Goal: Information Seeking & Learning: Learn about a topic

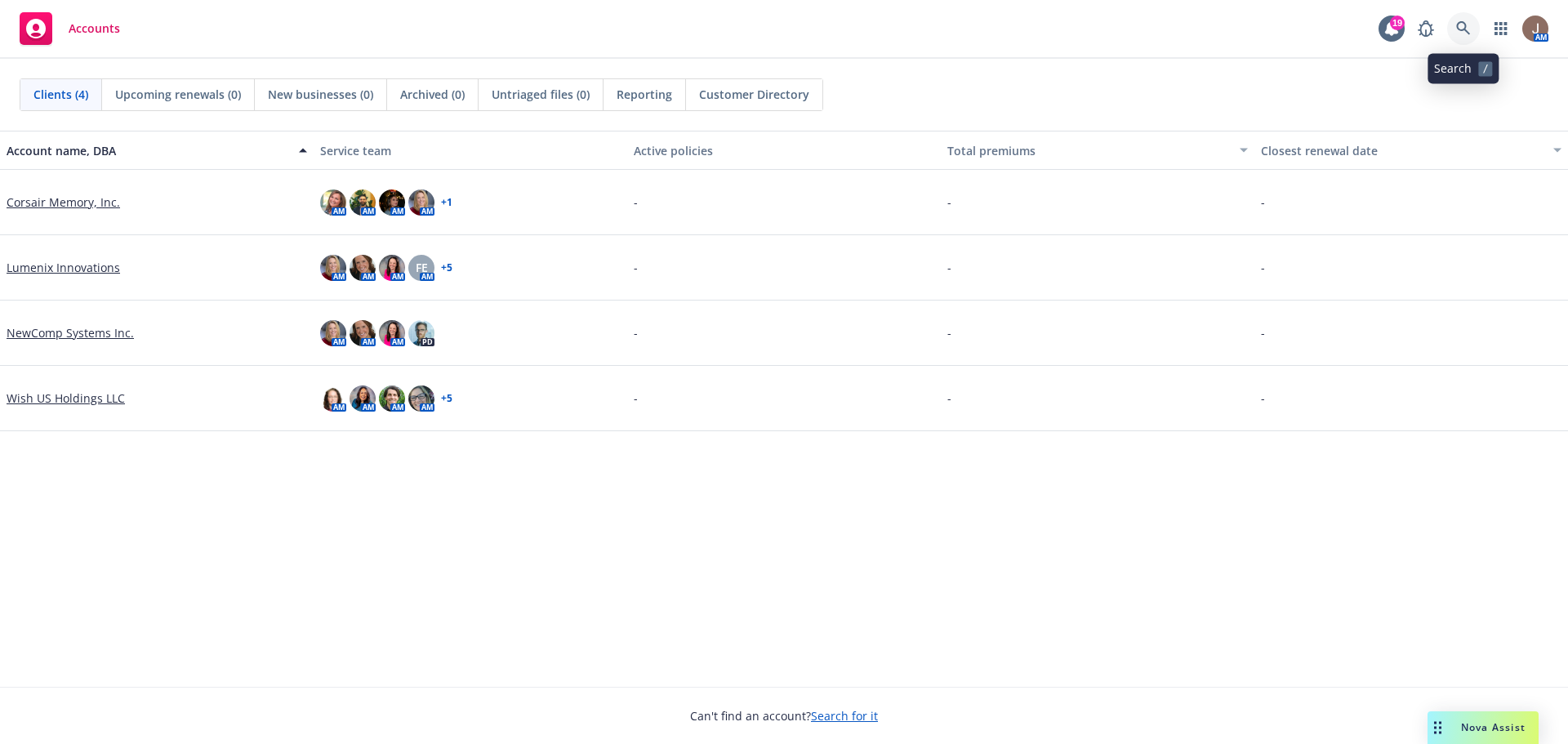
click at [1464, 29] on icon at bounding box center [1463, 28] width 14 height 14
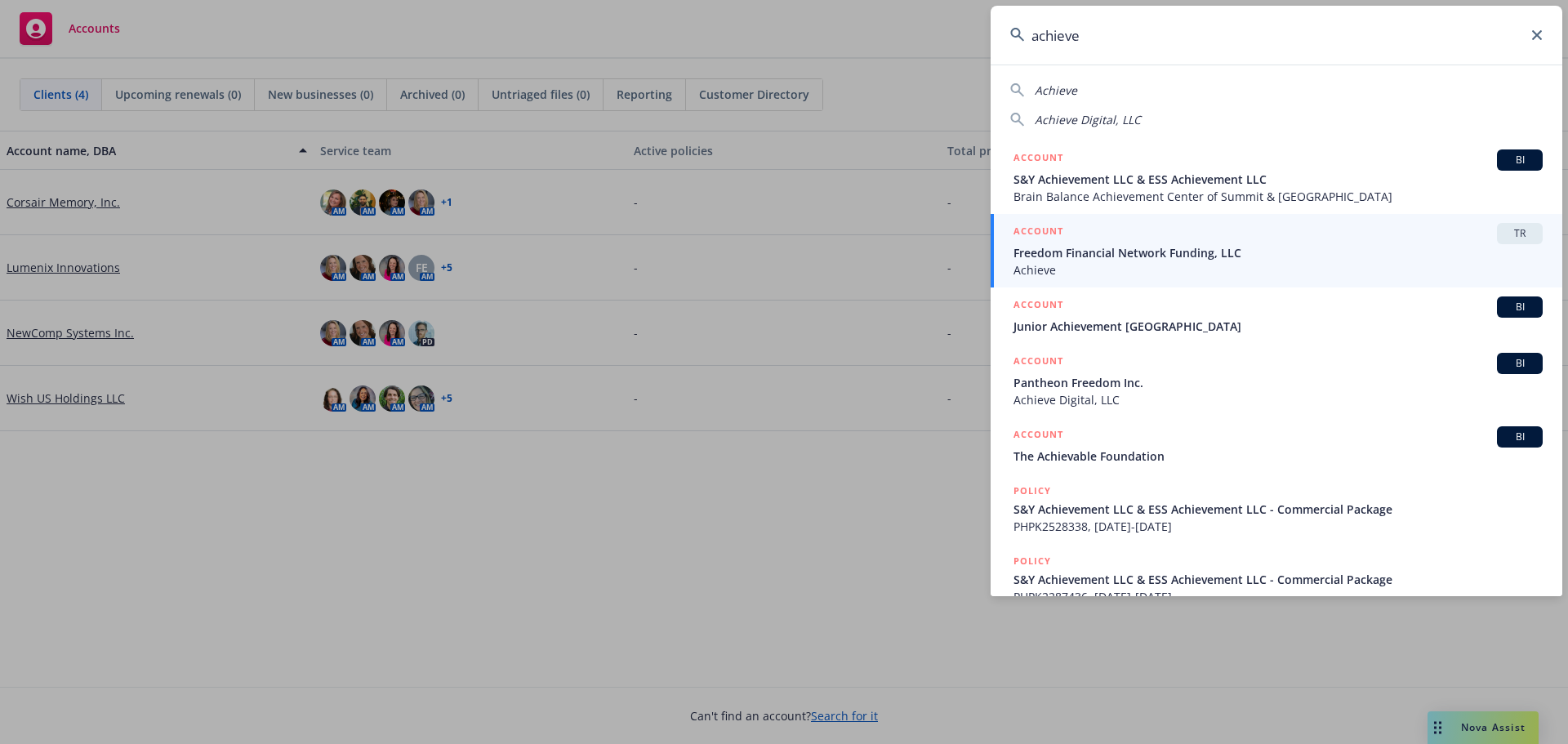
type input "achieve"
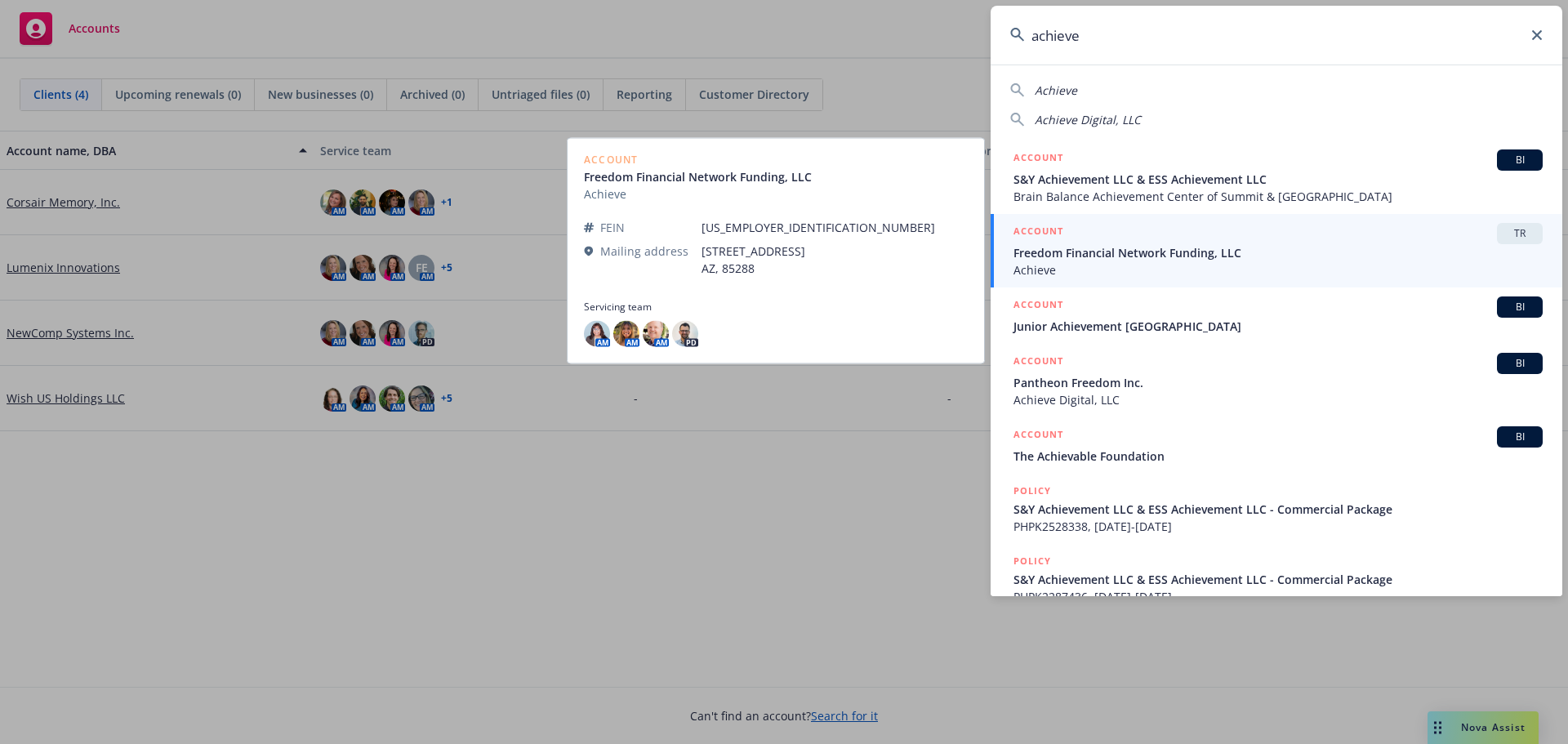
click at [1419, 252] on span "Freedom Financial Network Funding, LLC" at bounding box center [1278, 253] width 529 height 17
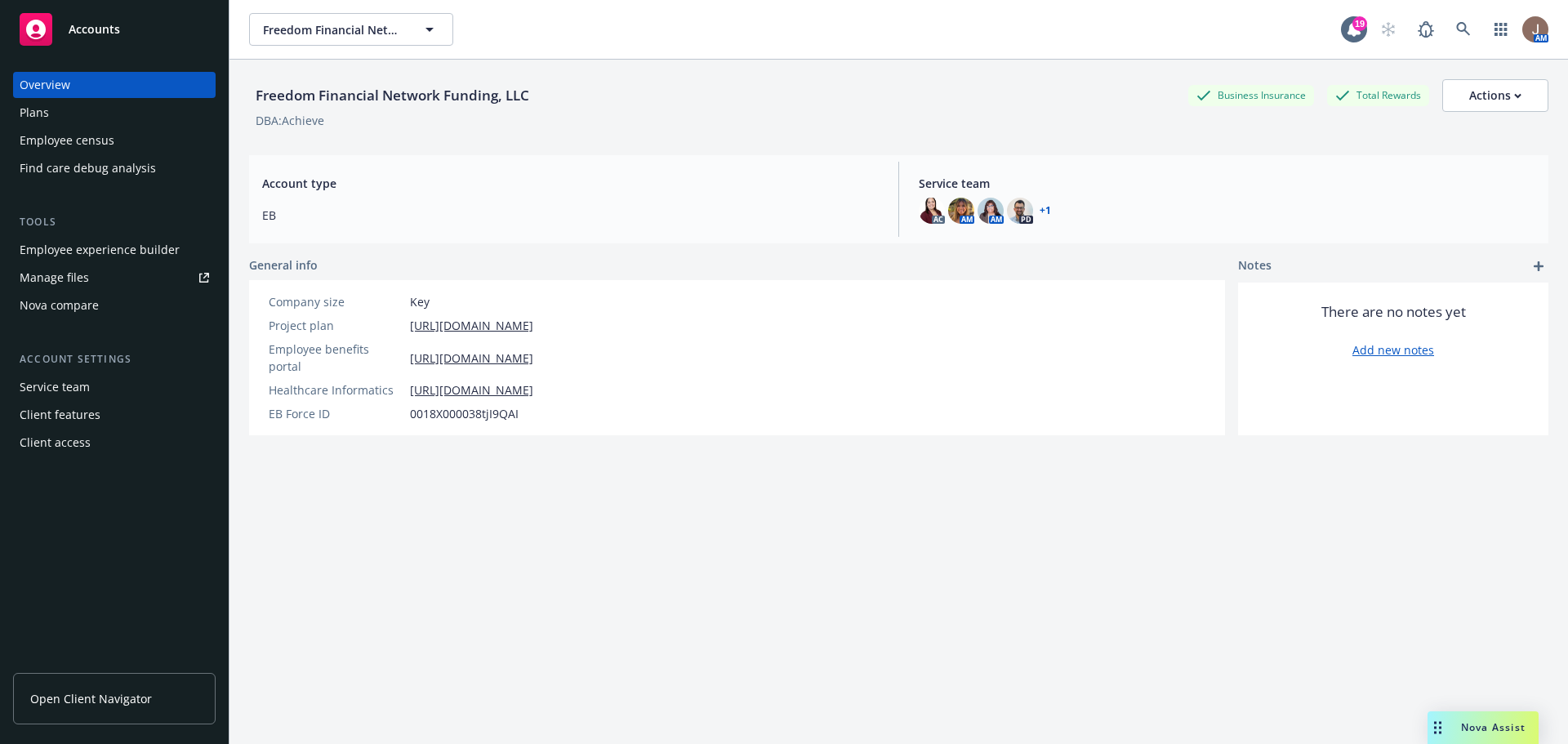
click at [61, 244] on div "Employee experience builder" at bounding box center [99, 250] width 160 height 27
click at [90, 24] on span "Accounts" at bounding box center [94, 30] width 51 height 13
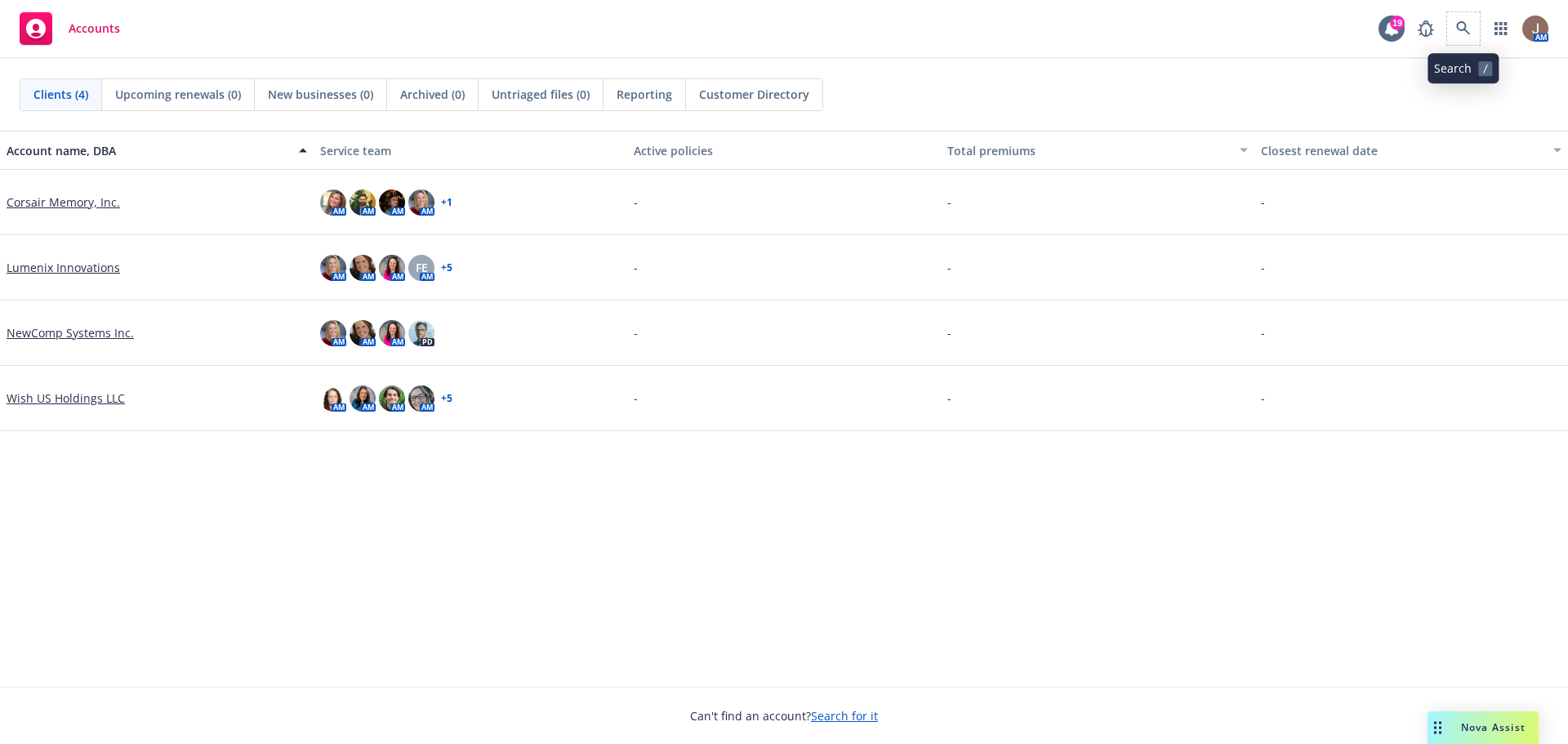
click at [1452, 15] on span at bounding box center [1463, 28] width 32 height 32
click at [1464, 27] on icon at bounding box center [1464, 29] width 15 height 15
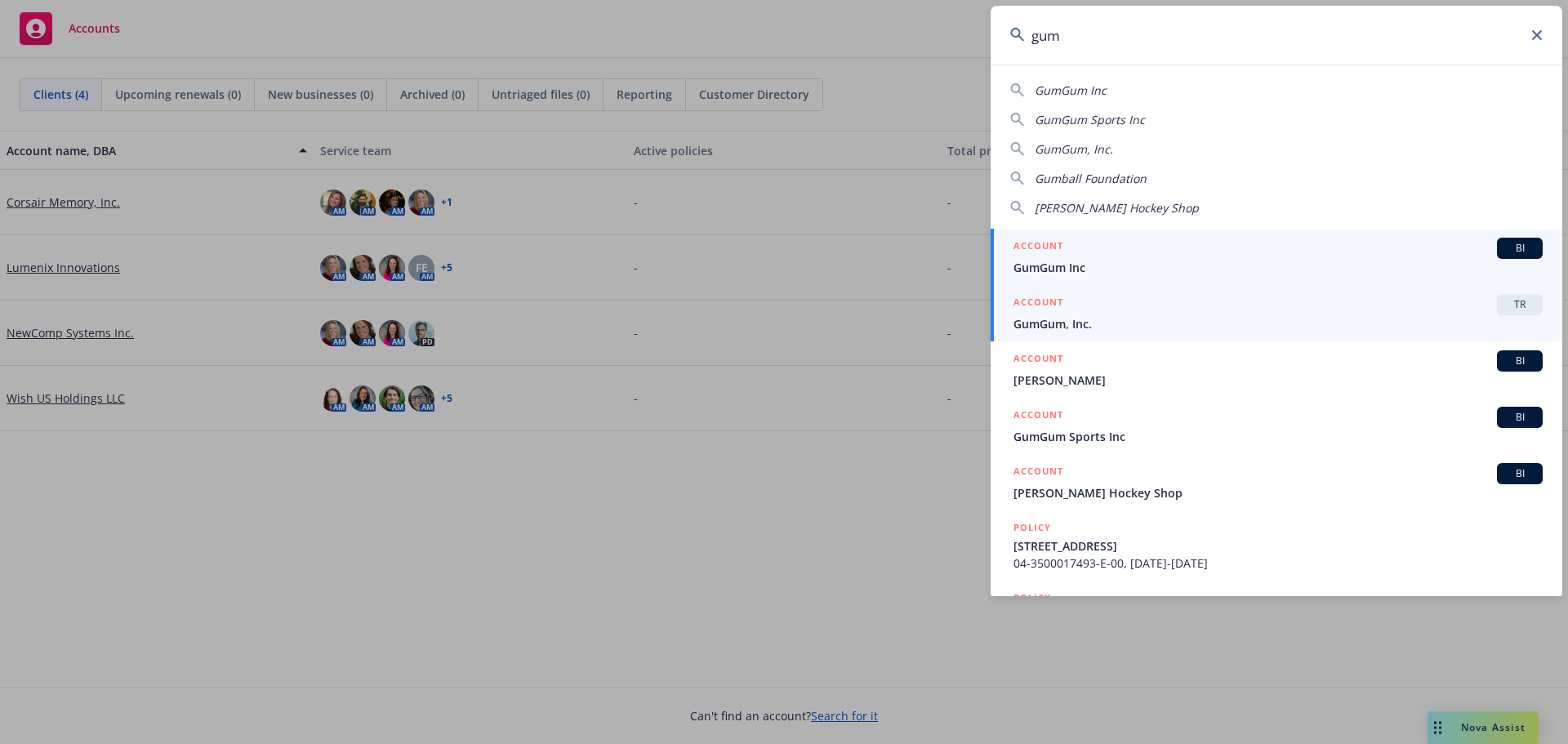
type input "gum"
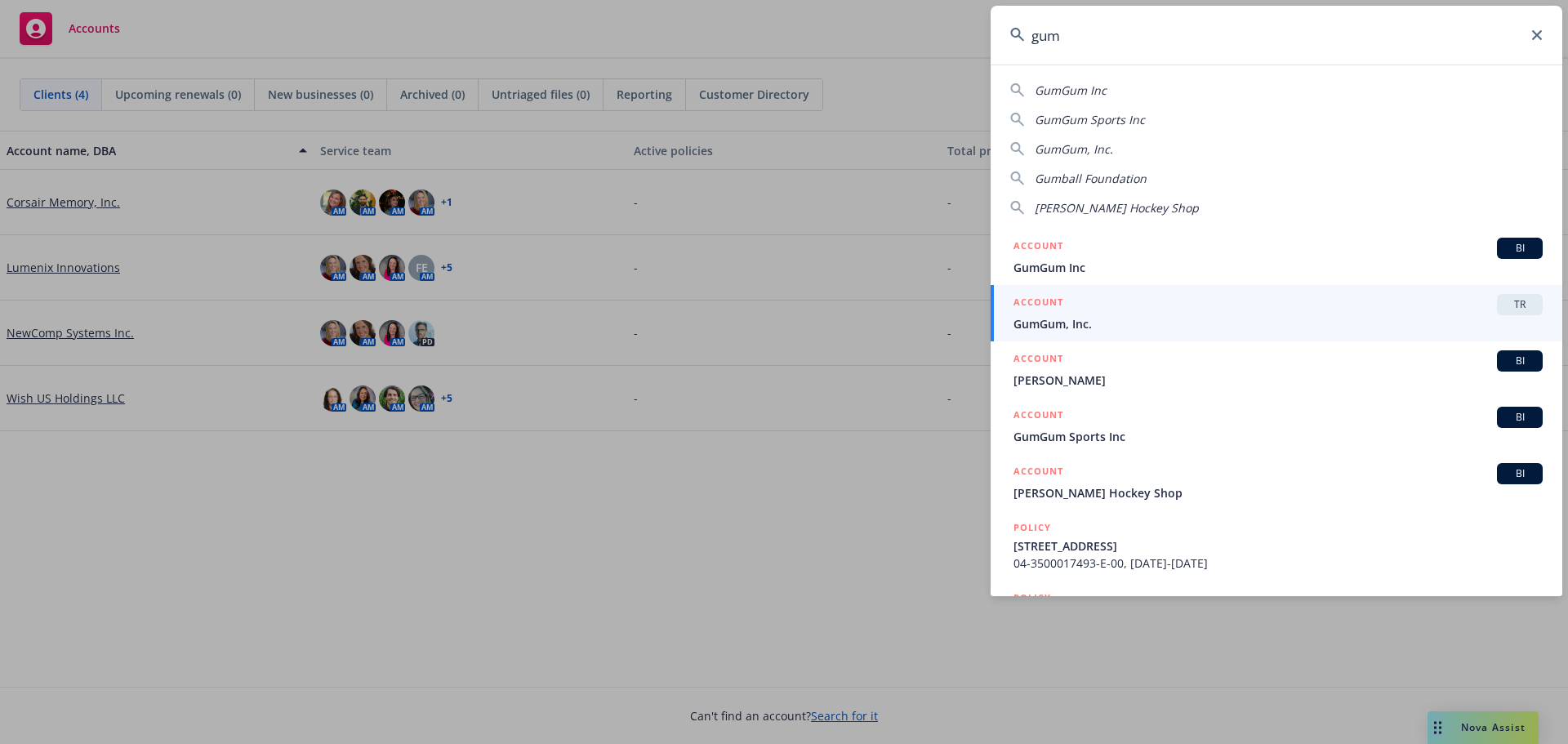
click at [1069, 307] on div "ACCOUNT TR" at bounding box center [1278, 305] width 529 height 22
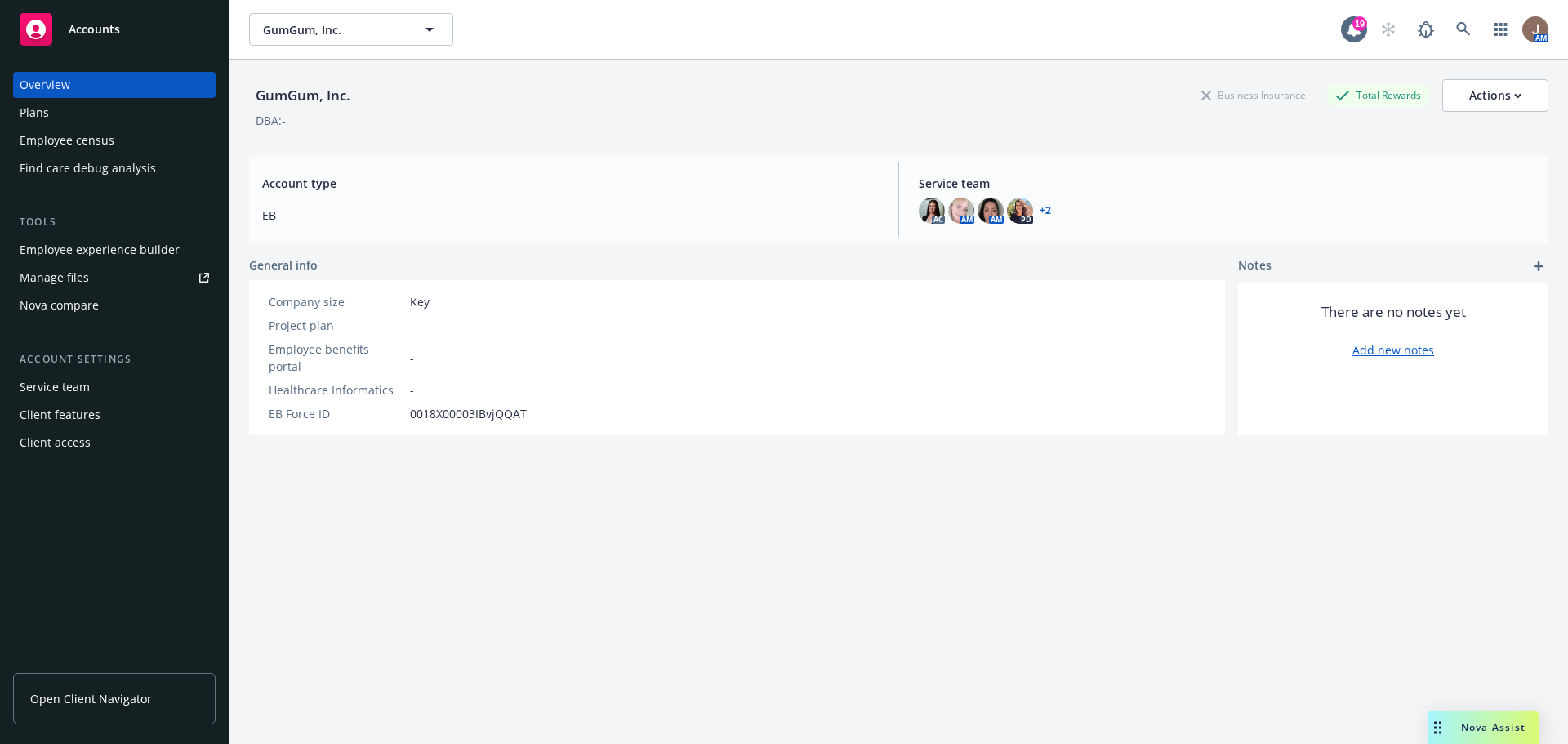
click at [108, 250] on div "Employee experience builder" at bounding box center [99, 250] width 160 height 27
click at [94, 28] on span "Accounts" at bounding box center [94, 30] width 51 height 13
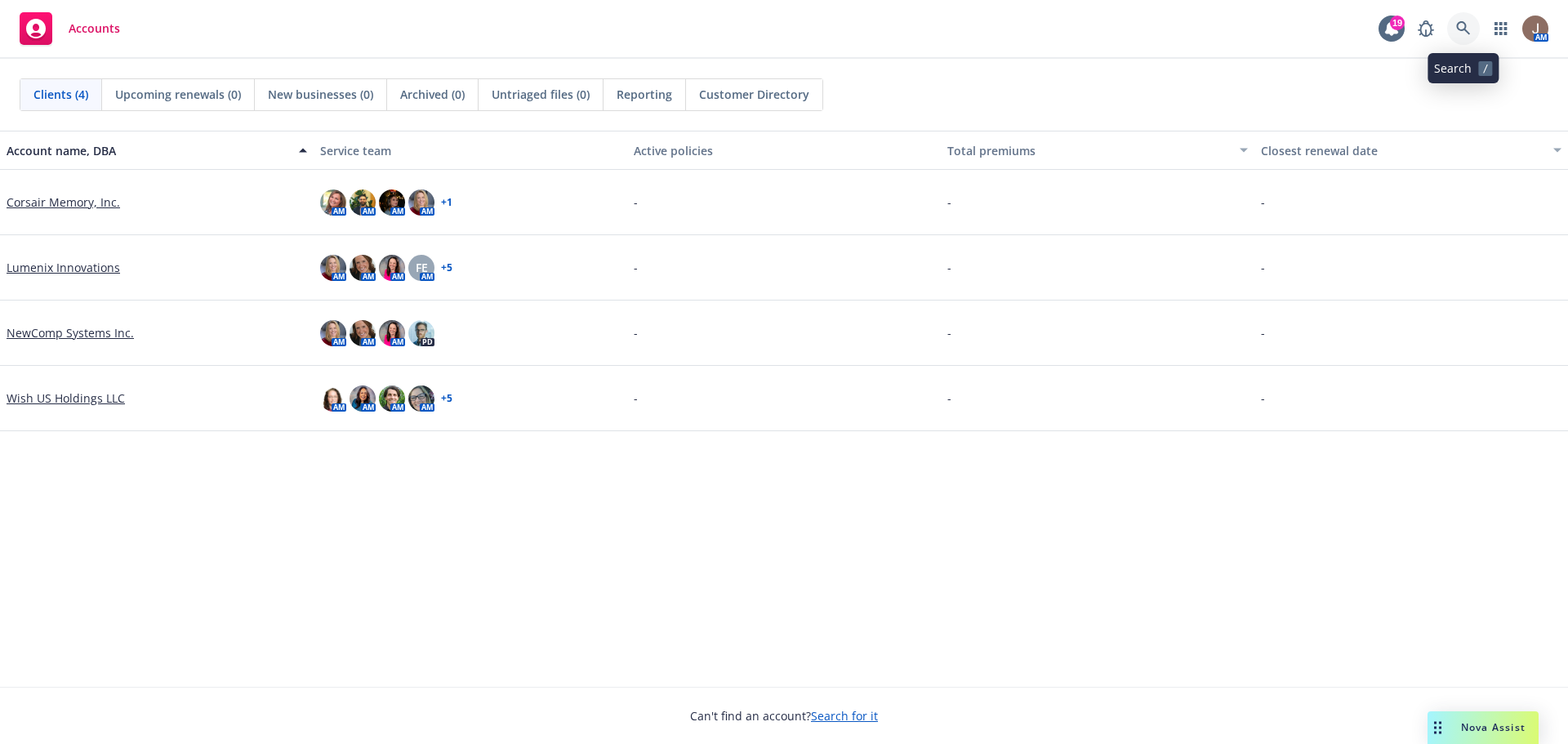
click at [1454, 27] on link at bounding box center [1463, 28] width 32 height 32
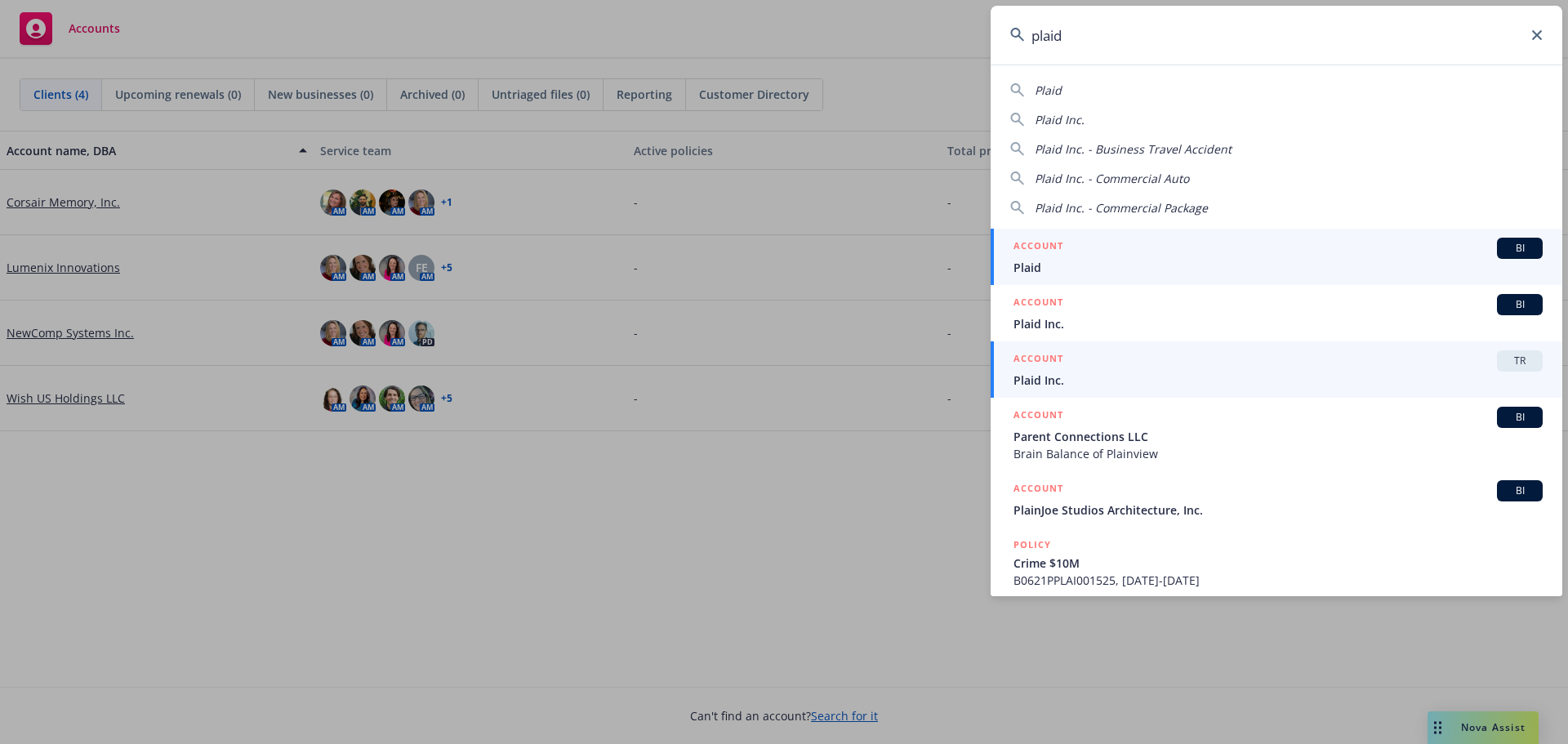
type input "plaid"
click at [1280, 369] on div "ACCOUNT TR" at bounding box center [1278, 361] width 529 height 22
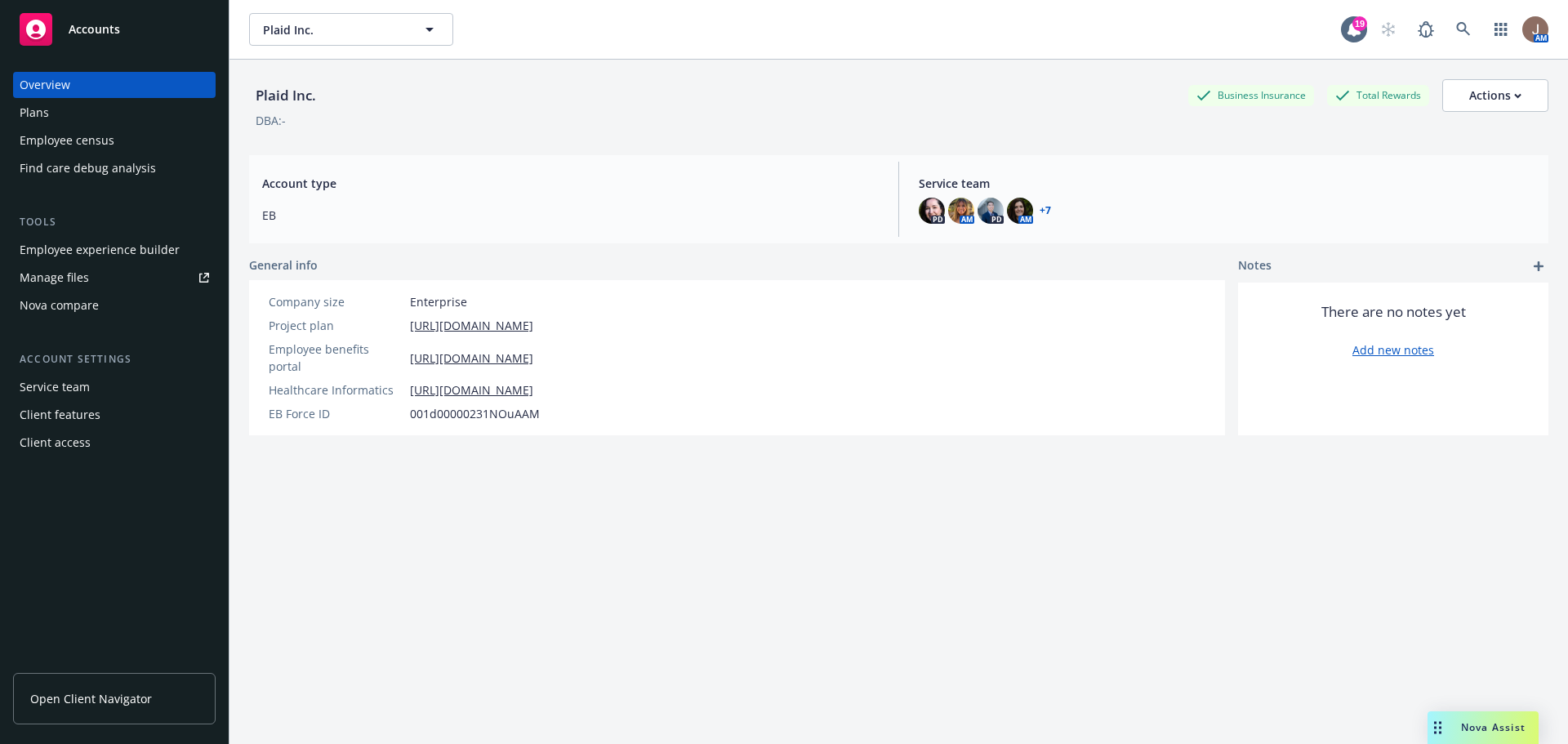
click at [101, 246] on div "Employee experience builder" at bounding box center [99, 250] width 160 height 27
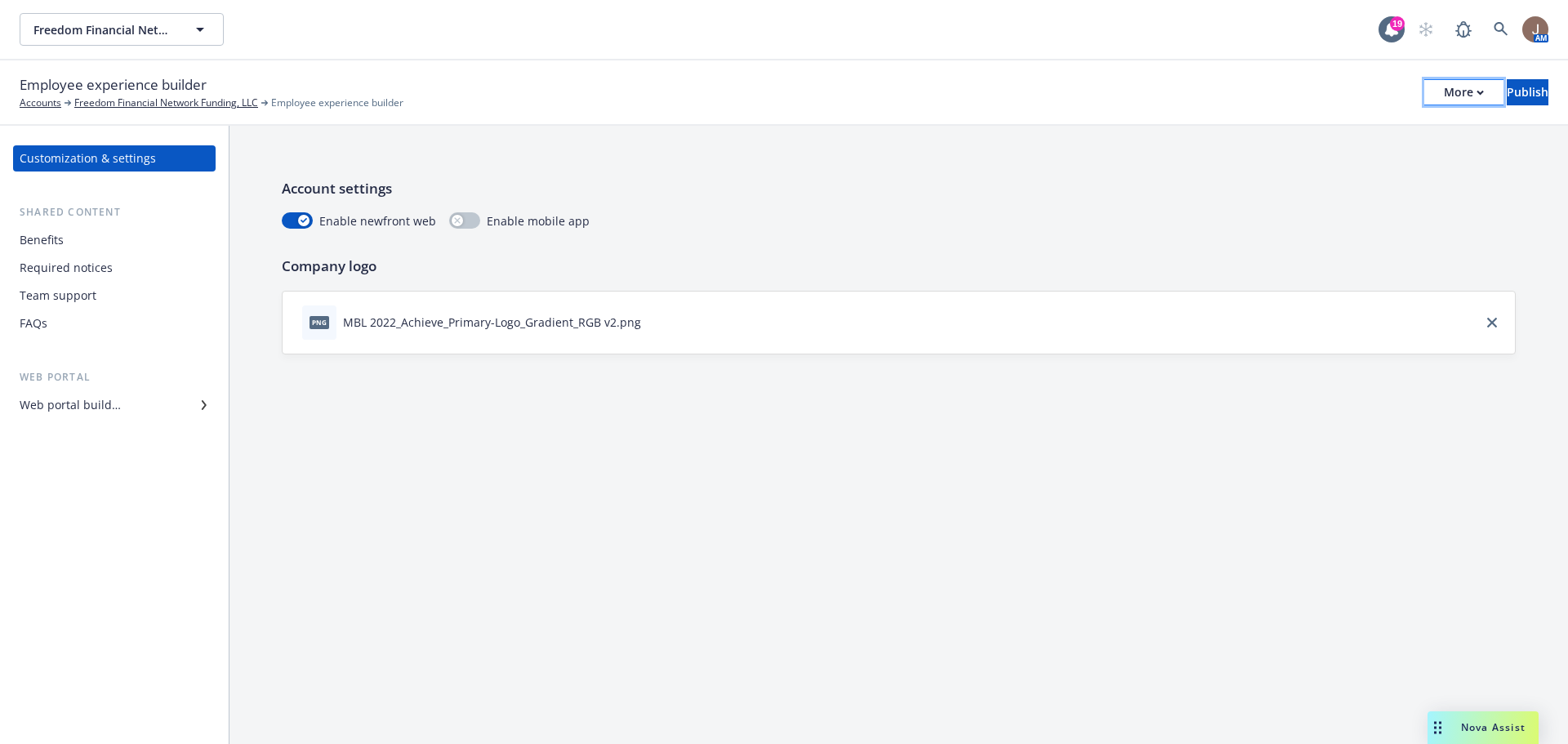
click at [1444, 89] on div "More" at bounding box center [1464, 93] width 40 height 25
click at [1281, 132] on link "Copy preview link" at bounding box center [1328, 128] width 242 height 32
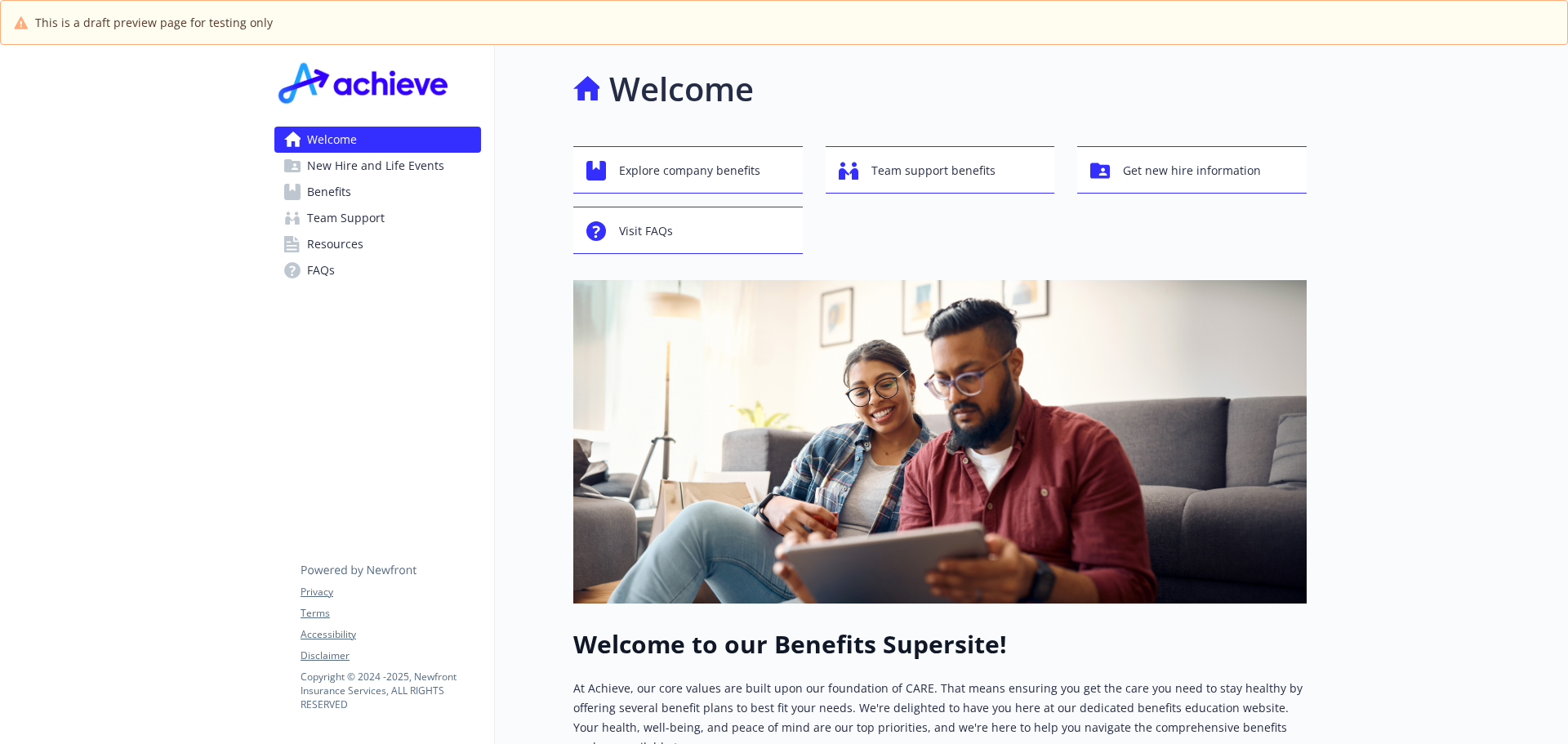
click at [823, 390] on img at bounding box center [940, 442] width 733 height 323
click at [357, 162] on span "New Hire and Life Events" at bounding box center [375, 166] width 138 height 27
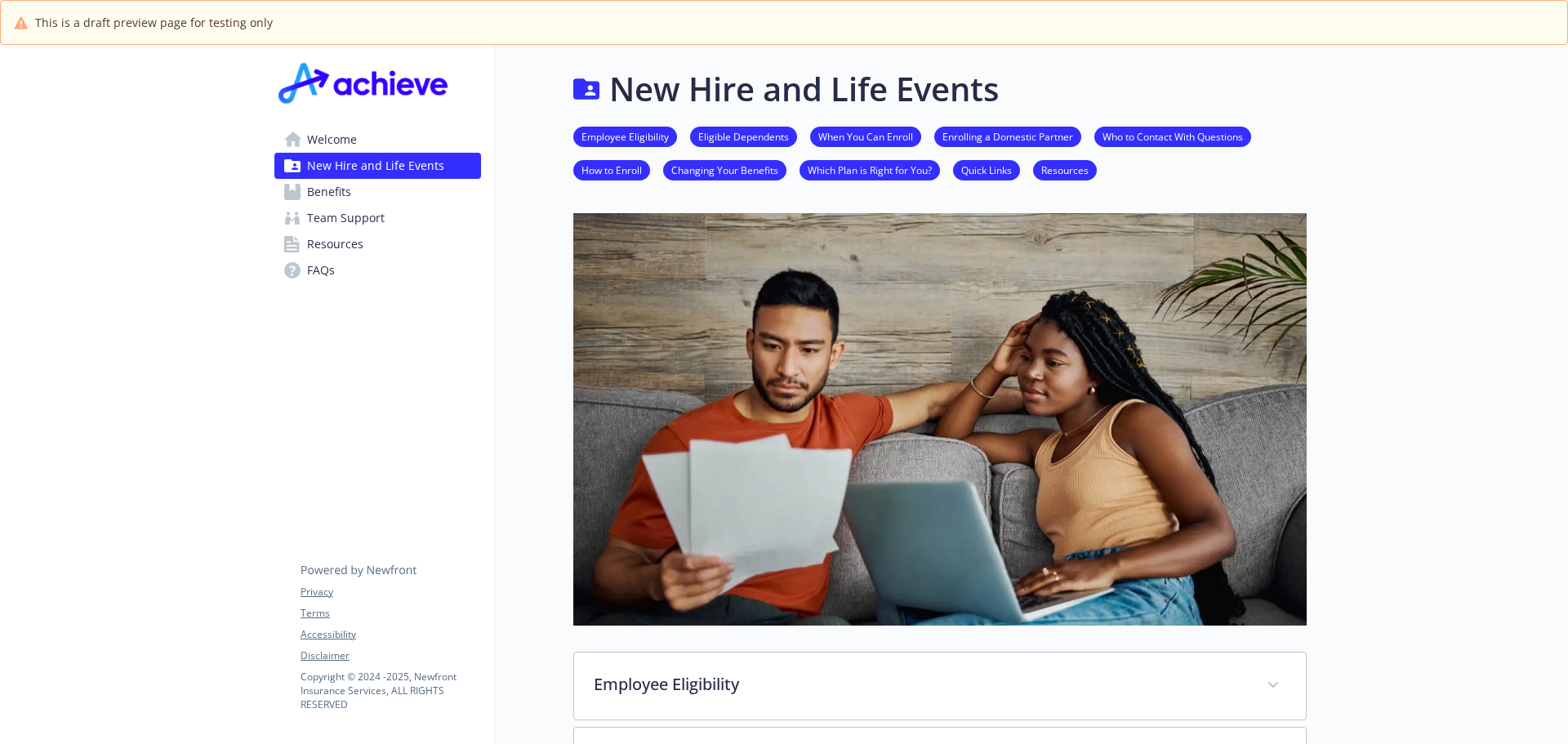
click at [334, 192] on span "Benefits" at bounding box center [328, 192] width 44 height 27
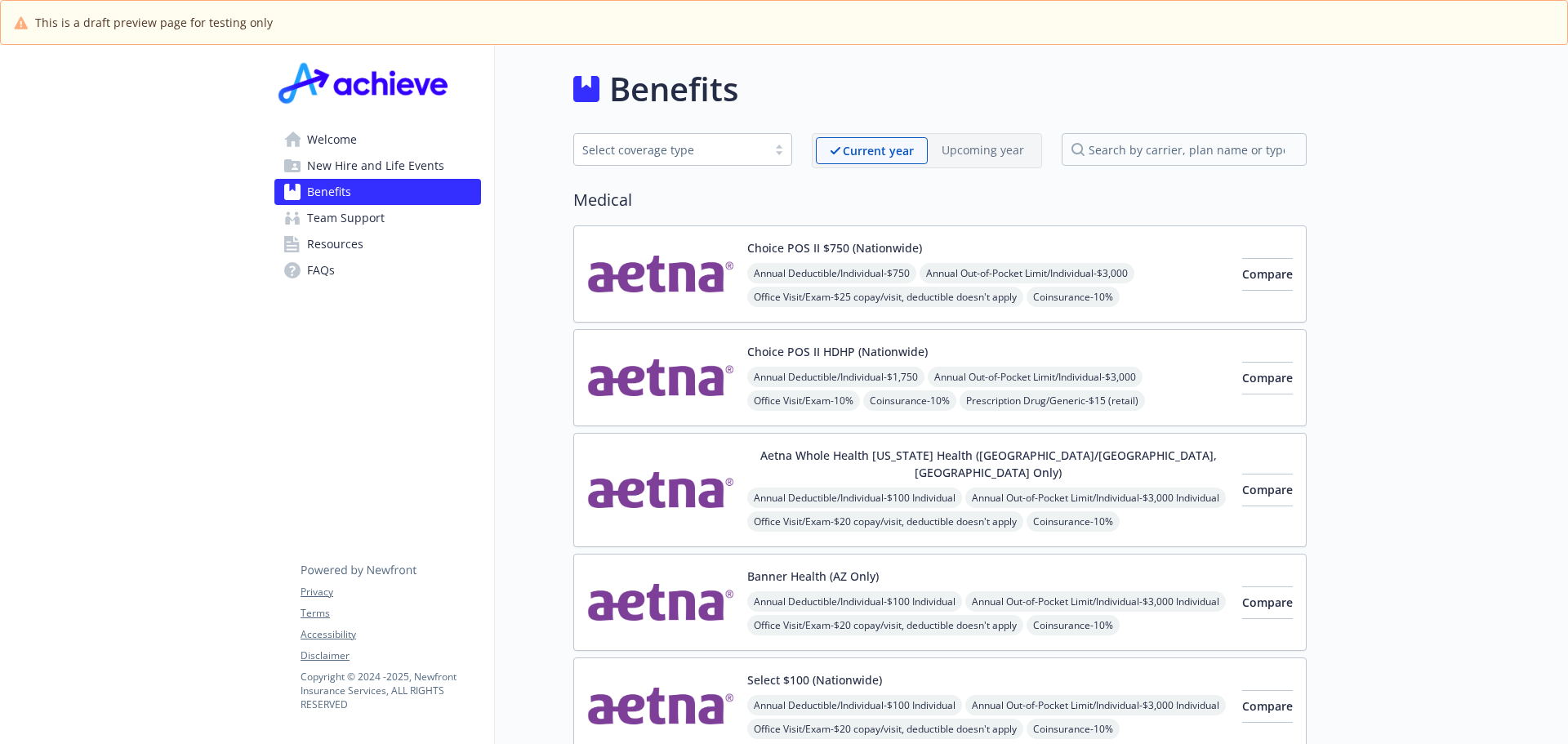
click at [367, 210] on span "Team Support" at bounding box center [346, 218] width 78 height 27
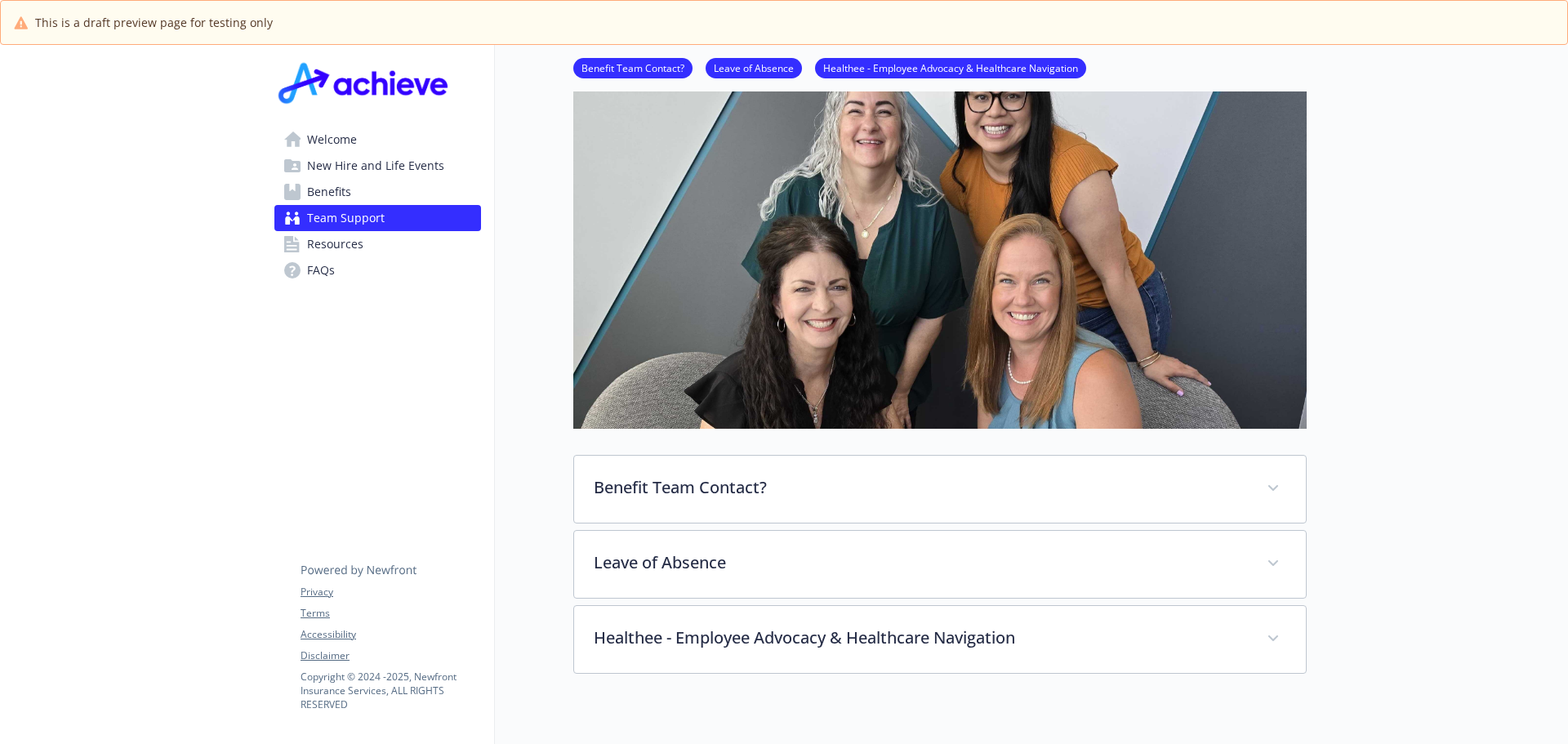
click at [314, 240] on span "Resources" at bounding box center [335, 244] width 56 height 27
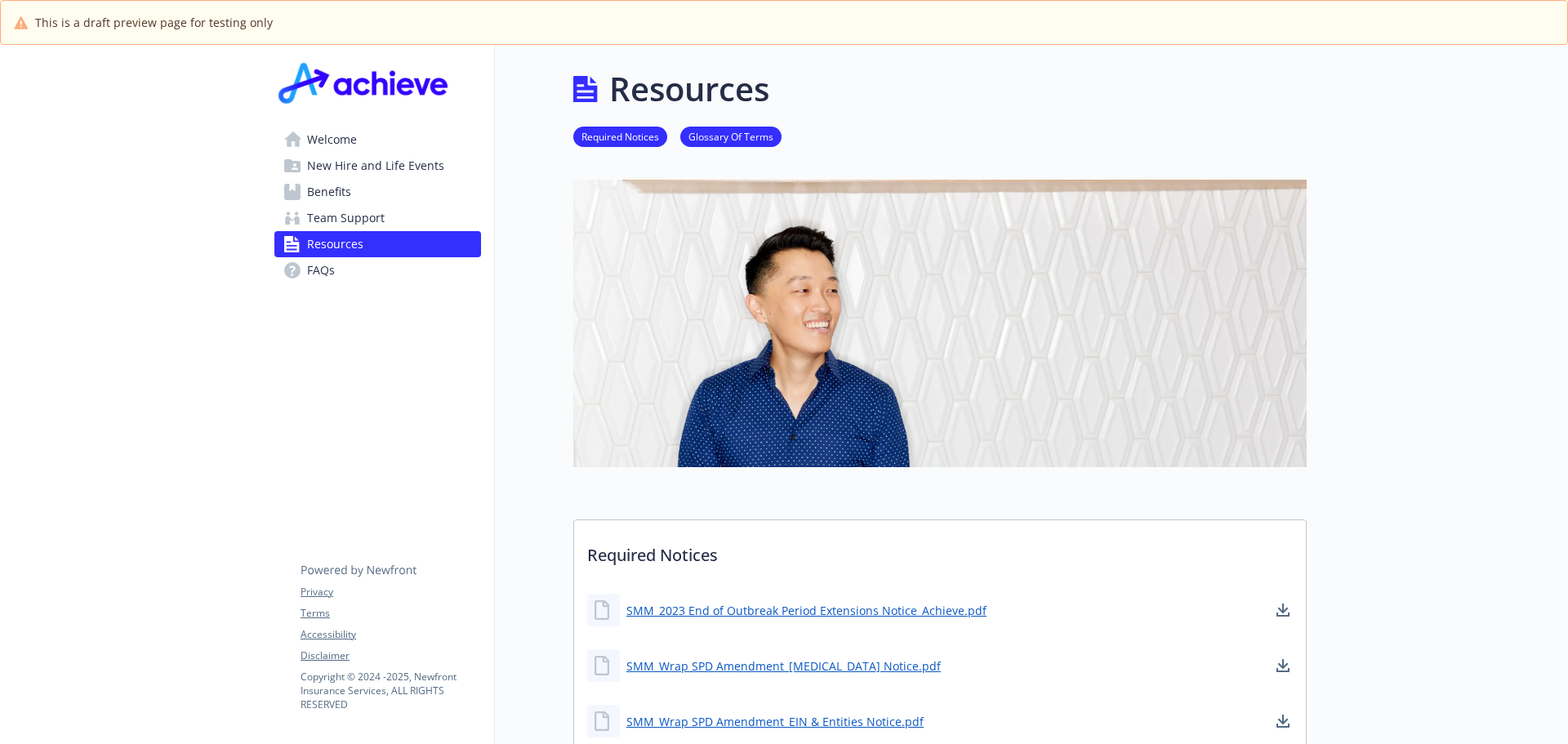
click at [322, 273] on span "FAQs" at bounding box center [320, 270] width 27 height 27
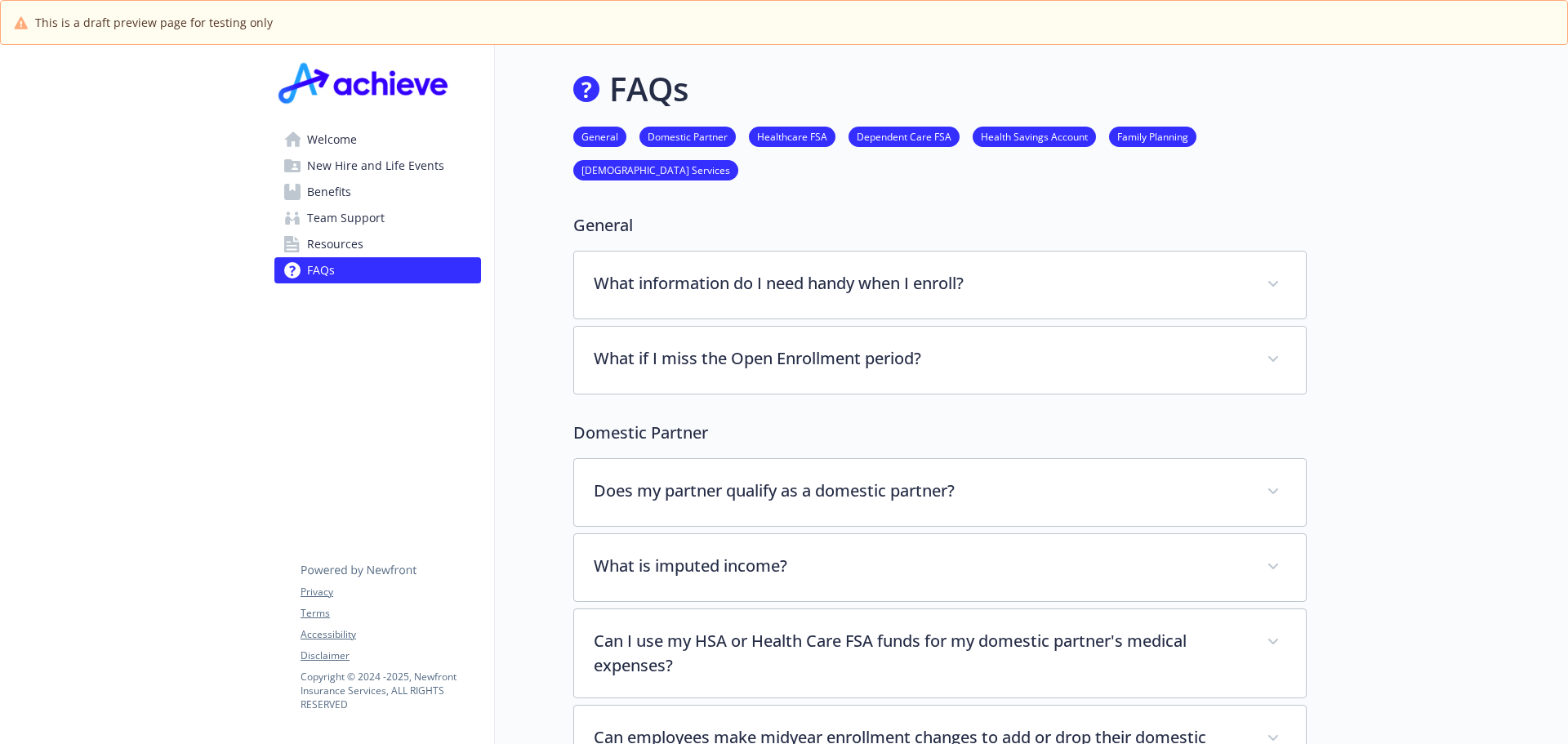
click at [328, 243] on span "Resources" at bounding box center [335, 244] width 56 height 27
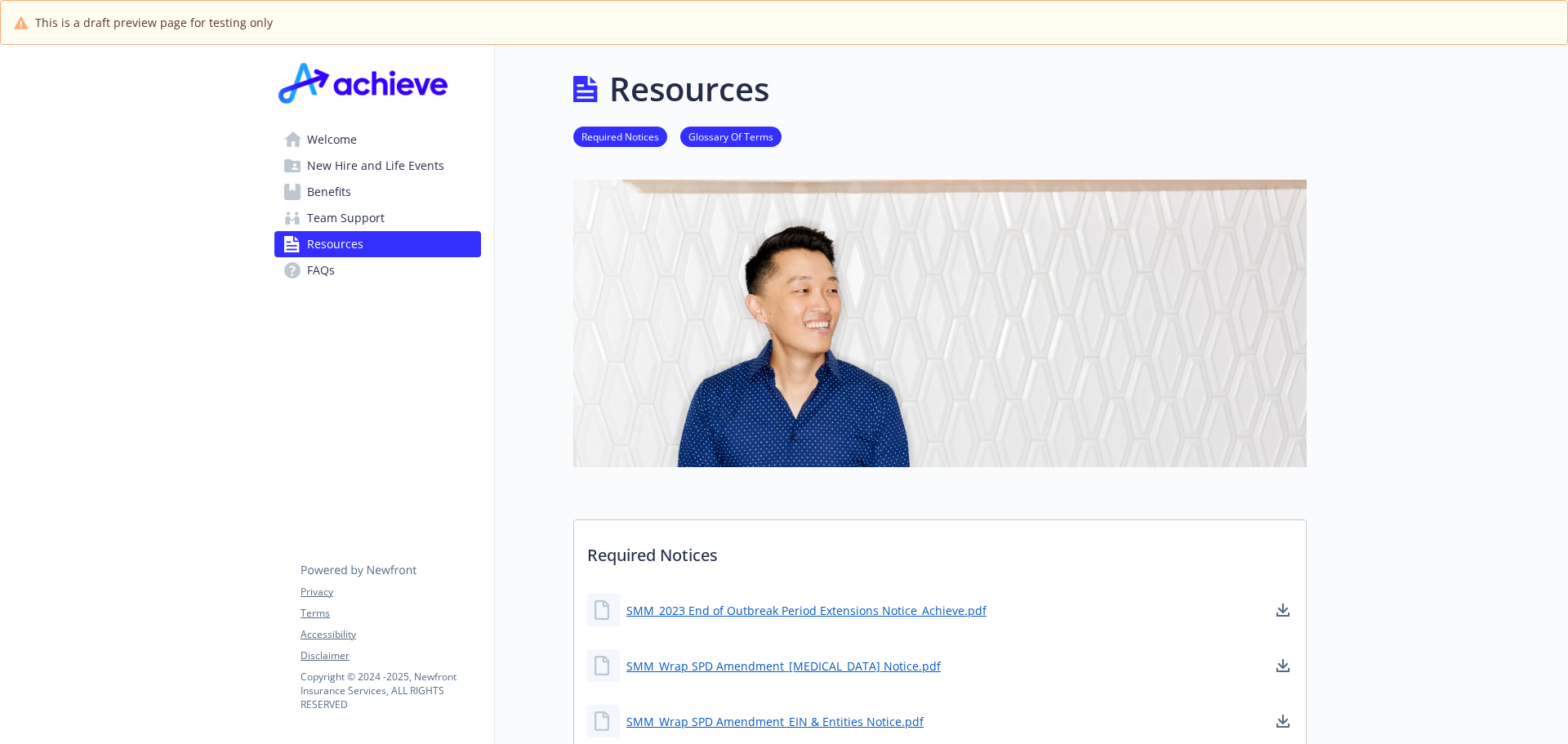
click at [332, 137] on span "Welcome" at bounding box center [332, 140] width 50 height 27
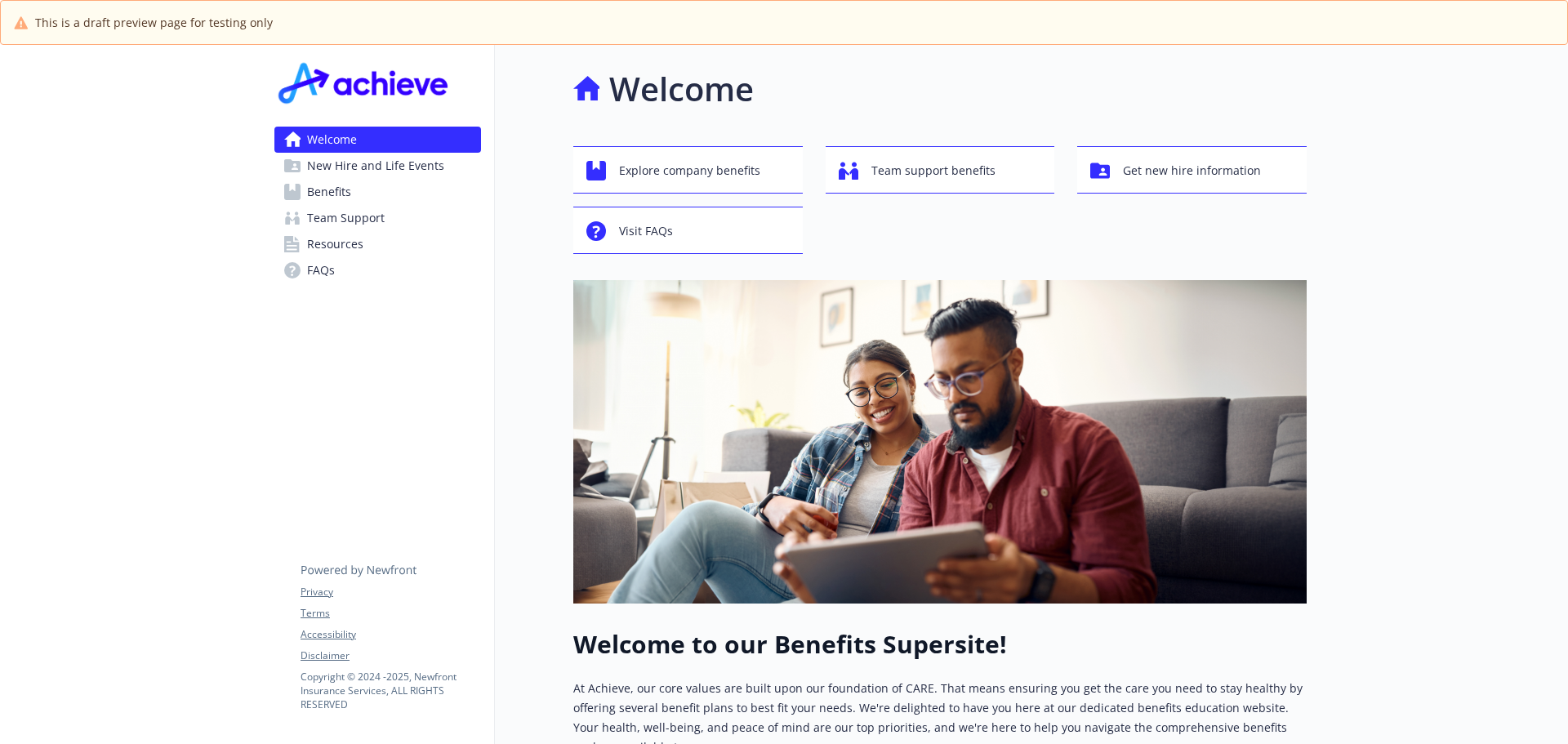
click at [334, 163] on span "New Hire and Life Events" at bounding box center [375, 166] width 138 height 27
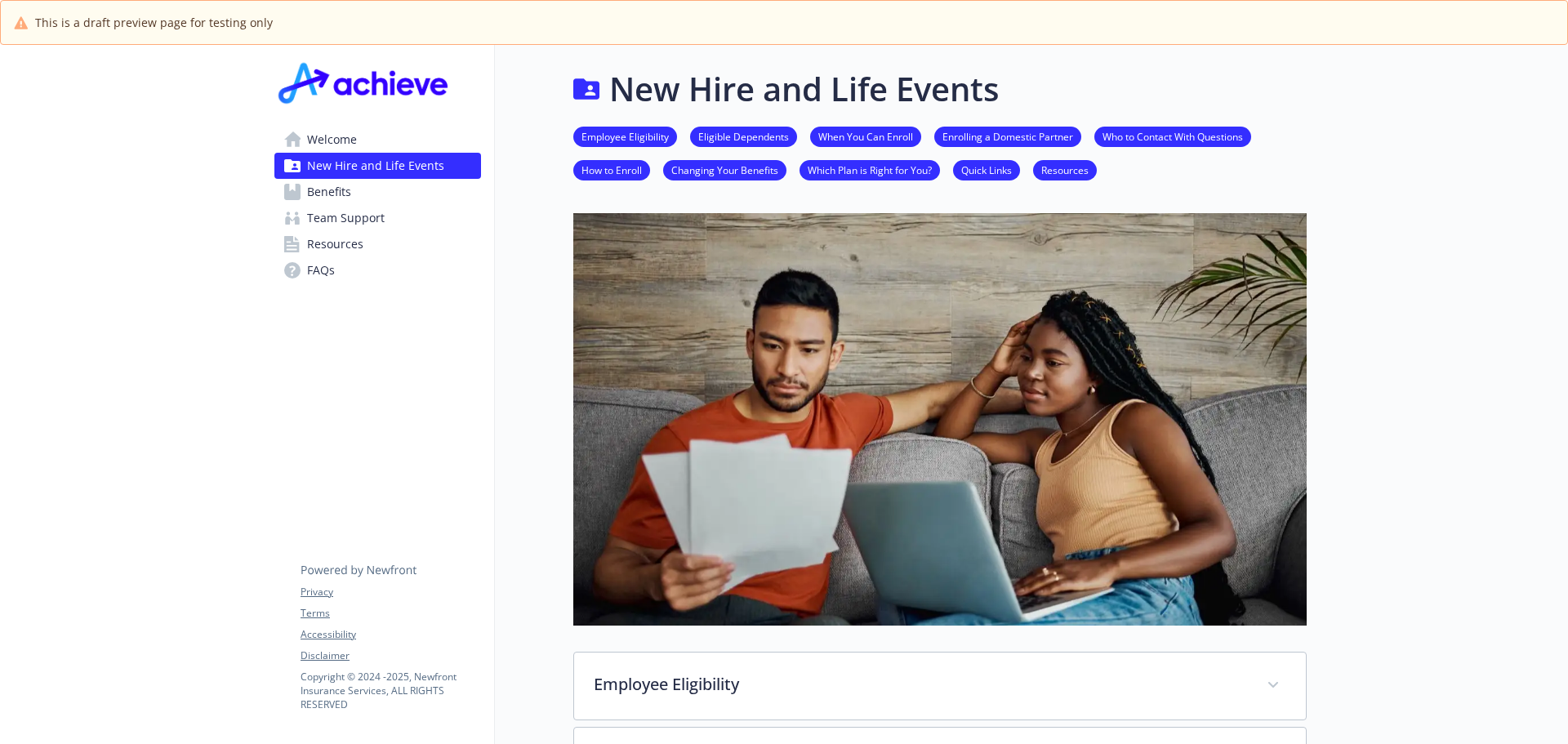
click at [334, 214] on span "Team Support" at bounding box center [346, 218] width 78 height 27
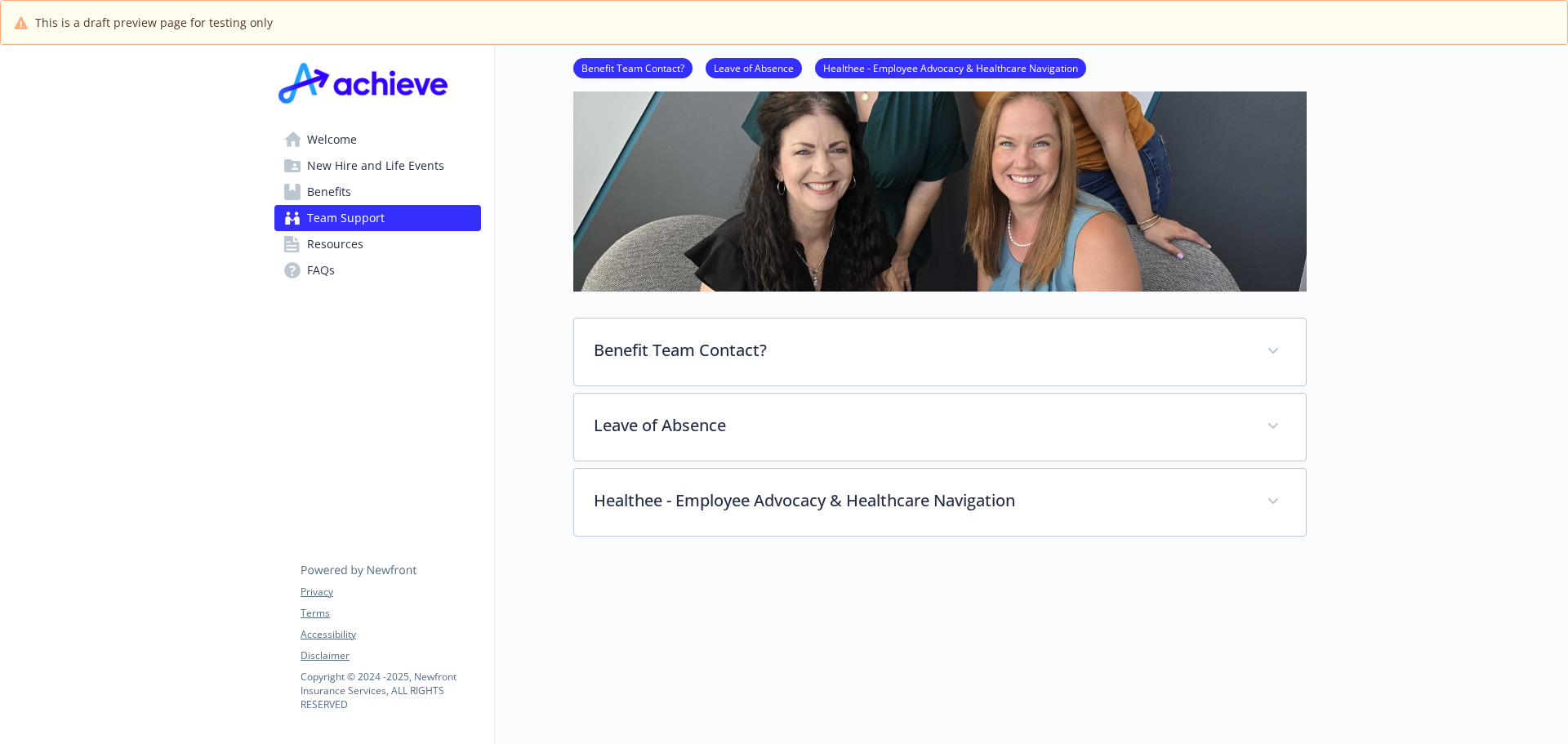
scroll to position [408, 0]
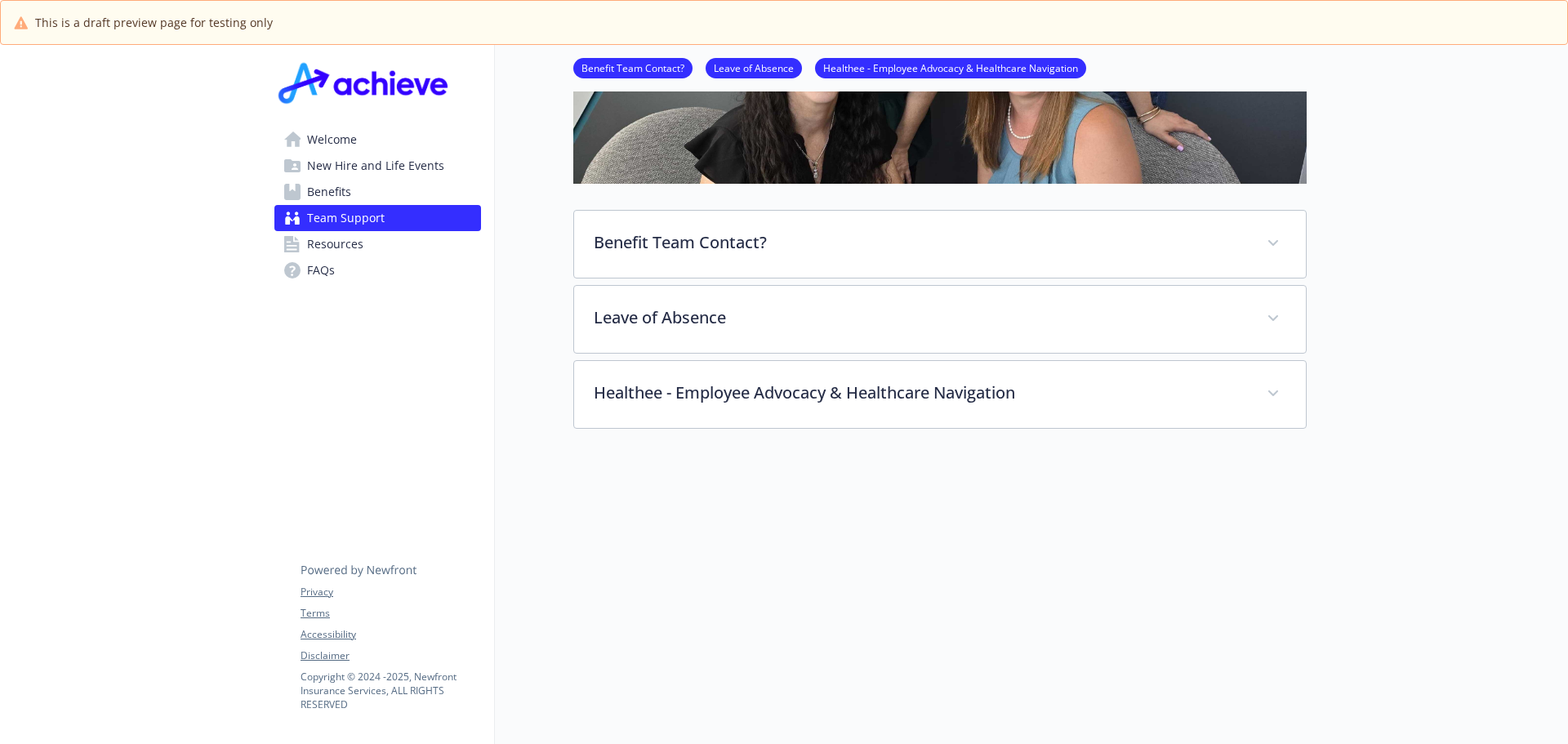
click at [358, 239] on span "Resources" at bounding box center [335, 244] width 56 height 27
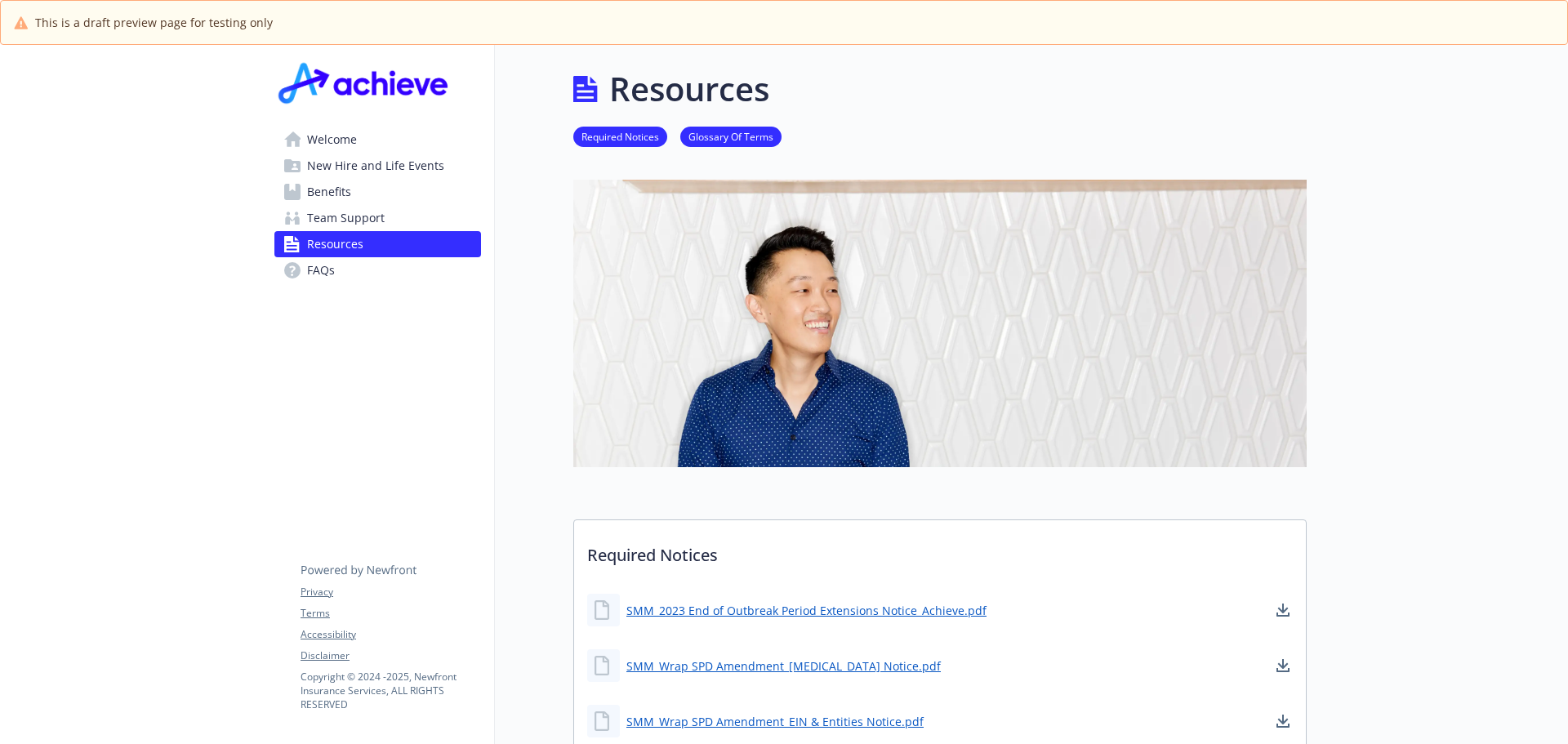
drag, startPoint x: 354, startPoint y: 164, endPoint x: 347, endPoint y: 153, distance: 13.0
click at [353, 163] on span "New Hire and Life Events" at bounding box center [375, 166] width 138 height 27
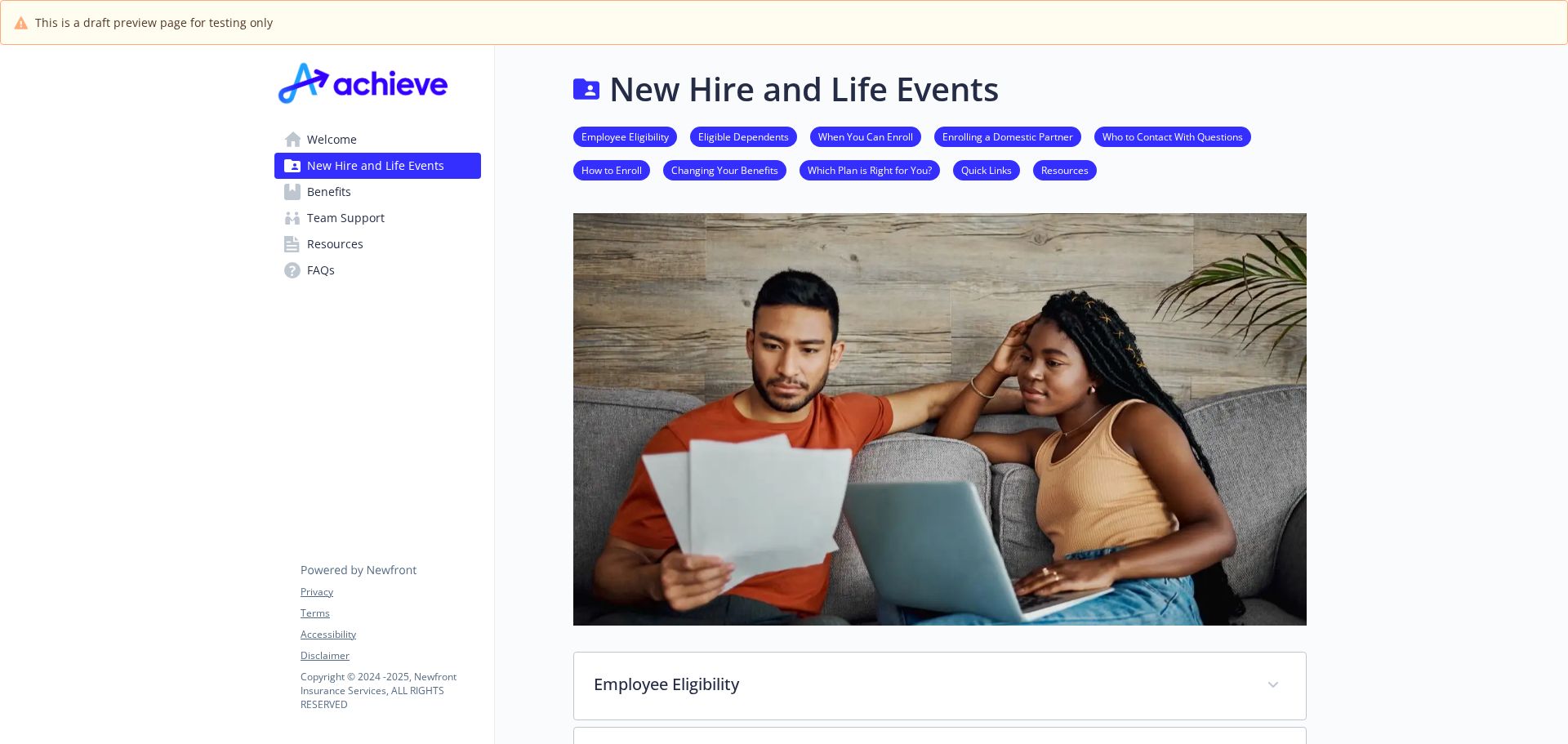
click at [319, 191] on span "Benefits" at bounding box center [328, 192] width 44 height 27
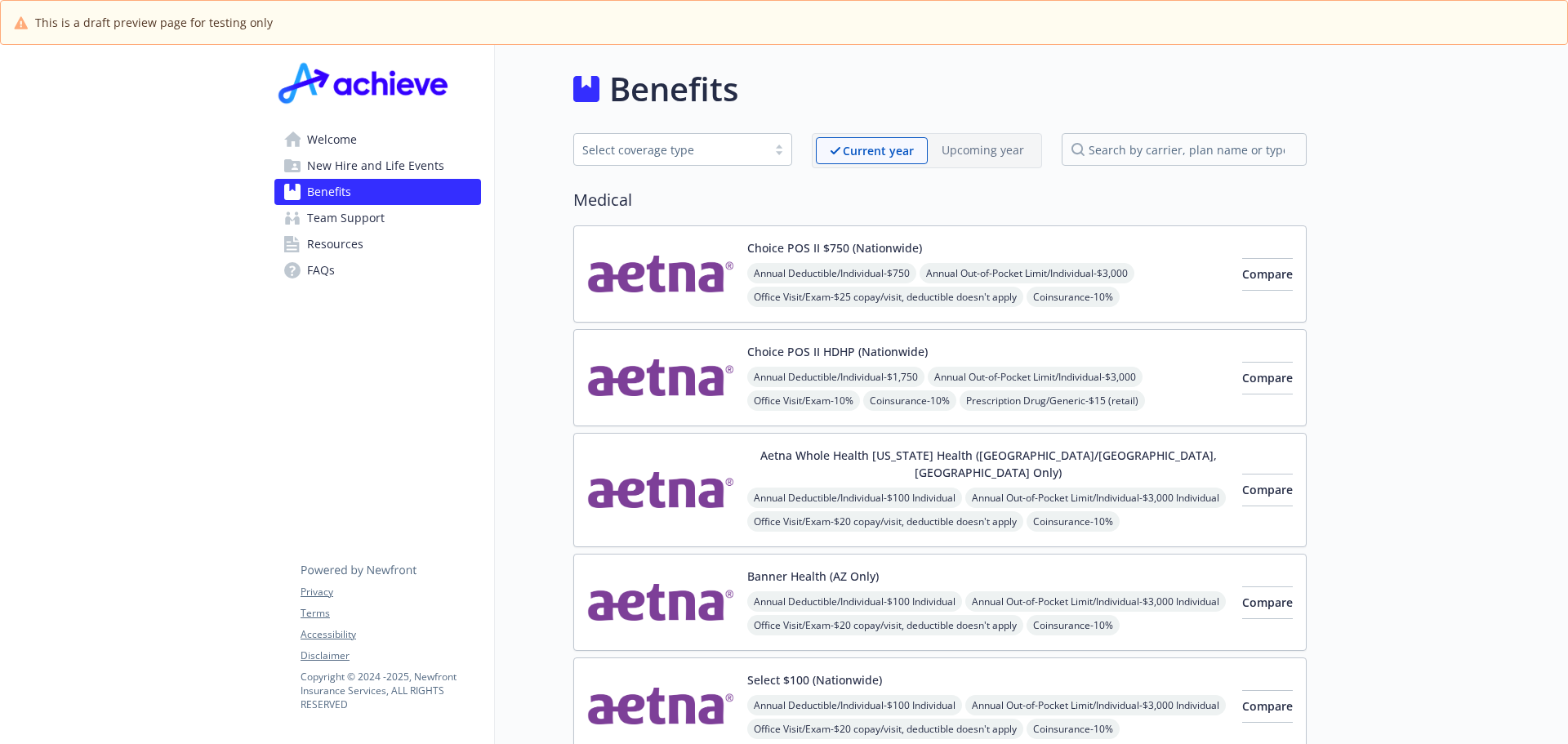
click at [670, 344] on img at bounding box center [660, 378] width 147 height 70
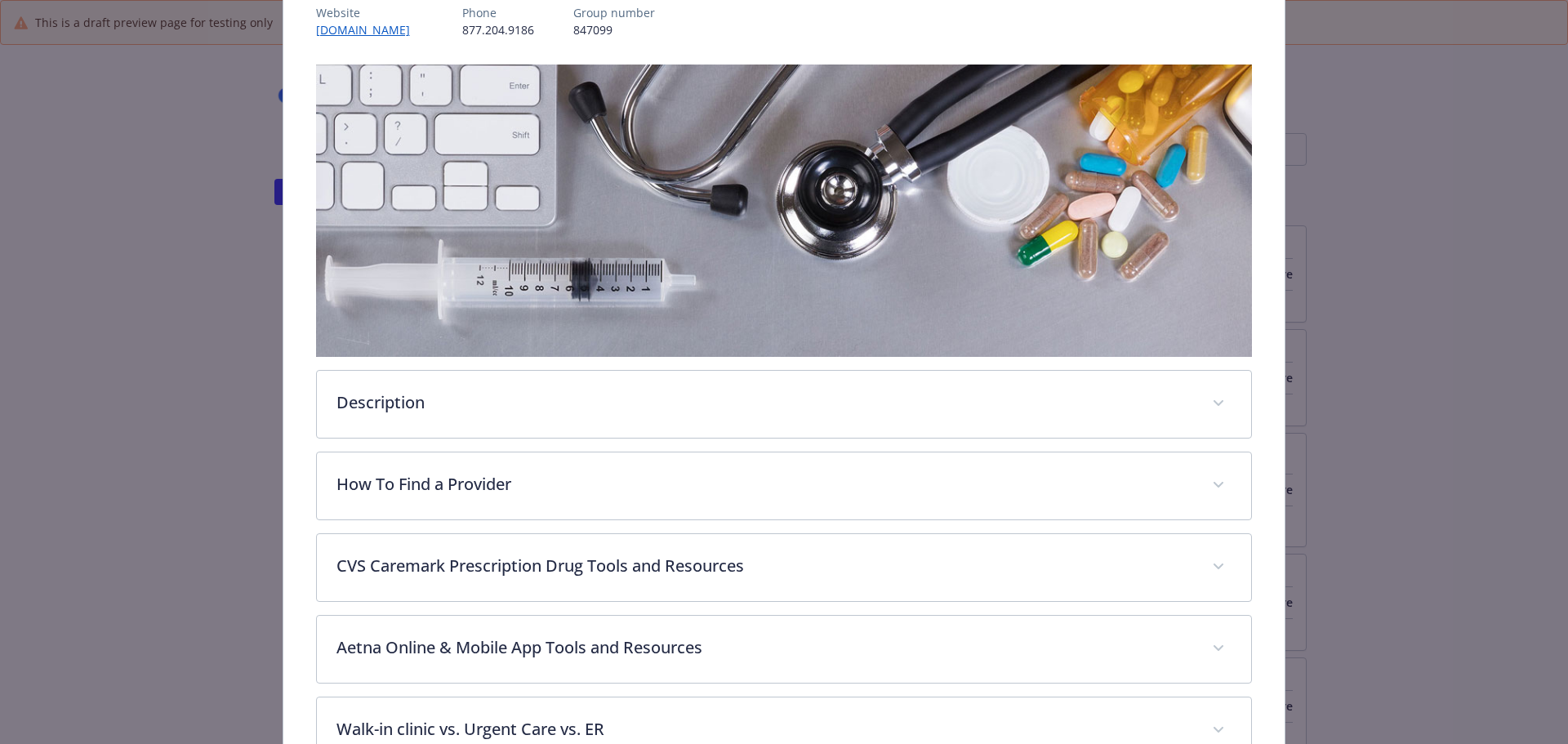
scroll to position [212, 0]
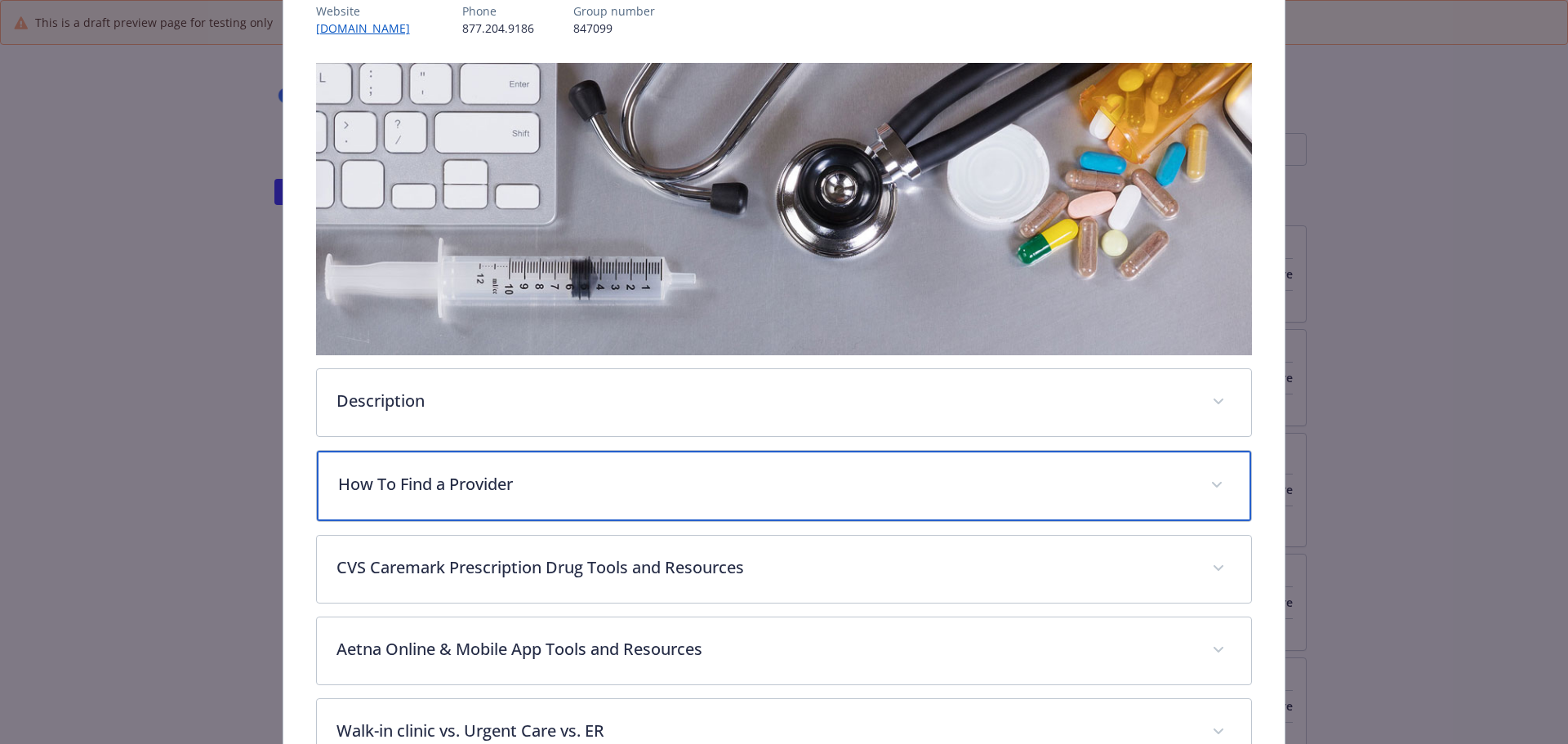
click at [564, 477] on p "How To Find a Provider" at bounding box center [765, 484] width 854 height 25
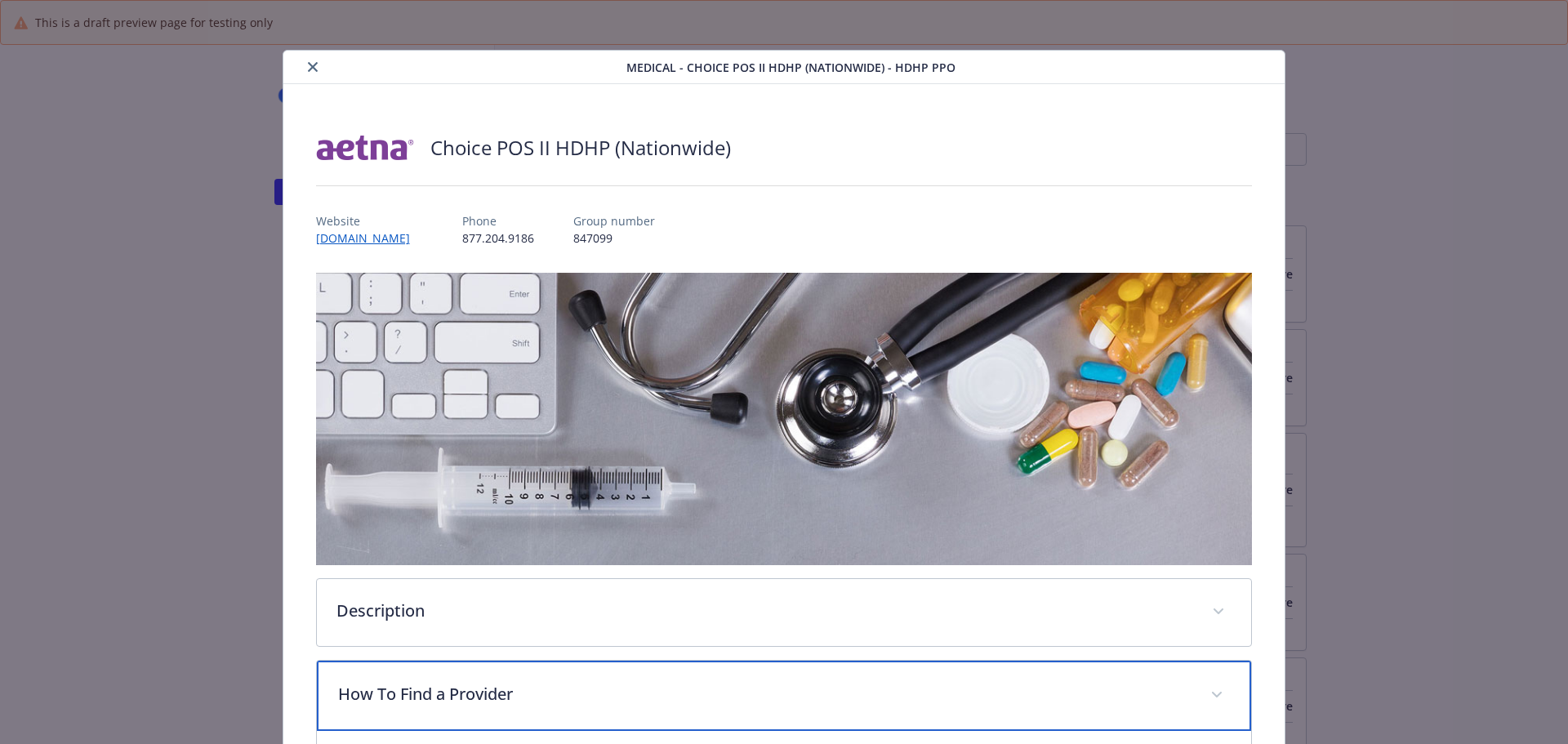
scroll to position [0, 0]
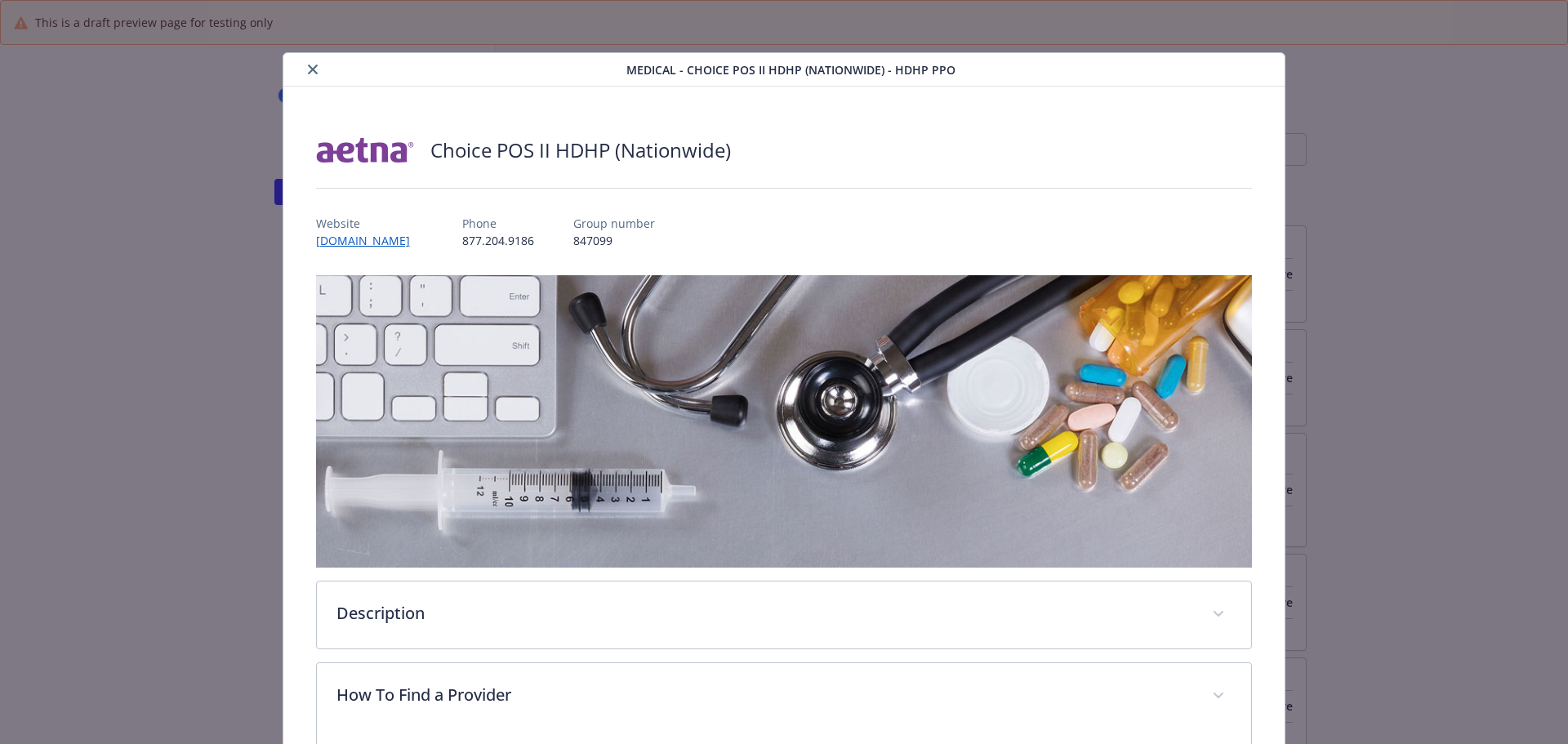
click at [316, 70] on button "close" at bounding box center [313, 70] width 20 height 20
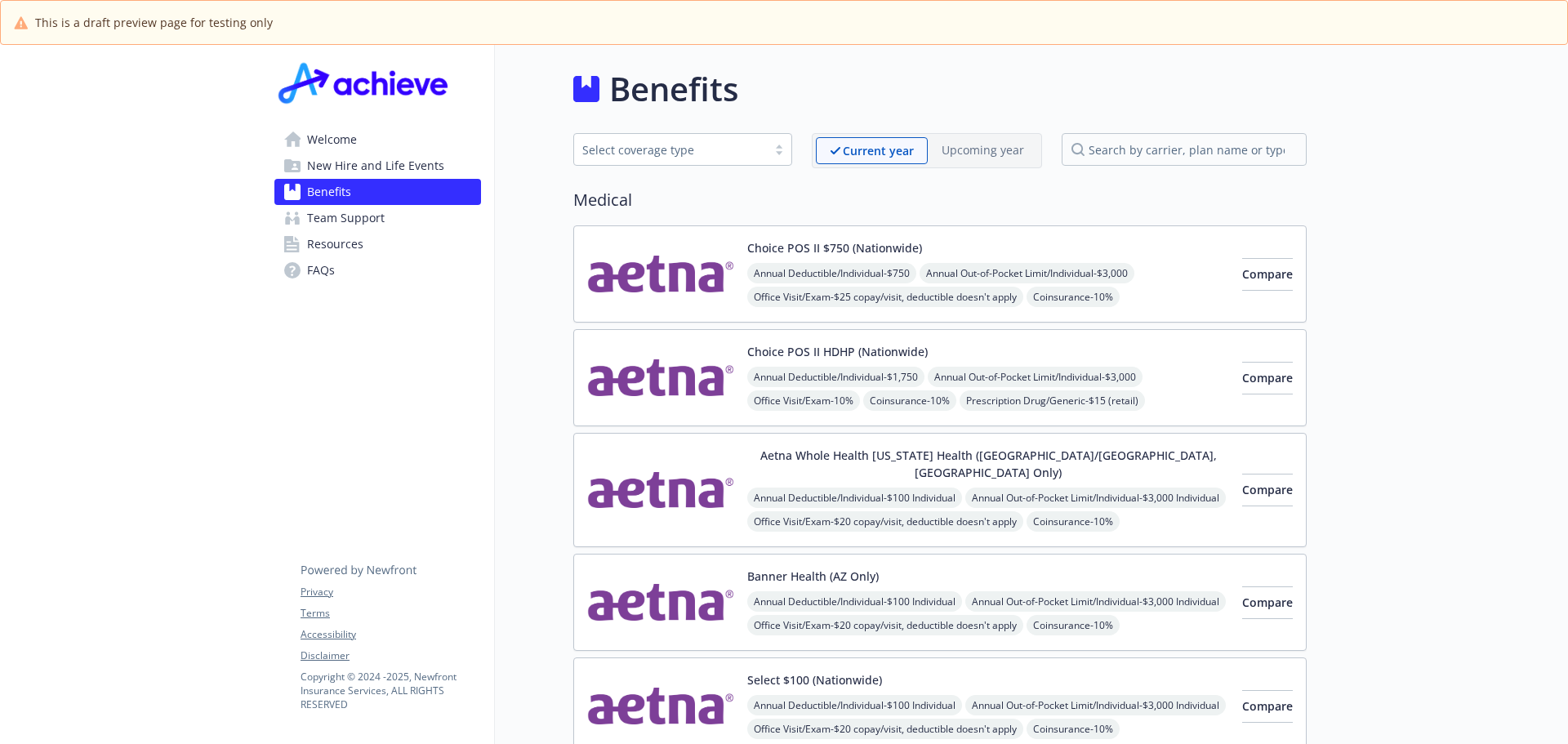
click at [339, 135] on span "Welcome" at bounding box center [332, 140] width 50 height 27
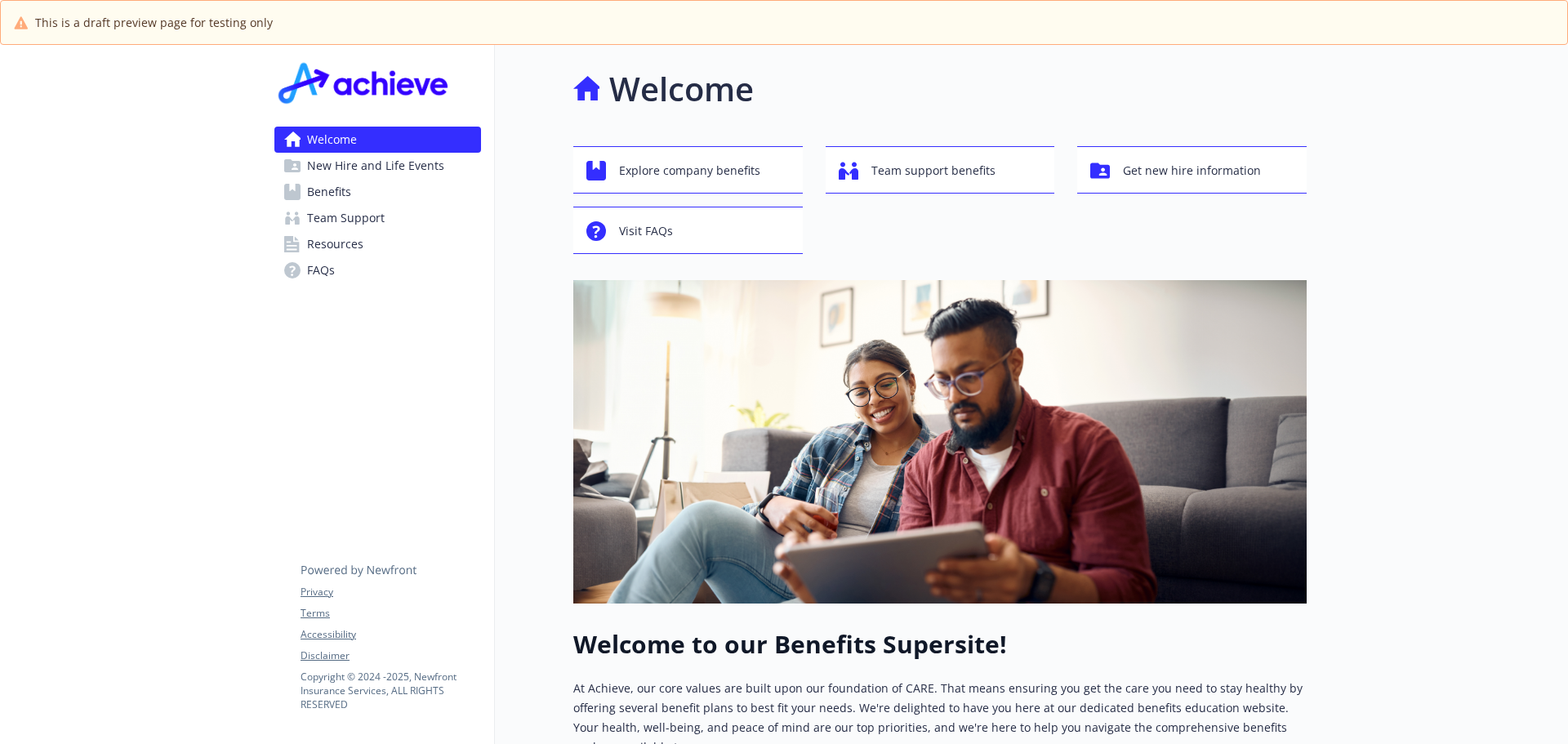
click at [346, 160] on span "New Hire and Life Events" at bounding box center [375, 166] width 138 height 27
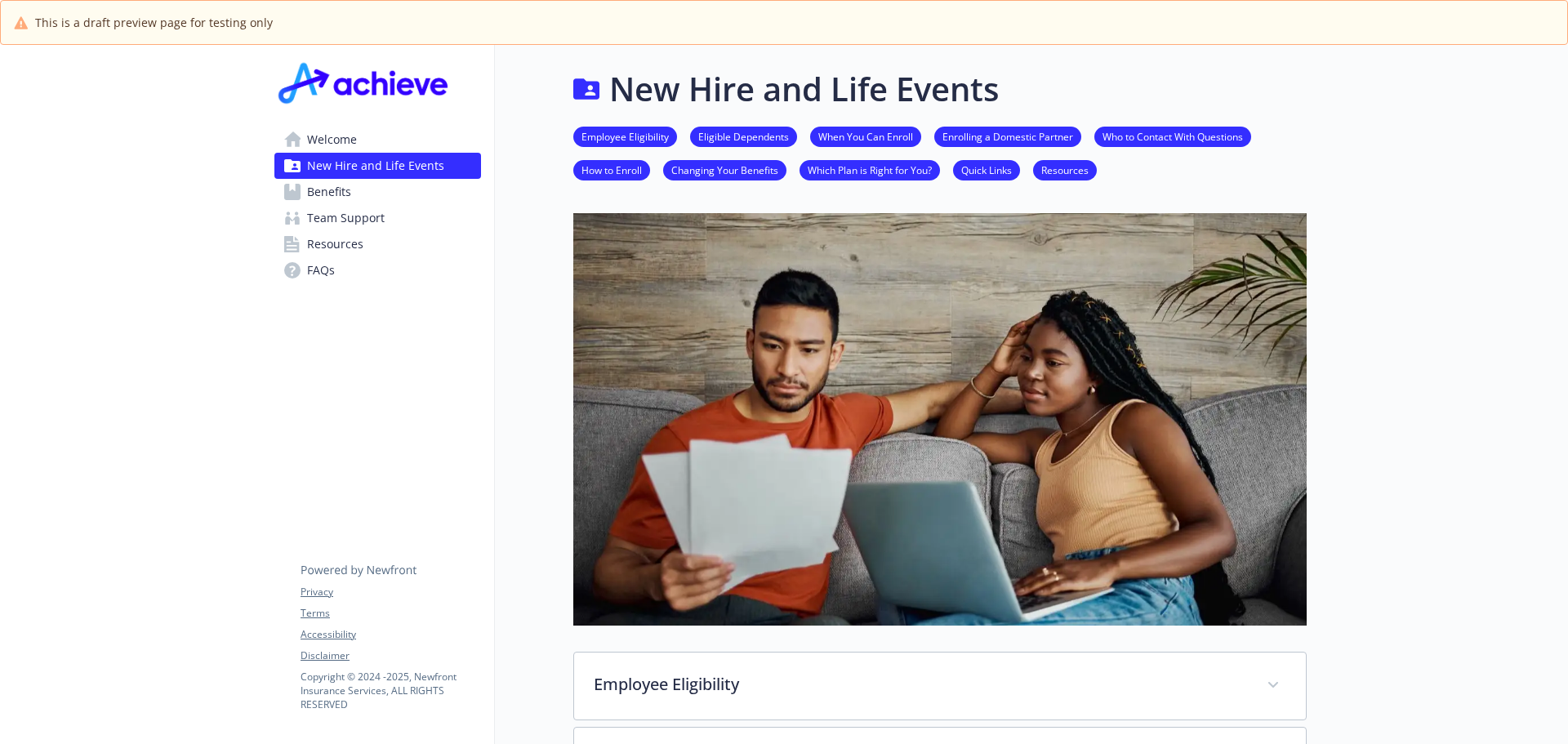
click at [633, 132] on link "Employee Eligibility" at bounding box center [625, 136] width 104 height 16
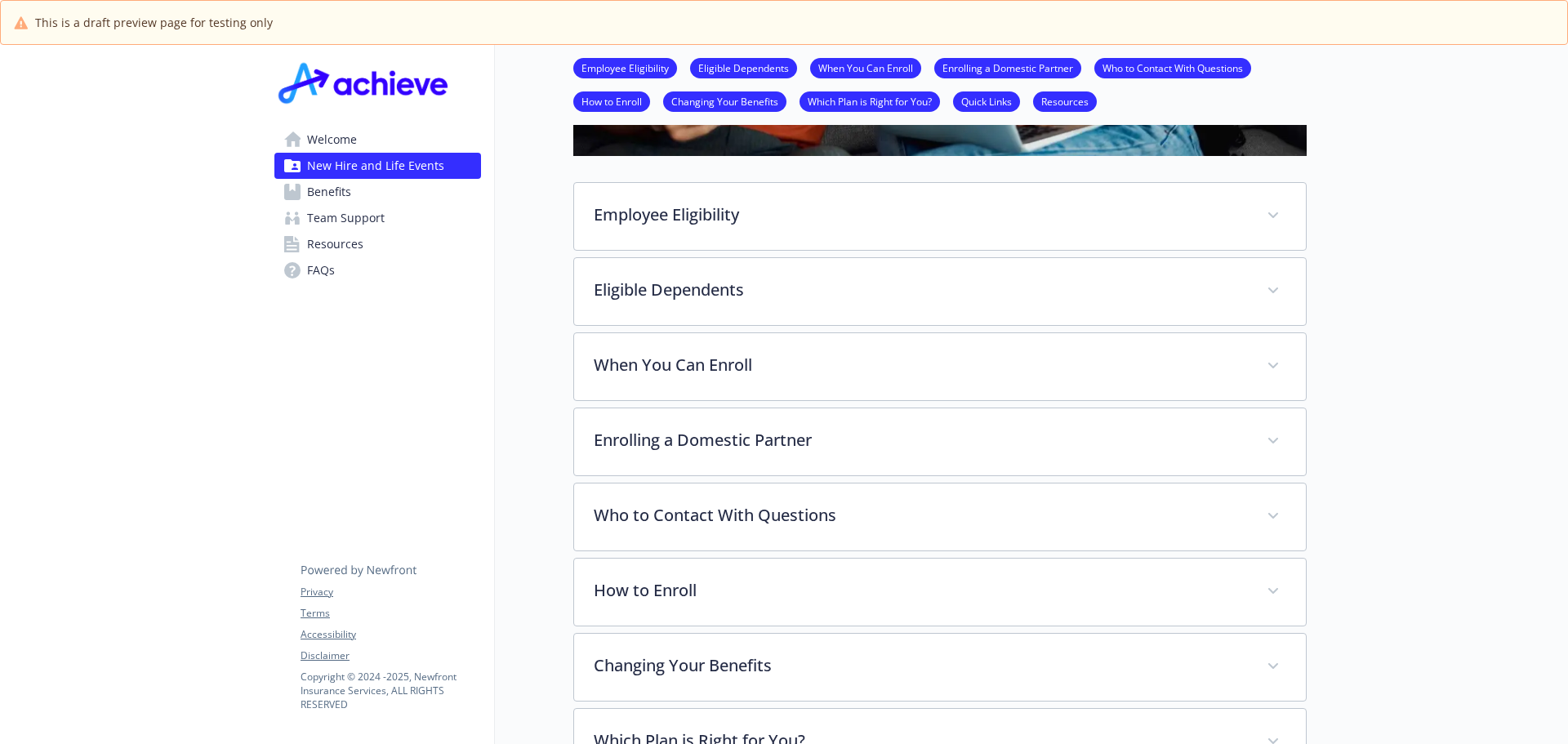
scroll to position [524, 12]
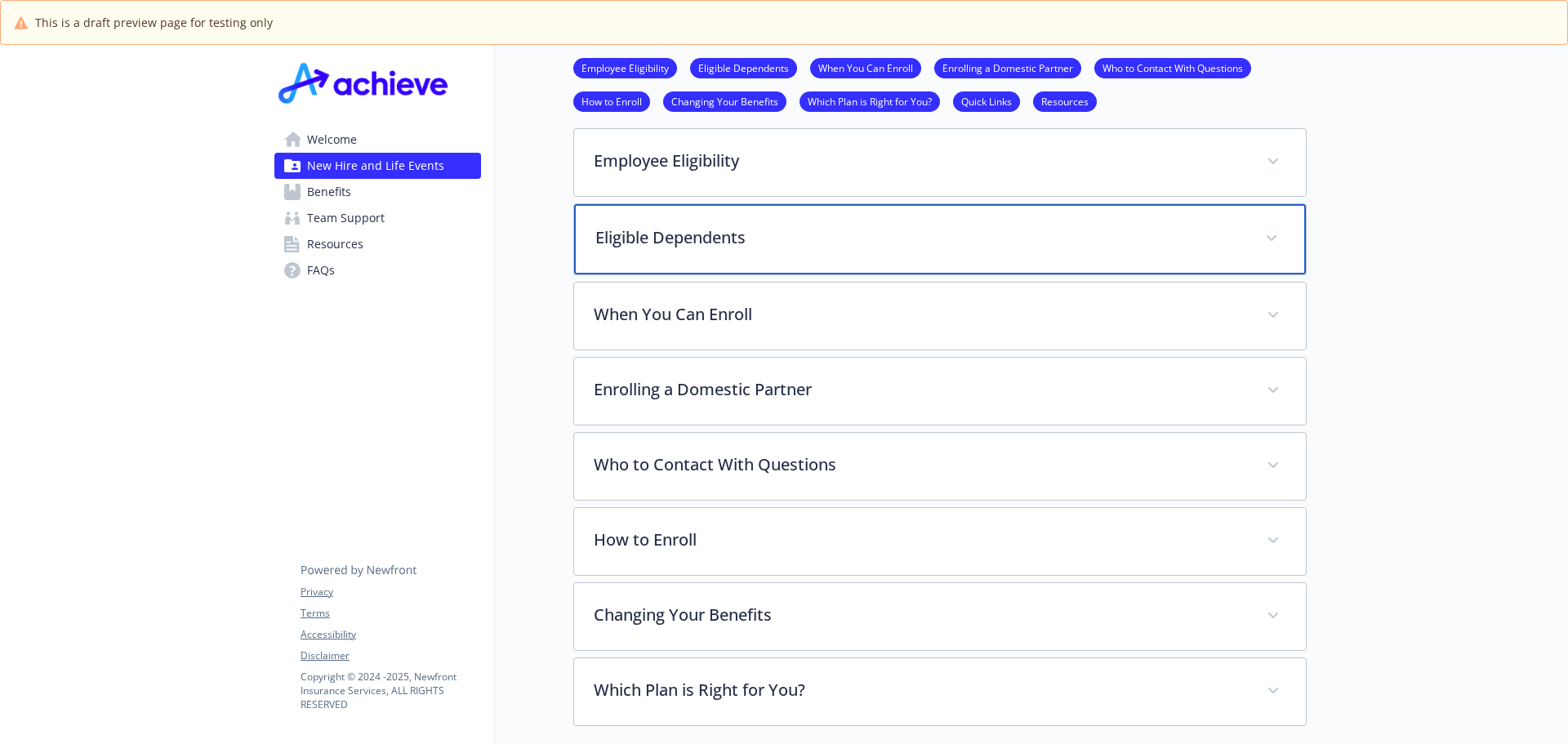
click at [647, 249] on div "Eligible Dependents" at bounding box center [940, 239] width 732 height 70
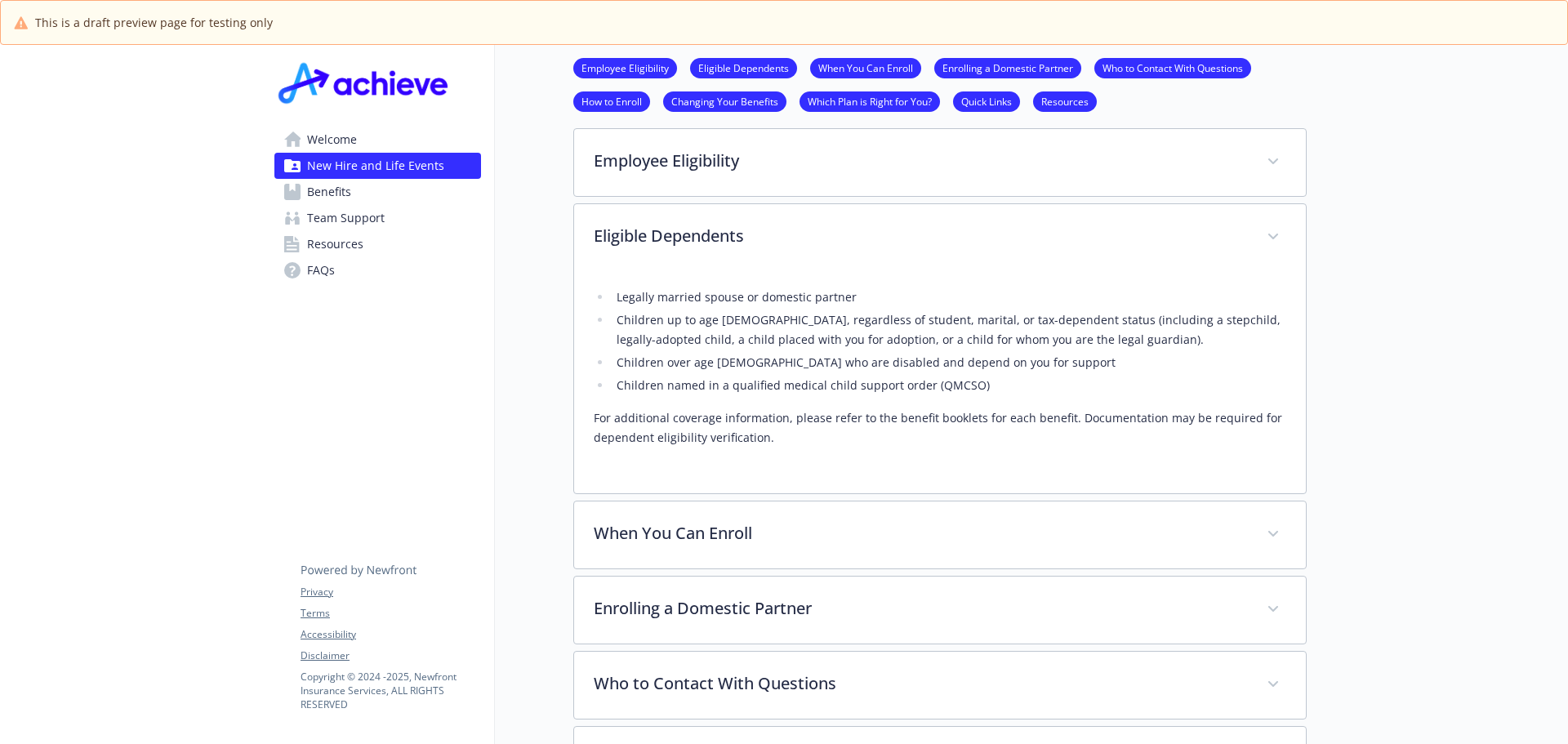
click at [738, 61] on link "Eligible Dependents" at bounding box center [743, 67] width 107 height 16
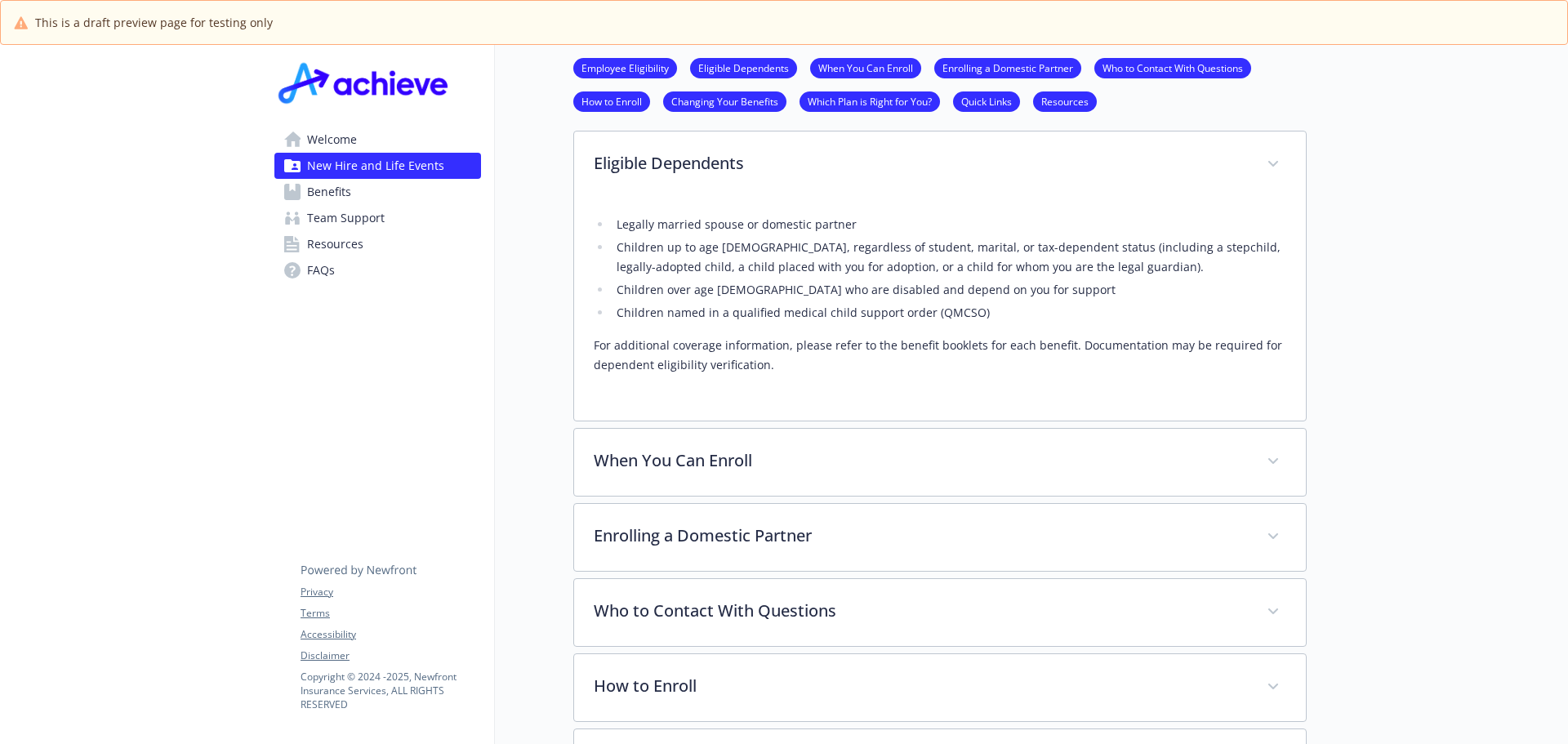
scroll to position [598, 12]
click at [631, 73] on link "Employee Eligibility" at bounding box center [625, 67] width 104 height 16
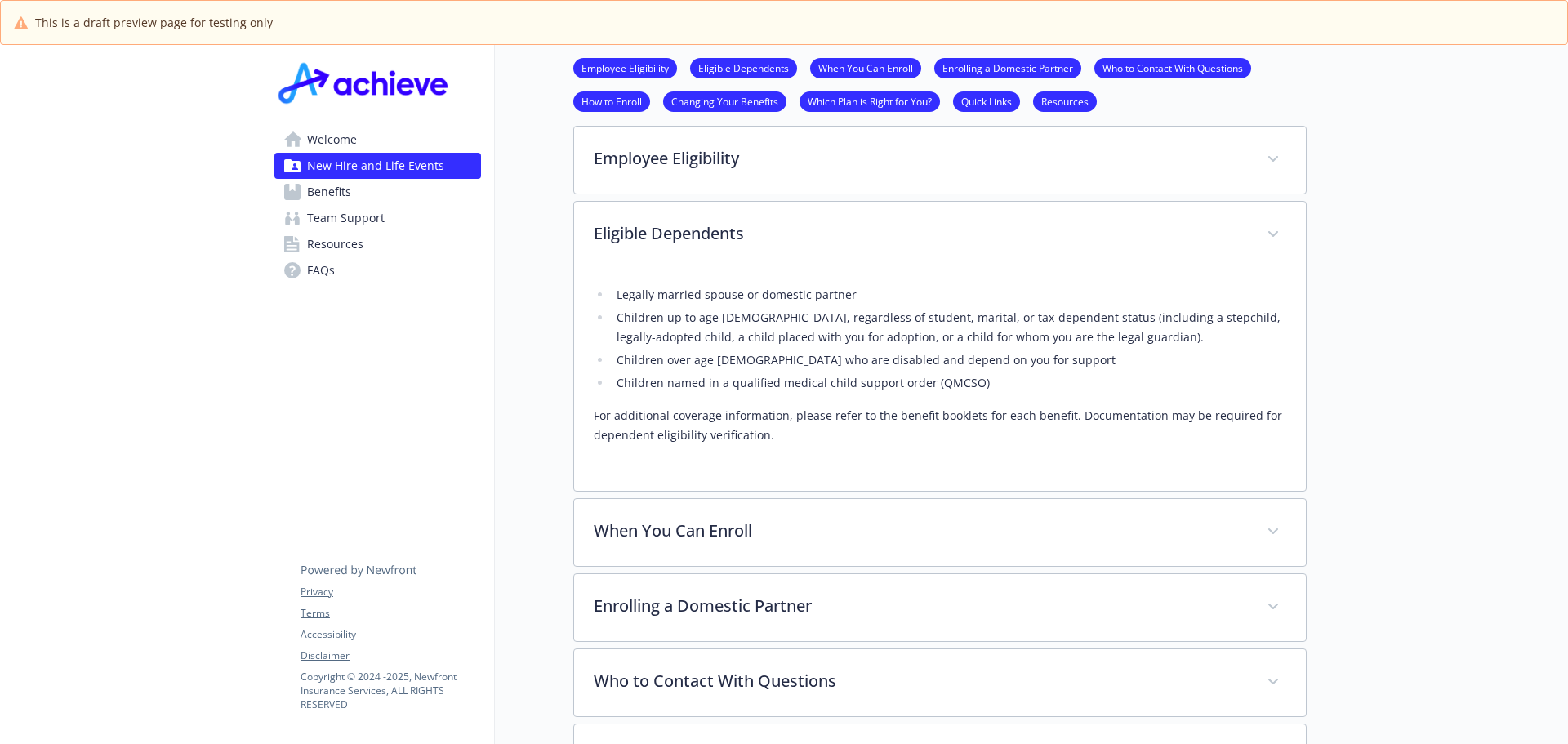
scroll to position [524, 12]
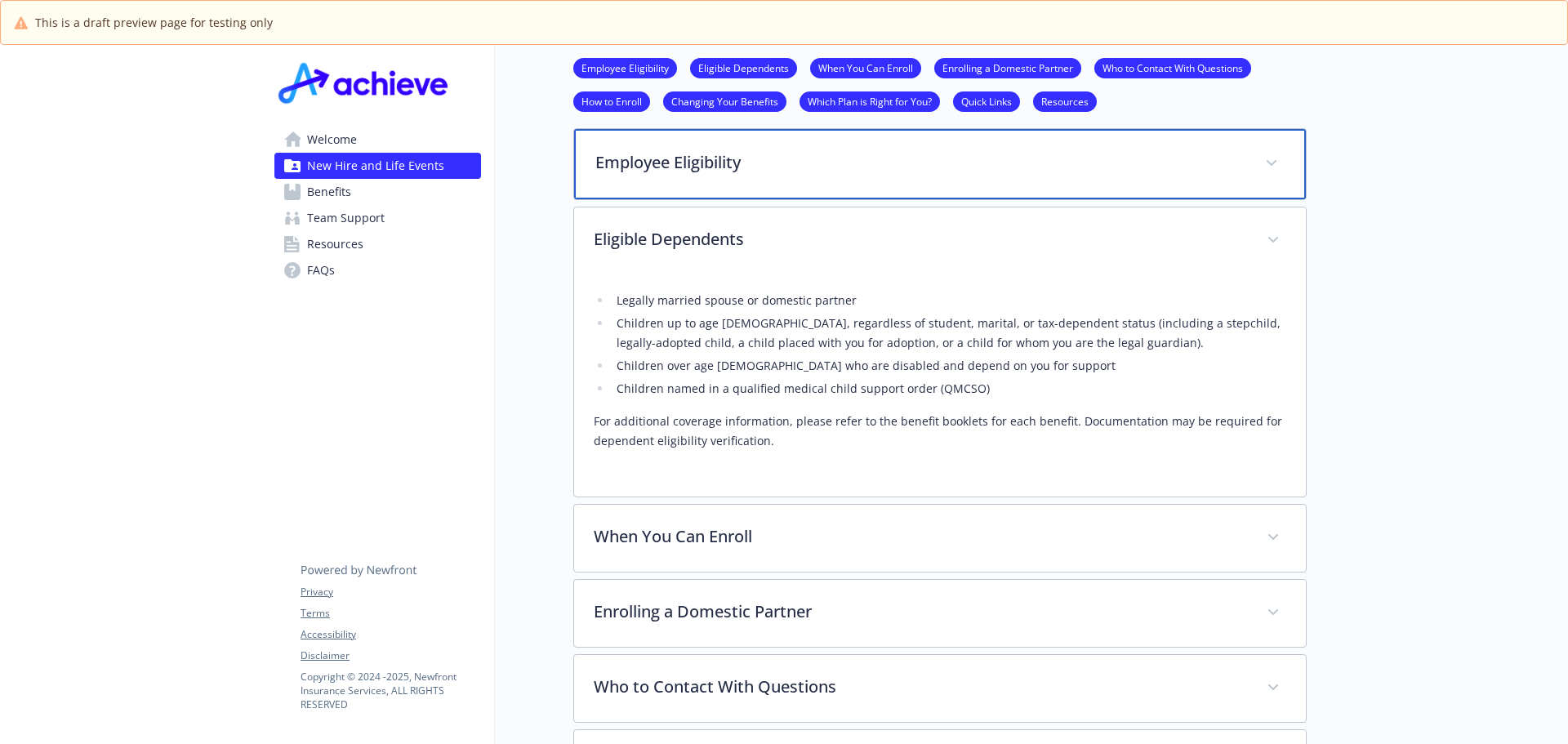
click at [813, 162] on p "Employee Eligibility" at bounding box center [920, 162] width 650 height 25
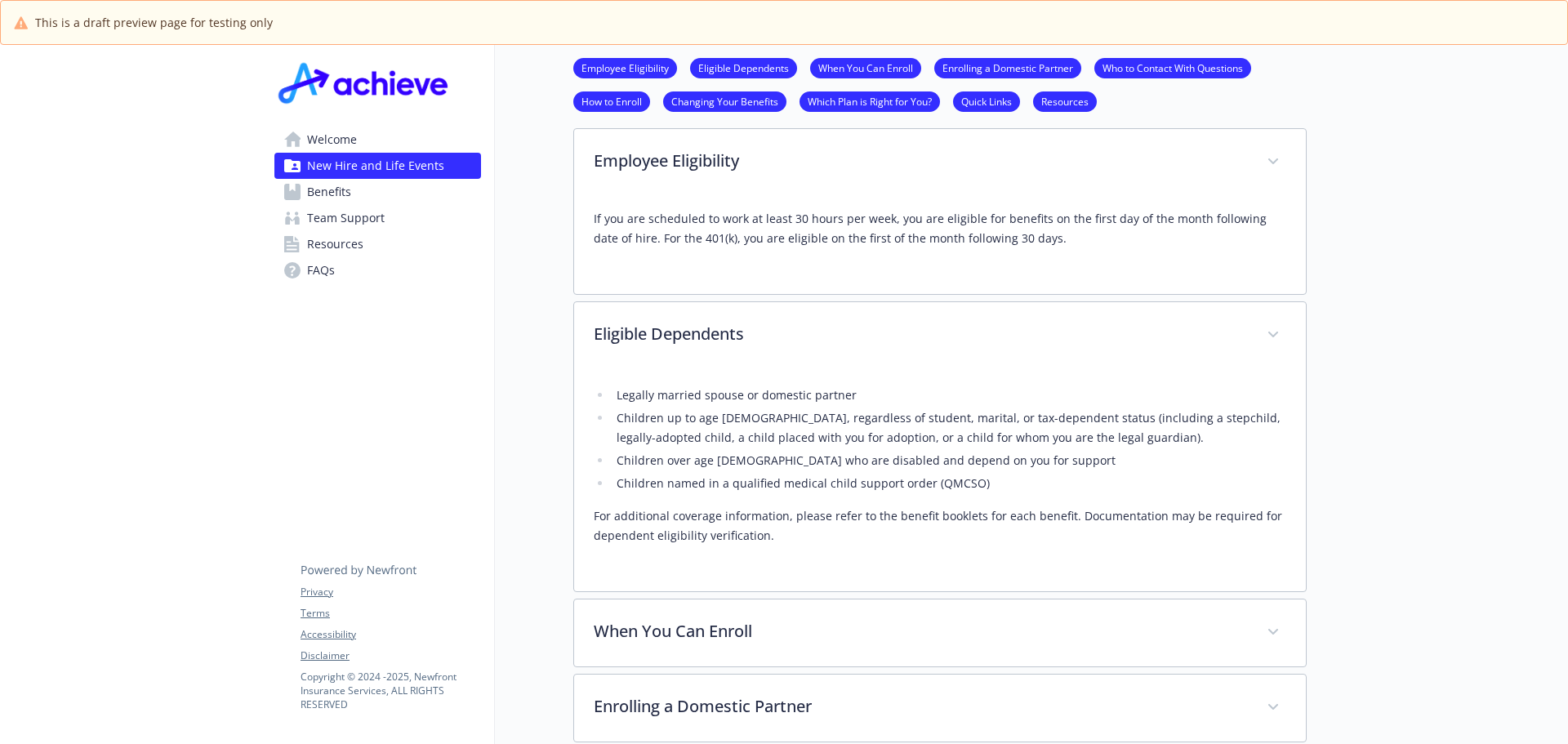
click at [843, 65] on link "When You Can Enroll" at bounding box center [865, 67] width 111 height 16
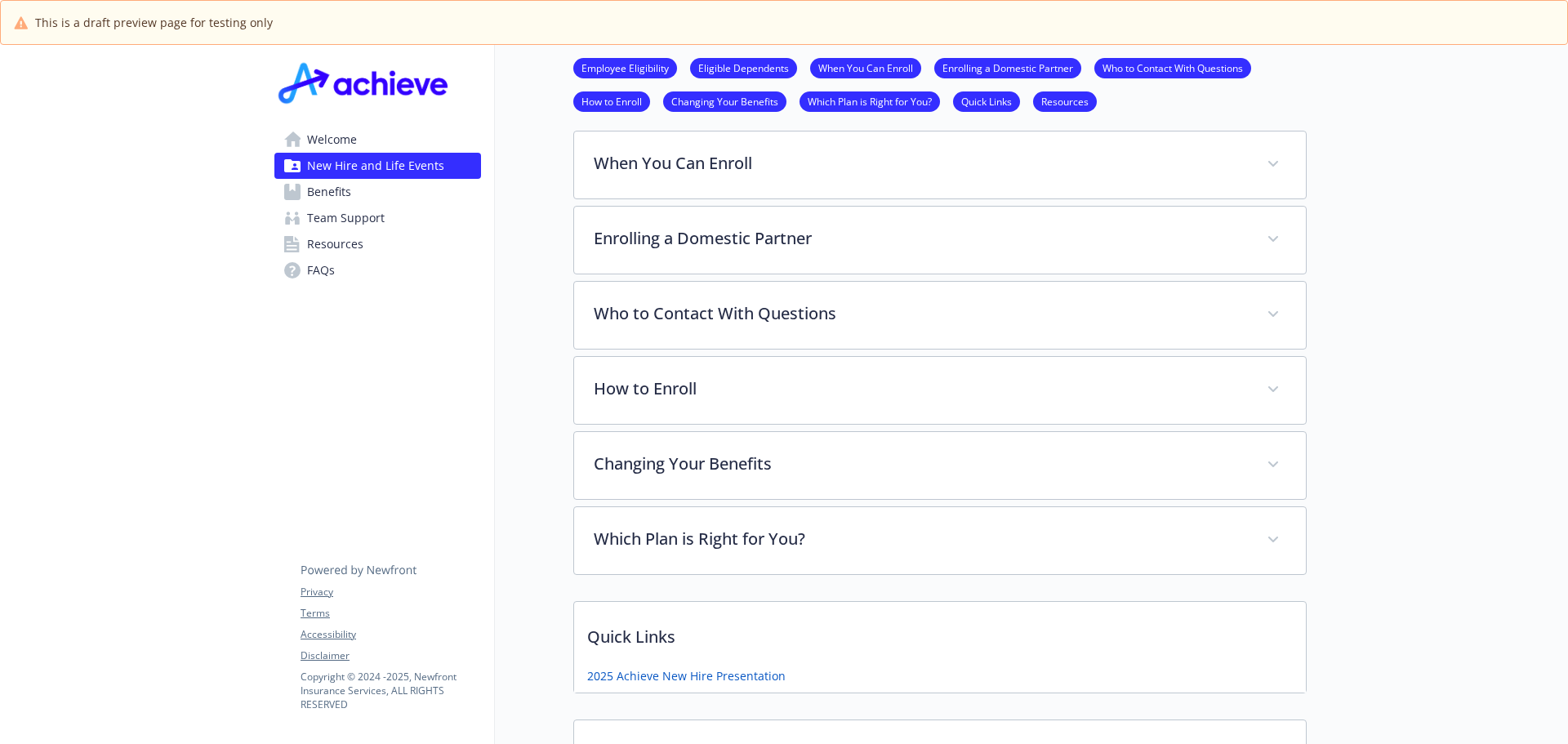
scroll to position [993, 12]
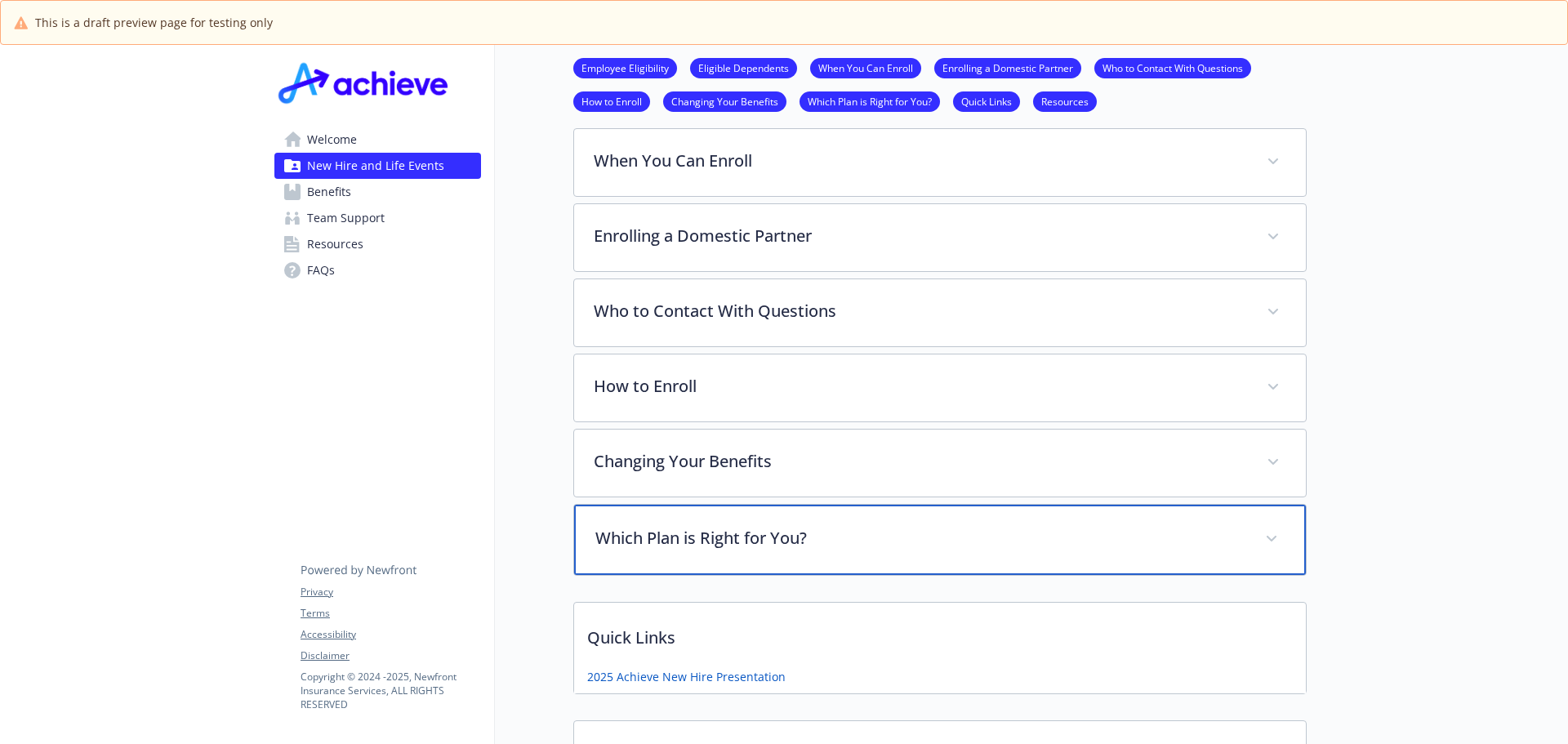
click at [789, 546] on p "Which Plan is Right for You?" at bounding box center [920, 538] width 650 height 25
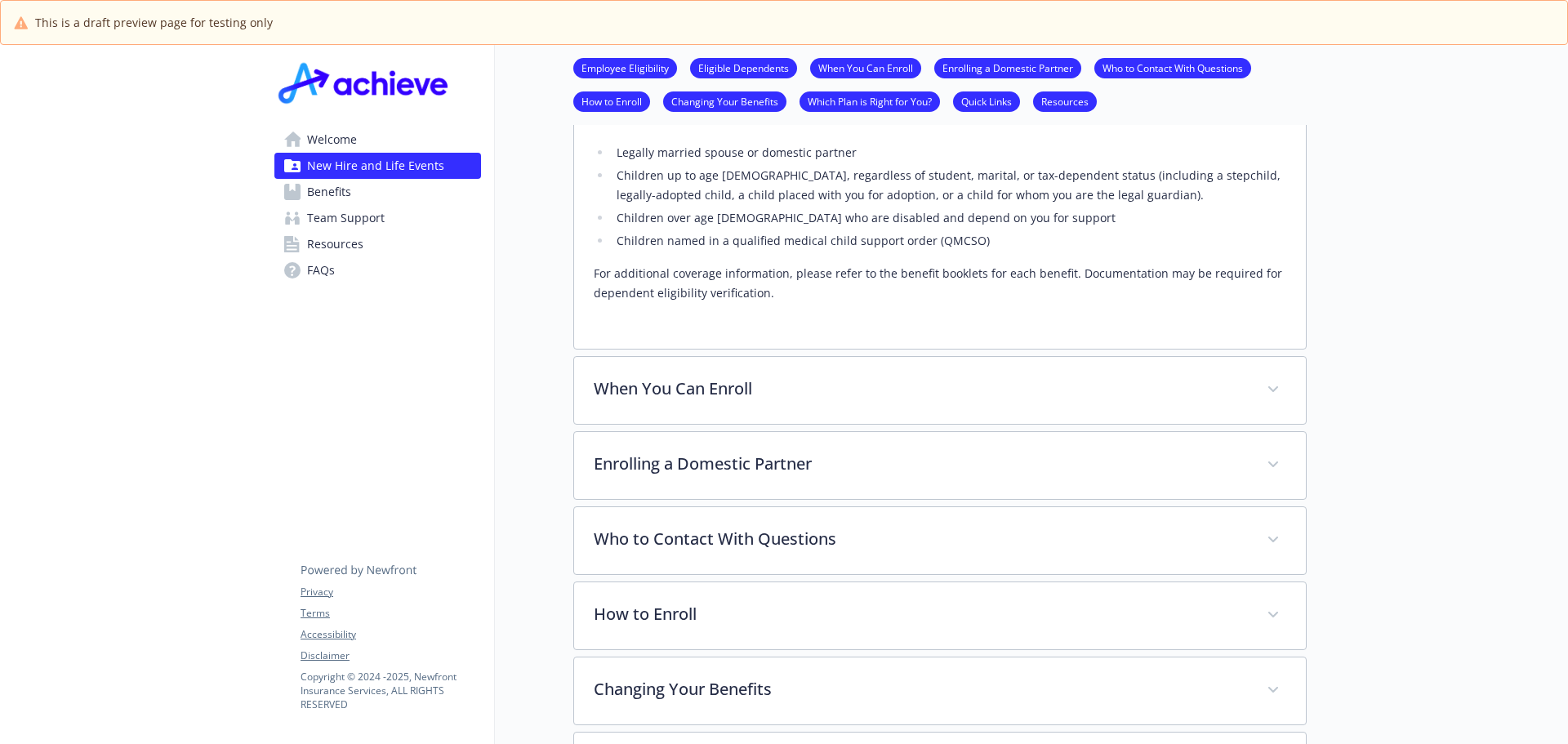
scroll to position [748, 12]
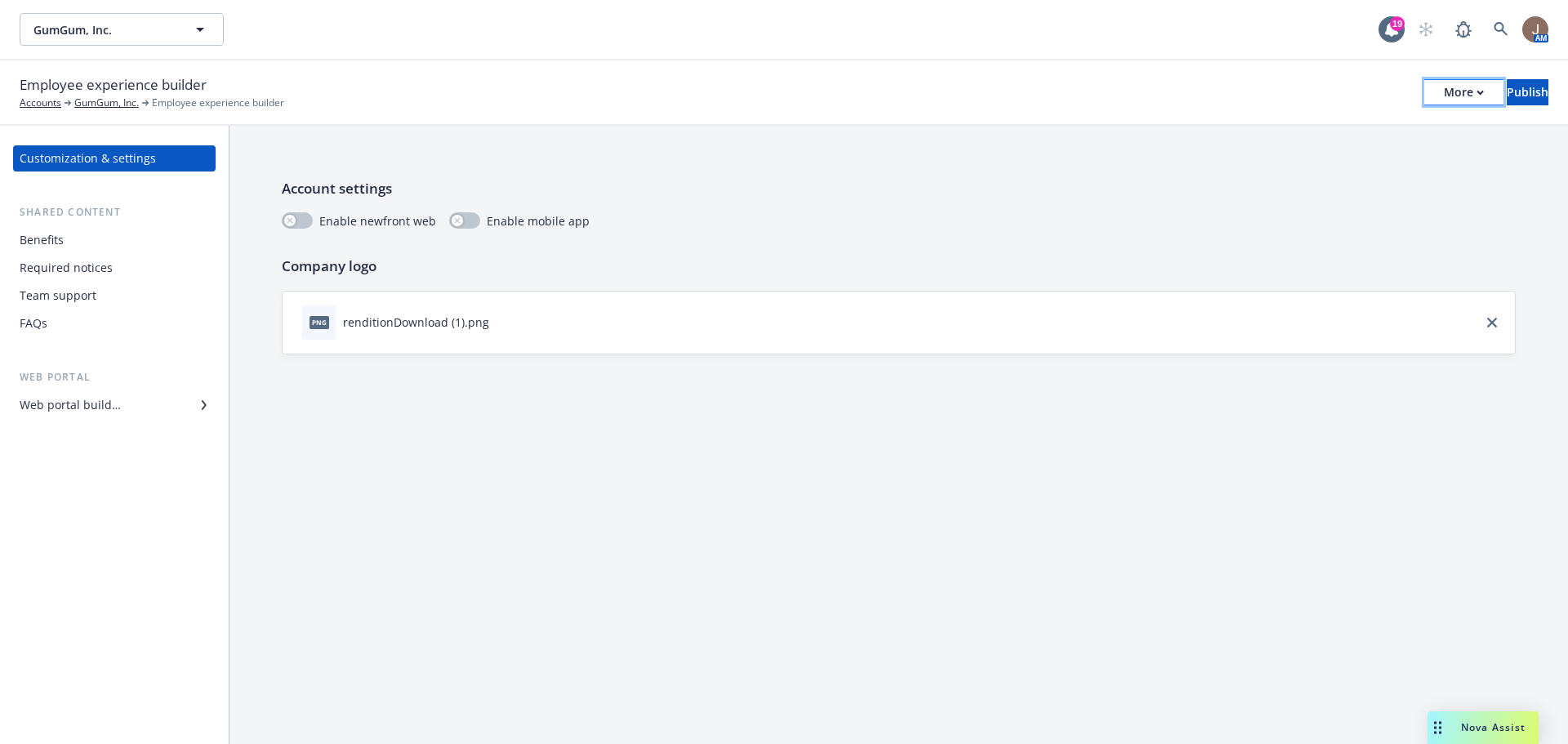
click at [1444, 93] on div "More" at bounding box center [1464, 93] width 40 height 25
click at [1280, 125] on link "Copy preview link" at bounding box center [1328, 128] width 242 height 32
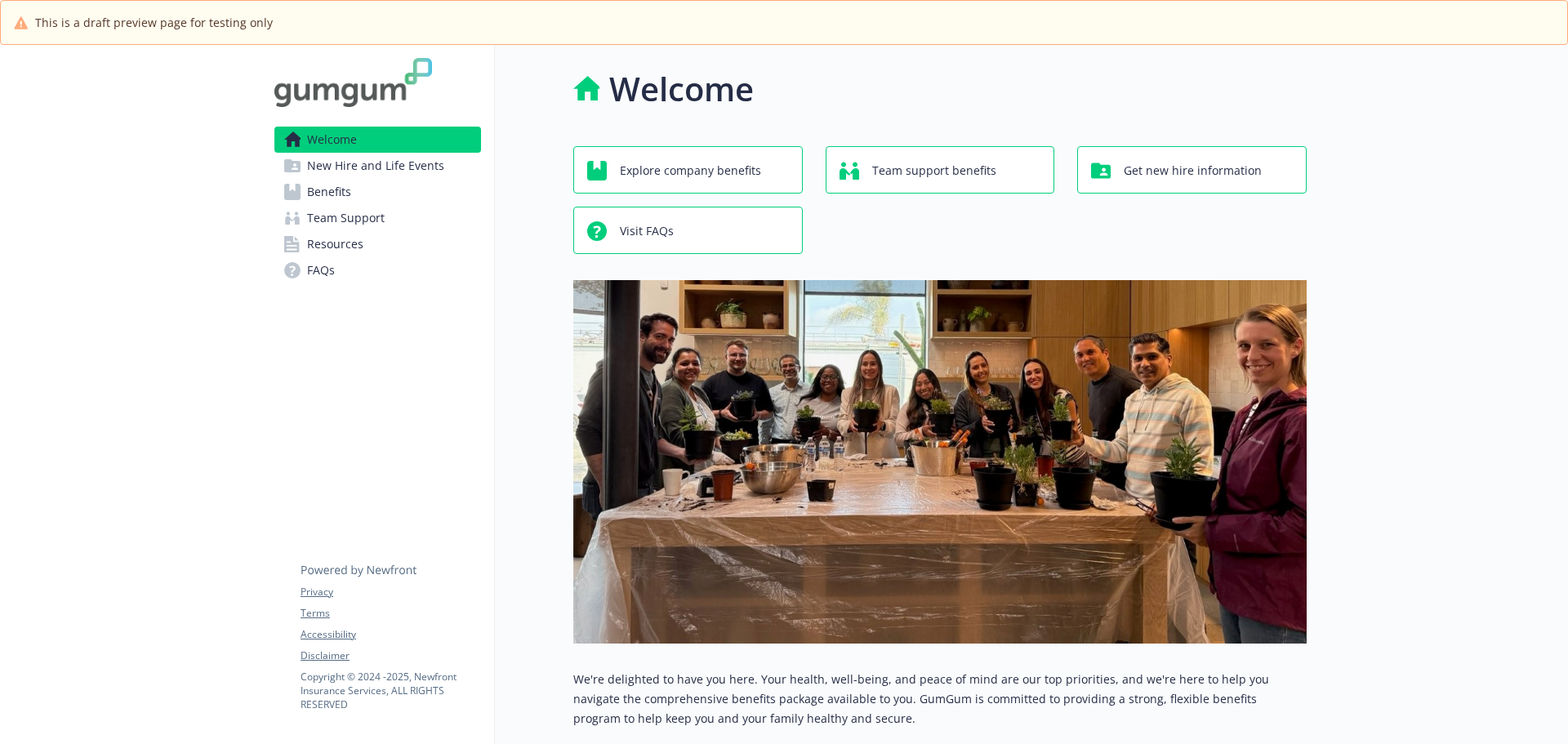
click at [380, 165] on span "New Hire and Life Events" at bounding box center [375, 166] width 138 height 27
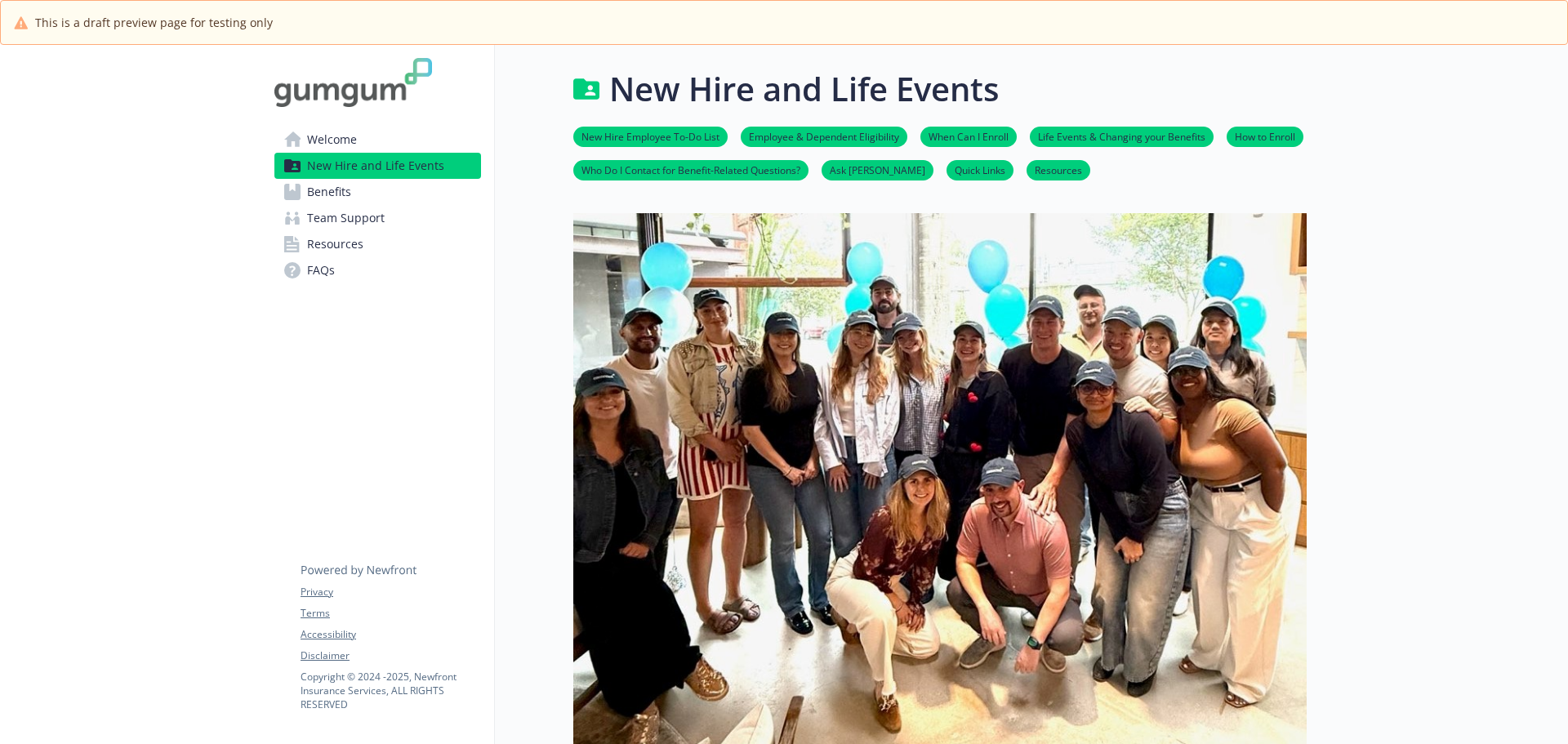
click at [339, 190] on span "Benefits" at bounding box center [328, 192] width 44 height 27
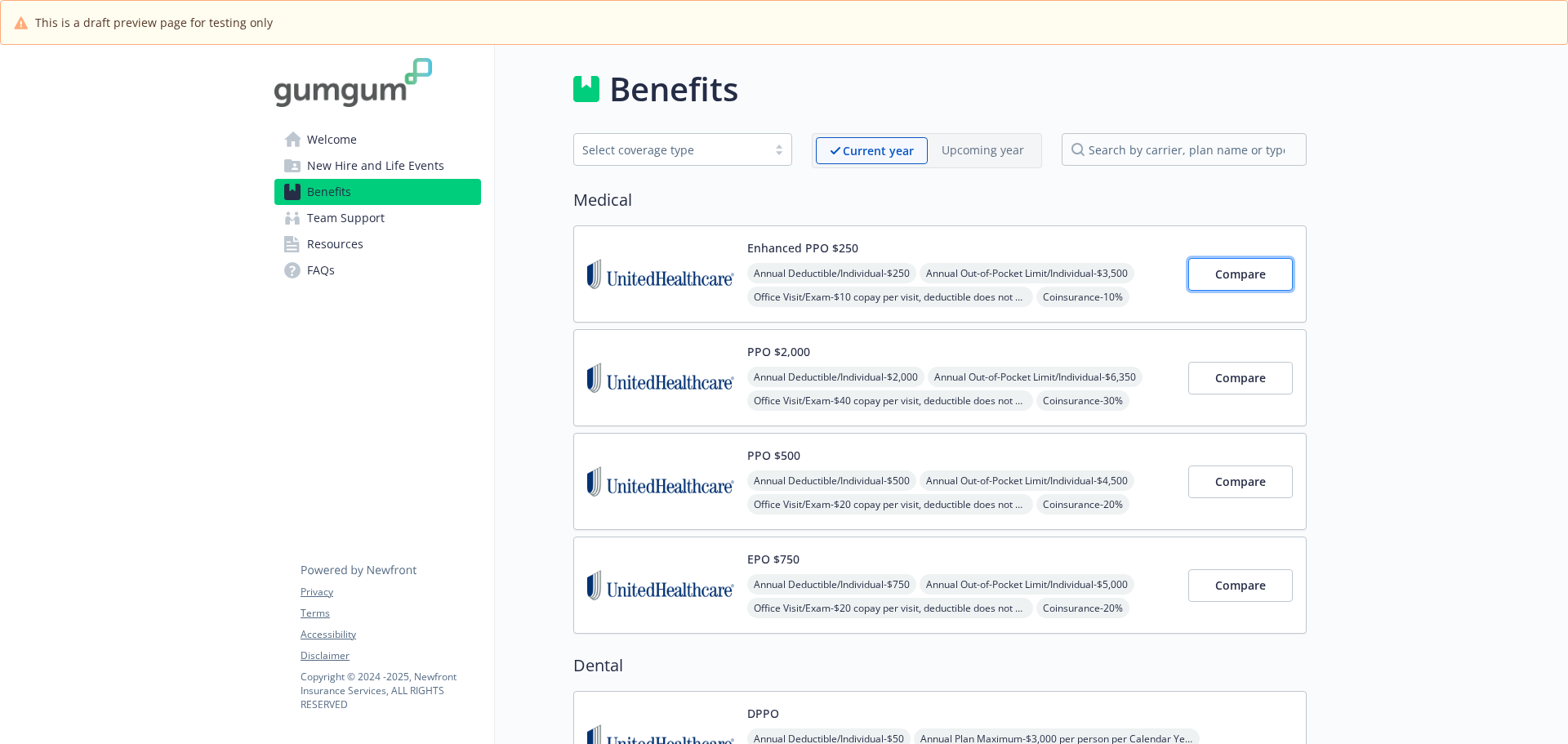
click at [1247, 270] on span "Compare" at bounding box center [1240, 273] width 51 height 16
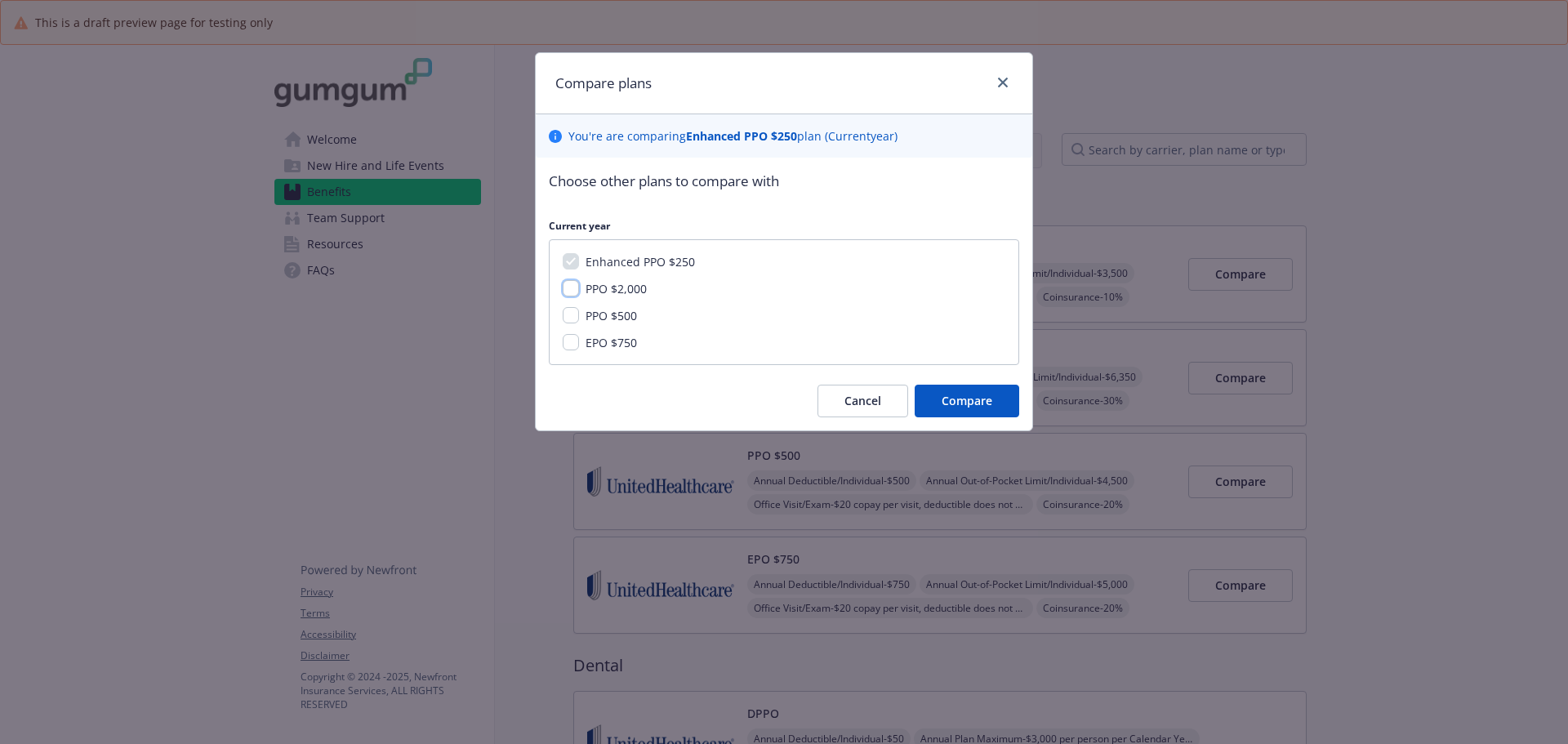
click at [573, 287] on input "PPO $2,000" at bounding box center [571, 288] width 17 height 17
checkbox input "true"
click at [965, 389] on button "Compare" at bounding box center [966, 400] width 104 height 32
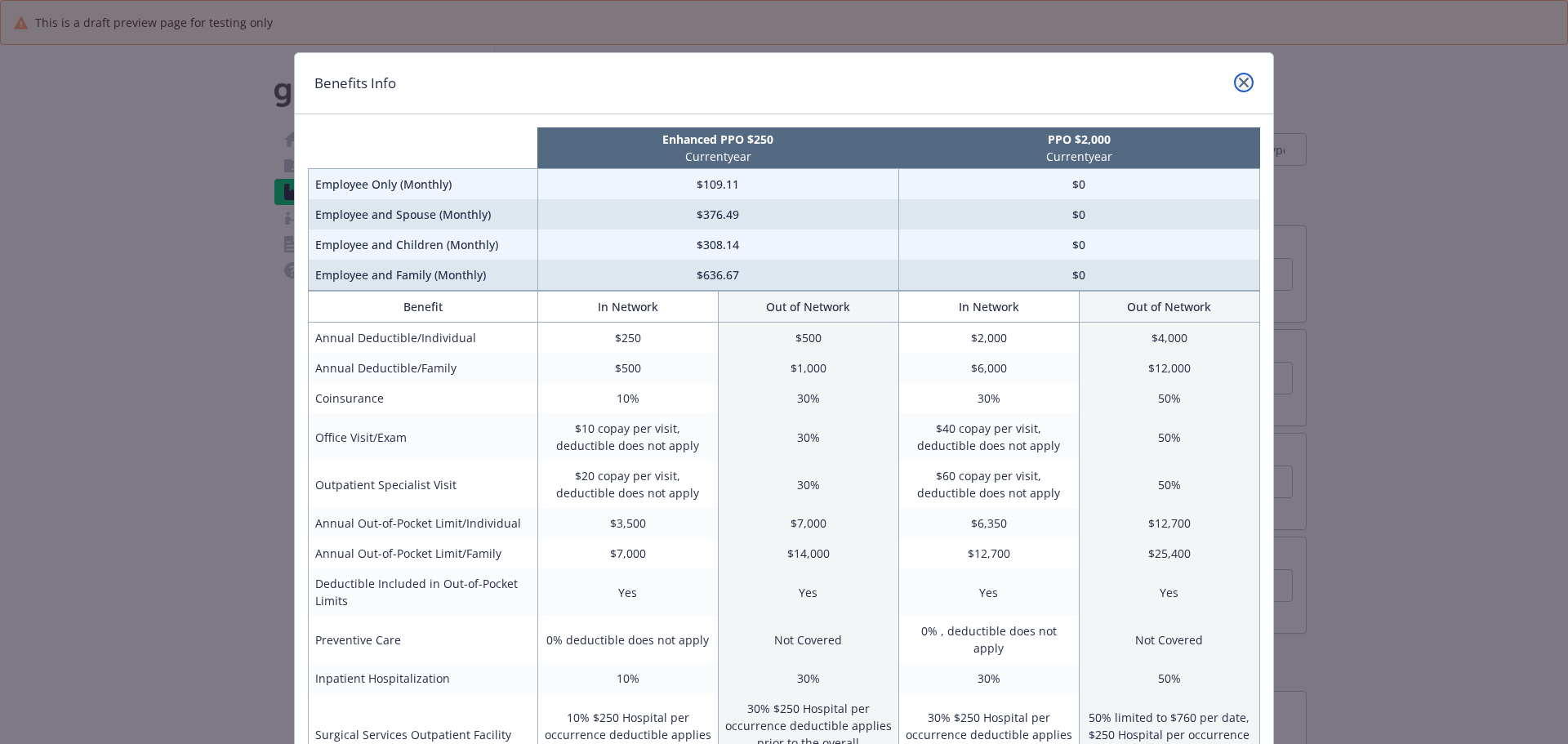
click at [1238, 77] on link "close" at bounding box center [1244, 83] width 20 height 20
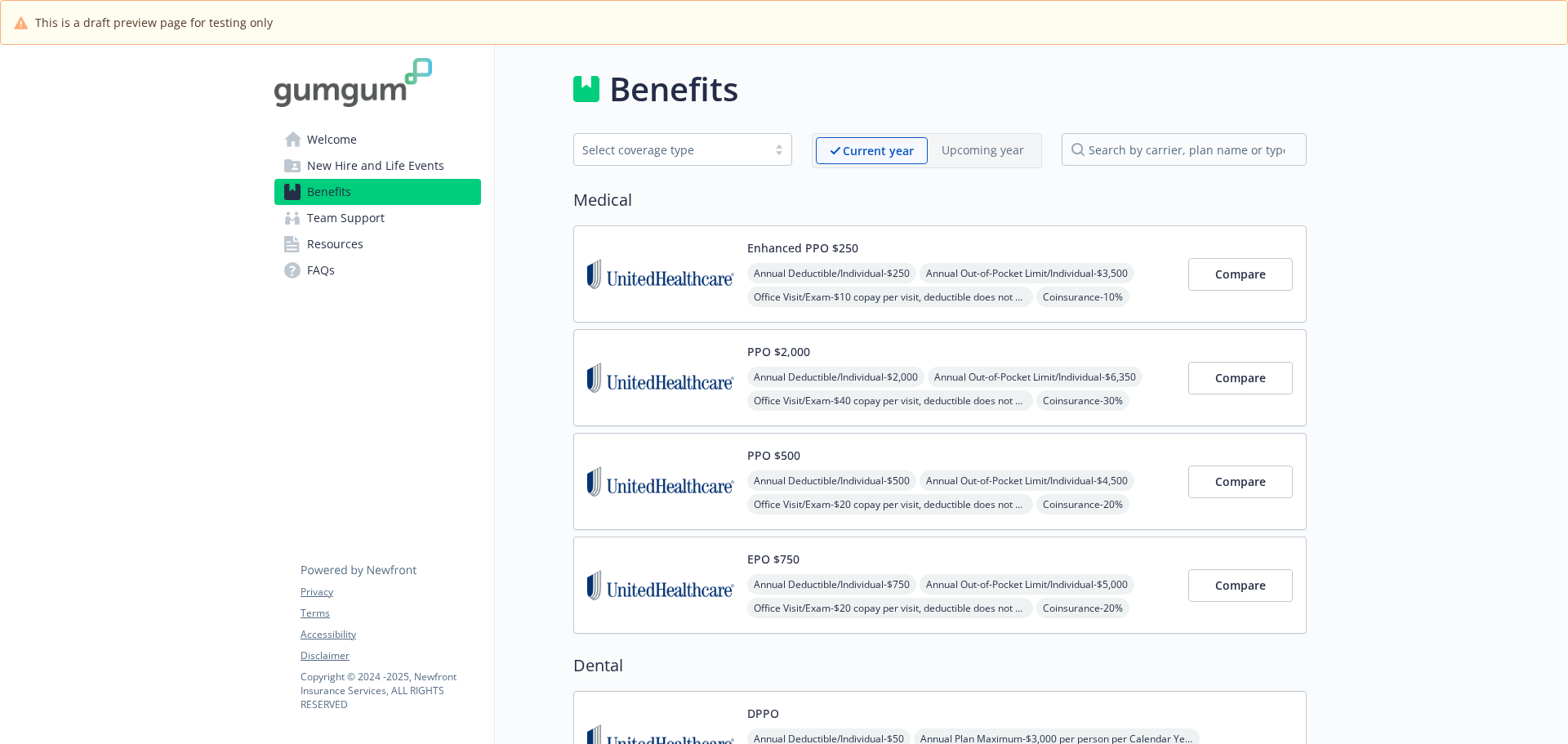
click at [338, 220] on span "Team Support" at bounding box center [346, 218] width 78 height 27
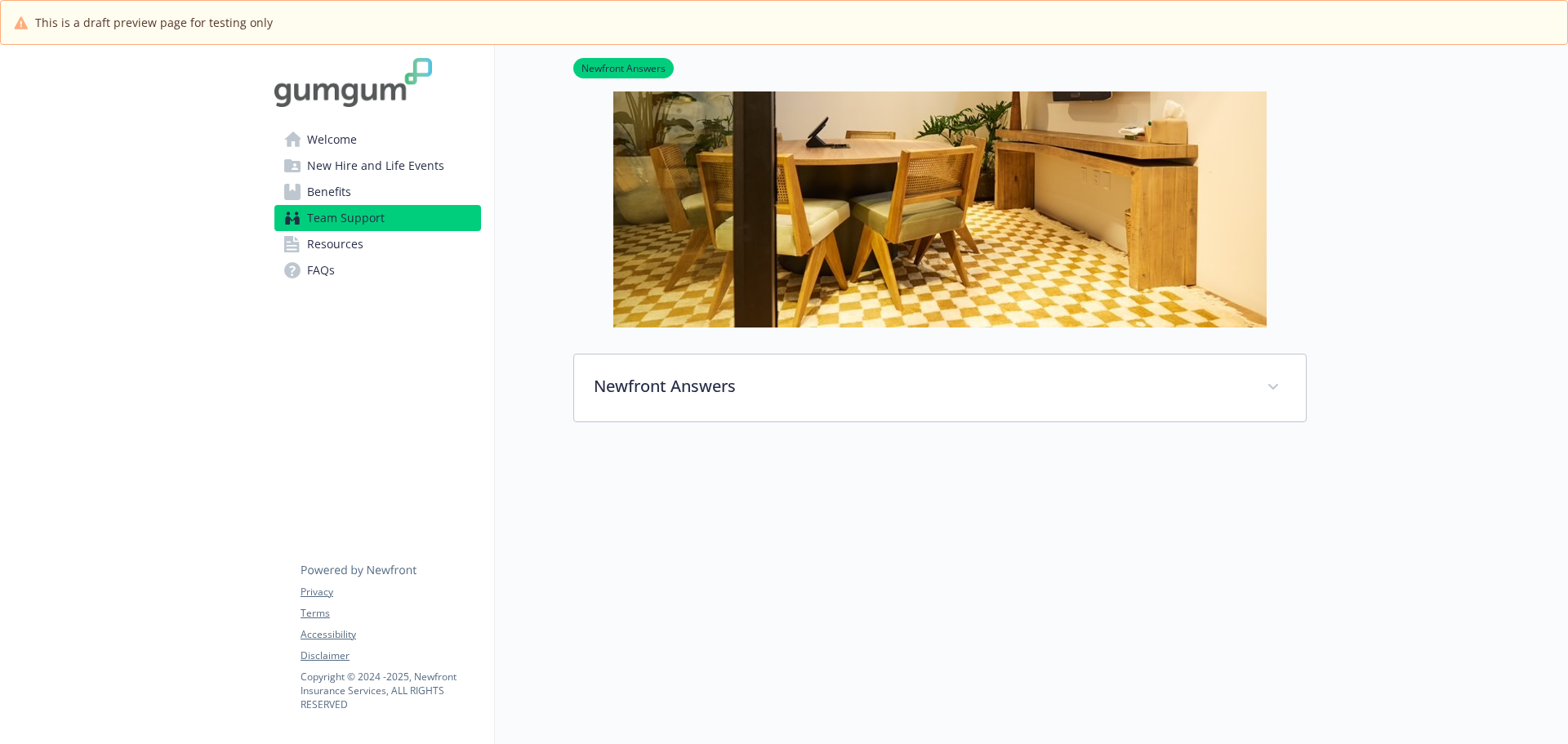
scroll to position [301, 0]
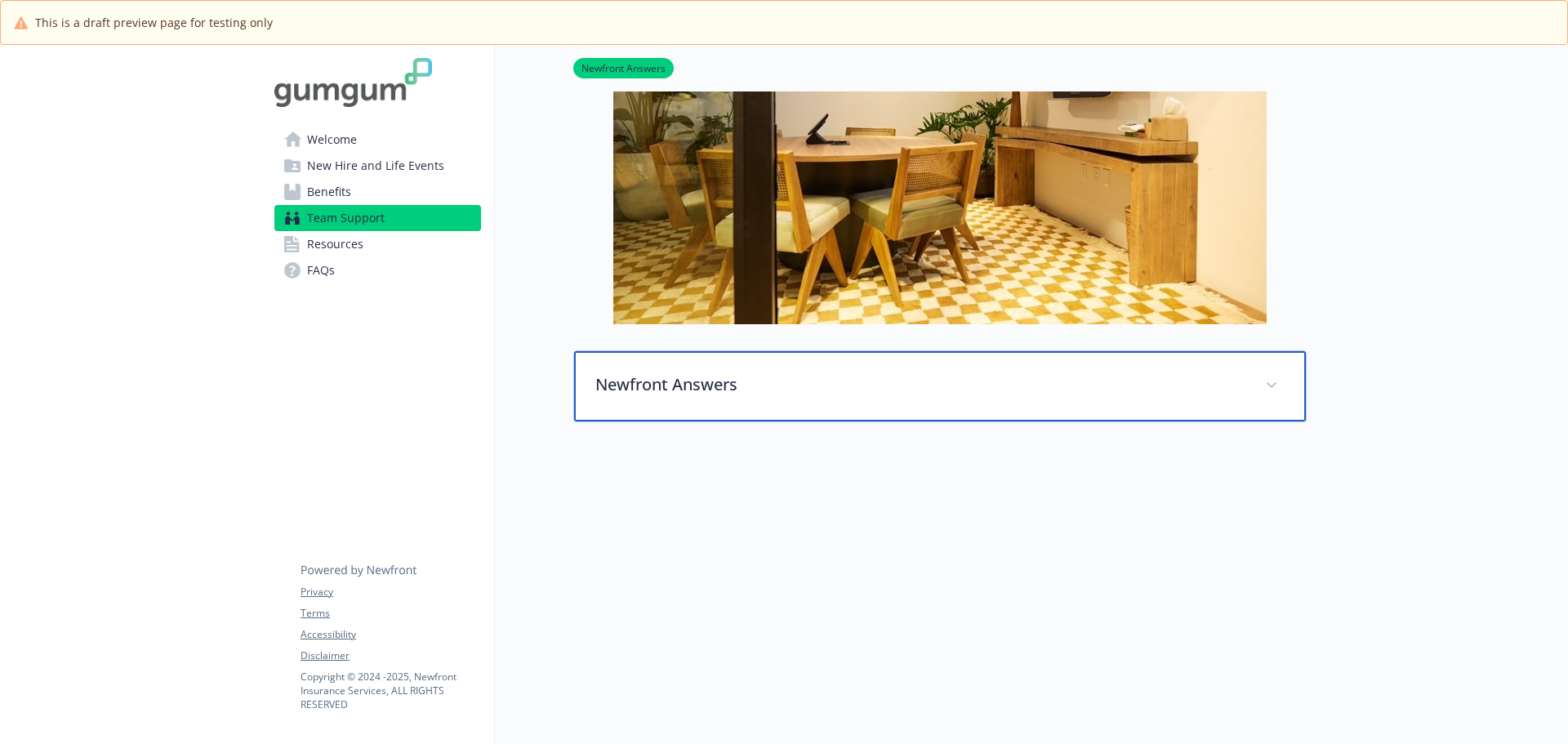
click at [710, 380] on p "Newfront Answers" at bounding box center [920, 384] width 650 height 25
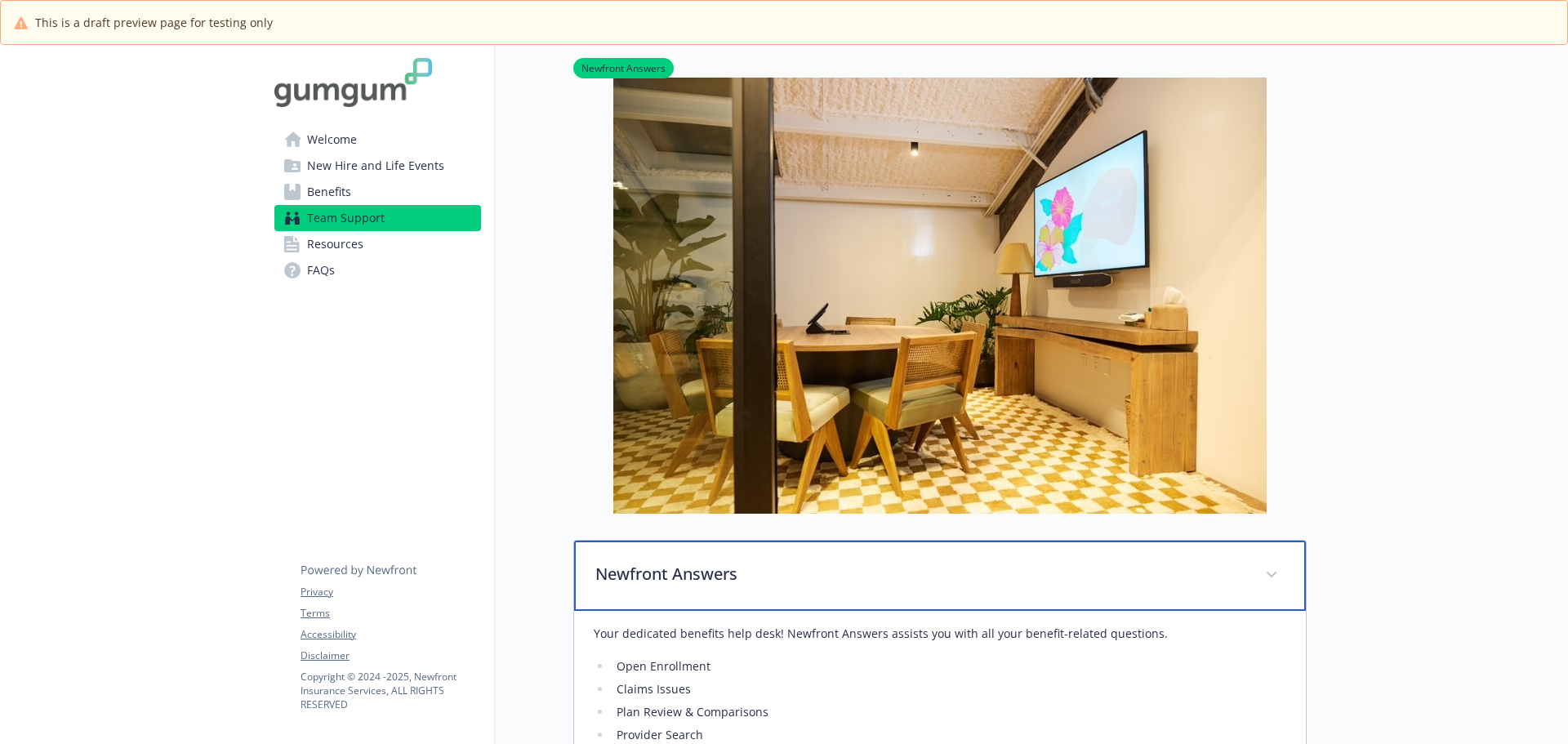
scroll to position [0, 0]
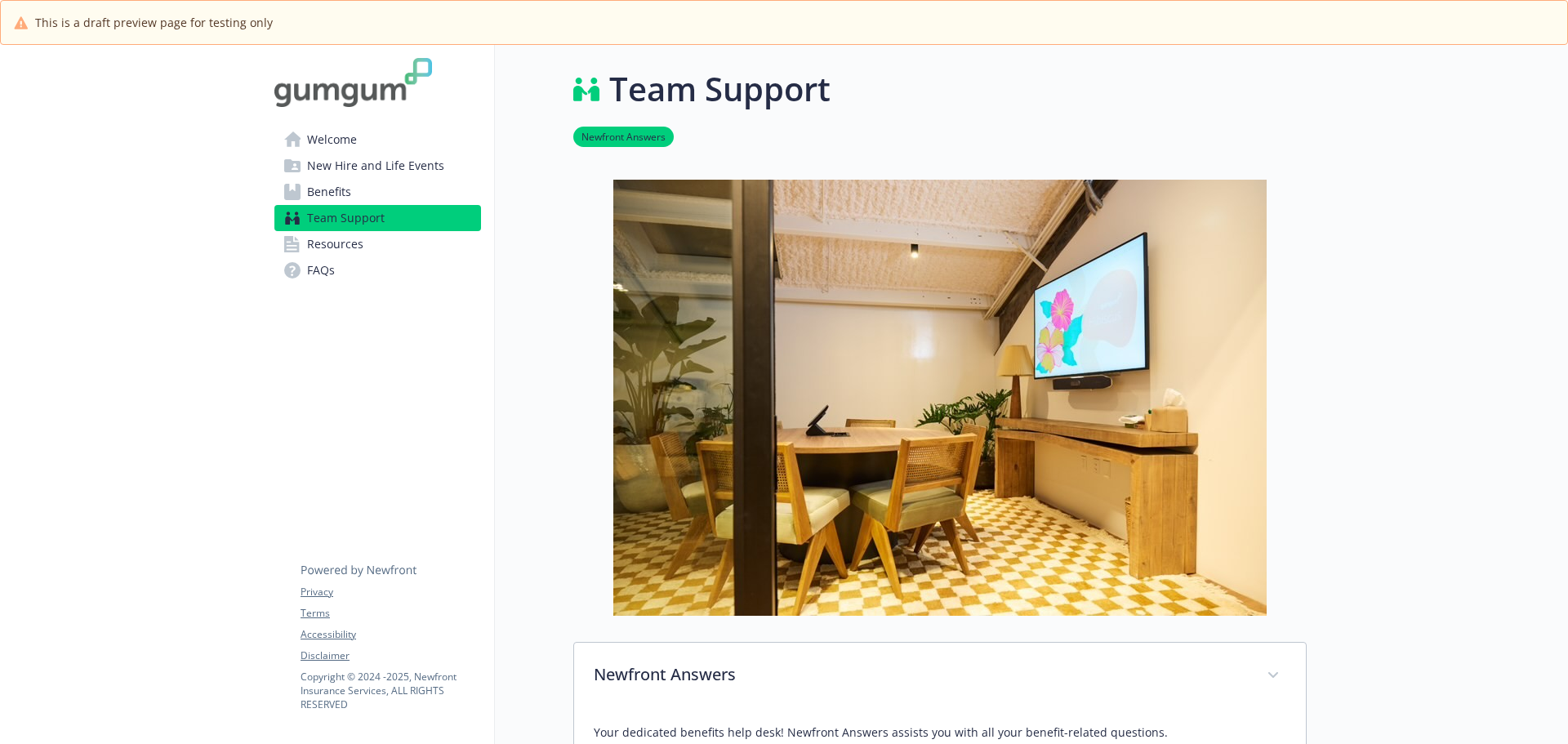
click at [350, 243] on span "Resources" at bounding box center [335, 244] width 56 height 27
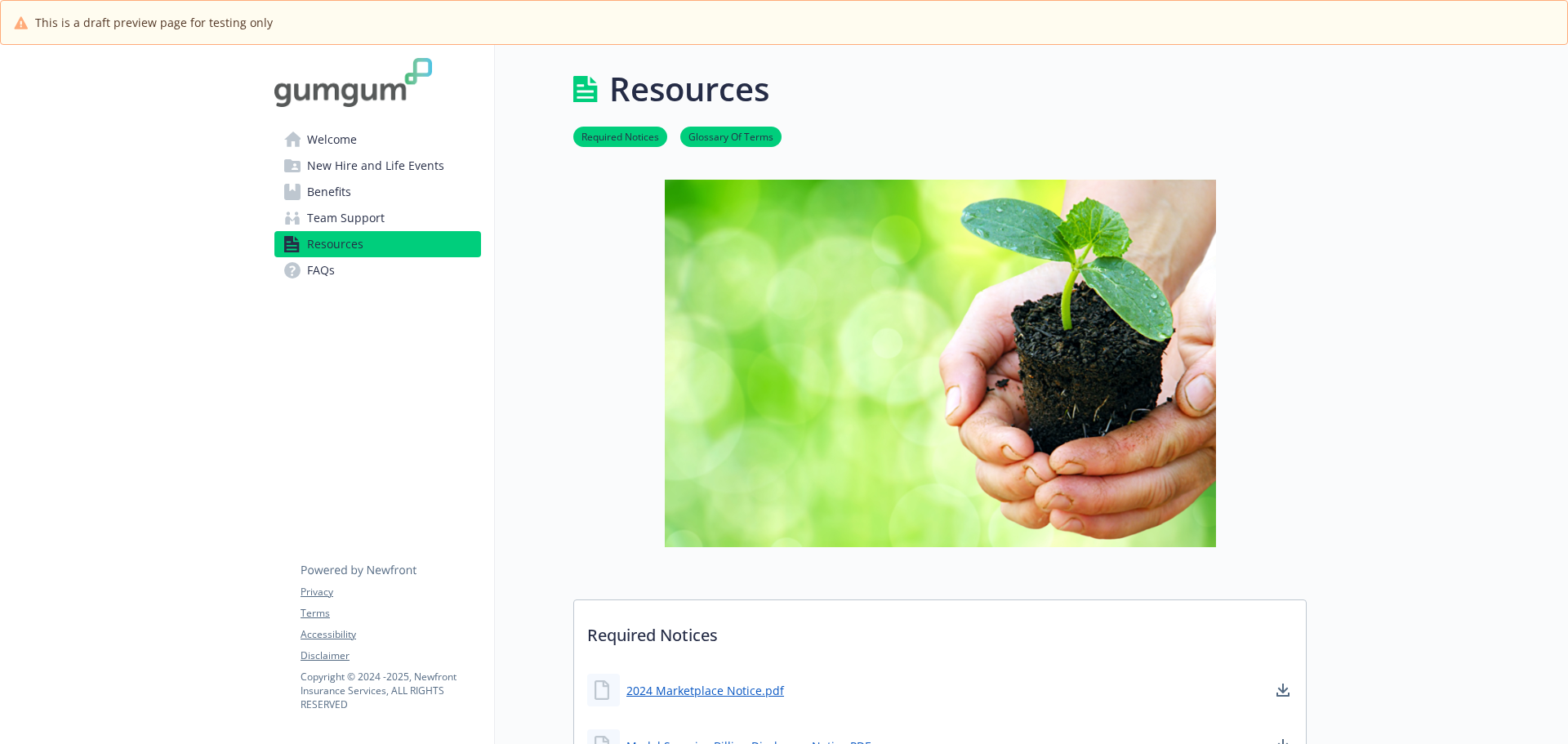
click at [306, 274] on link "FAQs" at bounding box center [377, 270] width 206 height 27
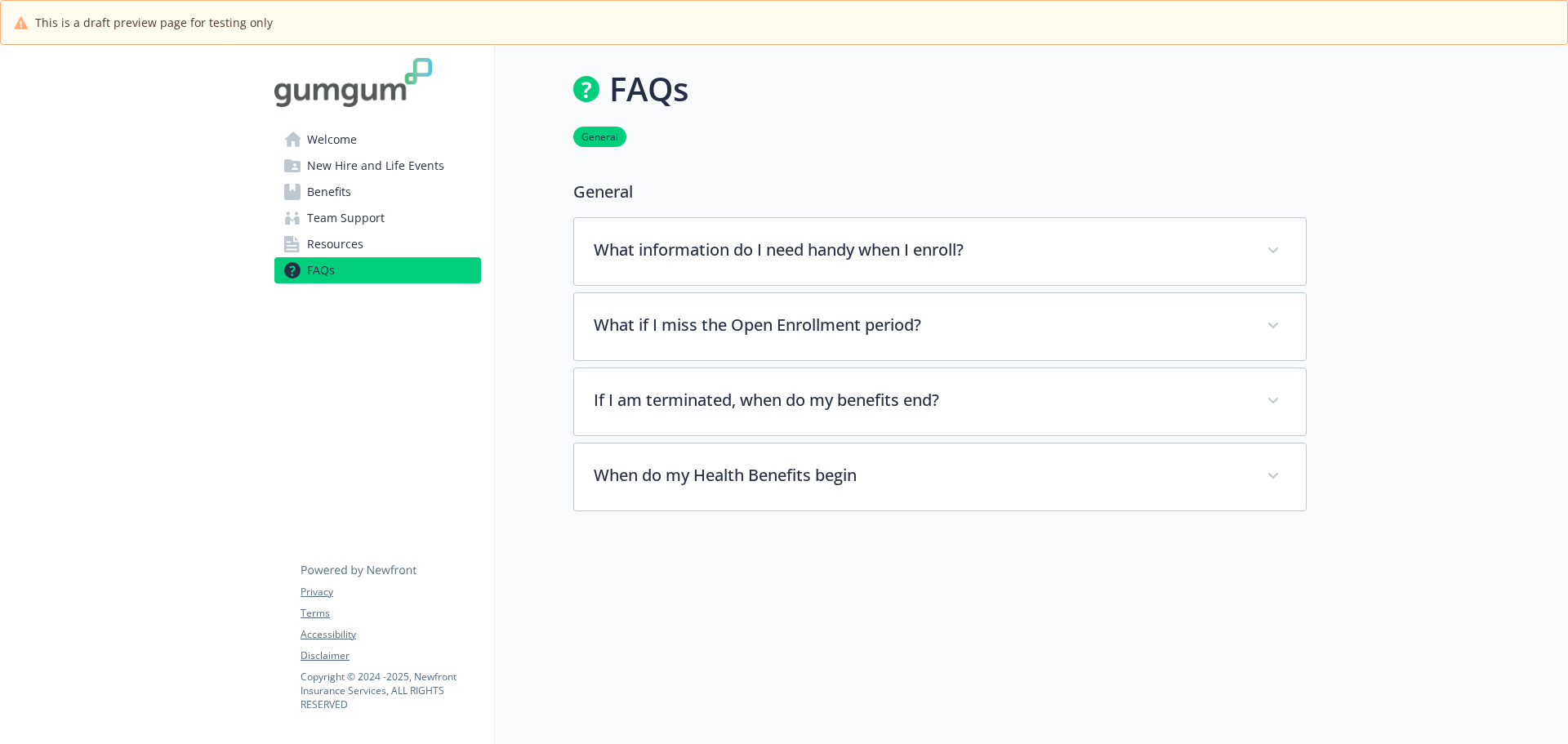
click at [315, 136] on span "Welcome" at bounding box center [332, 140] width 50 height 27
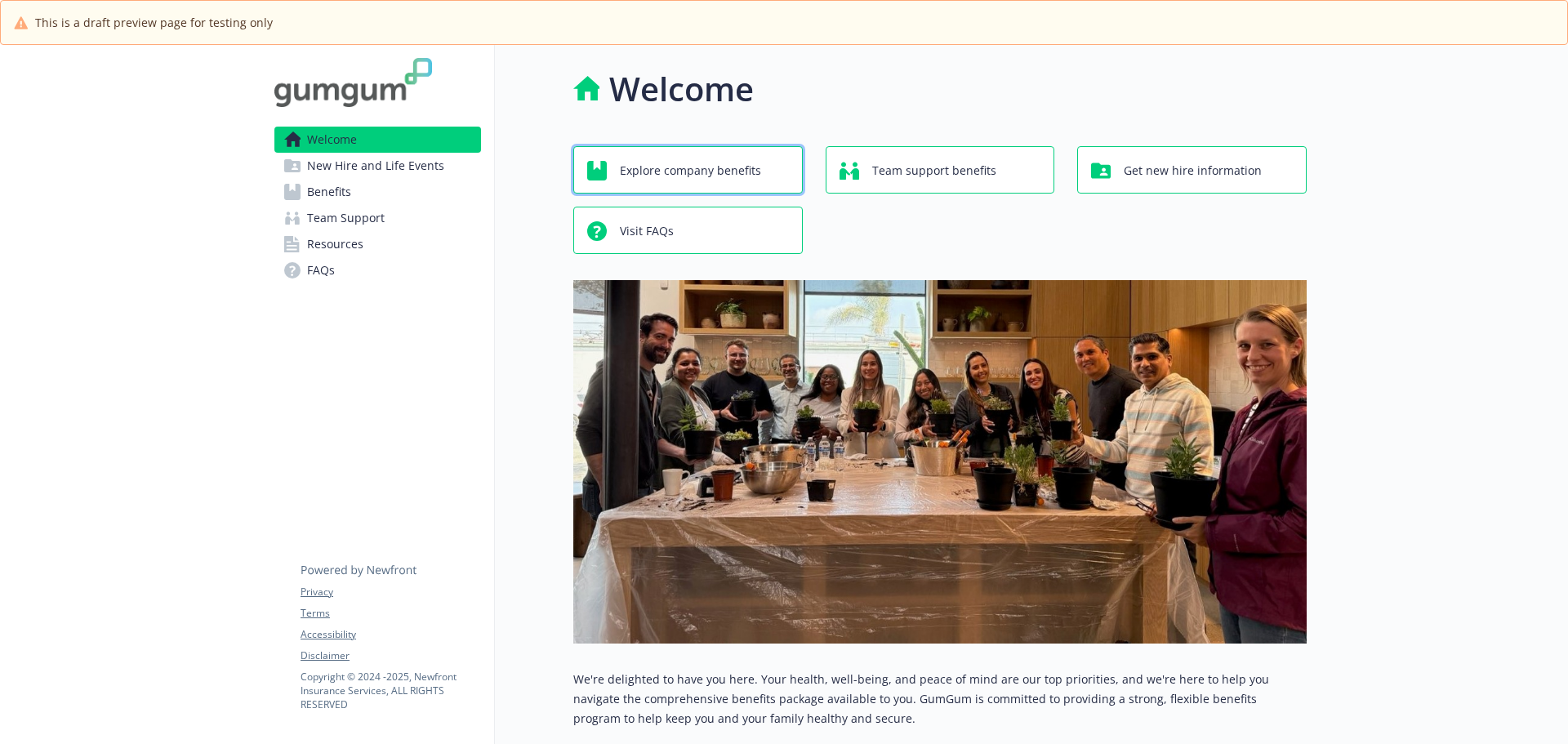
click at [659, 172] on span "Explore company benefits" at bounding box center [690, 170] width 141 height 31
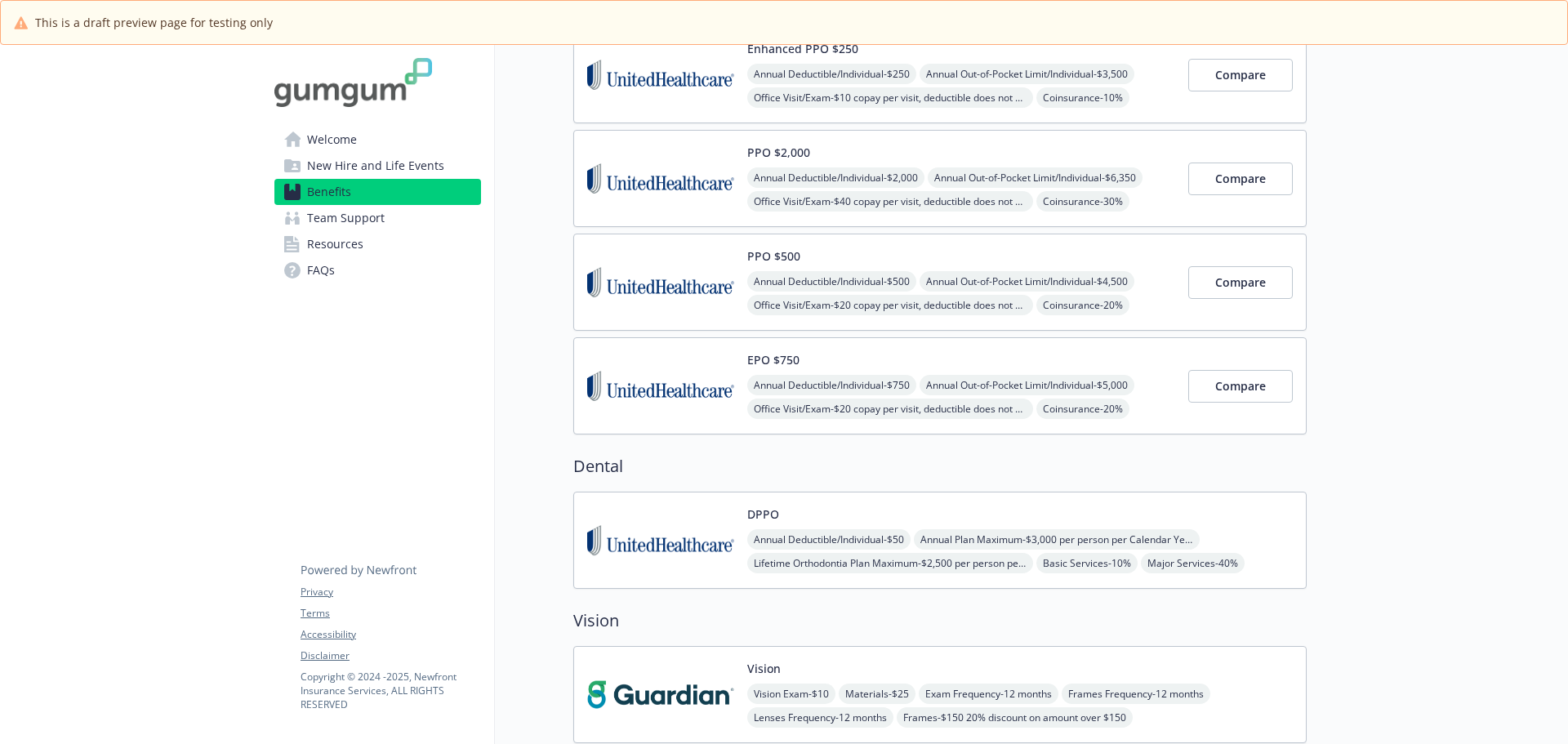
scroll to position [326, 0]
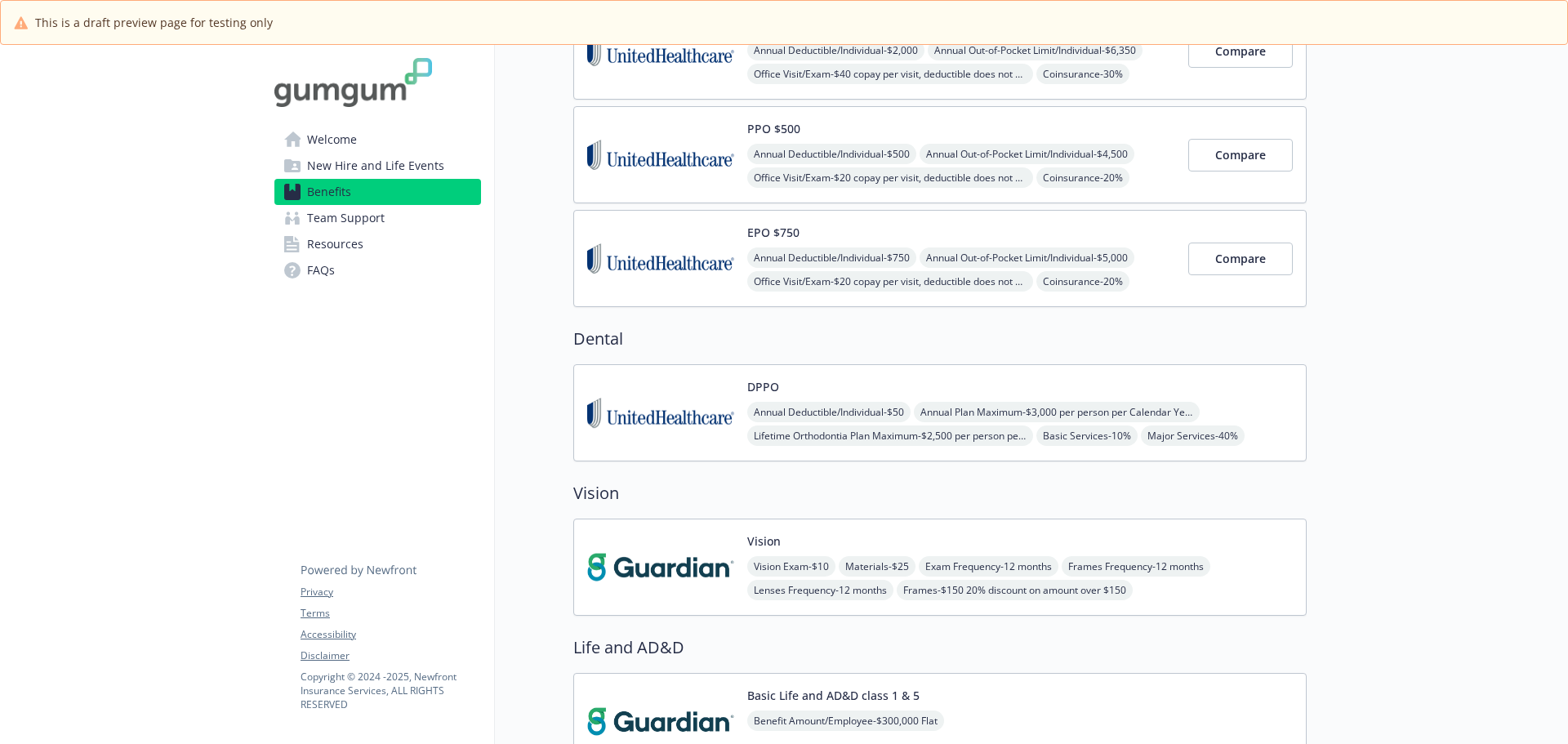
click at [665, 229] on img at bounding box center [660, 258] width 147 height 70
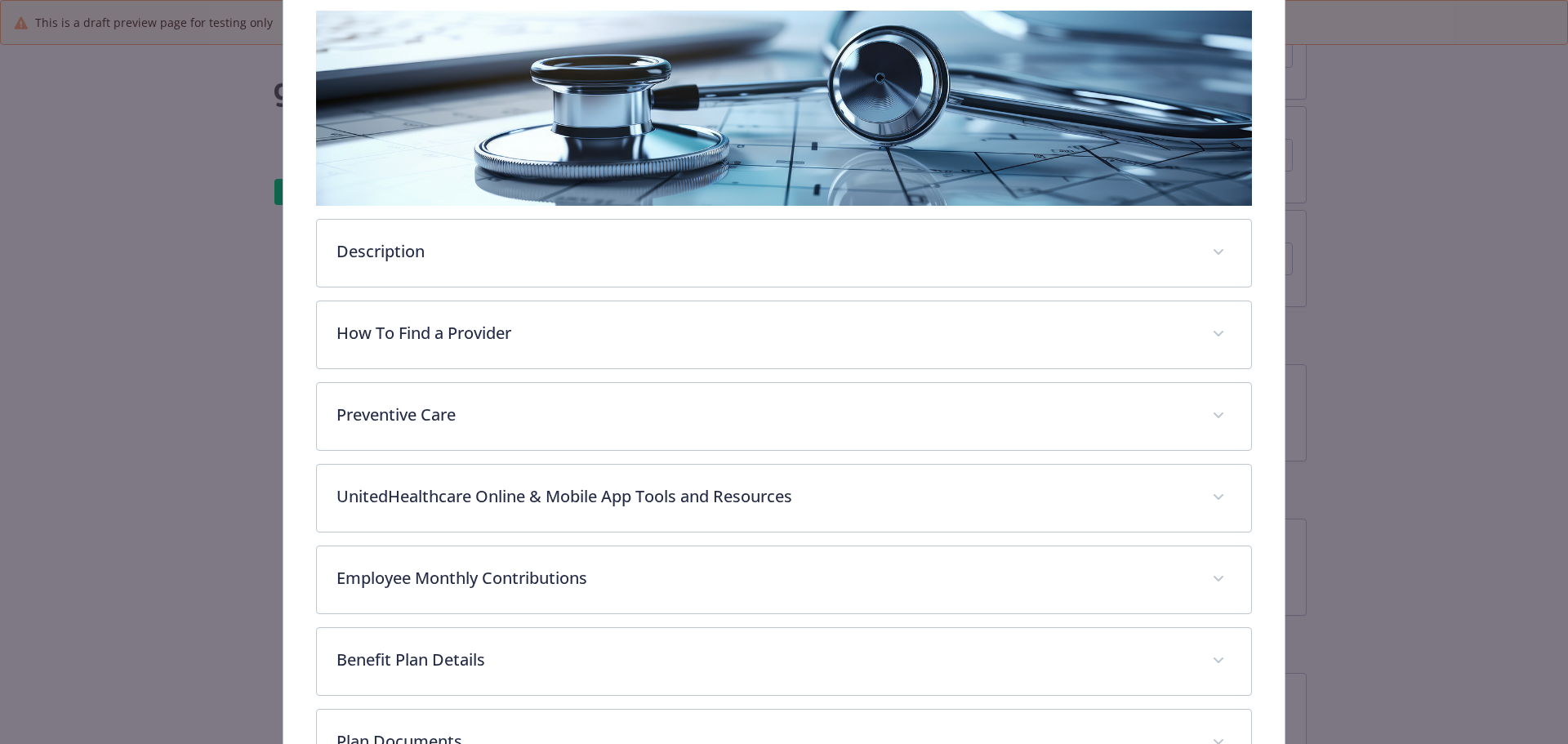
scroll to position [294, 0]
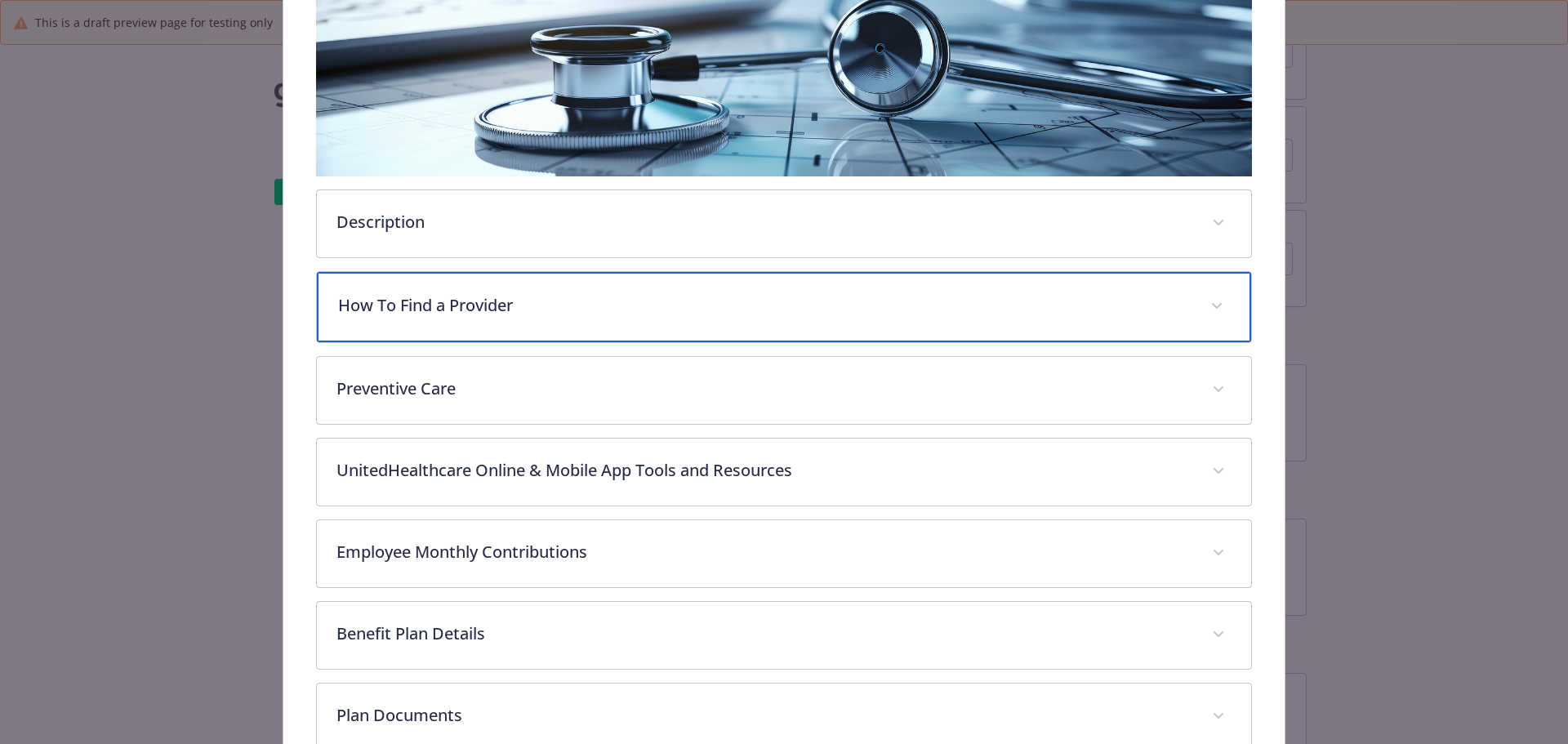
click at [571, 308] on p "How To Find a Provider" at bounding box center [765, 306] width 854 height 25
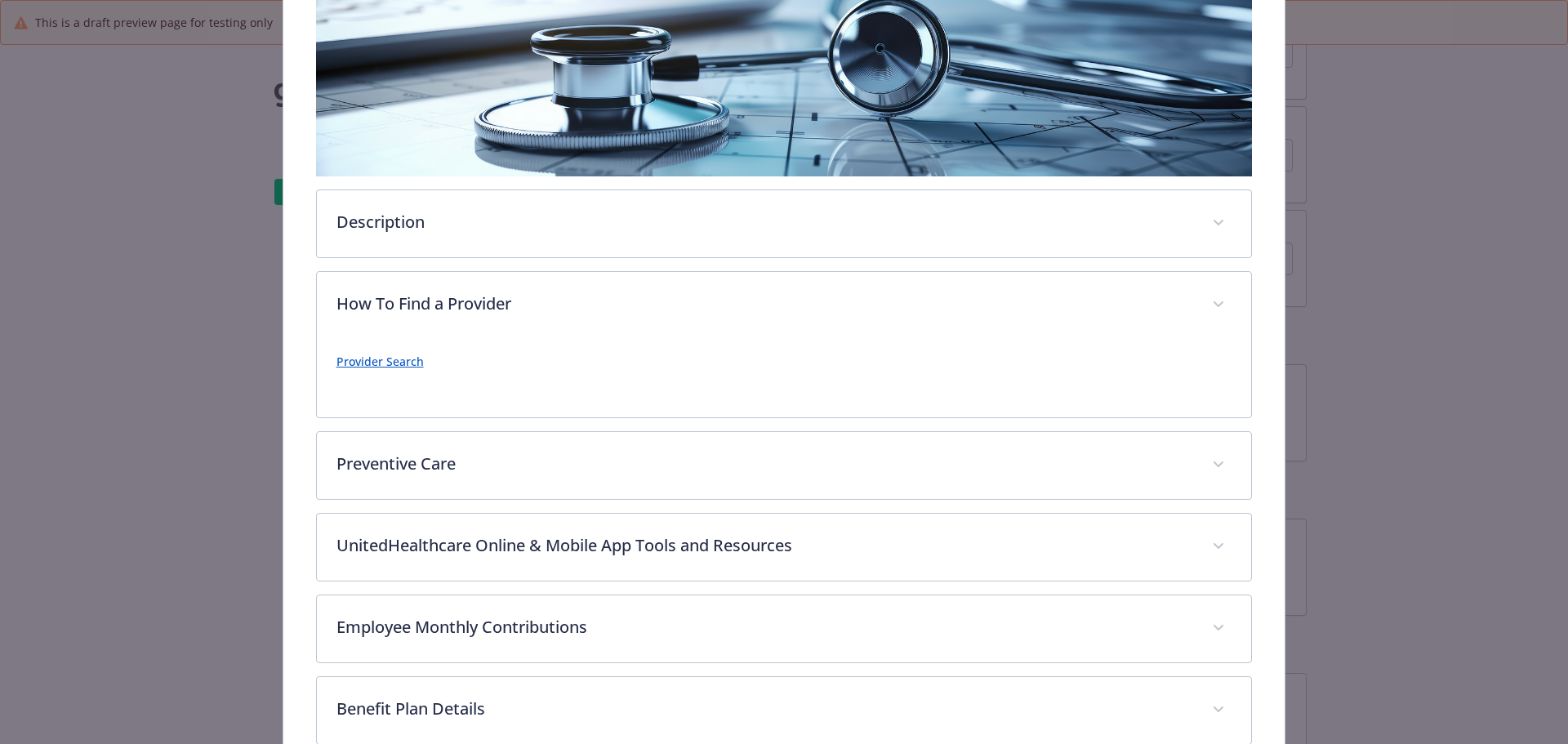
click at [389, 360] on link "Provider Search" at bounding box center [380, 361] width 87 height 16
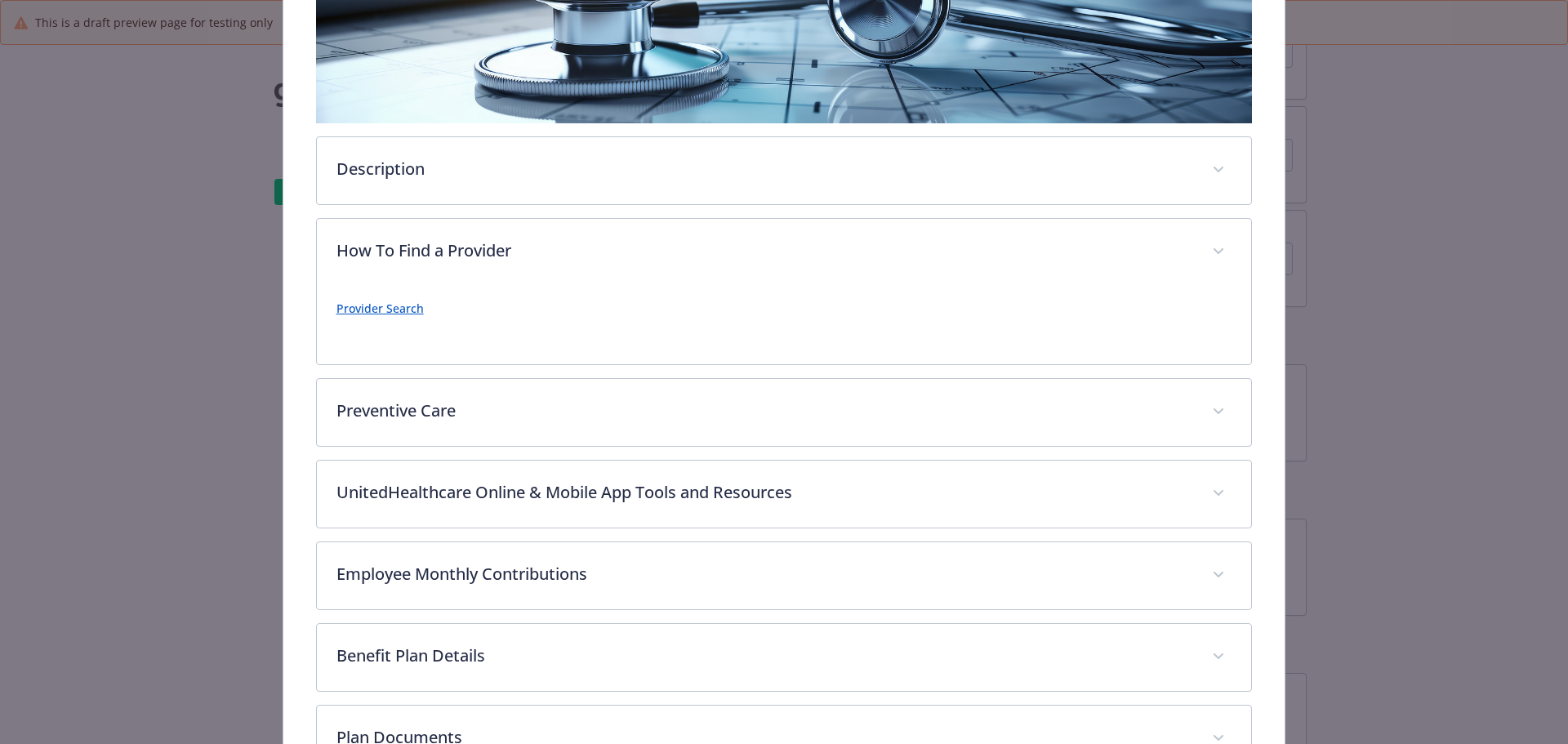
scroll to position [375, 0]
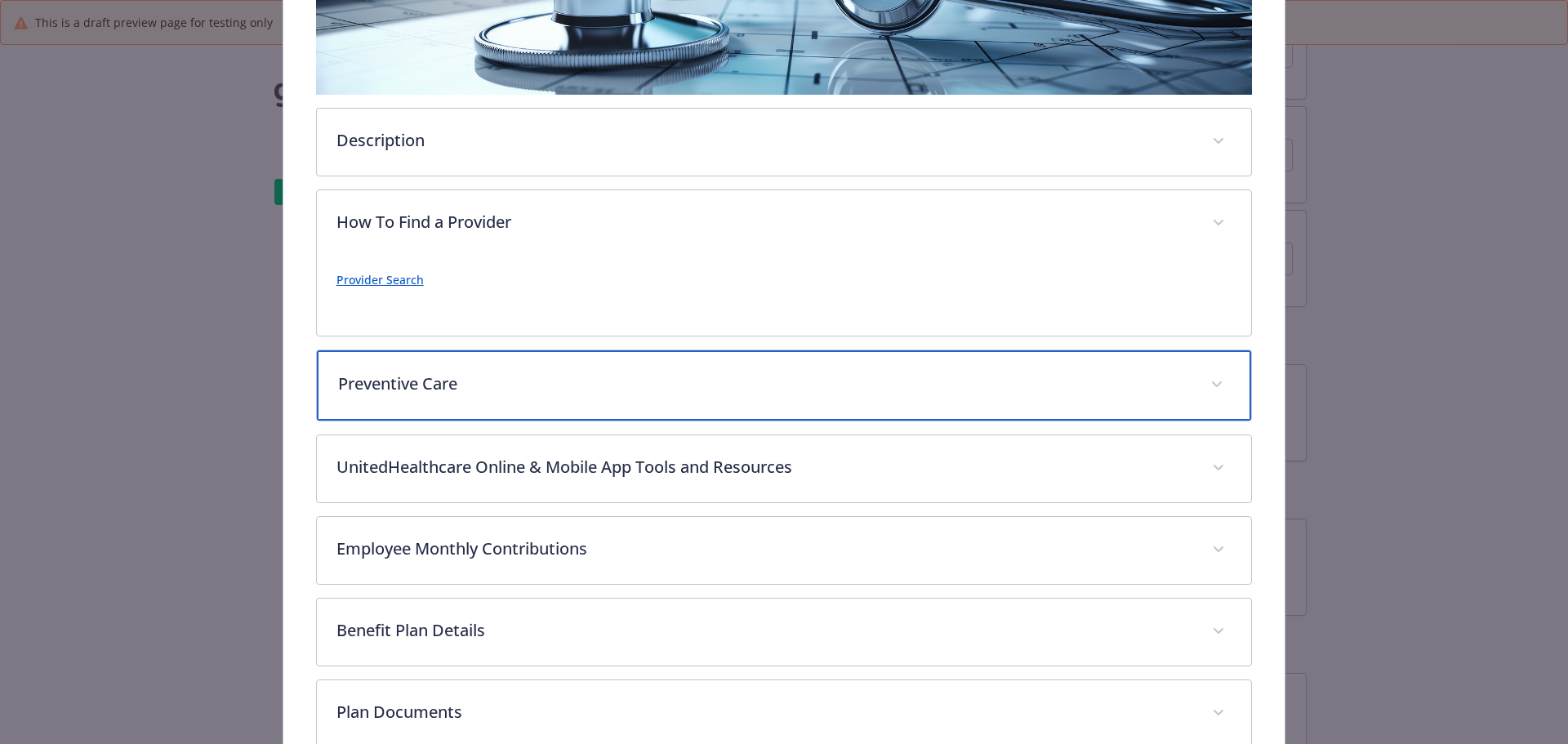
click at [390, 382] on p "Preventive Care" at bounding box center [765, 384] width 854 height 25
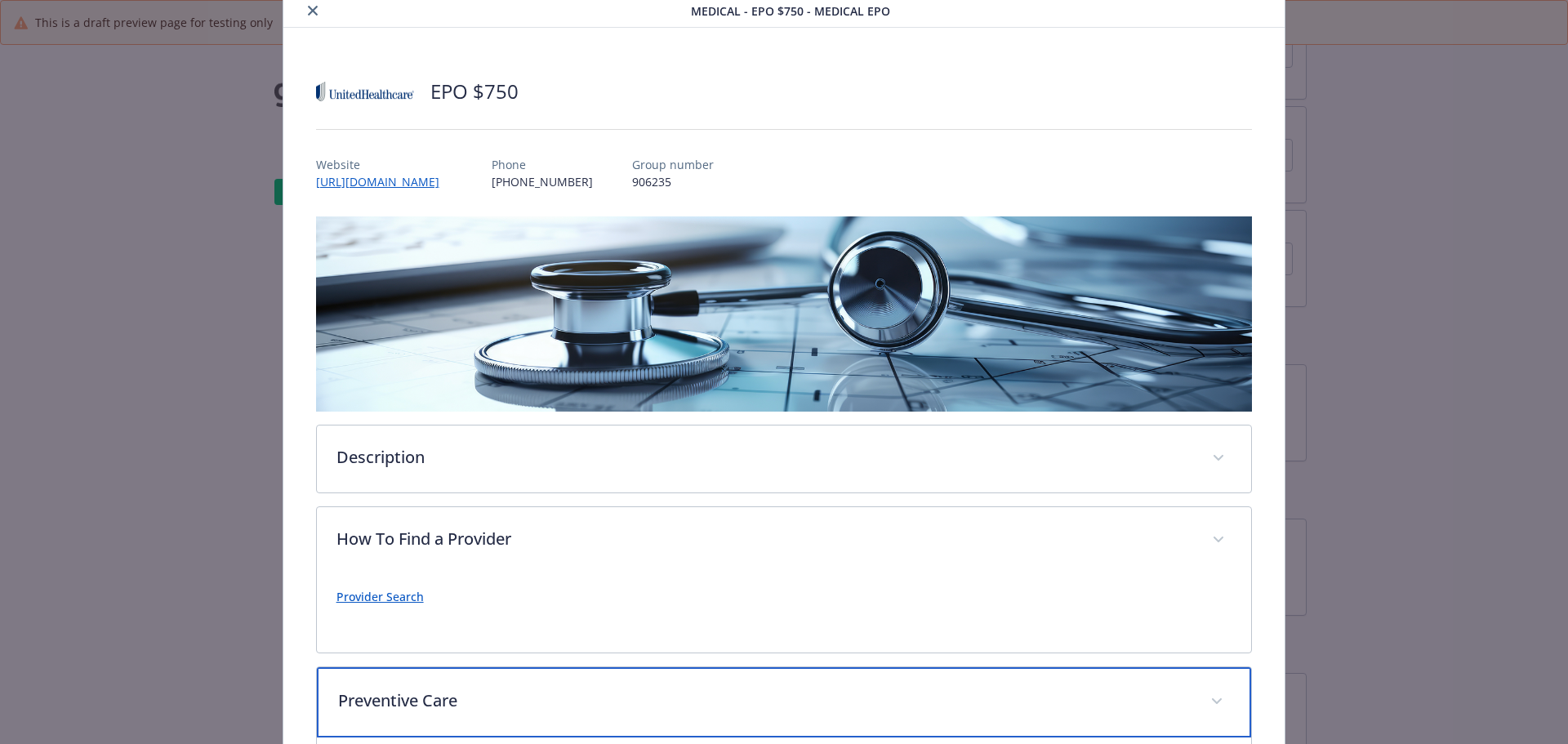
scroll to position [0, 0]
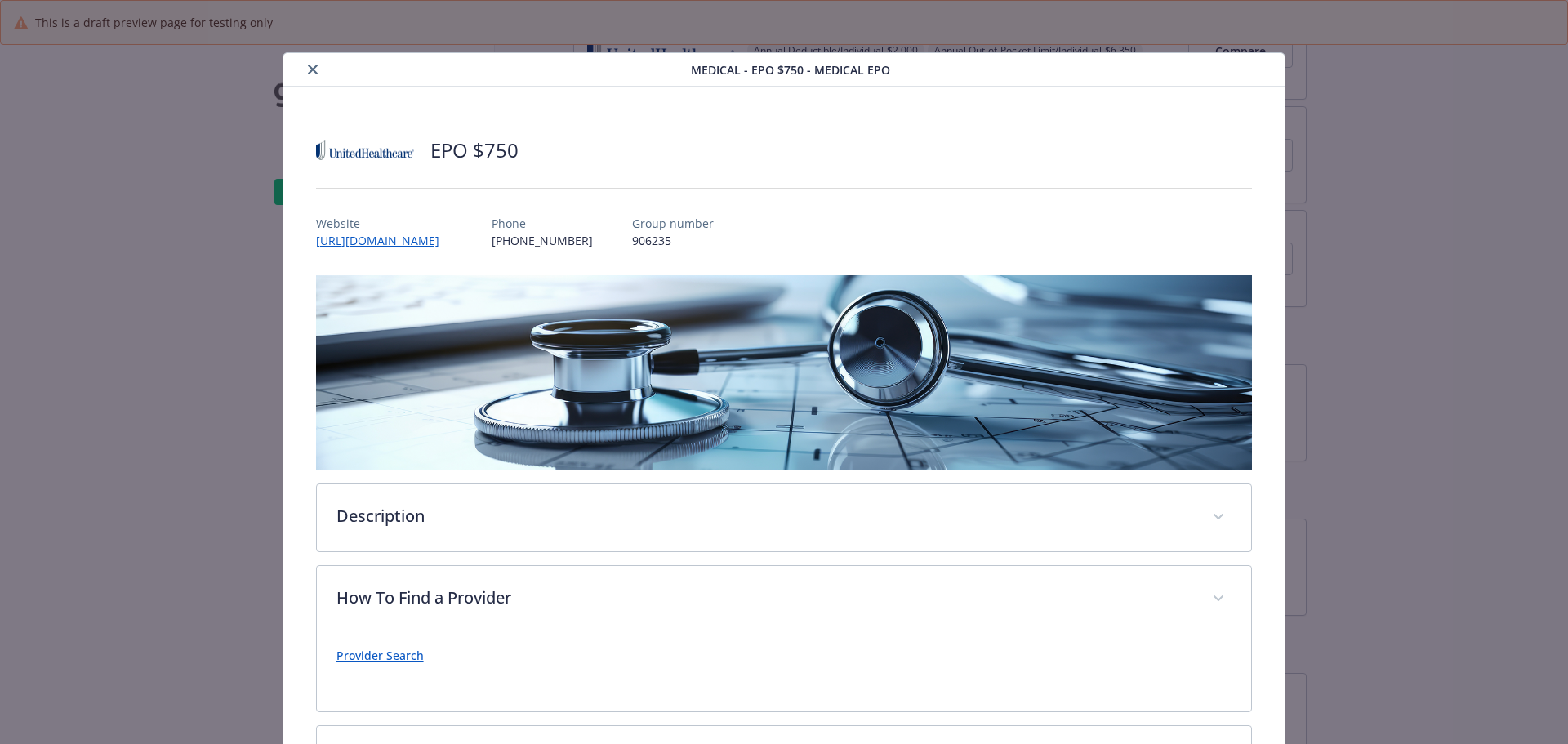
click at [314, 69] on icon "close" at bounding box center [312, 70] width 10 height 10
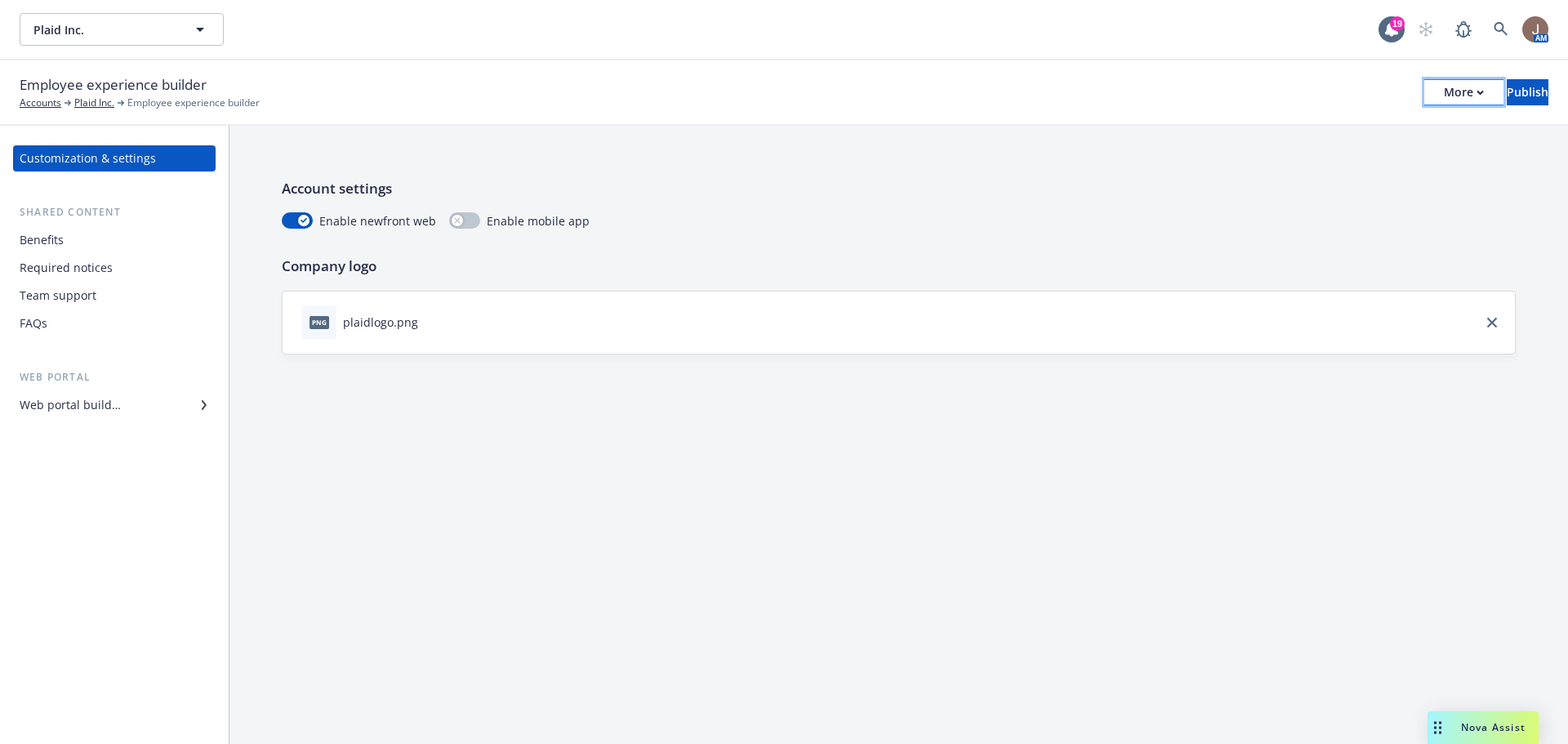
click at [1444, 94] on div "More" at bounding box center [1464, 93] width 40 height 25
click at [1325, 134] on link "Copy preview link" at bounding box center [1328, 128] width 242 height 32
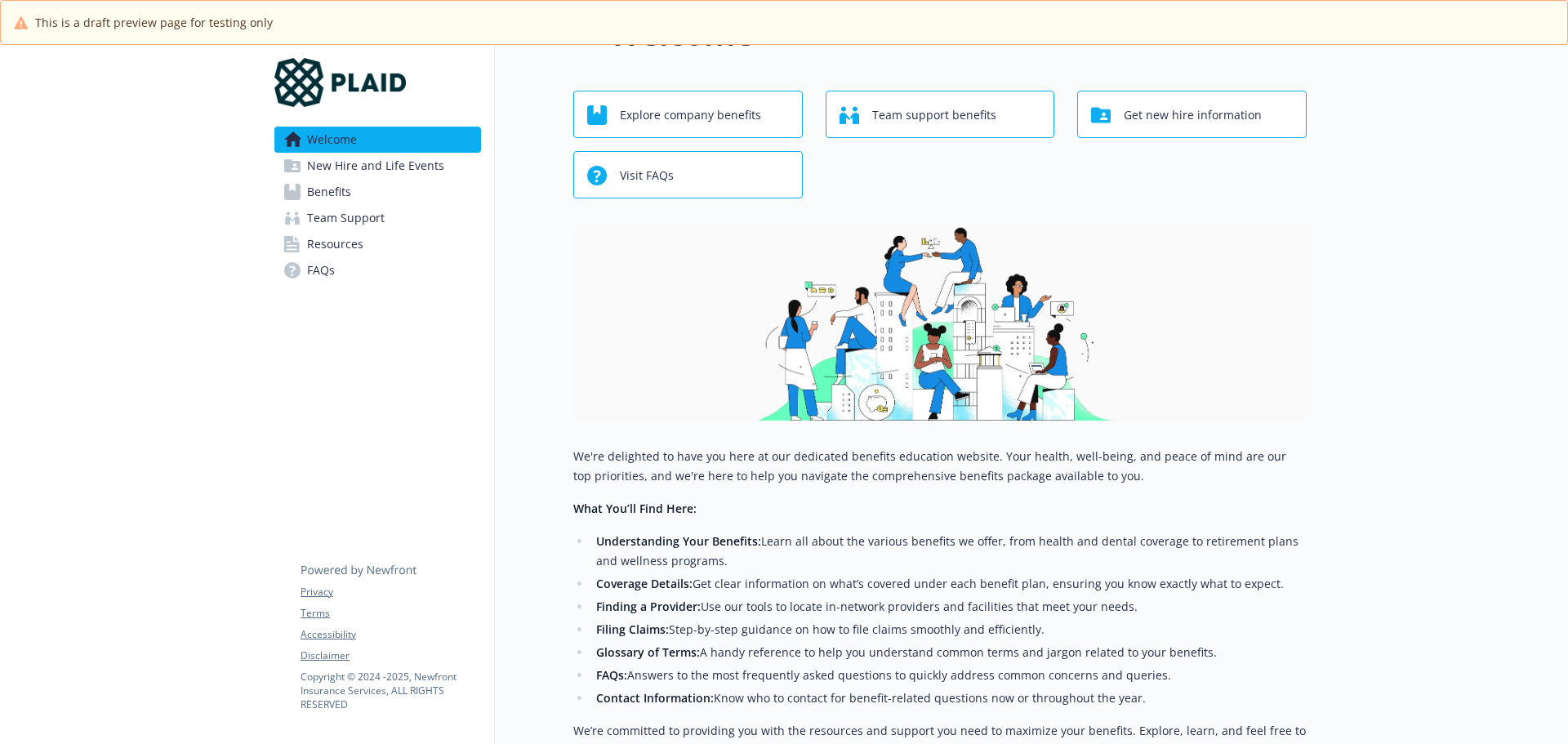
scroll to position [82, 0]
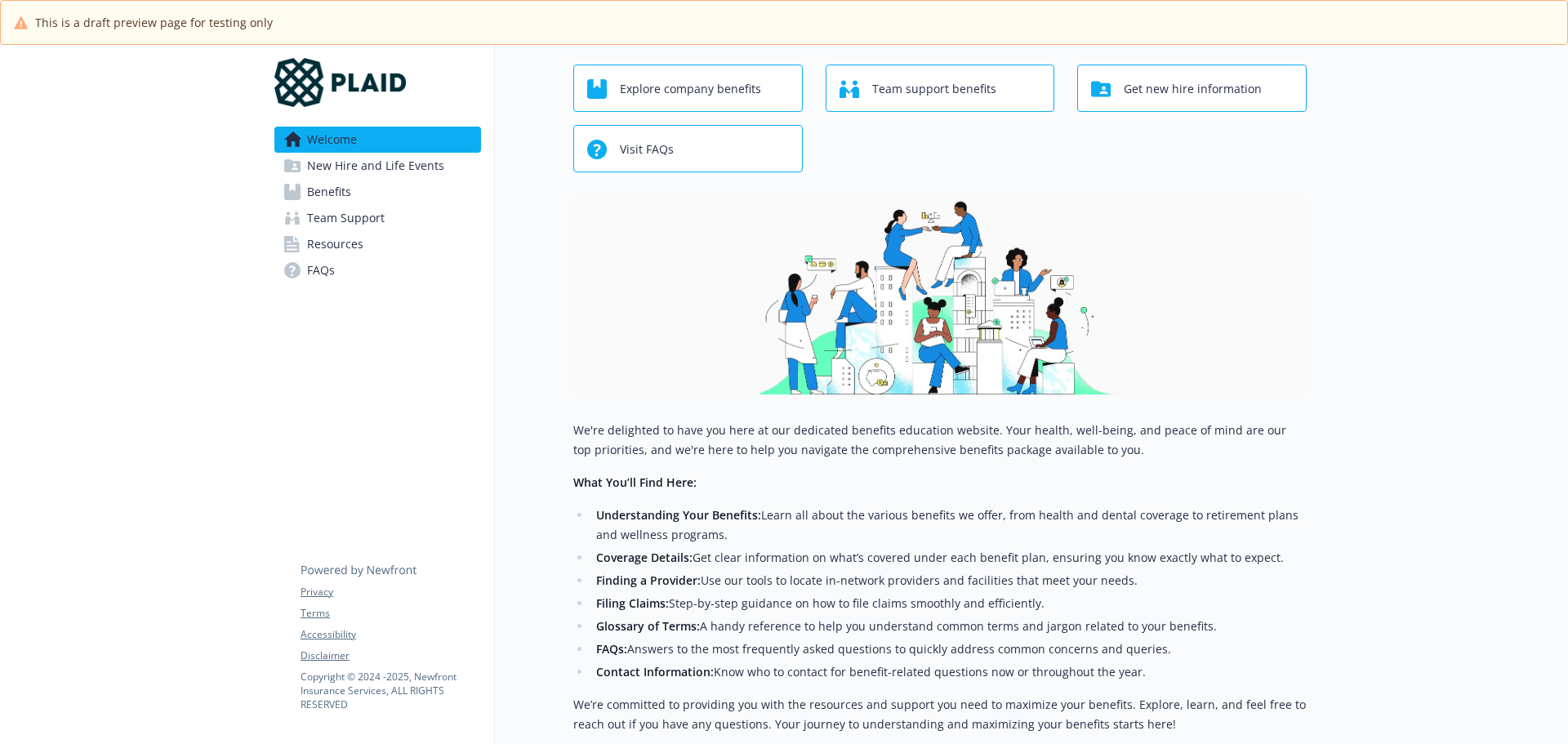
click at [380, 167] on span "New Hire and Life Events" at bounding box center [375, 166] width 138 height 27
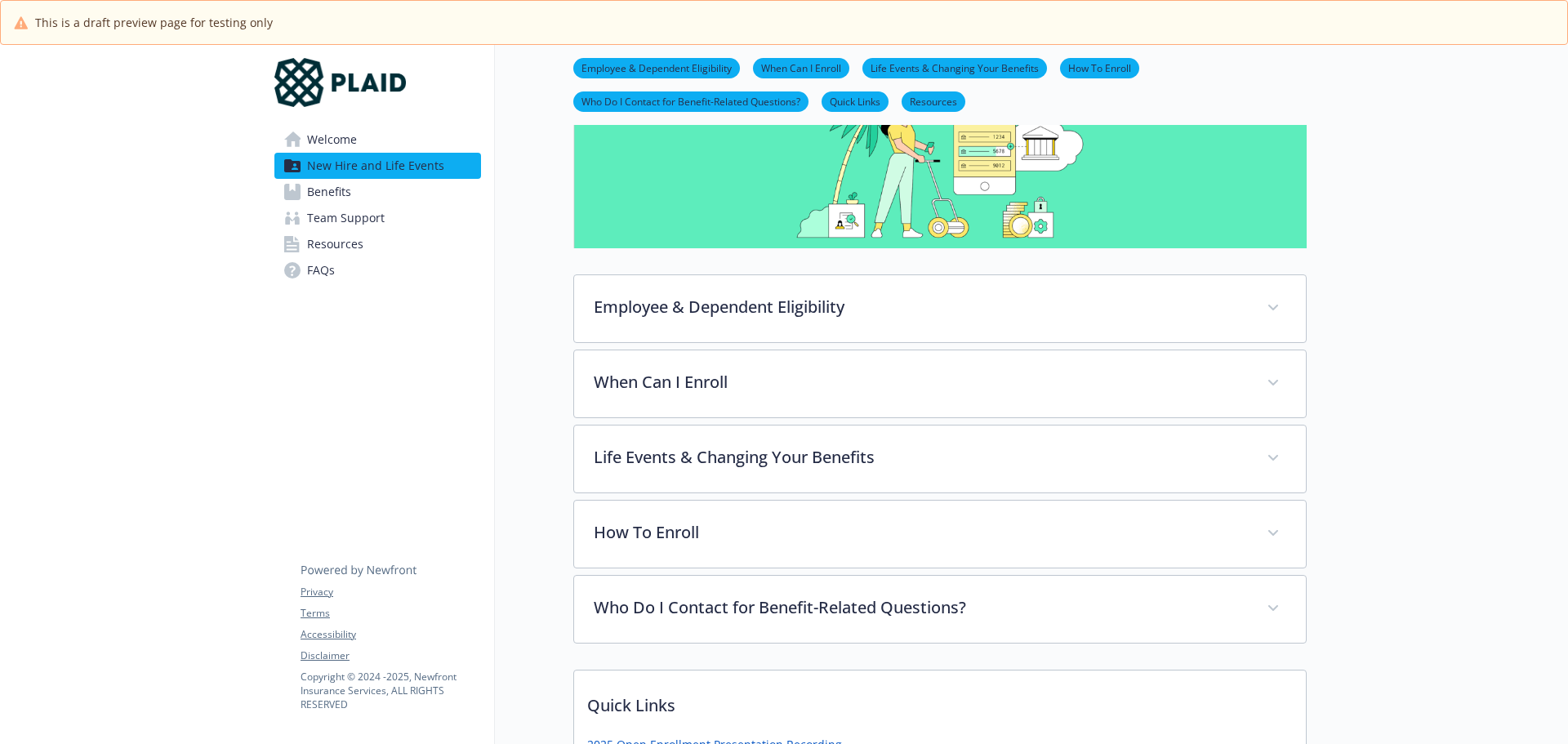
scroll to position [163, 0]
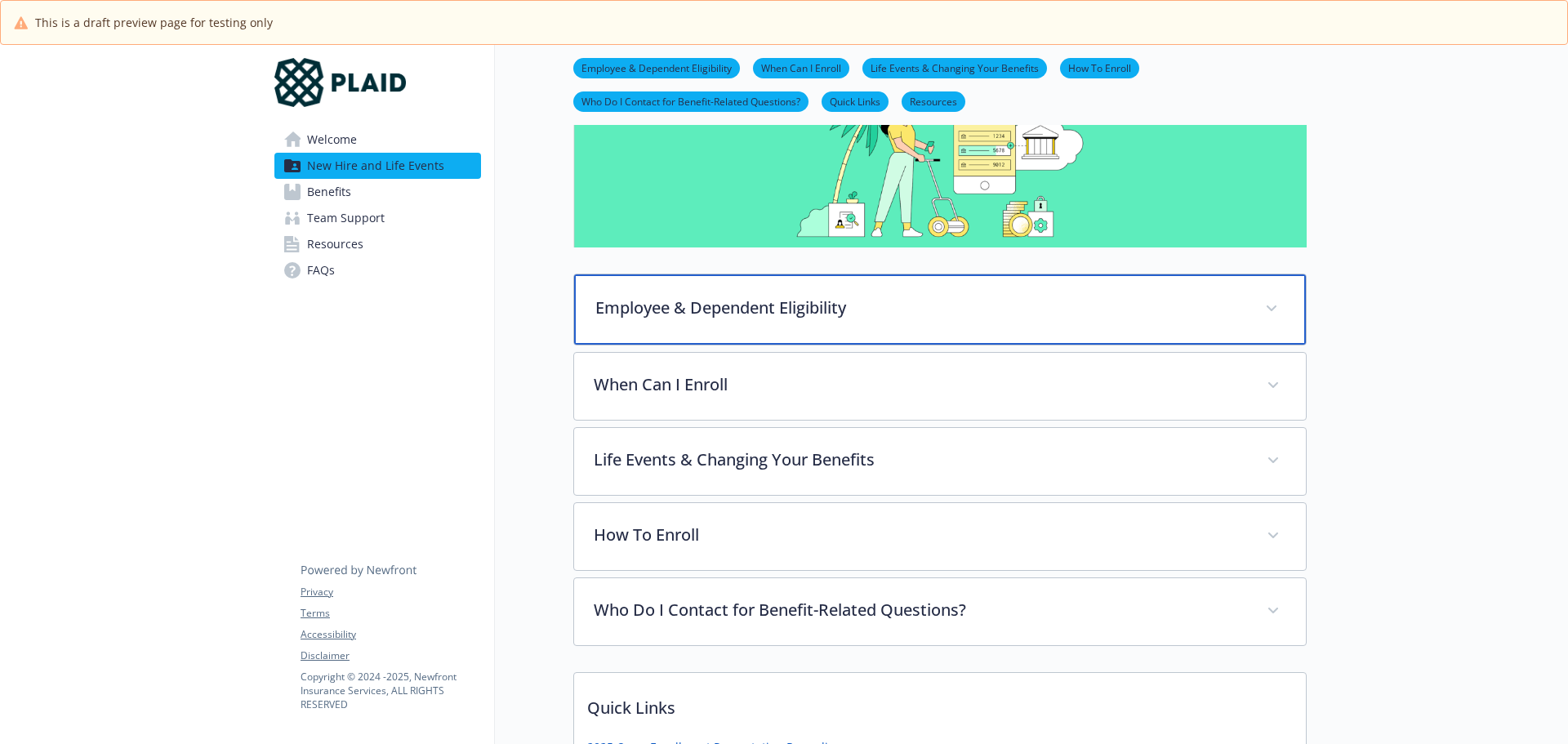
click at [955, 321] on div "Employee & Dependent Eligibility" at bounding box center [940, 309] width 732 height 70
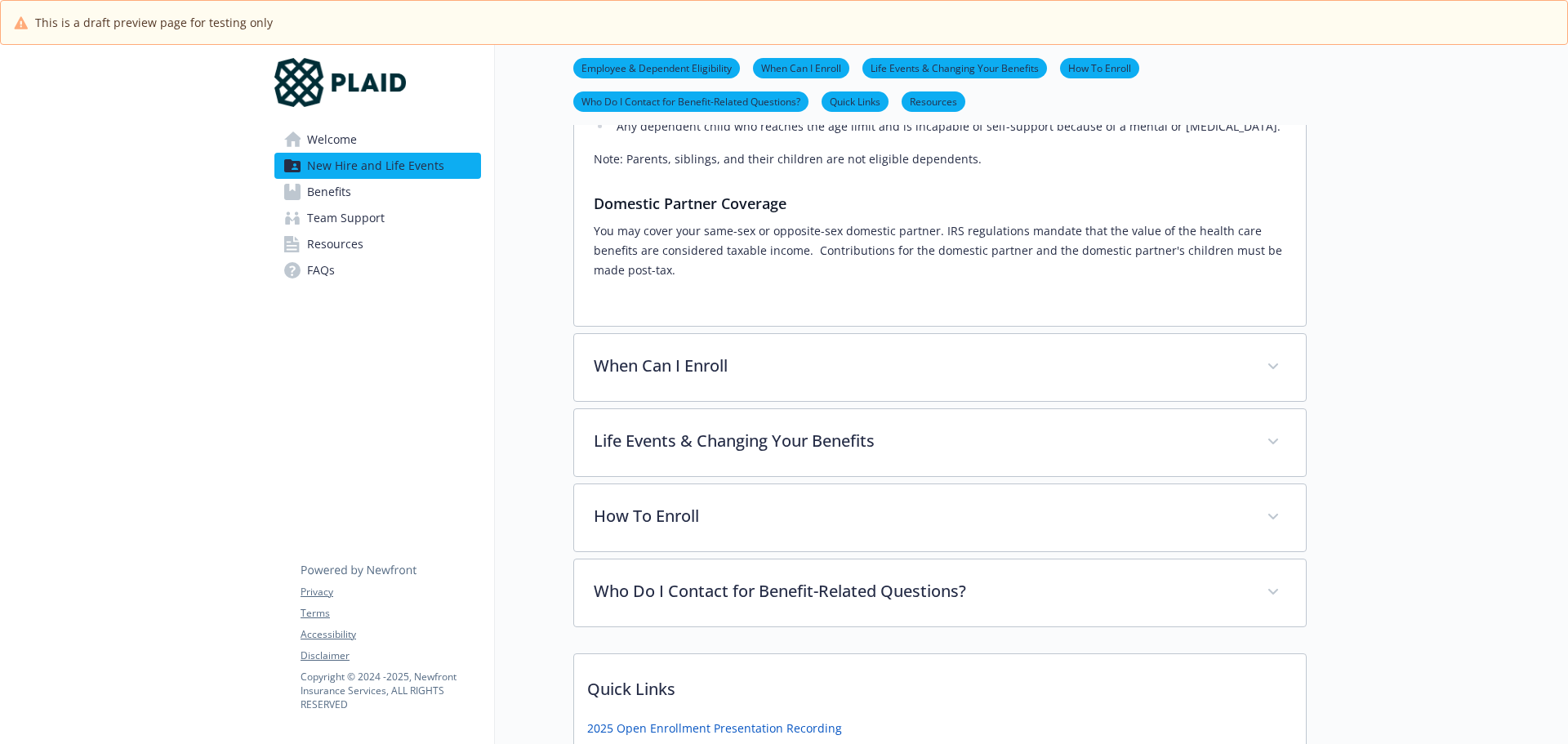
scroll to position [572, 0]
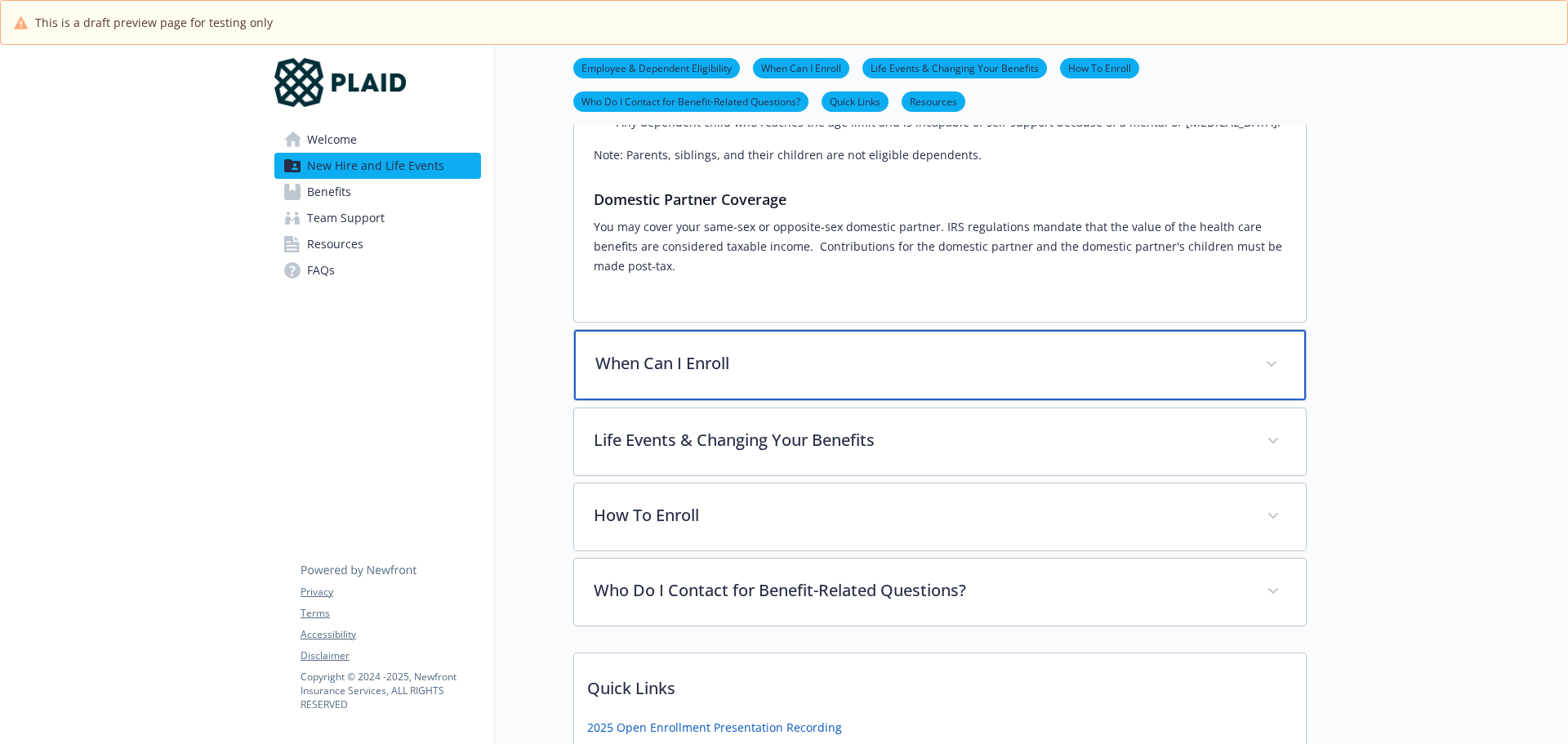
click at [850, 351] on p "When Can I Enroll" at bounding box center [920, 364] width 650 height 25
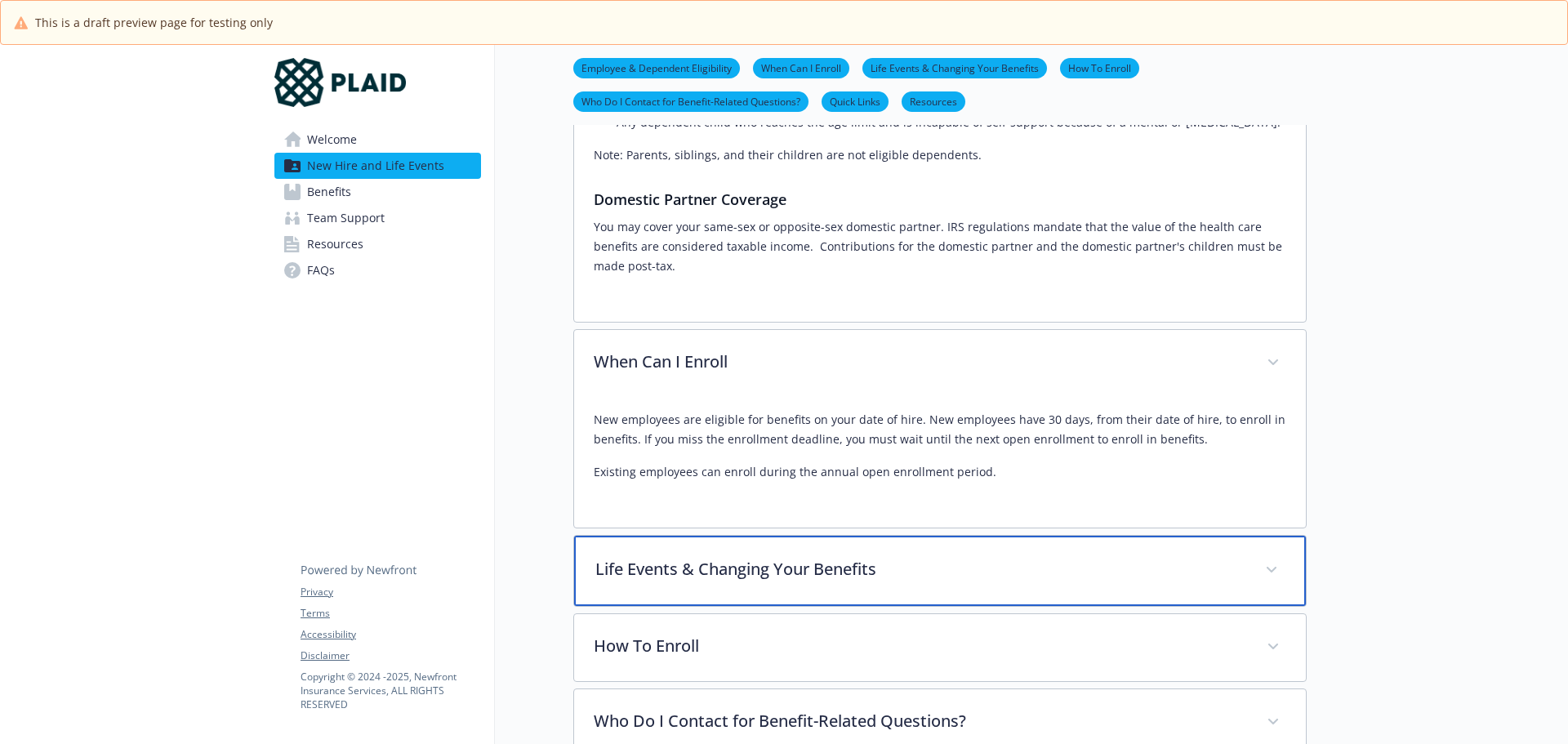
click at [825, 557] on p "Life Events & Changing Your Benefits" at bounding box center [920, 569] width 650 height 25
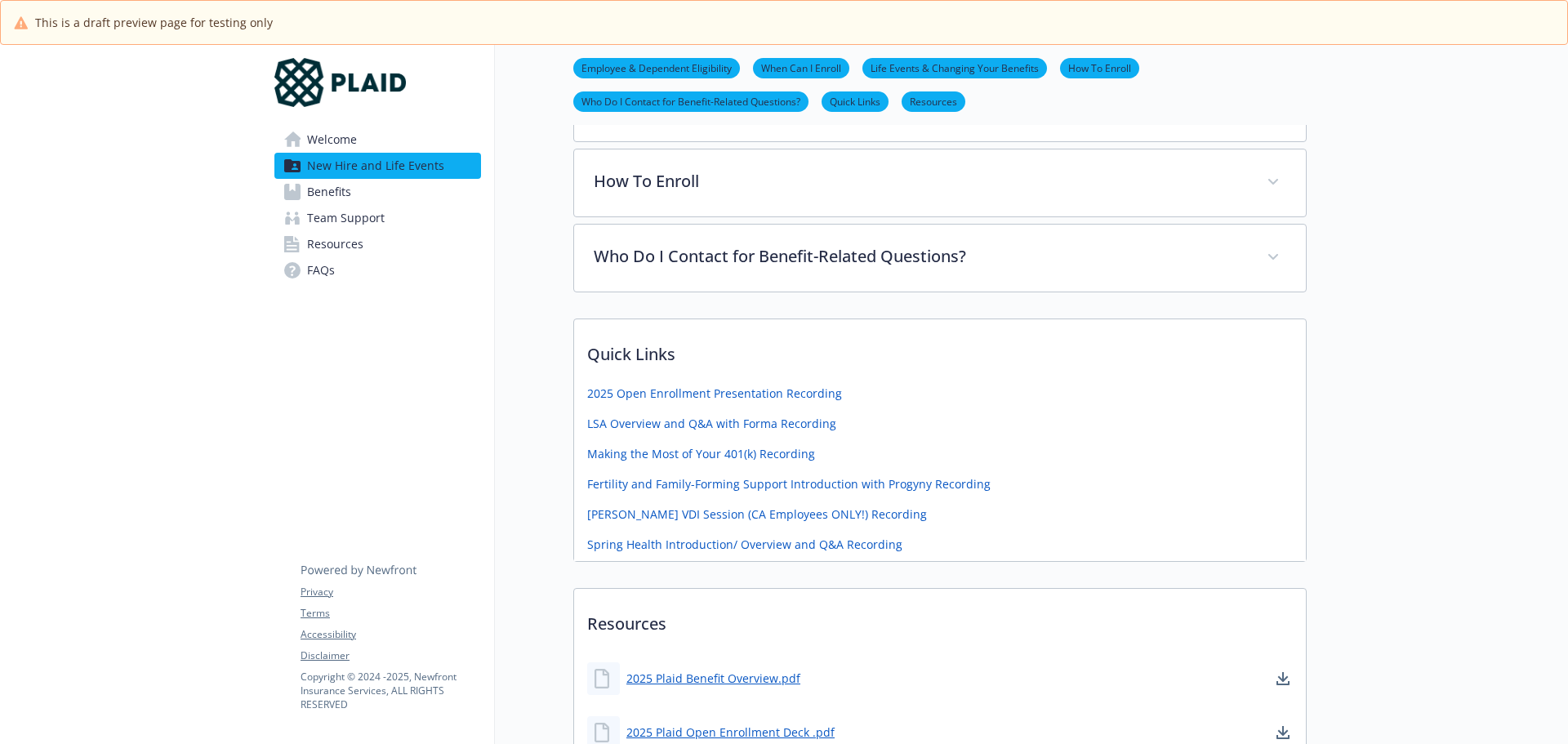
scroll to position [1451, 0]
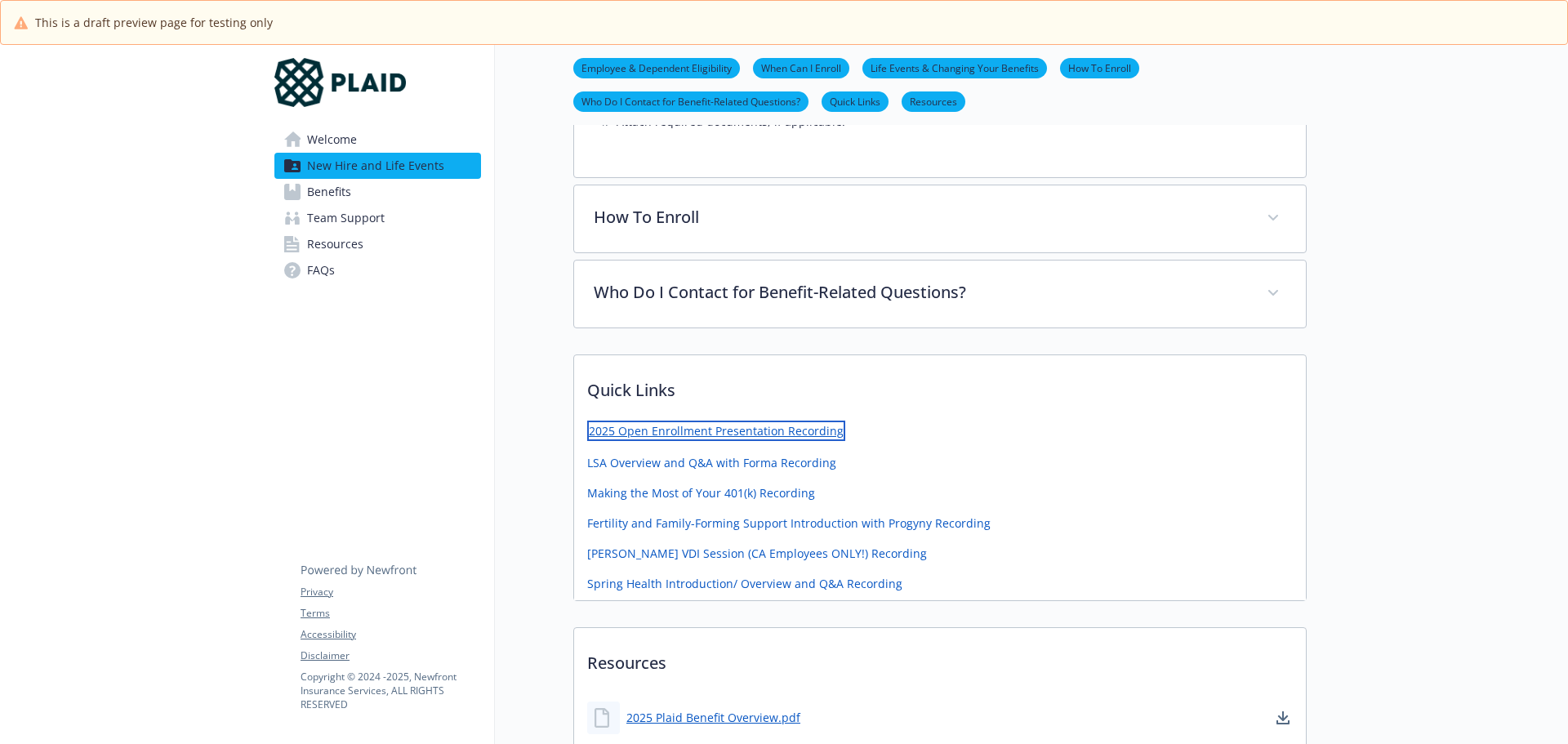
click at [685, 420] on link "2025 Open Enrollment Presentation Recording" at bounding box center [715, 430] width 258 height 21
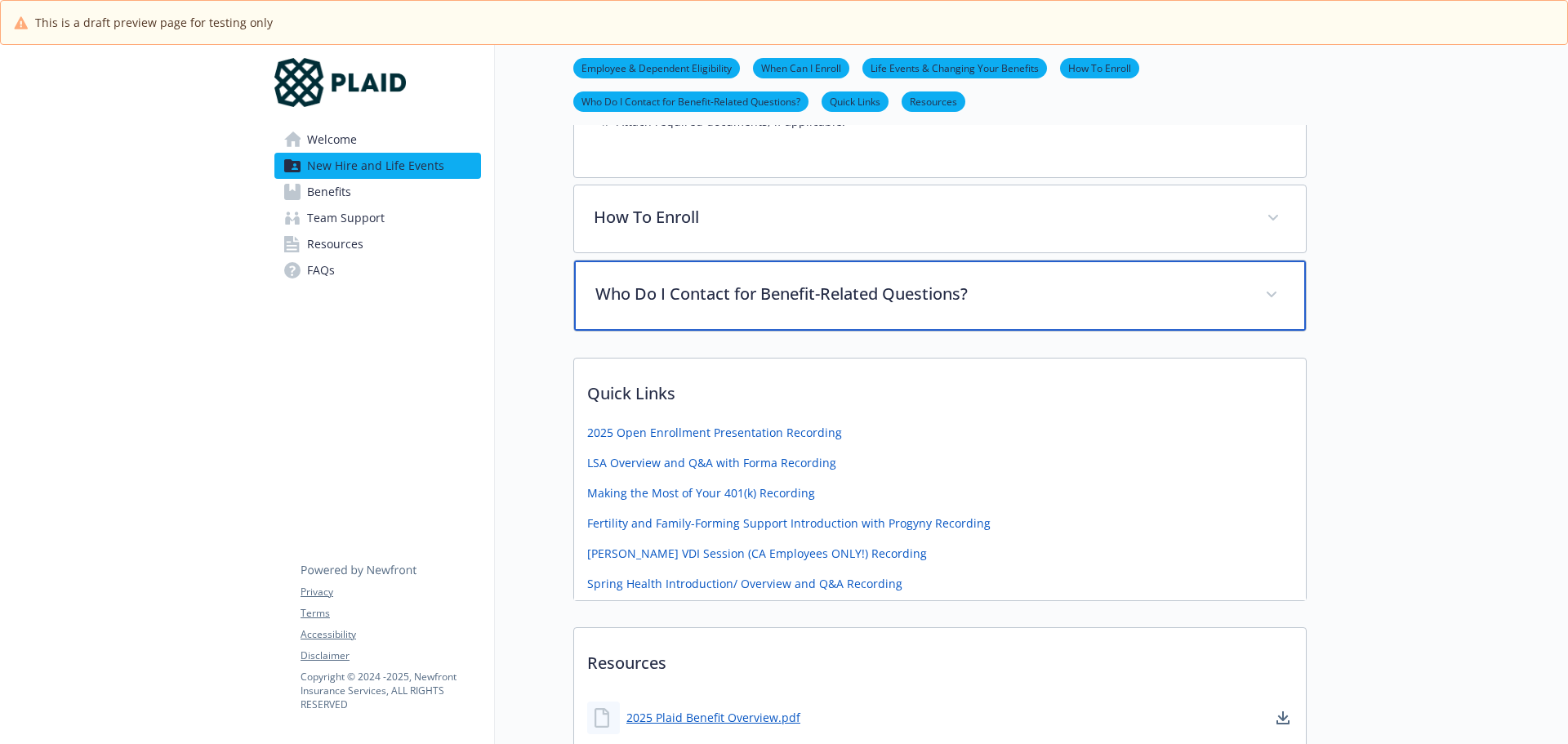
click at [699, 282] on p "Who Do I Contact for Benefit-Related Questions?" at bounding box center [920, 294] width 650 height 25
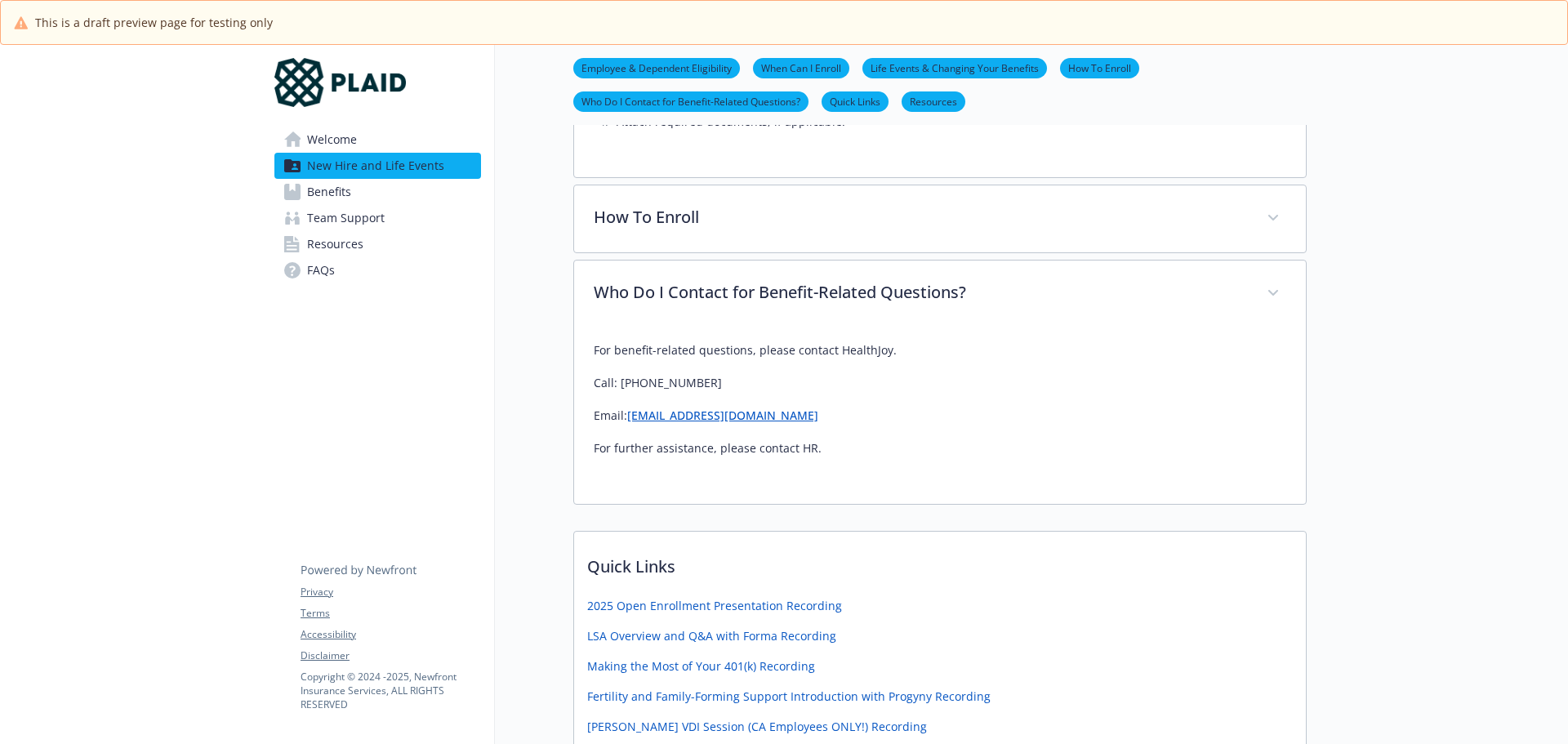
click at [342, 191] on span "Benefits" at bounding box center [328, 192] width 44 height 27
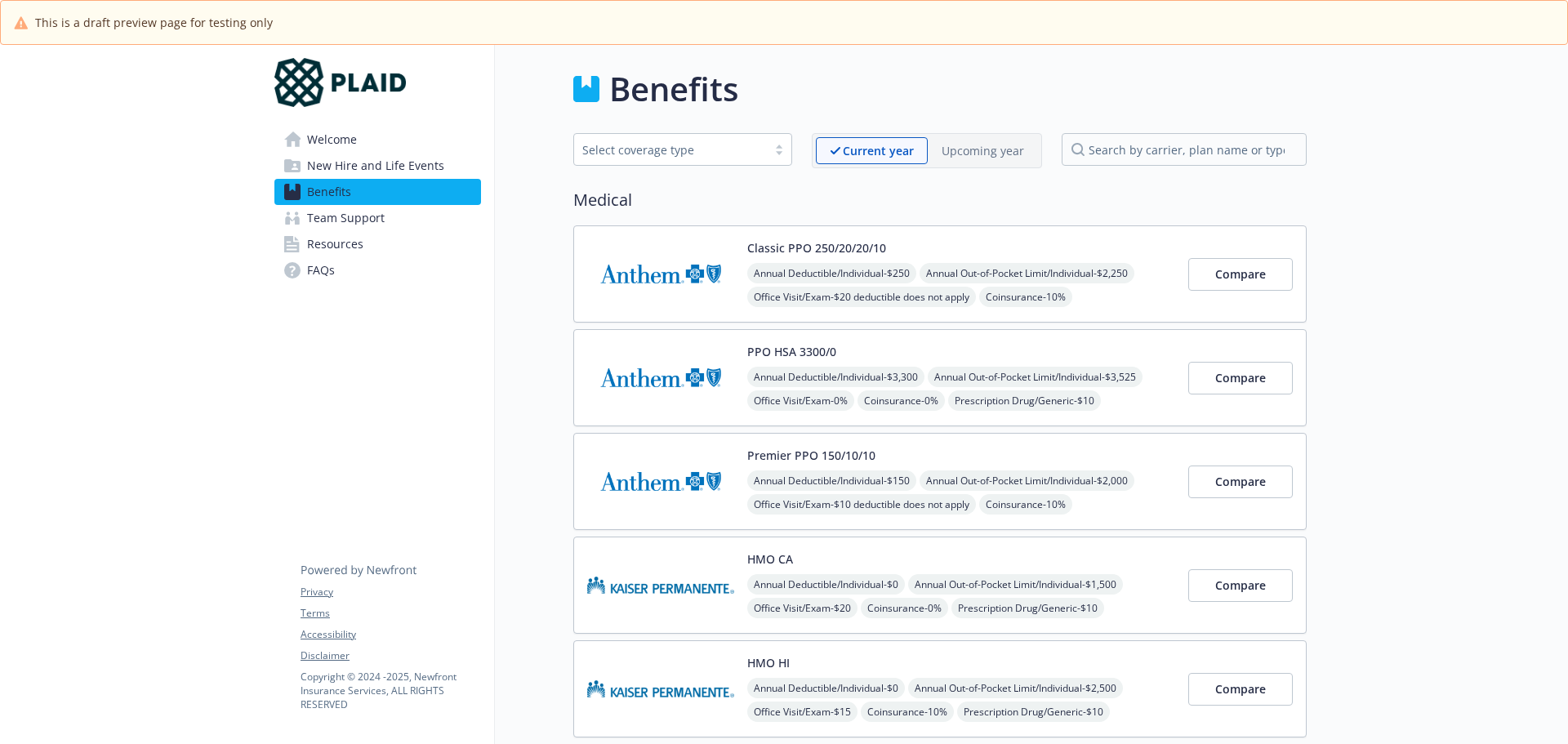
click at [373, 220] on span "Team Support" at bounding box center [346, 218] width 78 height 27
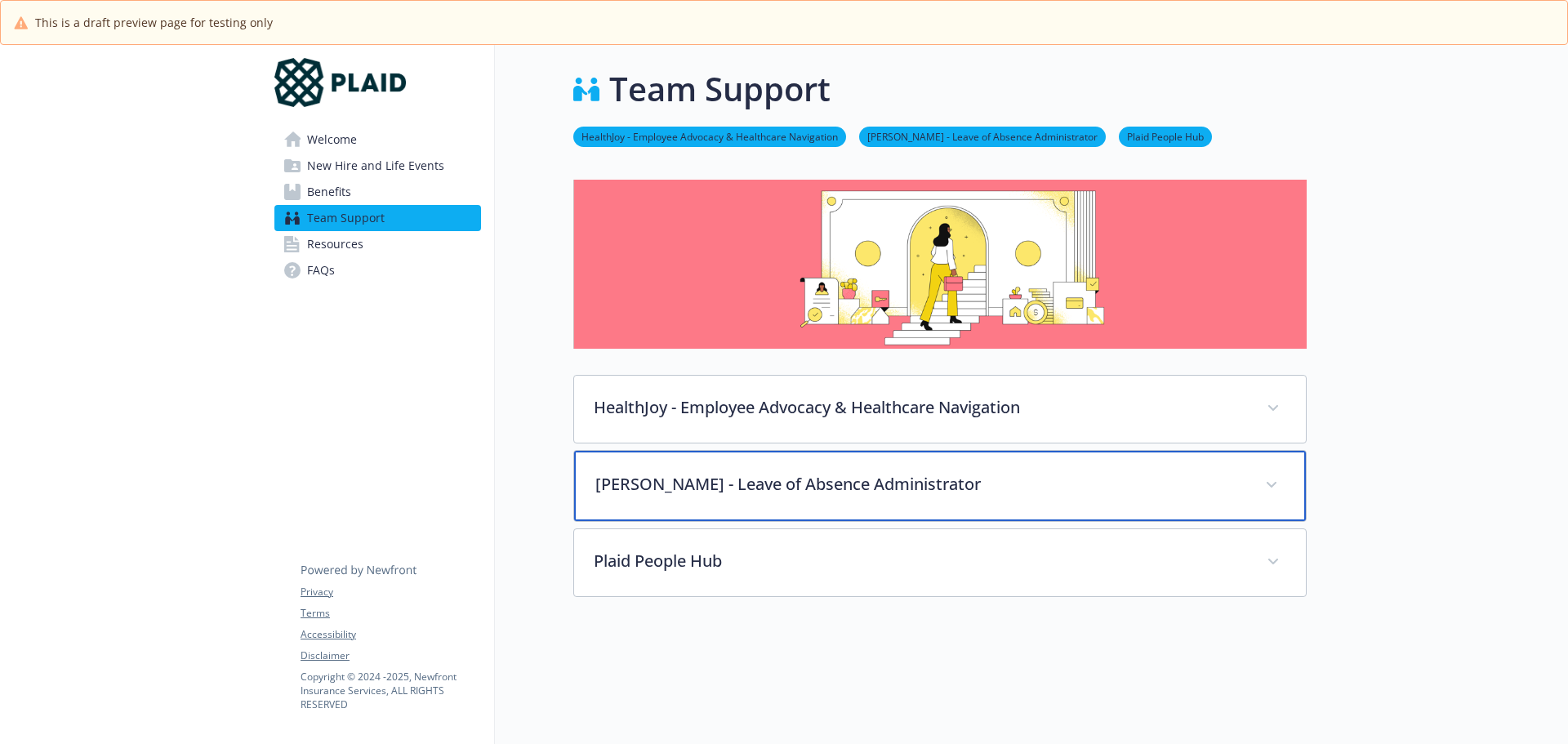
click at [746, 471] on p "Larkin - Leave of Absence Administrator" at bounding box center [920, 484] width 650 height 25
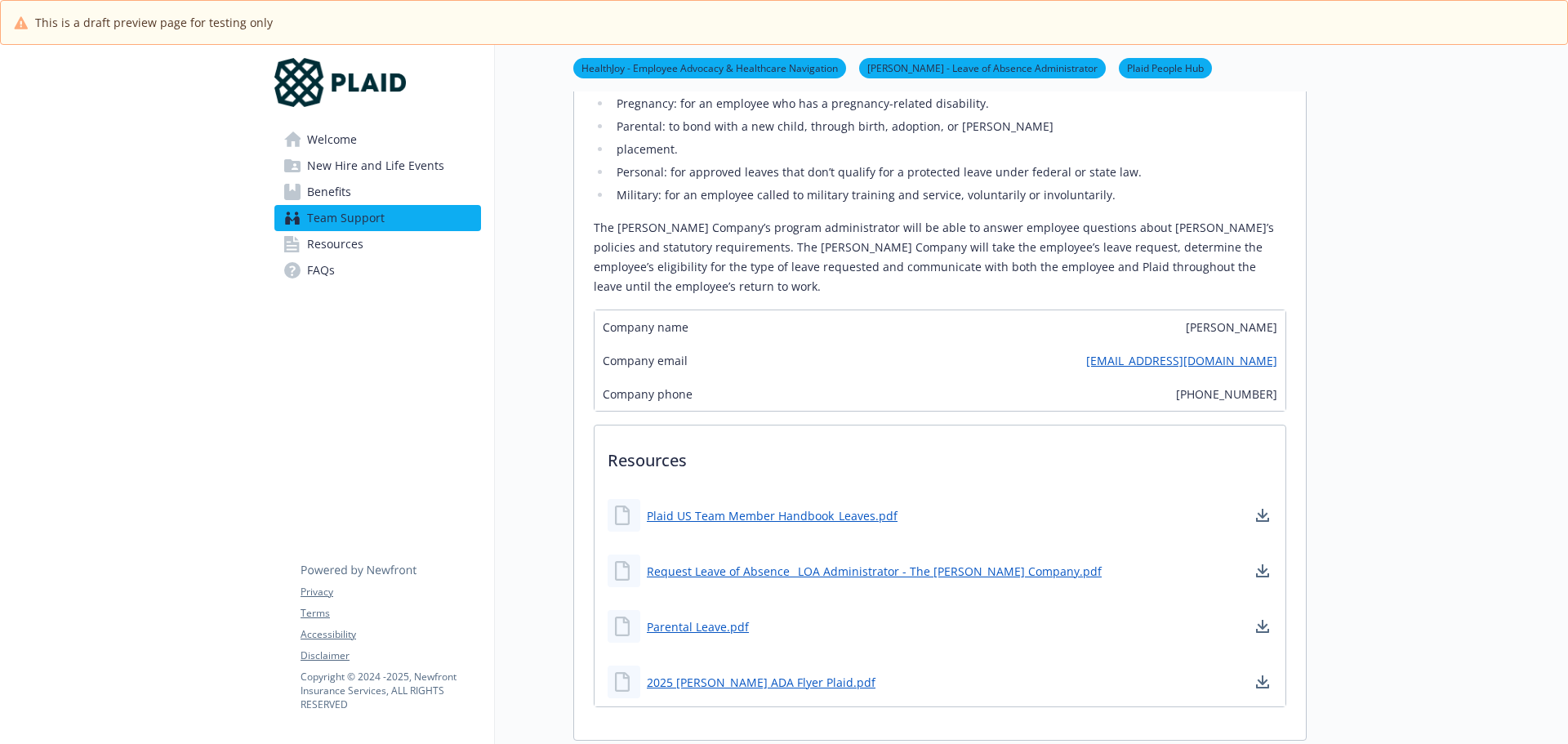
scroll to position [735, 0]
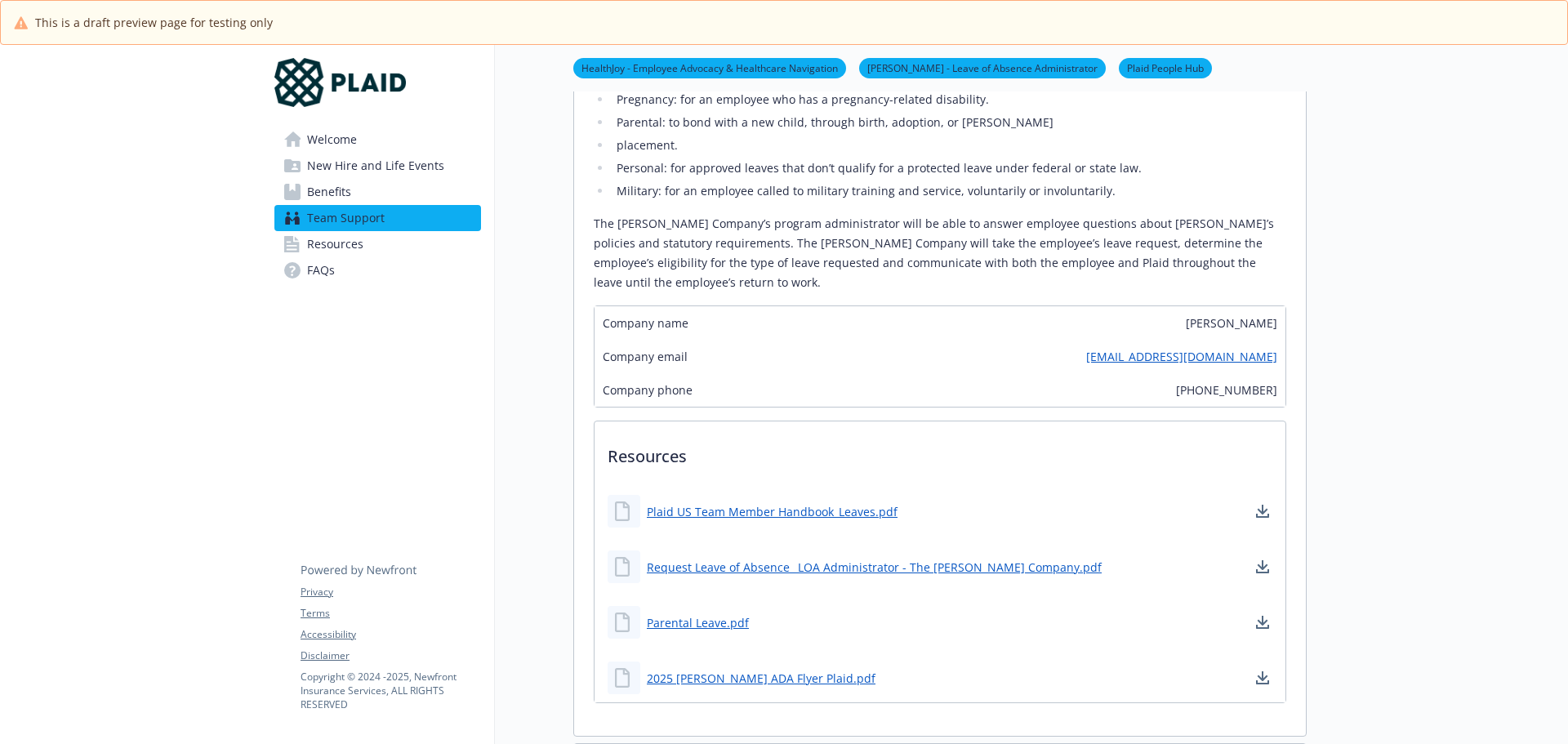
click at [342, 246] on span "Resources" at bounding box center [335, 244] width 56 height 27
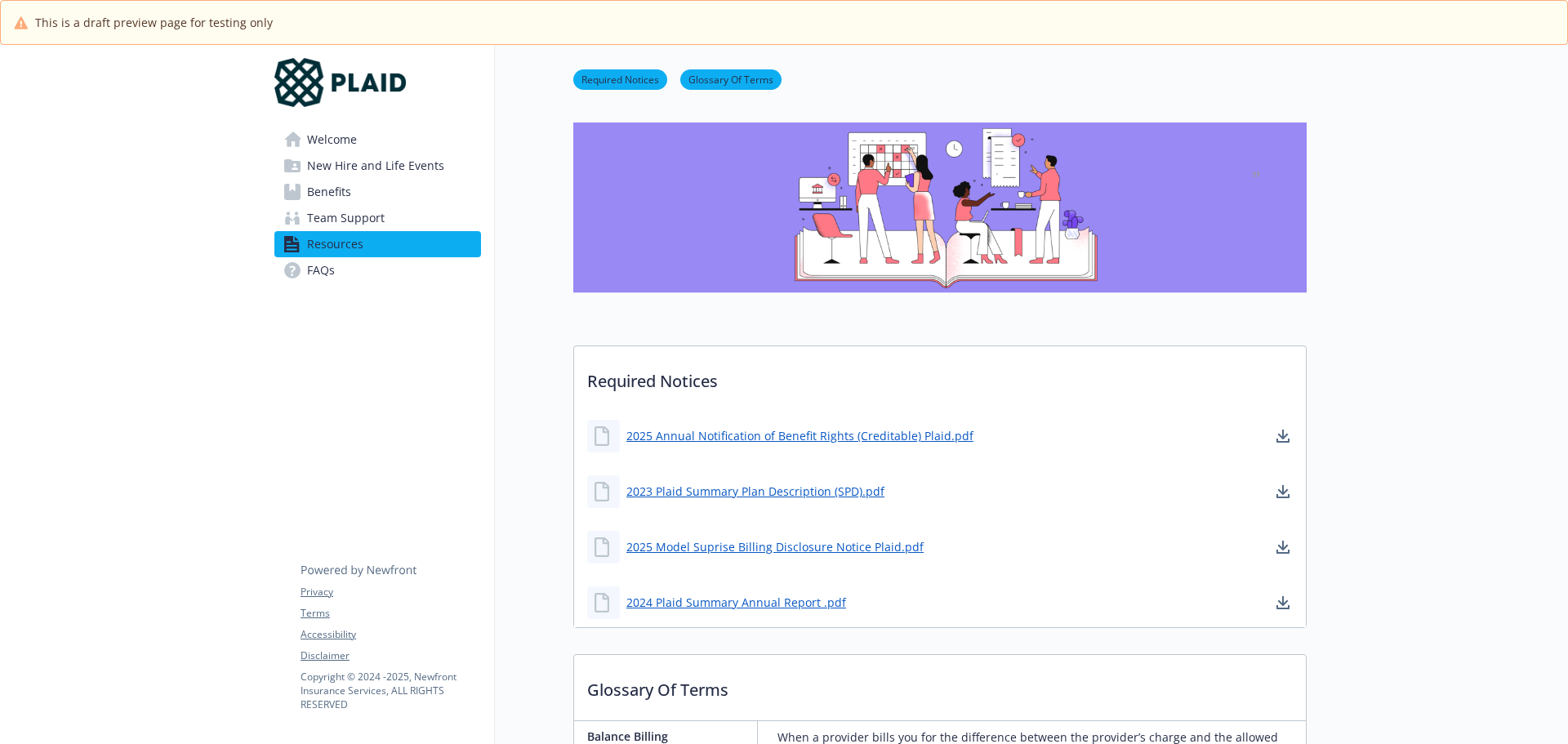
scroll to position [735, 0]
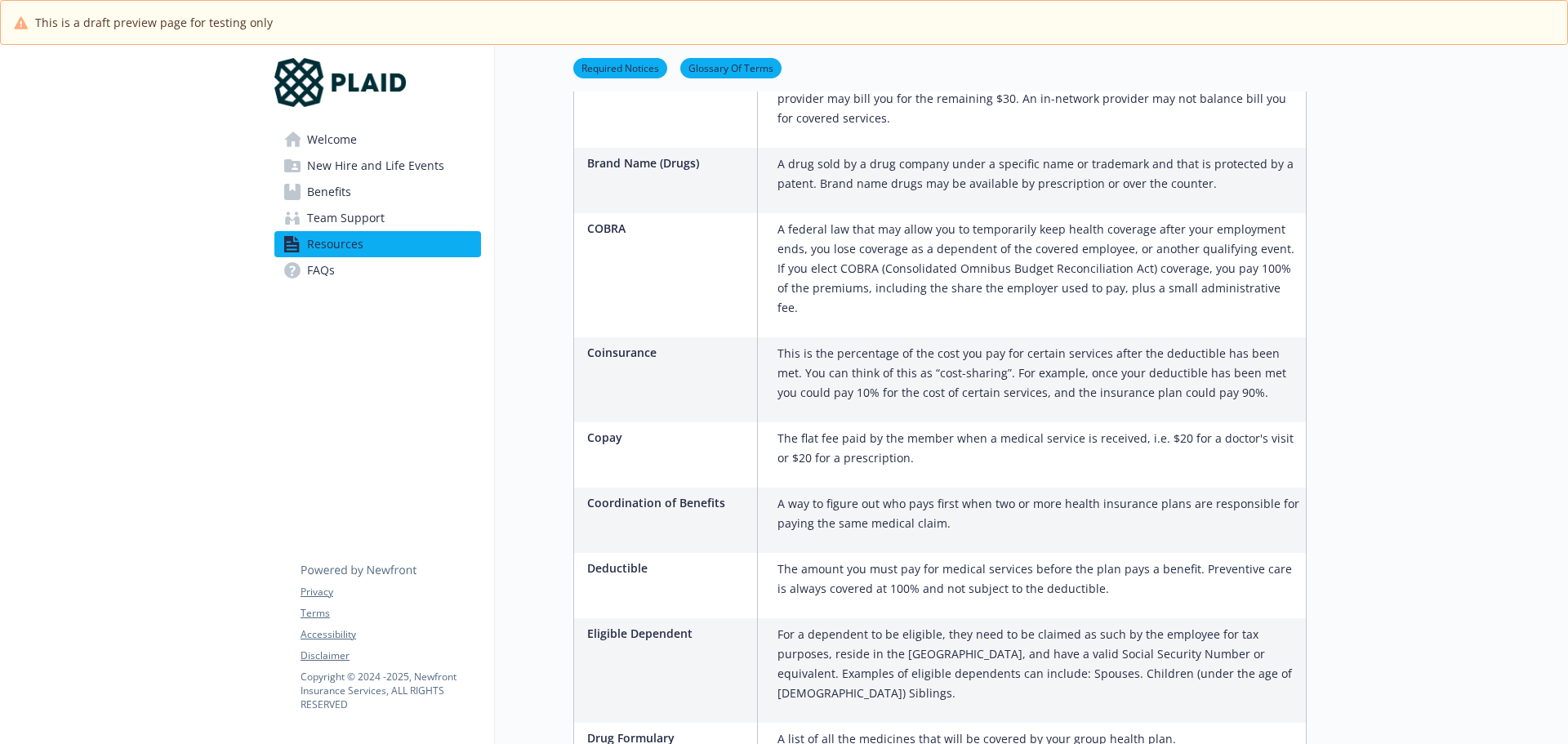
click at [318, 265] on span "FAQs" at bounding box center [320, 270] width 27 height 27
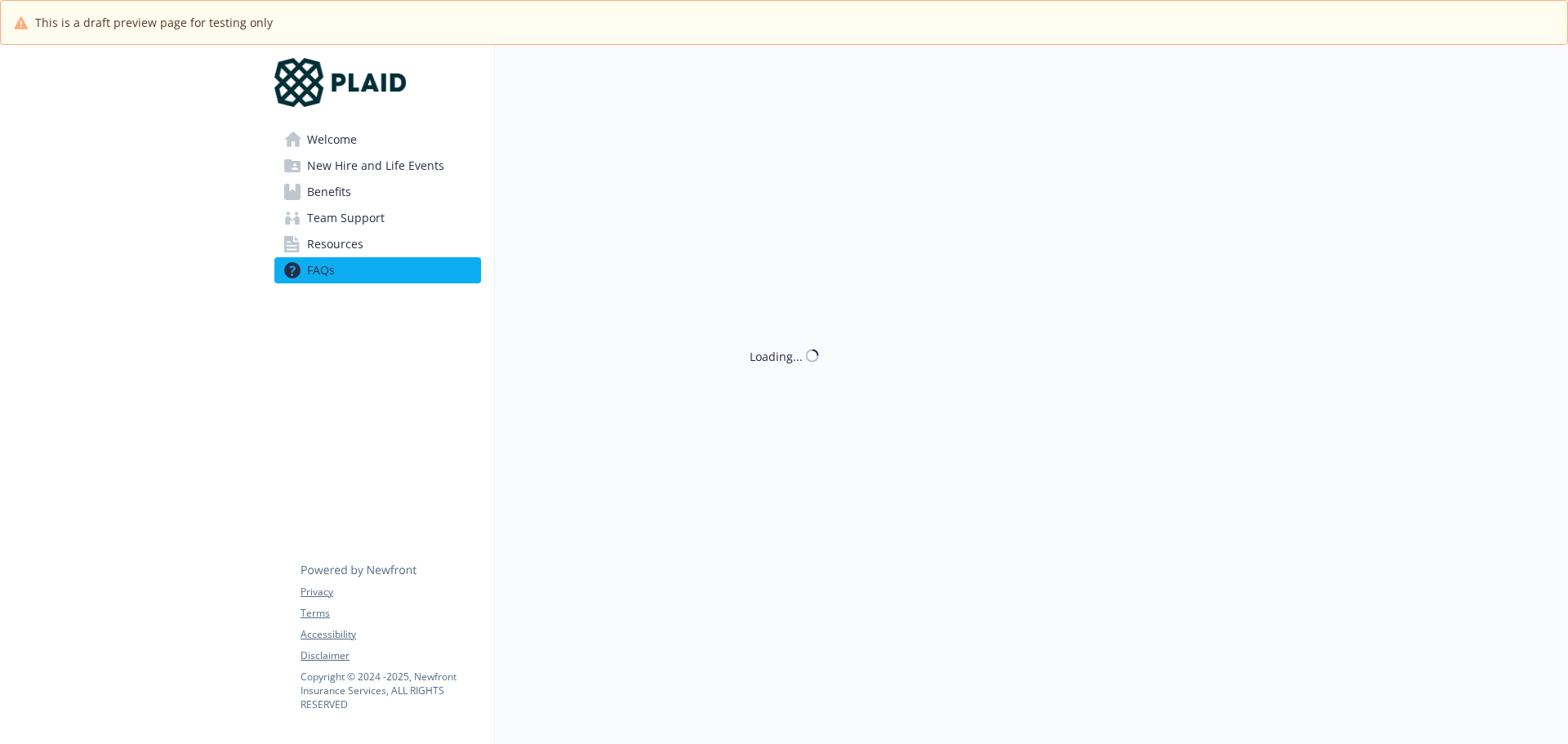
scroll to position [735, 0]
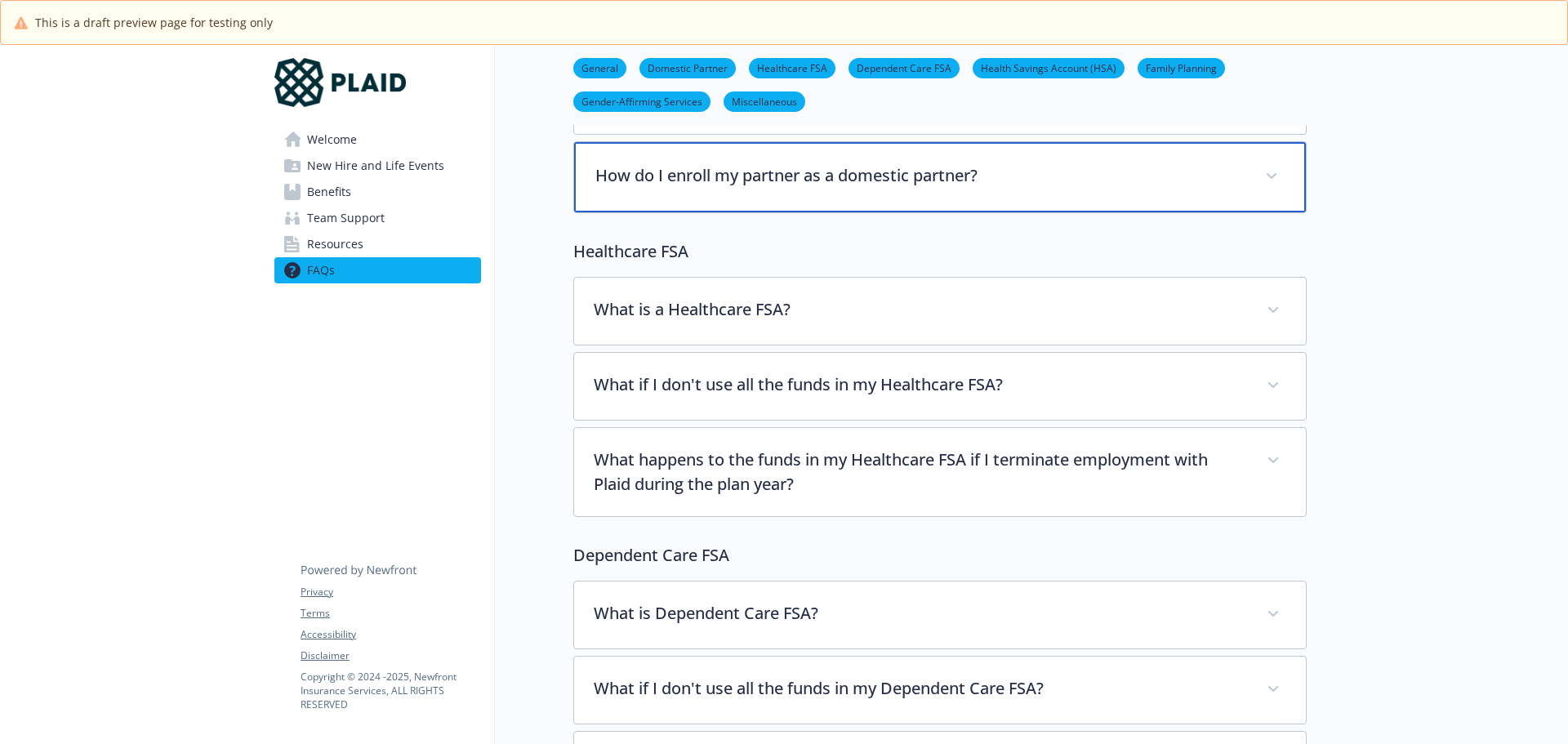
click at [764, 181] on p "How do I enroll my partner as a domestic partner?" at bounding box center [920, 176] width 650 height 25
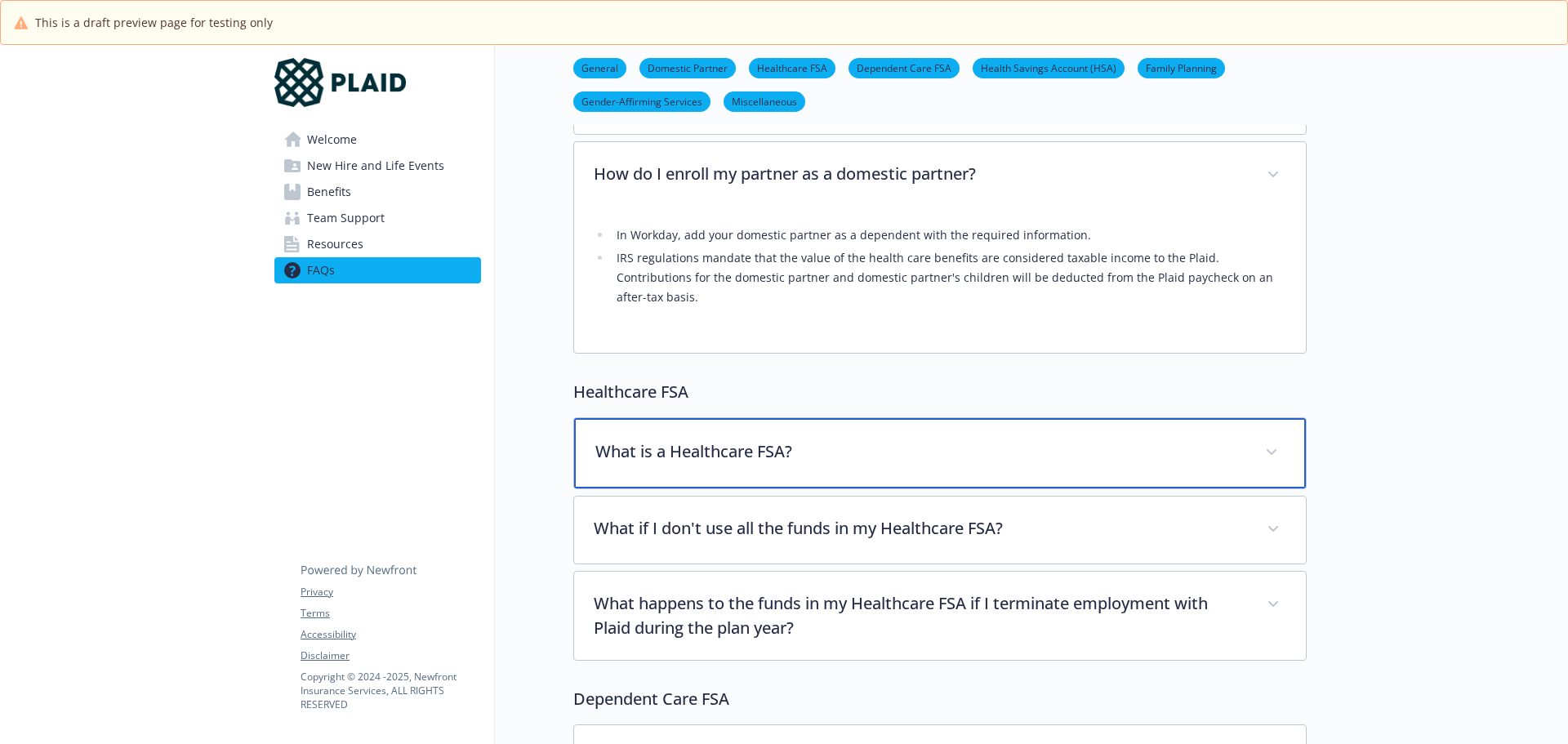
click at [753, 420] on div "What is a Healthcare FSA?" at bounding box center [940, 452] width 732 height 70
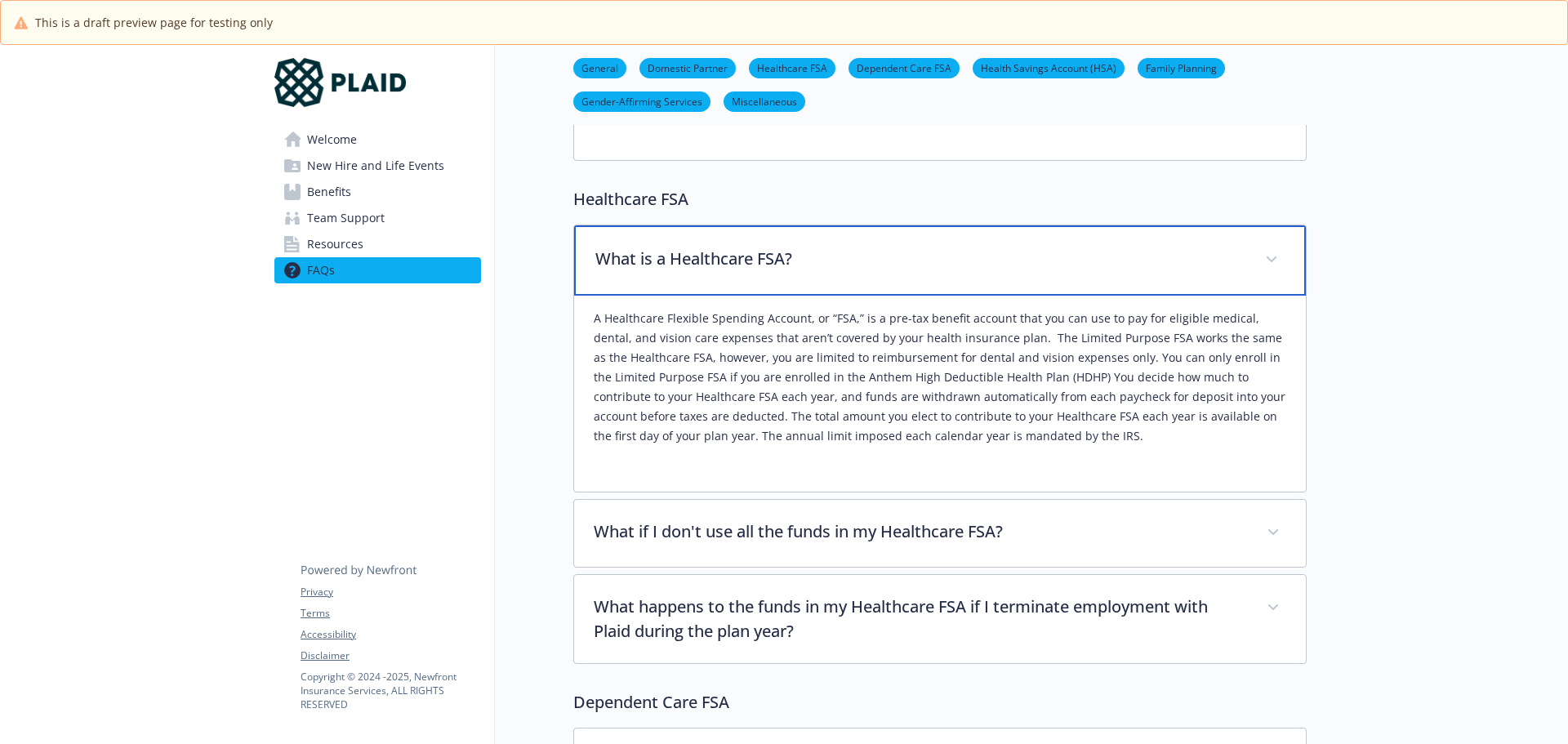
scroll to position [1061, 0]
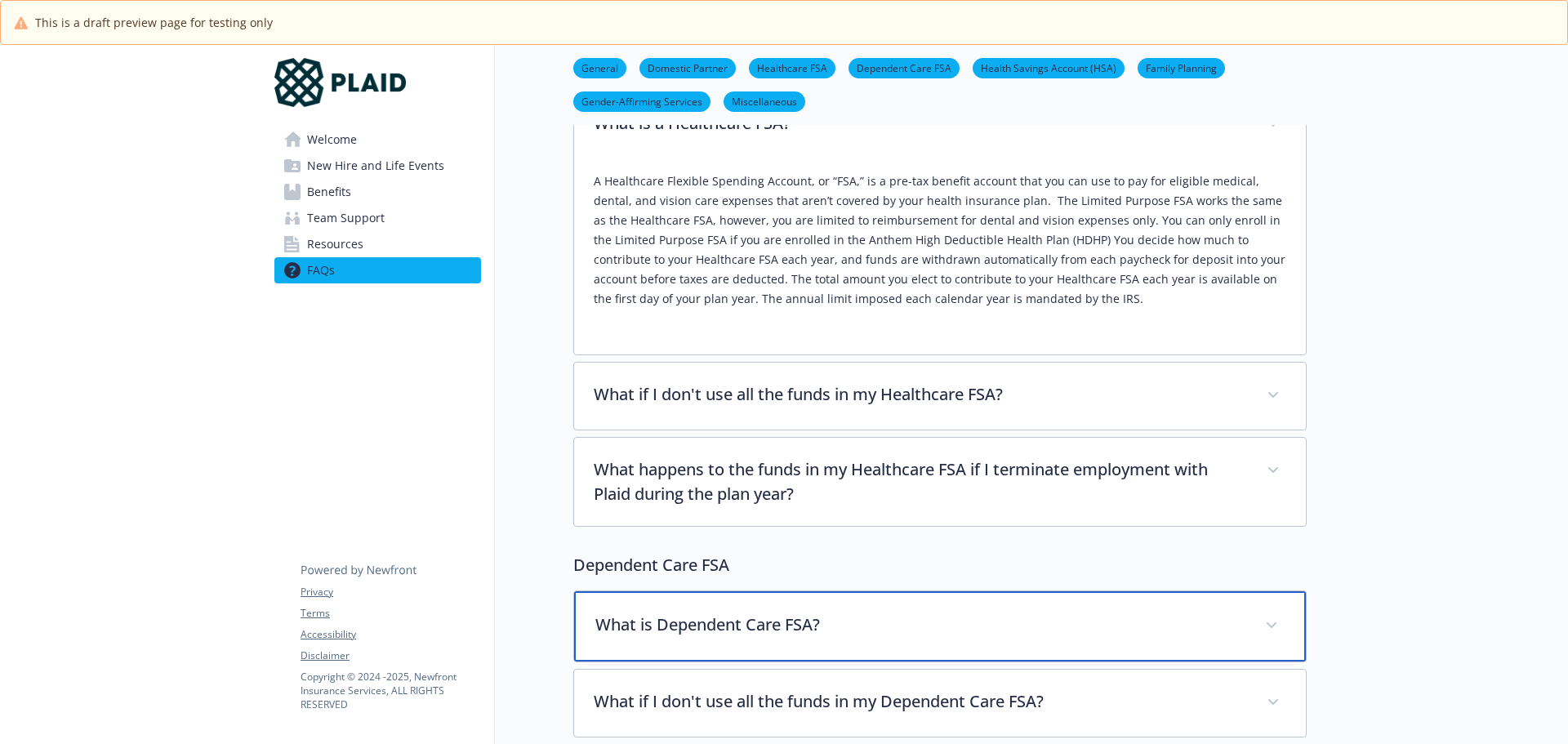
click at [770, 614] on p "What is Dependent Care FSA?" at bounding box center [920, 625] width 650 height 25
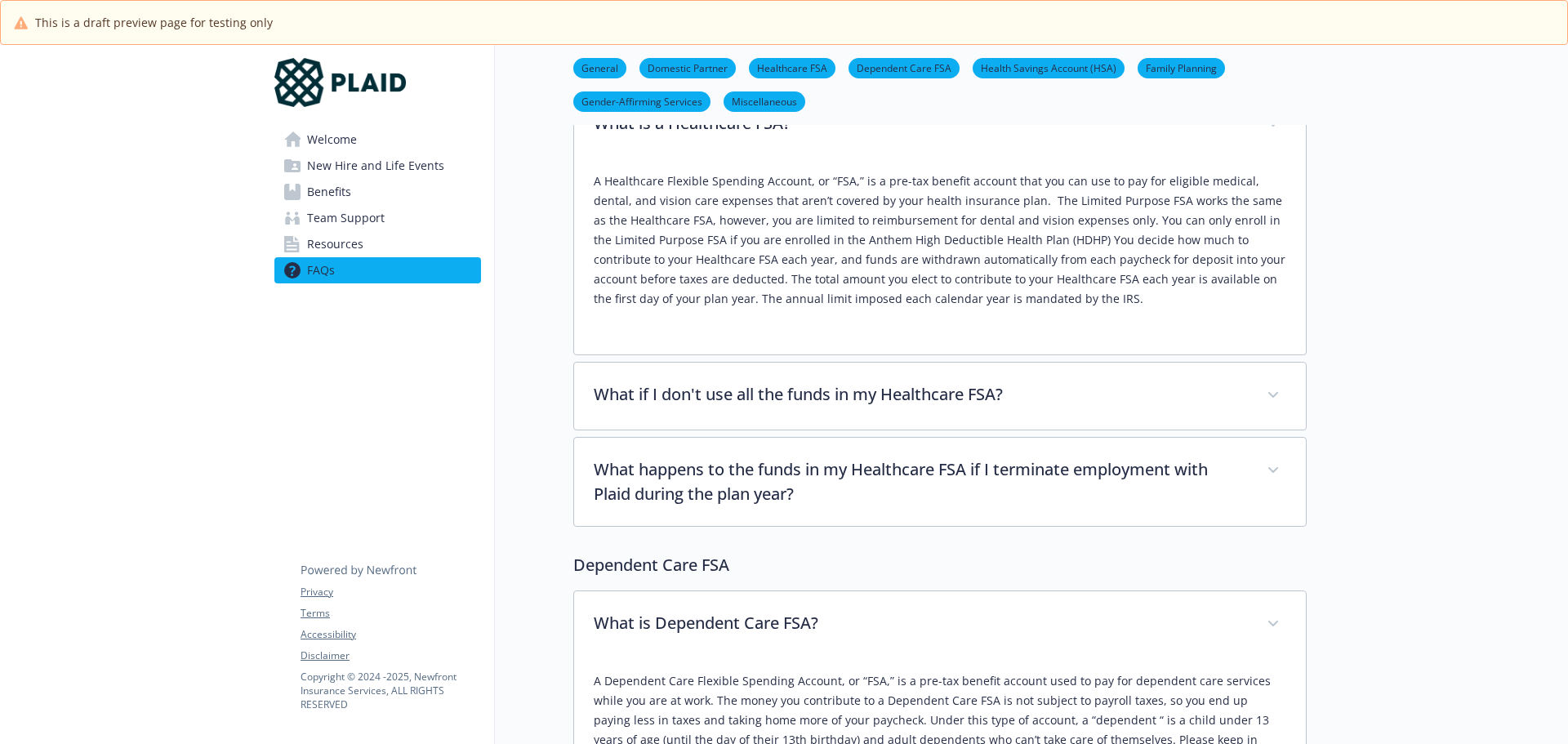
click at [339, 241] on span "Resources" at bounding box center [335, 244] width 56 height 27
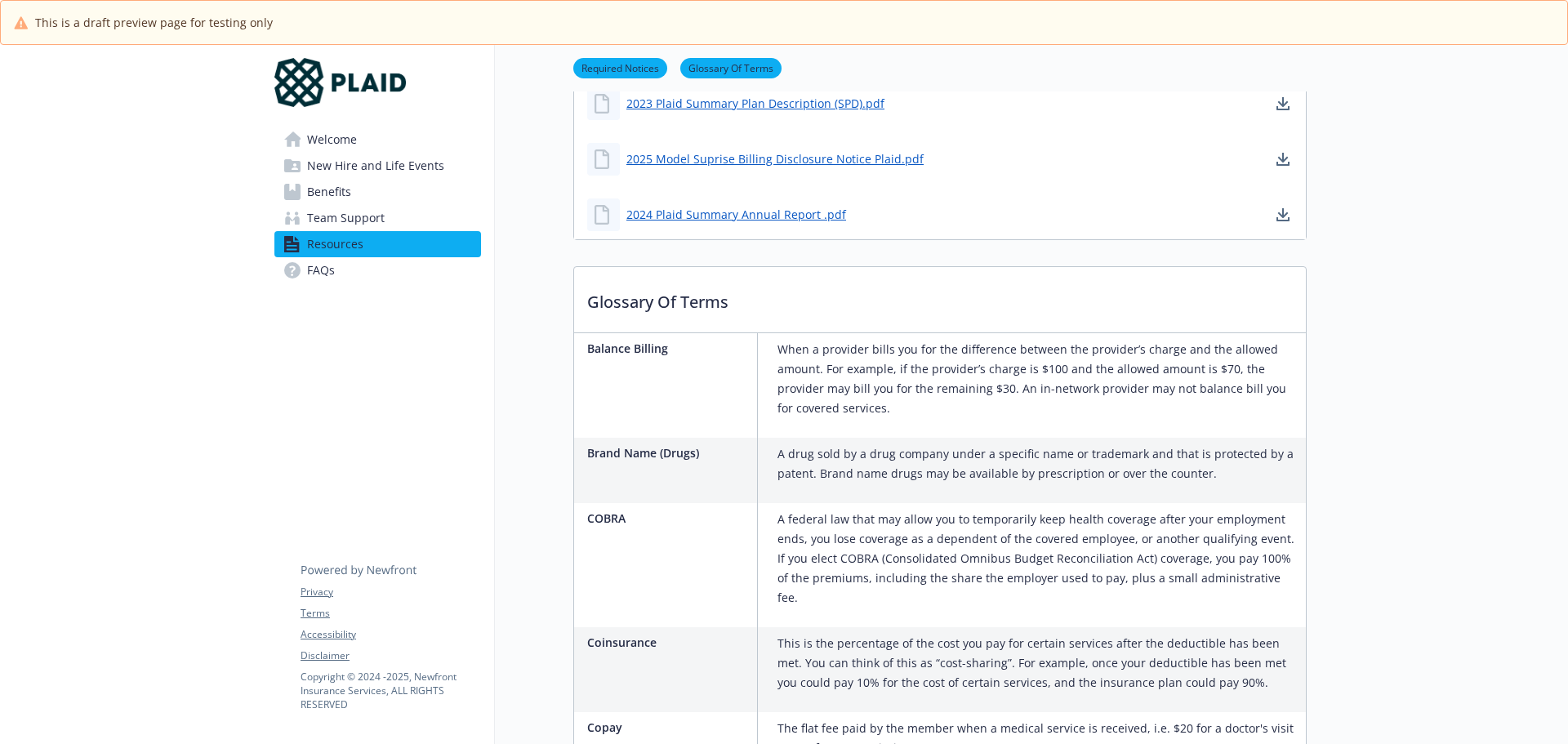
scroll to position [408, 0]
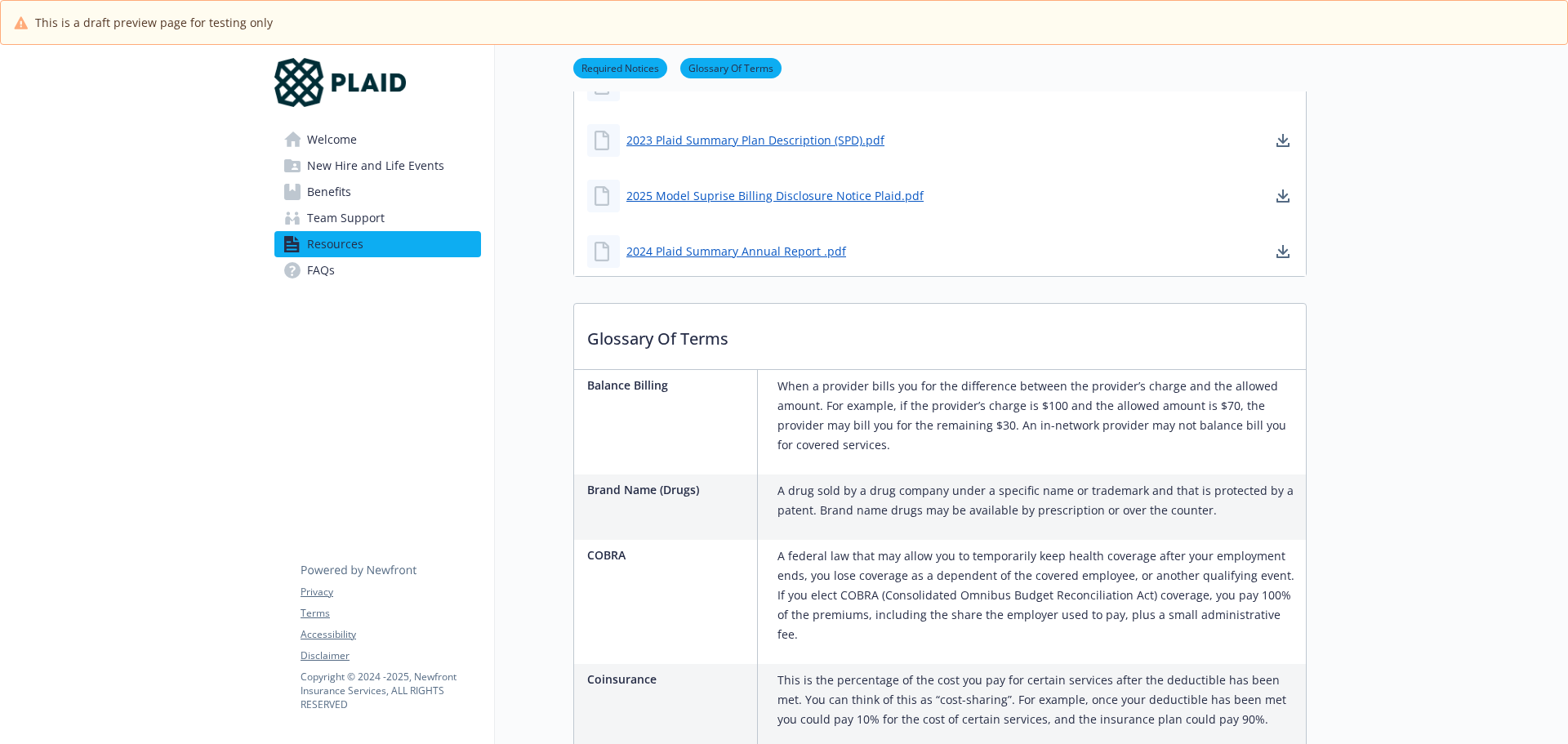
click at [621, 61] on link "Required Notices" at bounding box center [620, 67] width 94 height 16
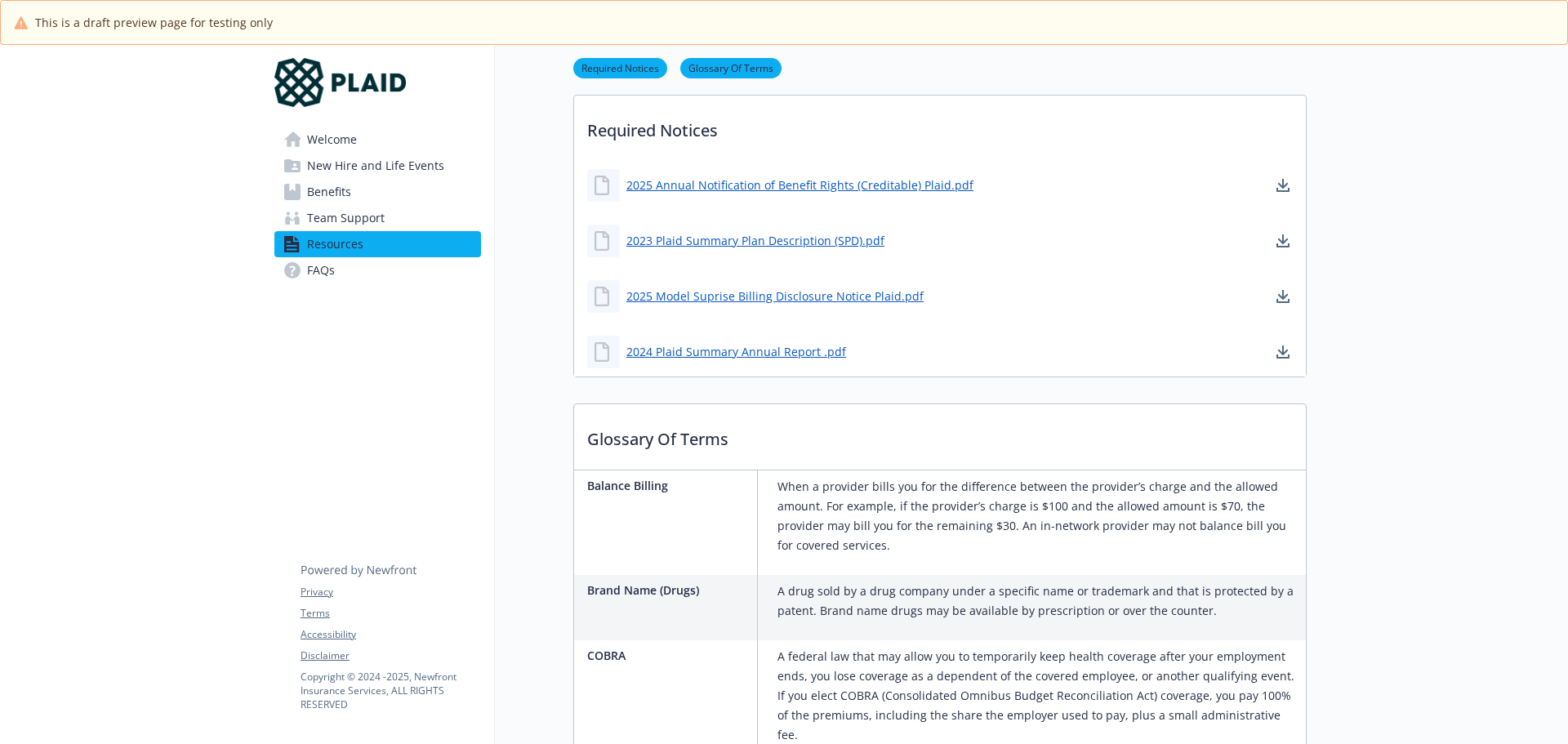
click at [699, 65] on link "Glossary Of Terms" at bounding box center [731, 67] width 101 height 16
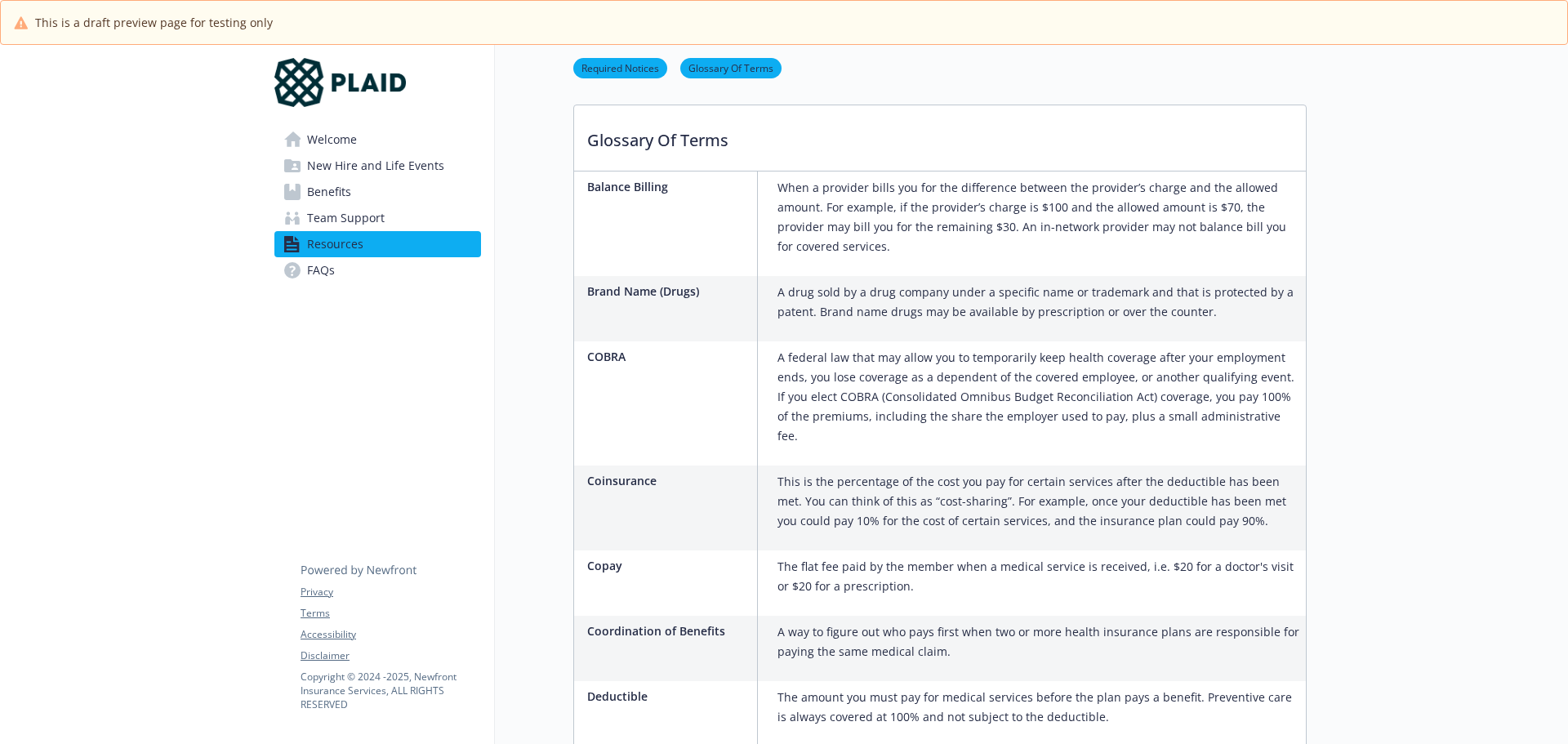
scroll to position [616, 12]
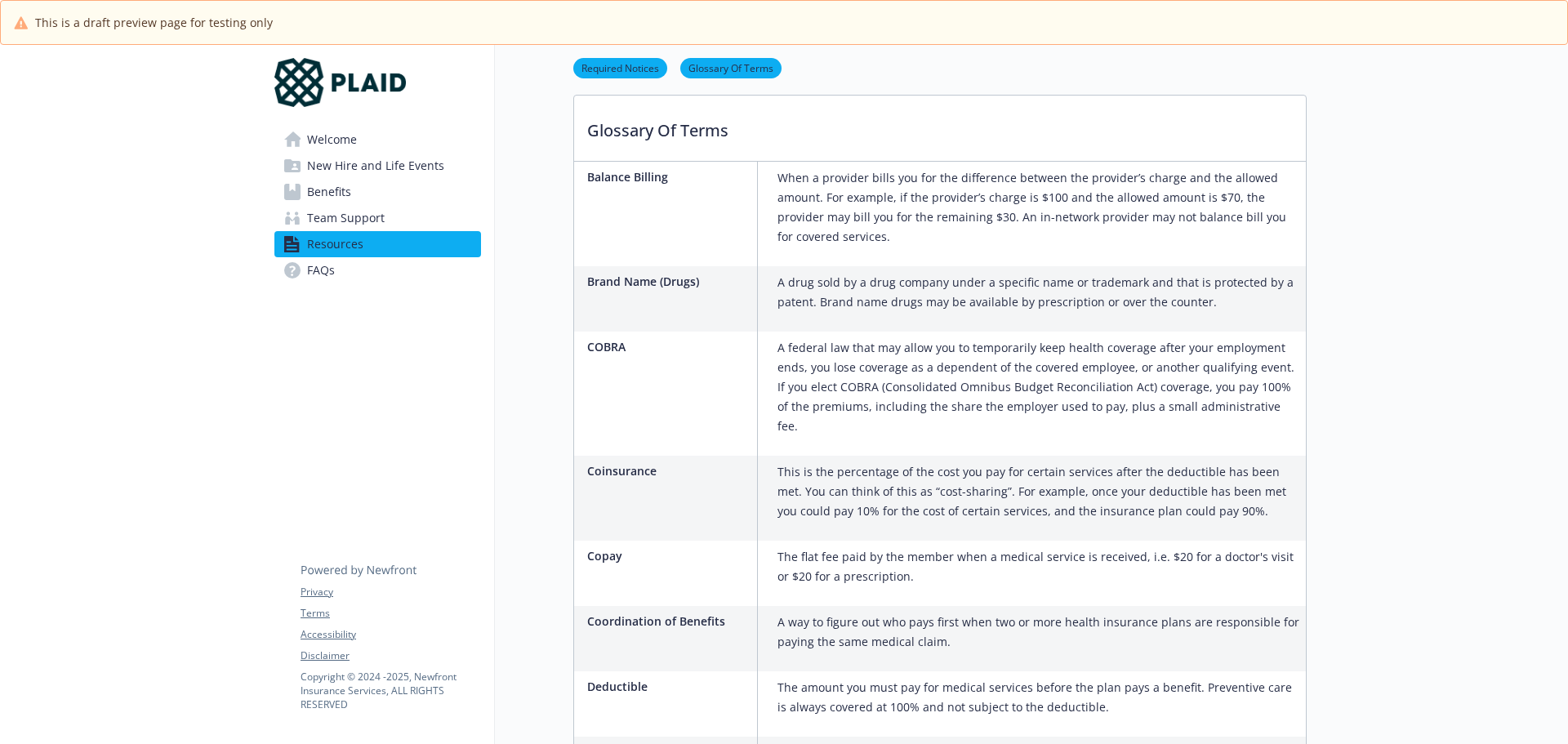
click at [345, 144] on link "Welcome" at bounding box center [377, 140] width 206 height 27
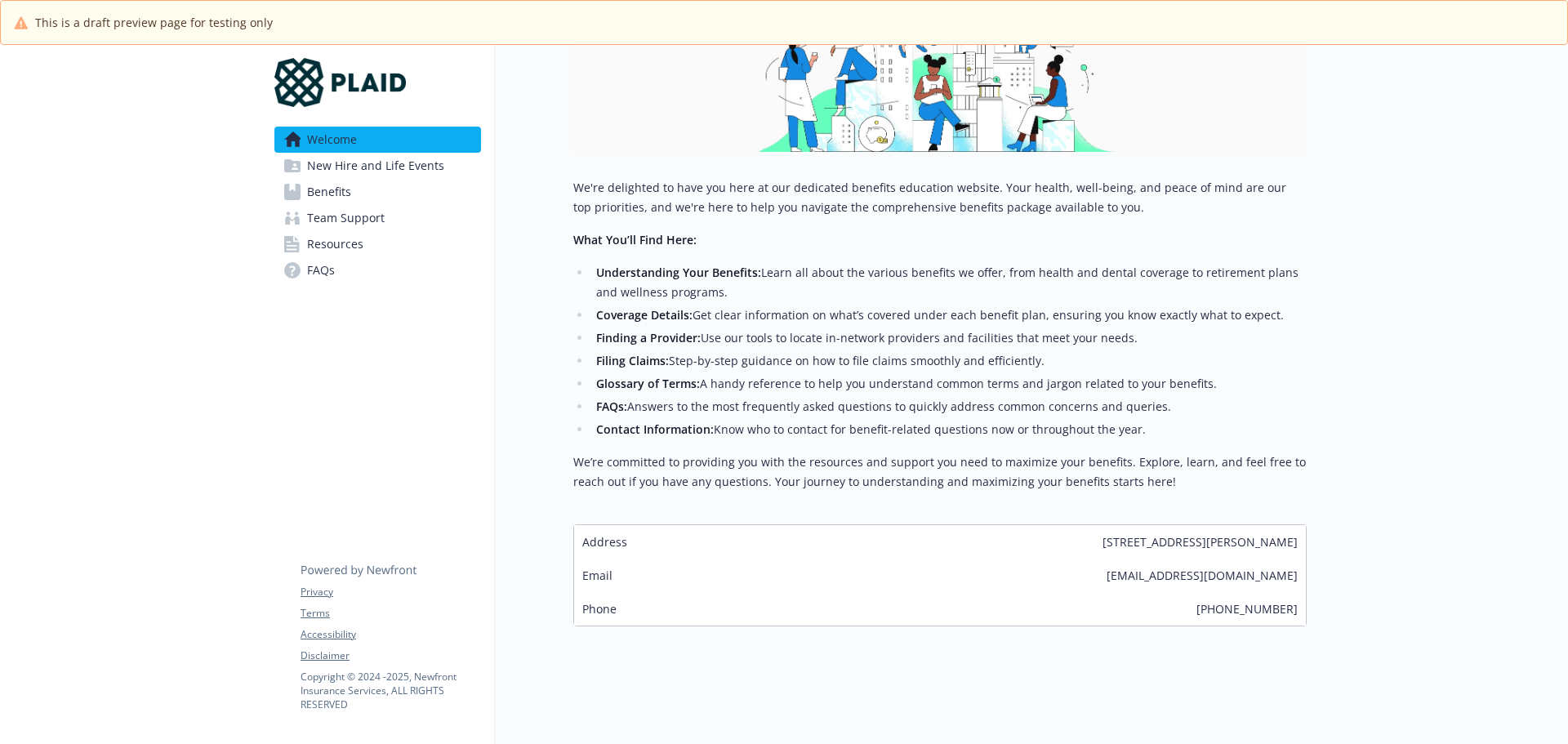
scroll to position [336, 12]
click at [394, 161] on span "New Hire and Life Events" at bounding box center [375, 166] width 138 height 27
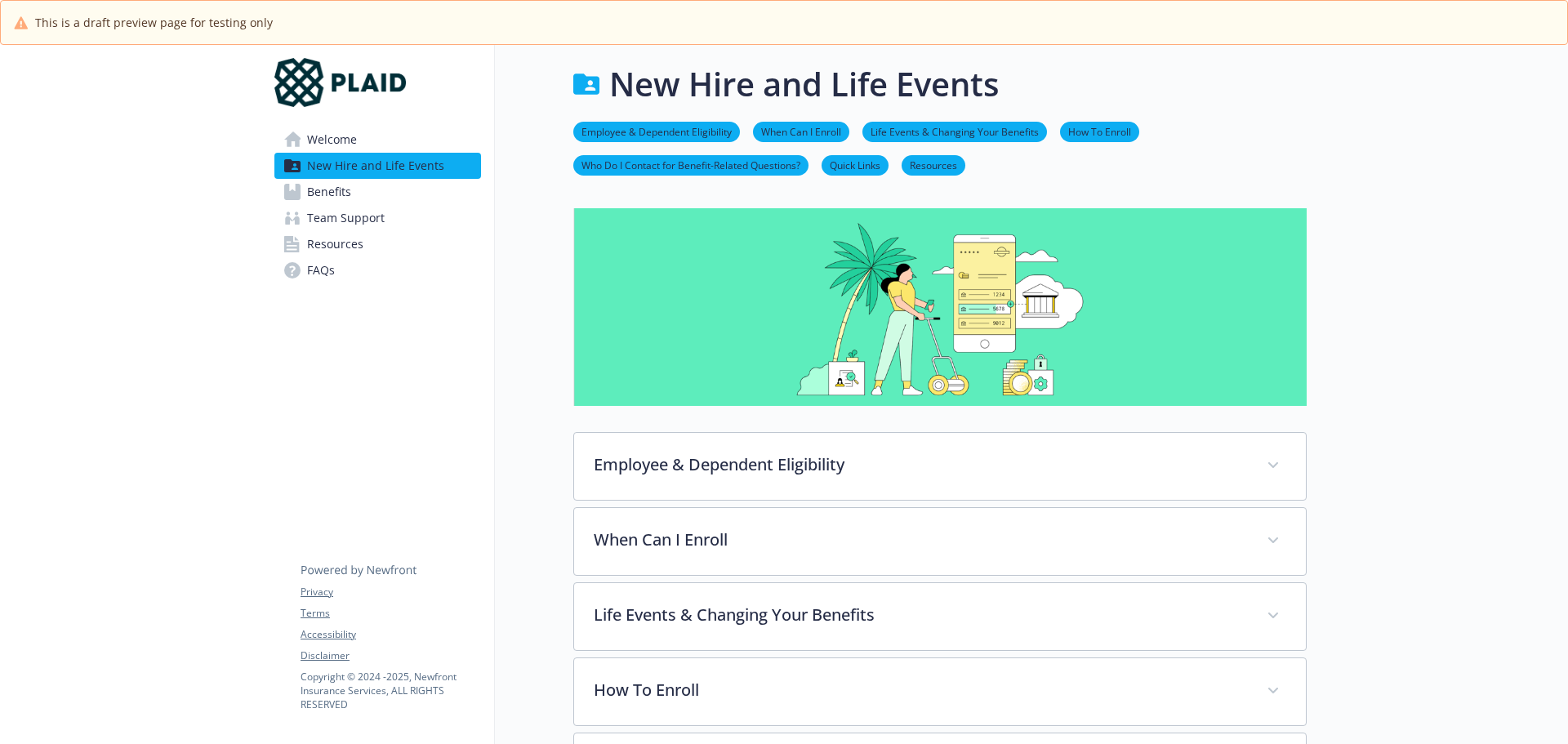
scroll to position [0, 12]
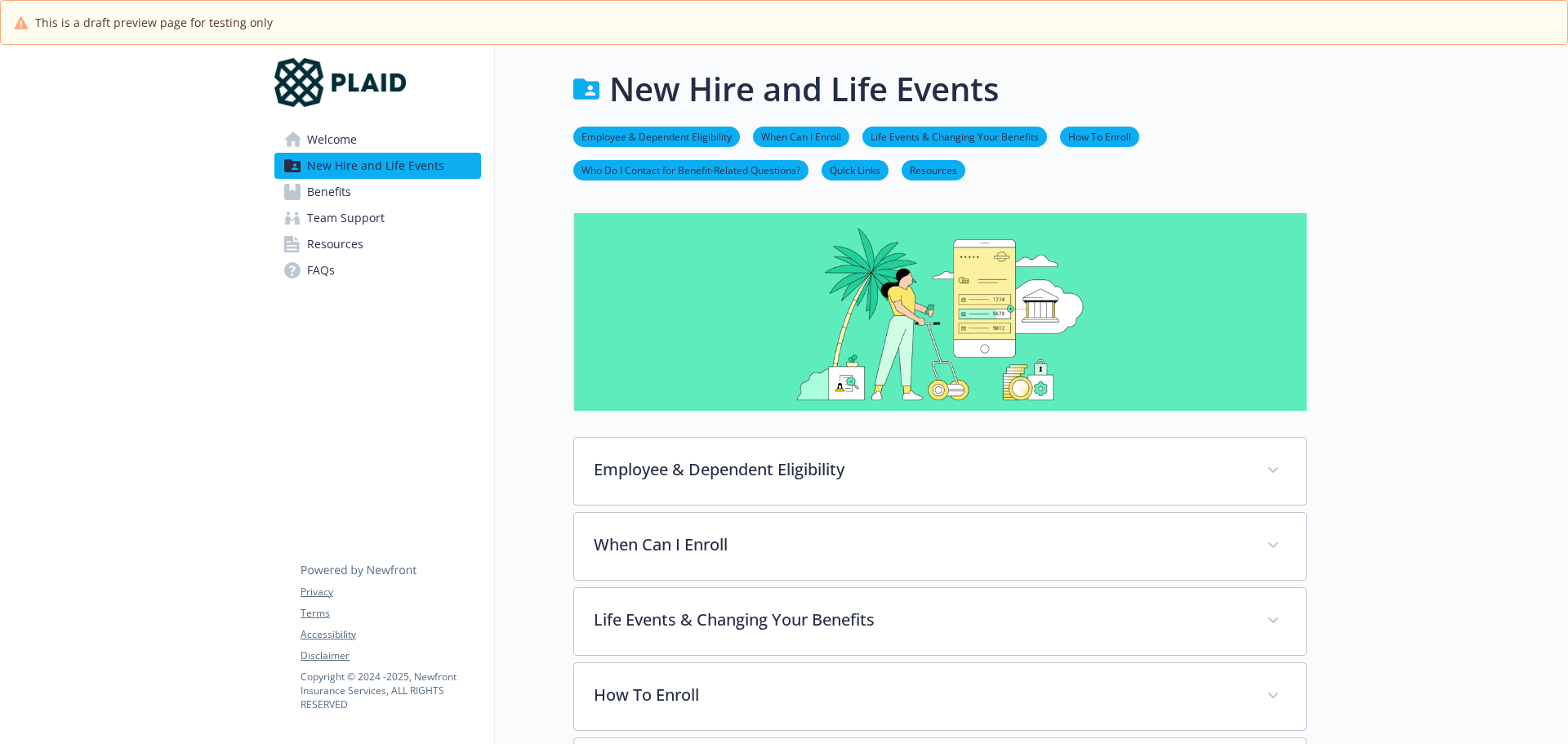
click at [778, 138] on link "When Can I Enroll" at bounding box center [801, 136] width 96 height 16
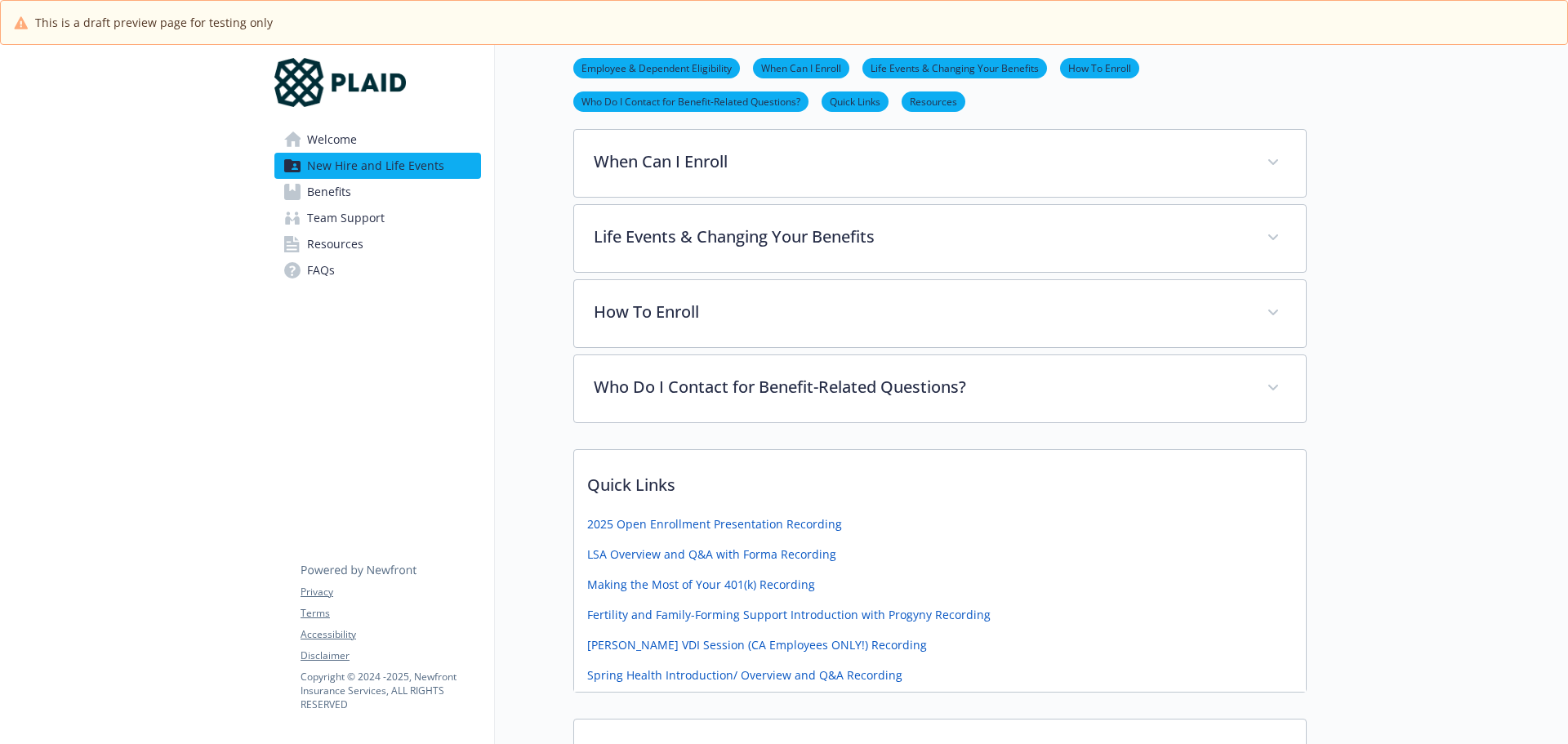
scroll to position [384, 12]
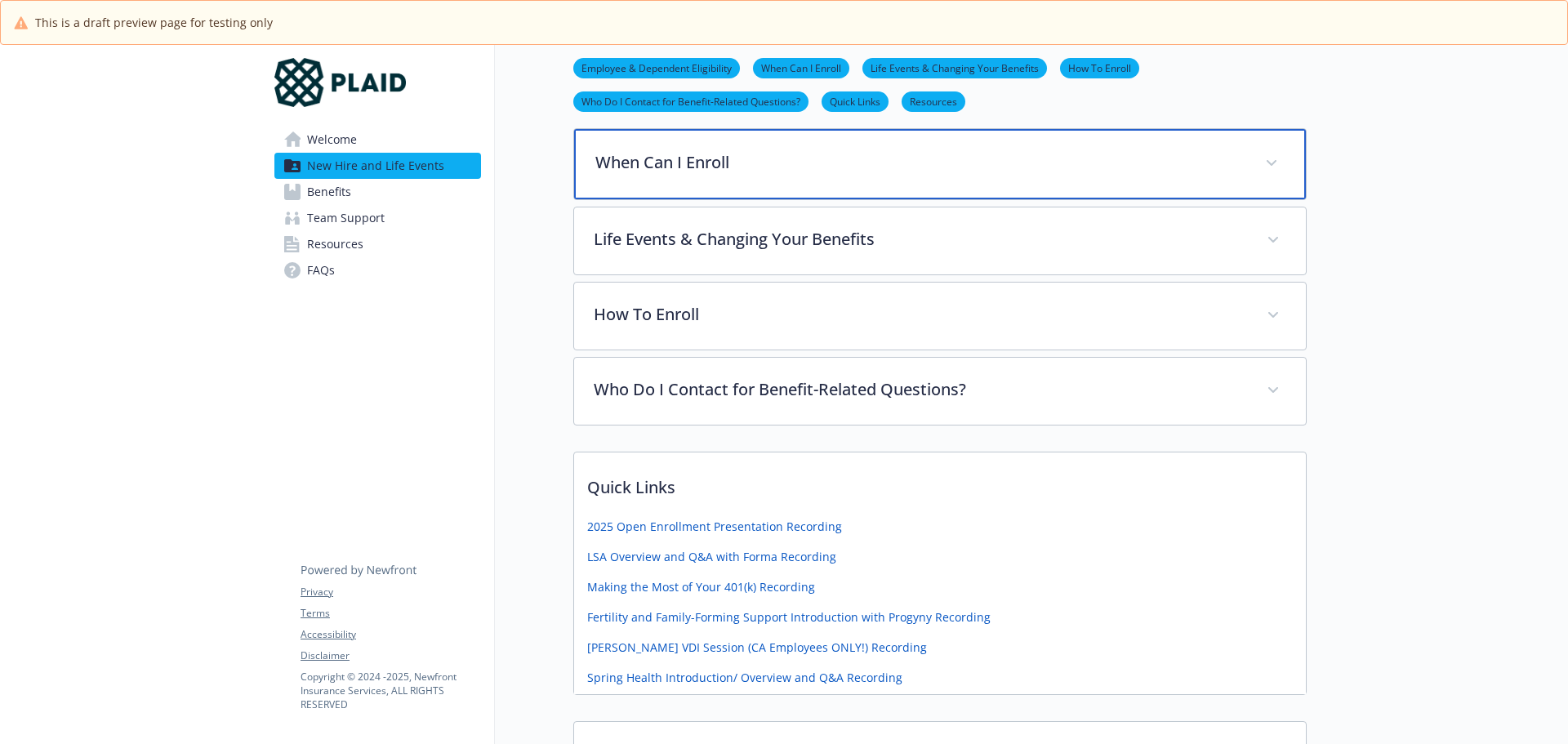
click at [767, 155] on p "When Can I Enroll" at bounding box center [920, 162] width 650 height 25
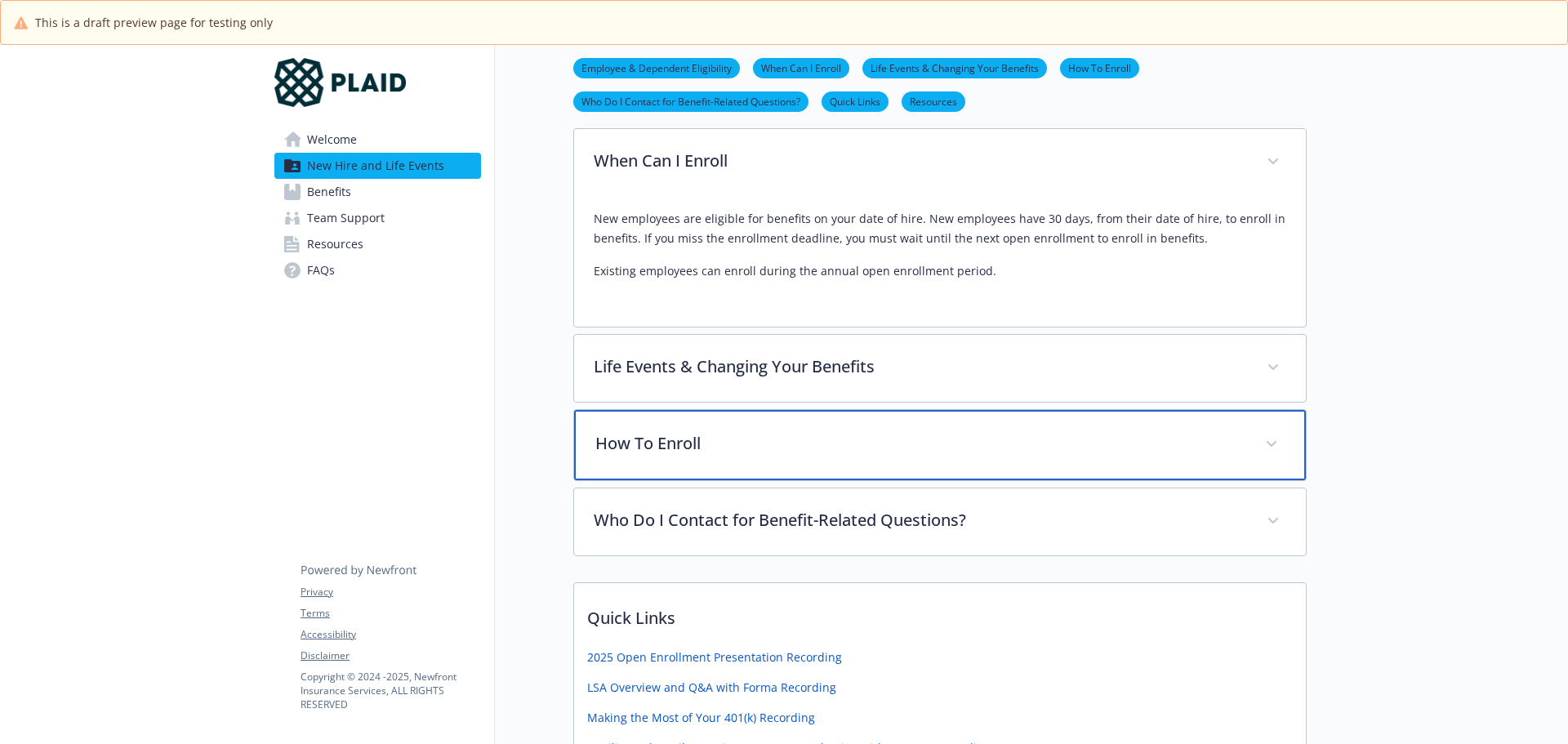
click at [848, 441] on p "How To Enroll" at bounding box center [920, 443] width 650 height 25
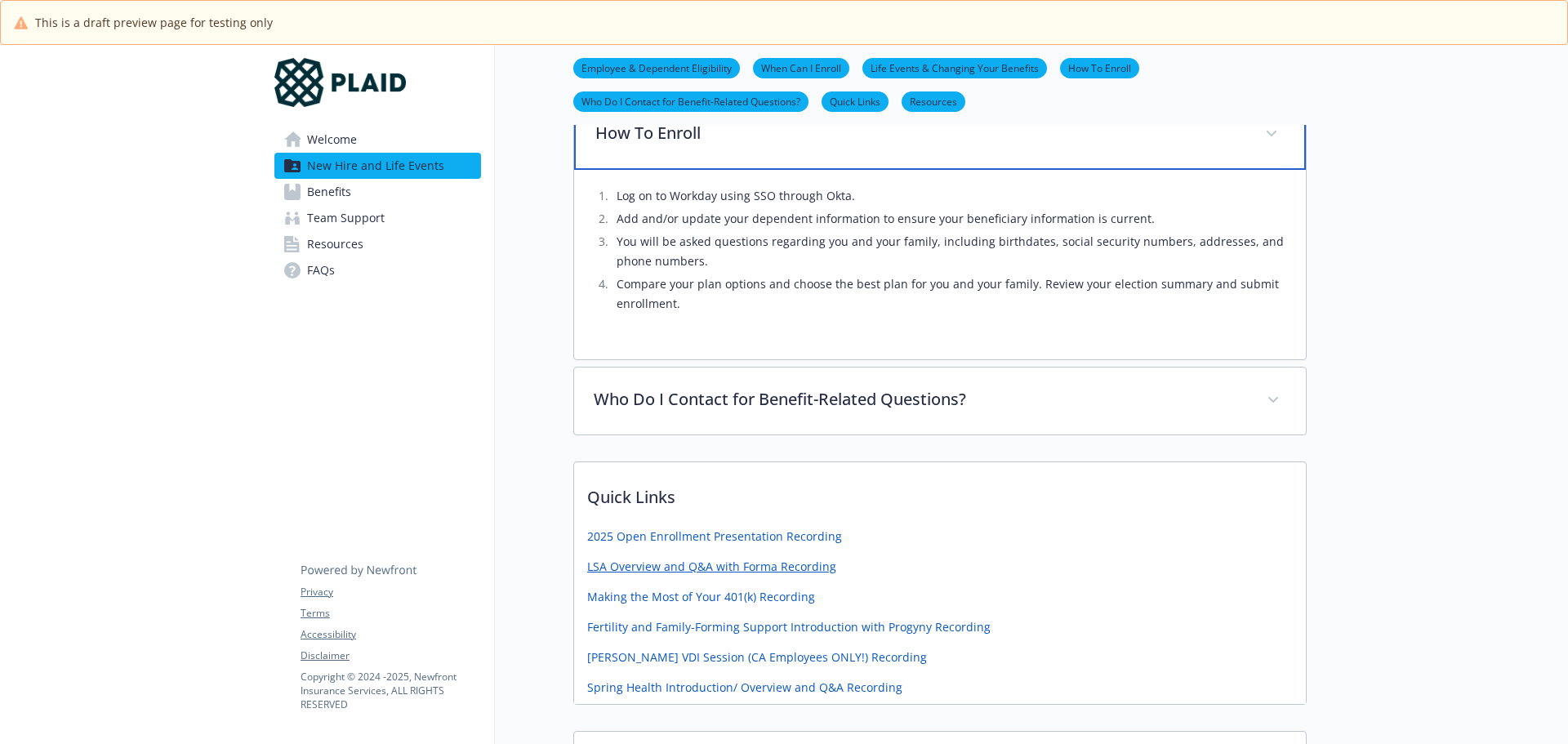
scroll to position [710, 12]
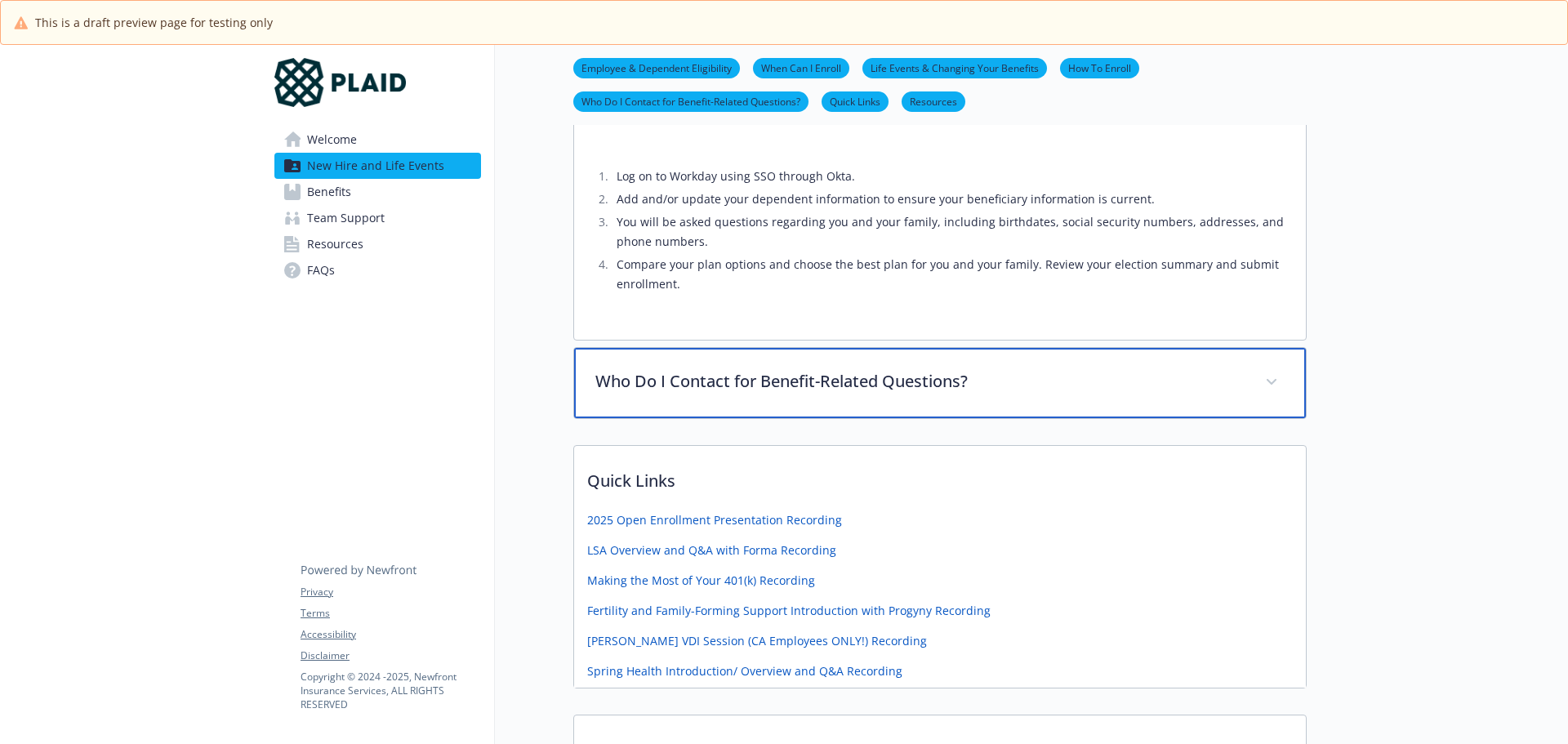
click at [806, 370] on p "Who Do I Contact for Benefit-Related Questions?" at bounding box center [920, 381] width 650 height 25
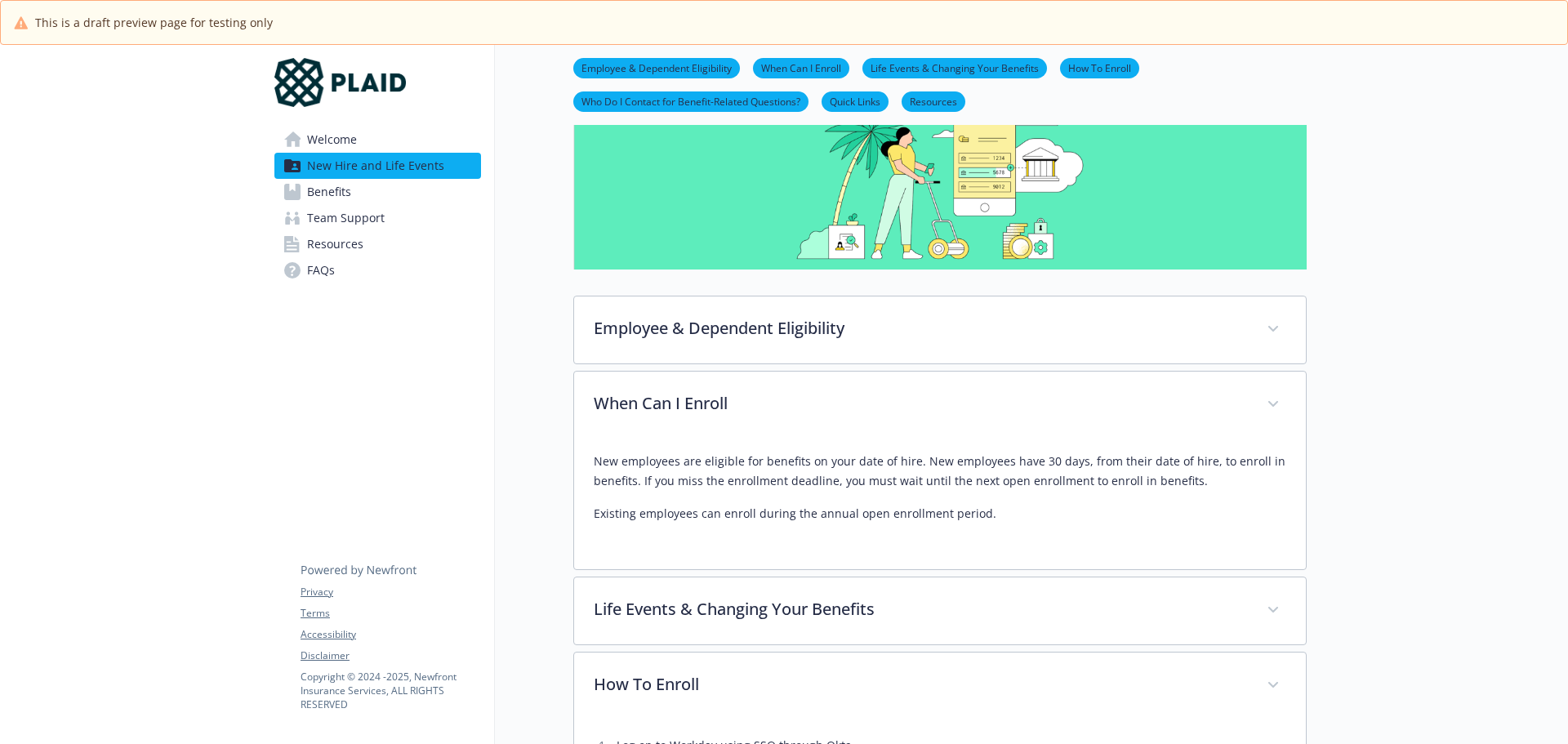
scroll to position [138, 12]
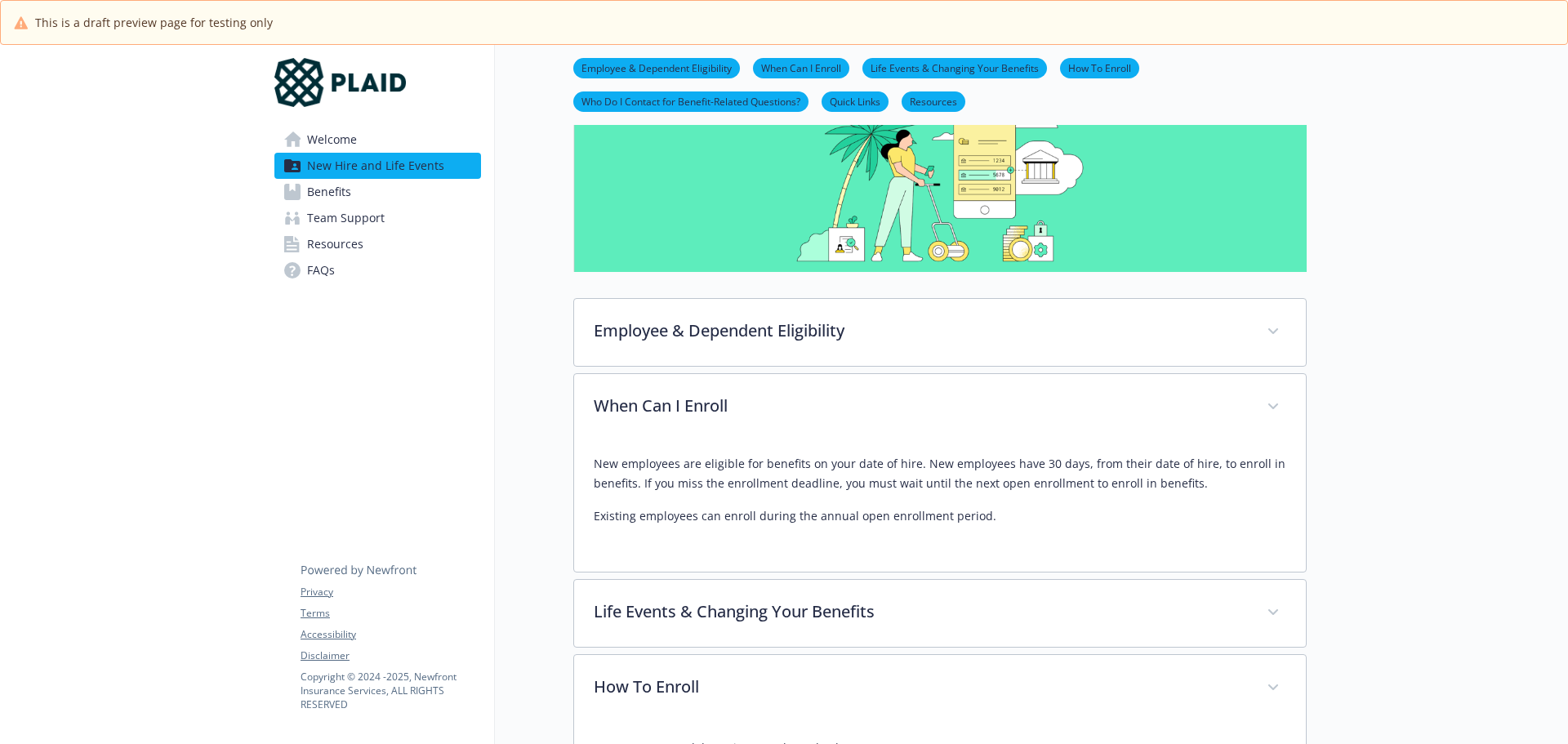
click at [902, 63] on link "Life Events & Changing Your Benefits" at bounding box center [954, 67] width 185 height 16
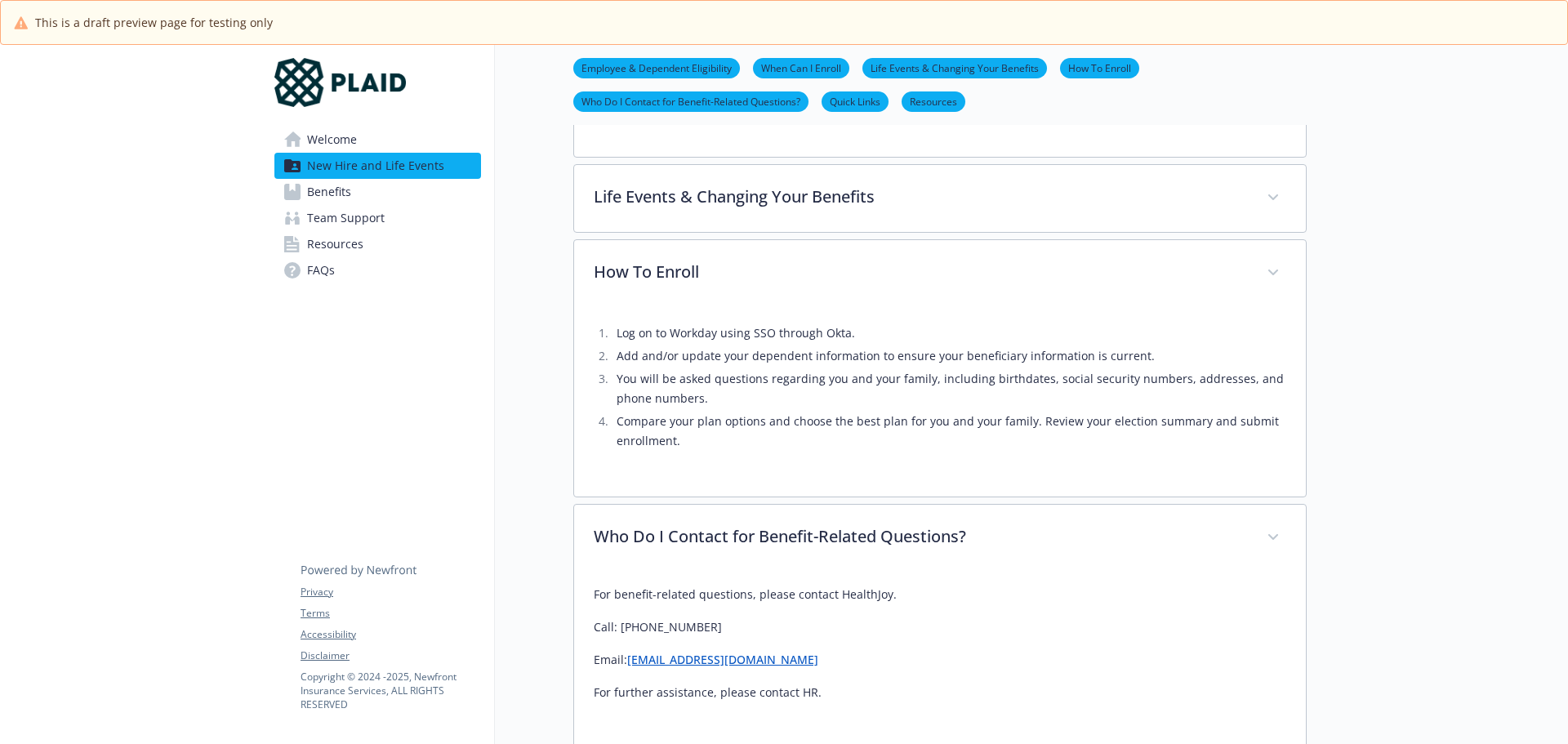
scroll to position [589, 12]
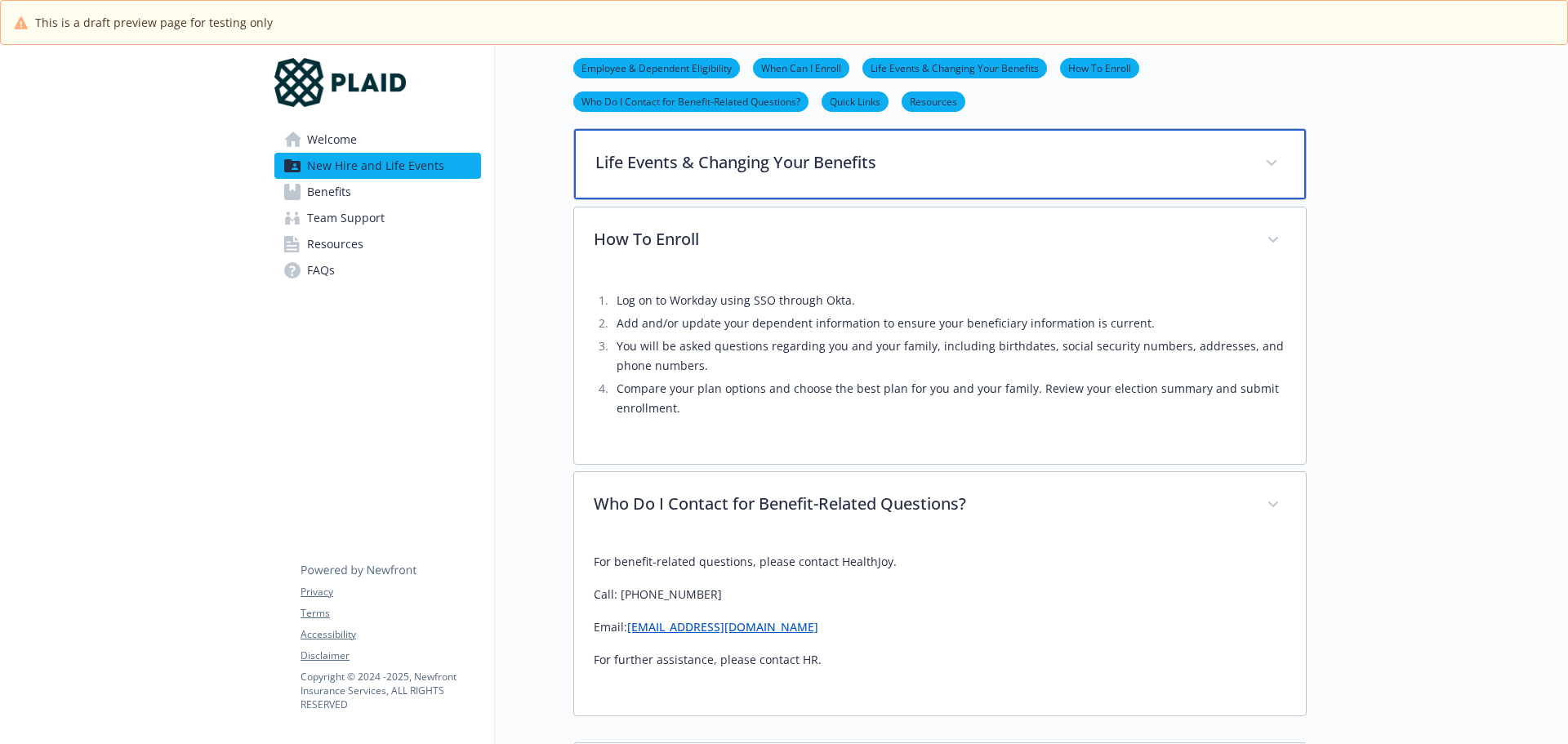
click at [722, 174] on div "Life Events & Changing Your Benefits" at bounding box center [940, 164] width 732 height 70
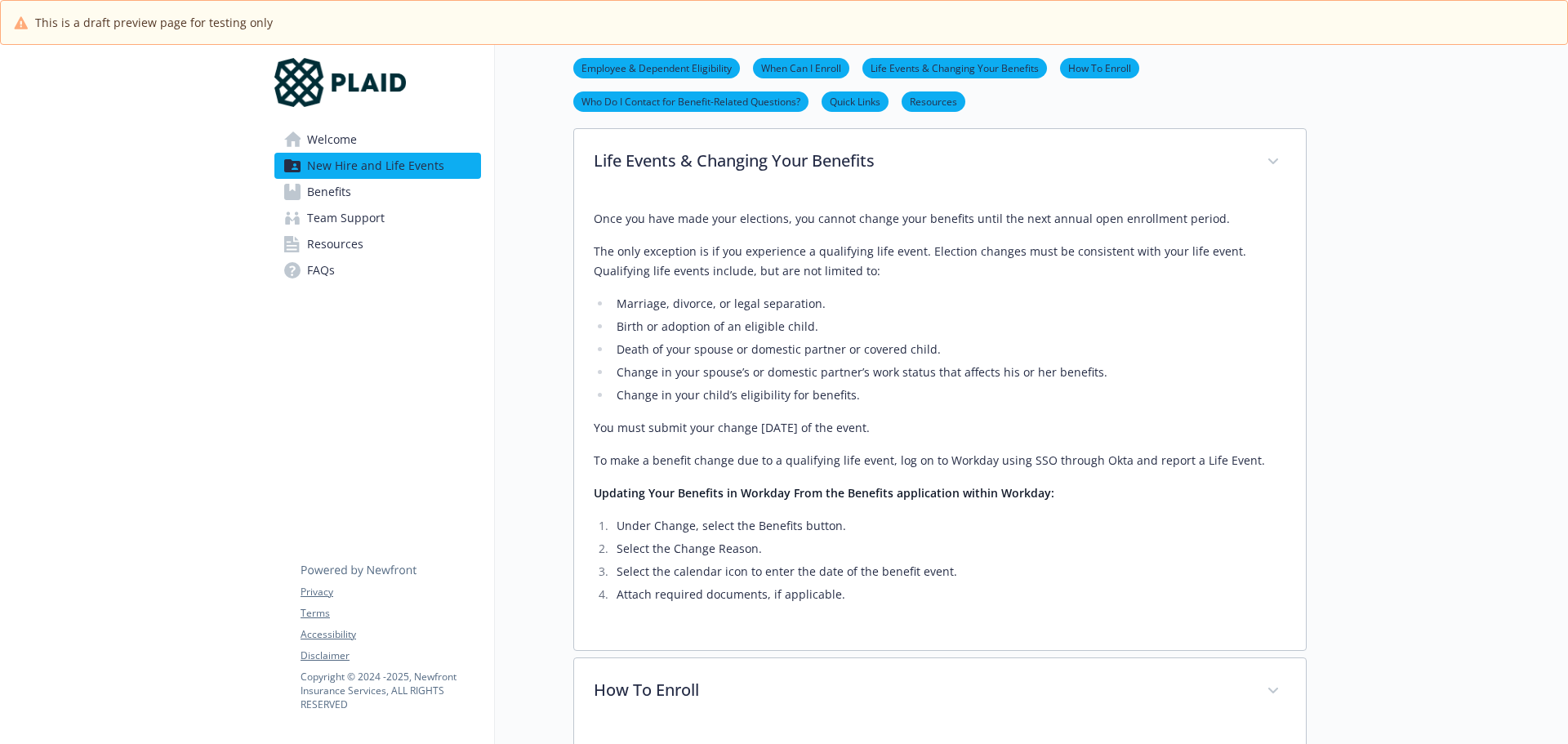
click at [311, 233] on span "Resources" at bounding box center [335, 244] width 56 height 27
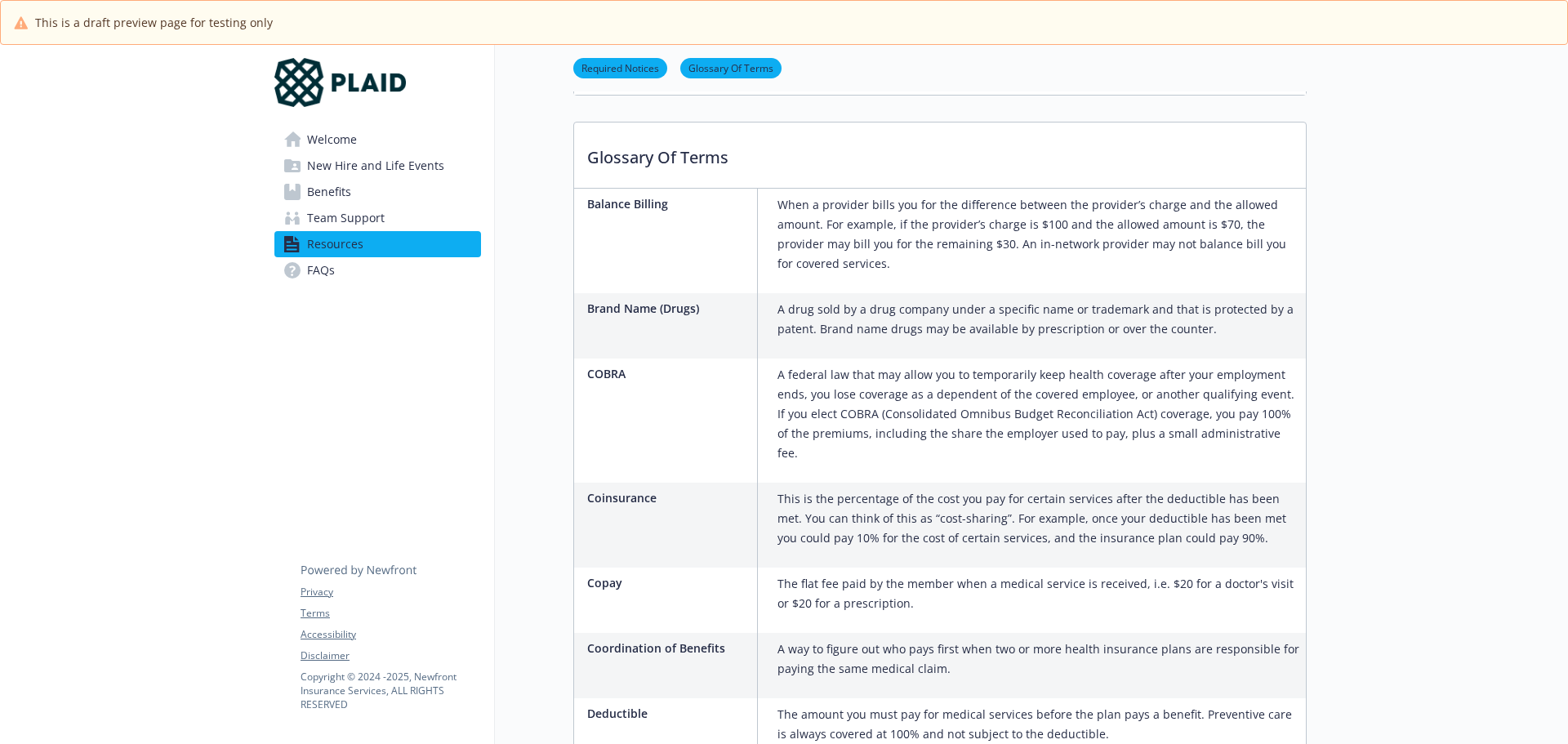
click at [316, 163] on span "New Hire and Life Events" at bounding box center [375, 166] width 138 height 27
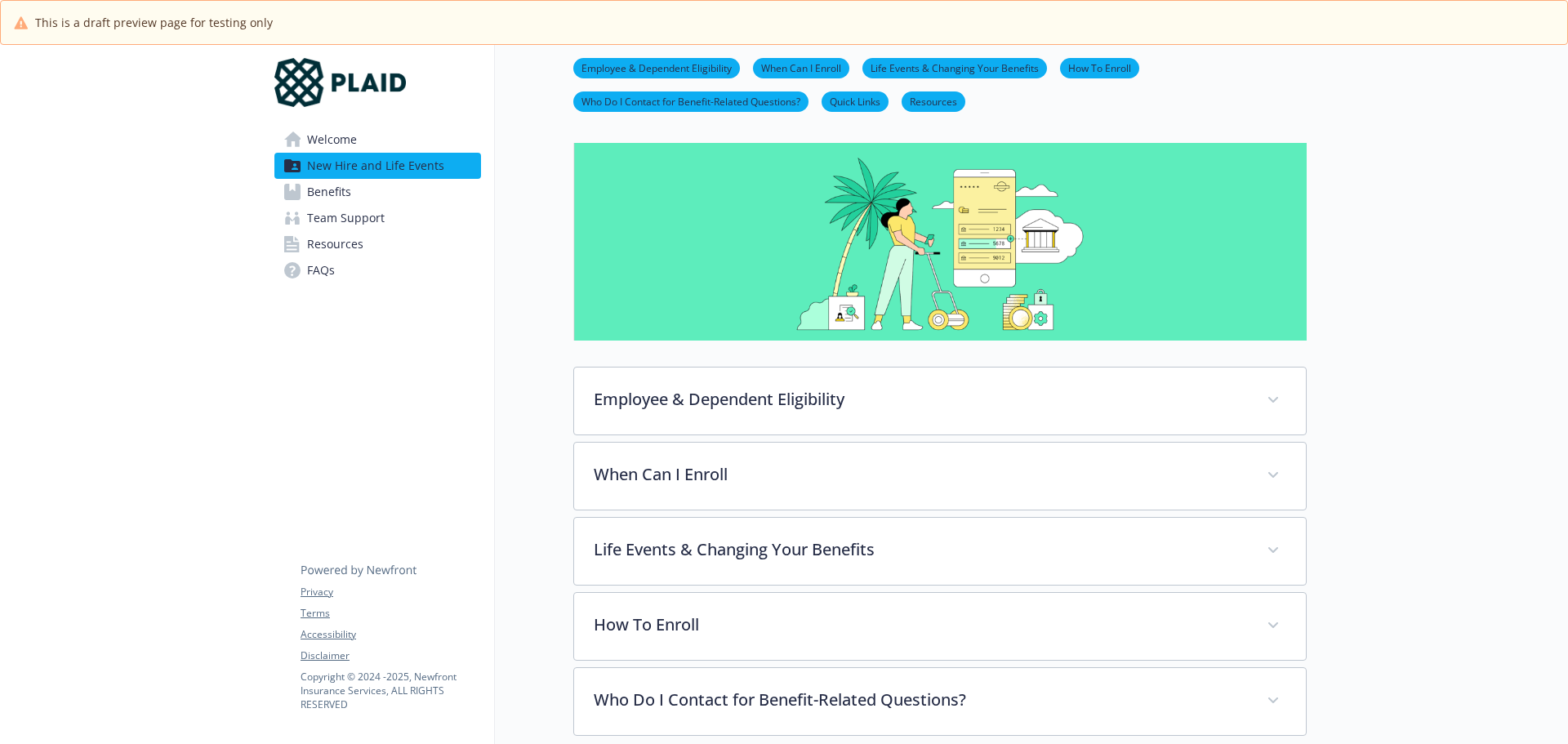
scroll to position [18, 12]
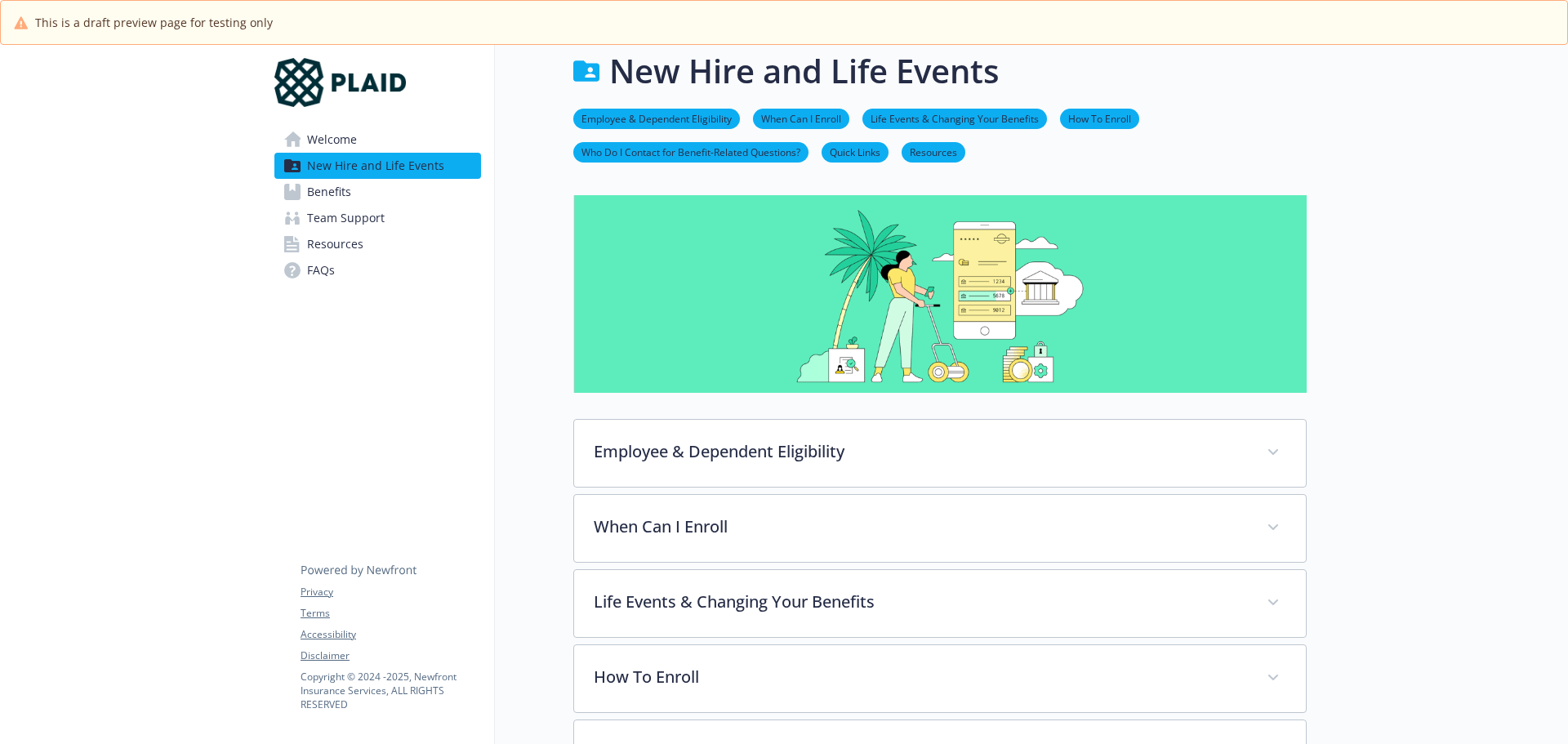
click at [639, 117] on link "Employee & Dependent Eligibility" at bounding box center [656, 118] width 167 height 16
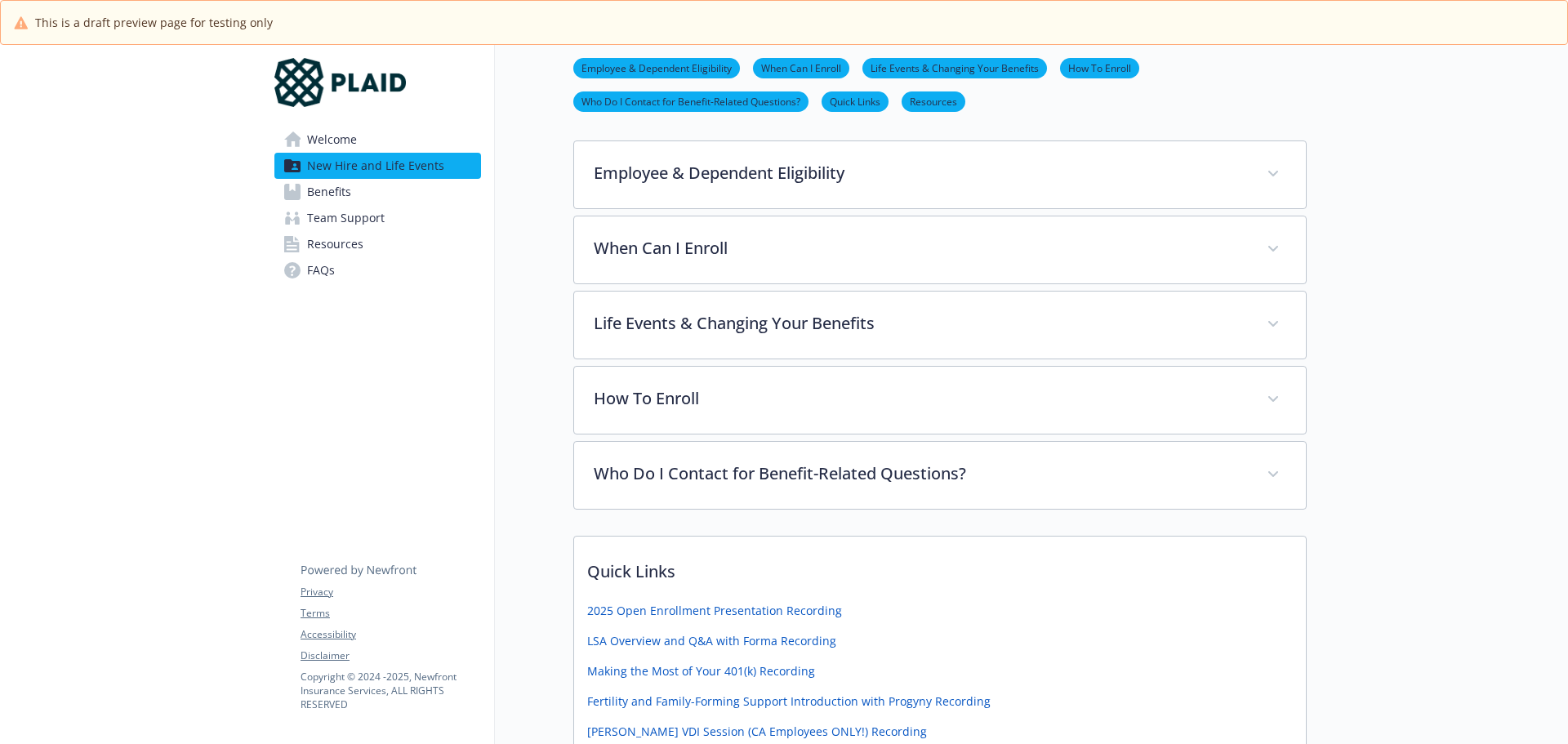
scroll to position [308, 12]
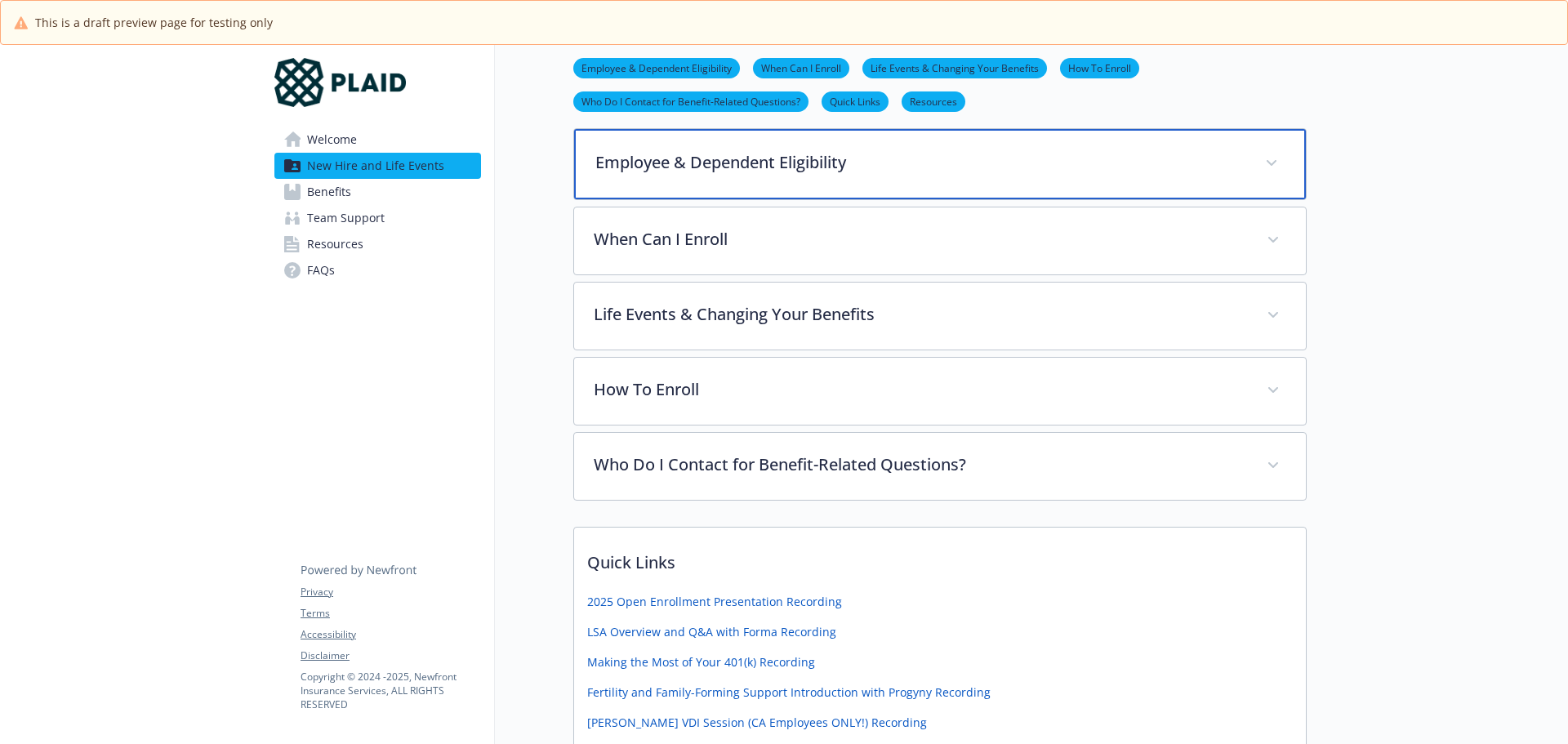
click at [645, 150] on p "Employee & Dependent Eligibility" at bounding box center [920, 162] width 650 height 25
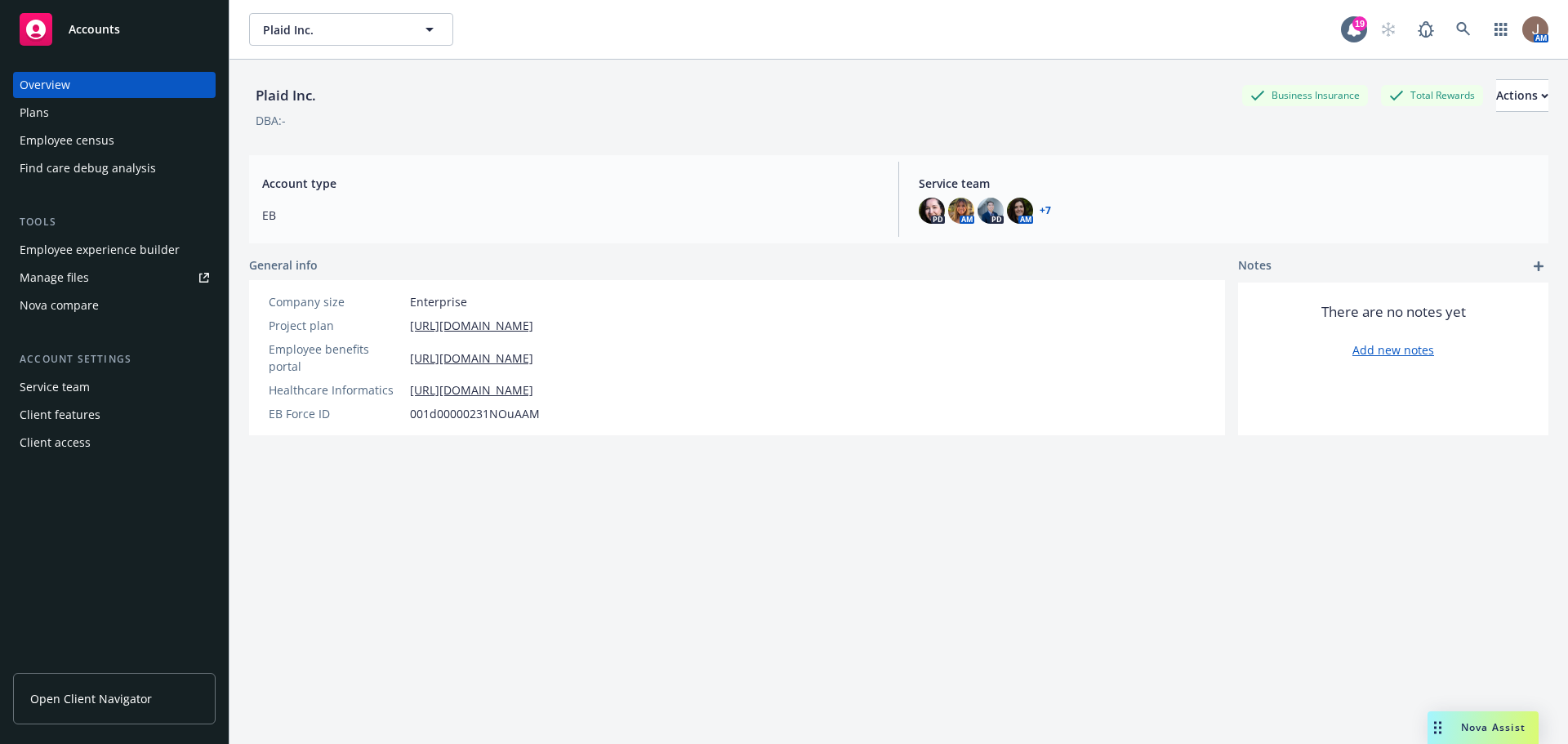
click at [104, 24] on span "Accounts" at bounding box center [94, 30] width 51 height 13
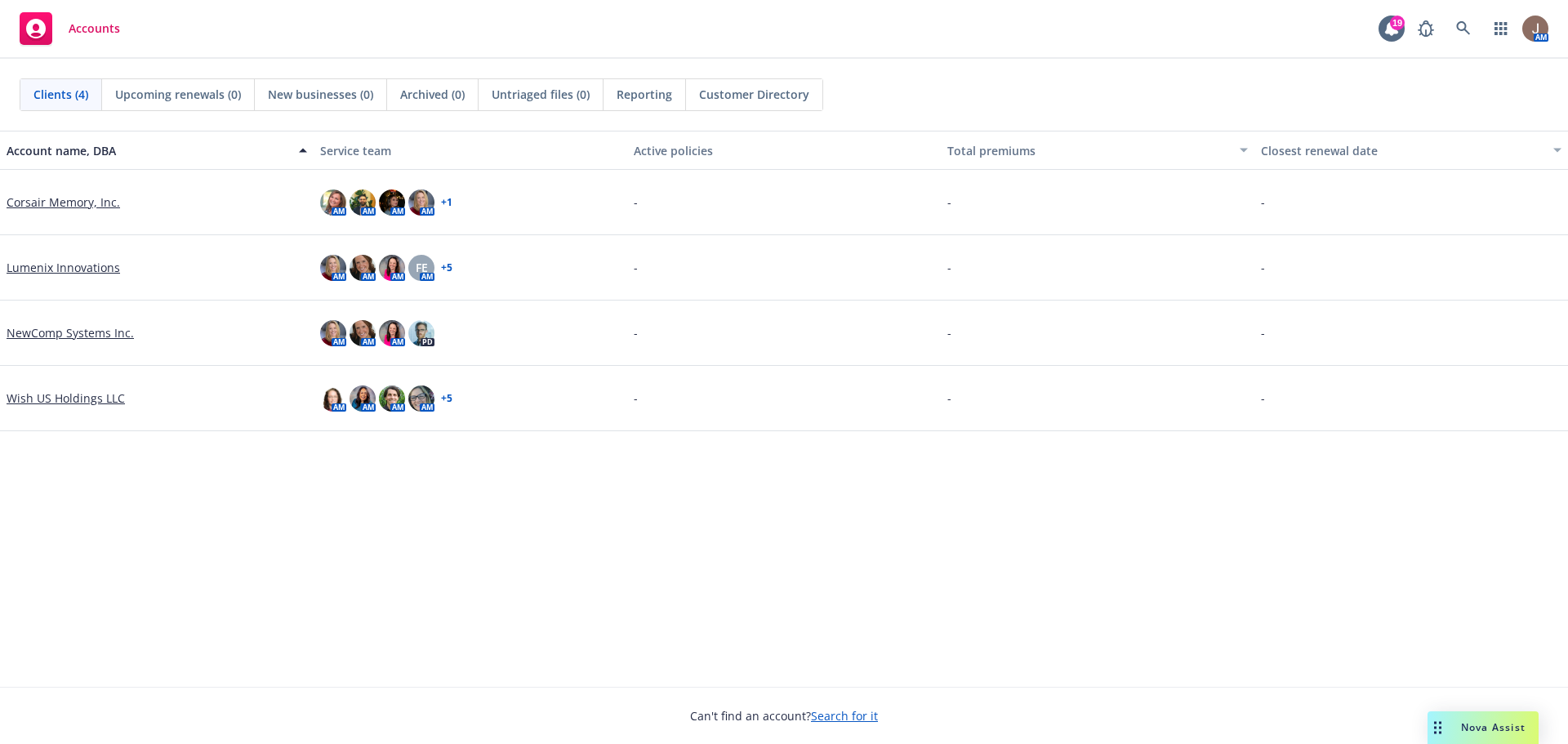
click at [58, 199] on link "Corsair Memory, Inc." at bounding box center [63, 201] width 114 height 17
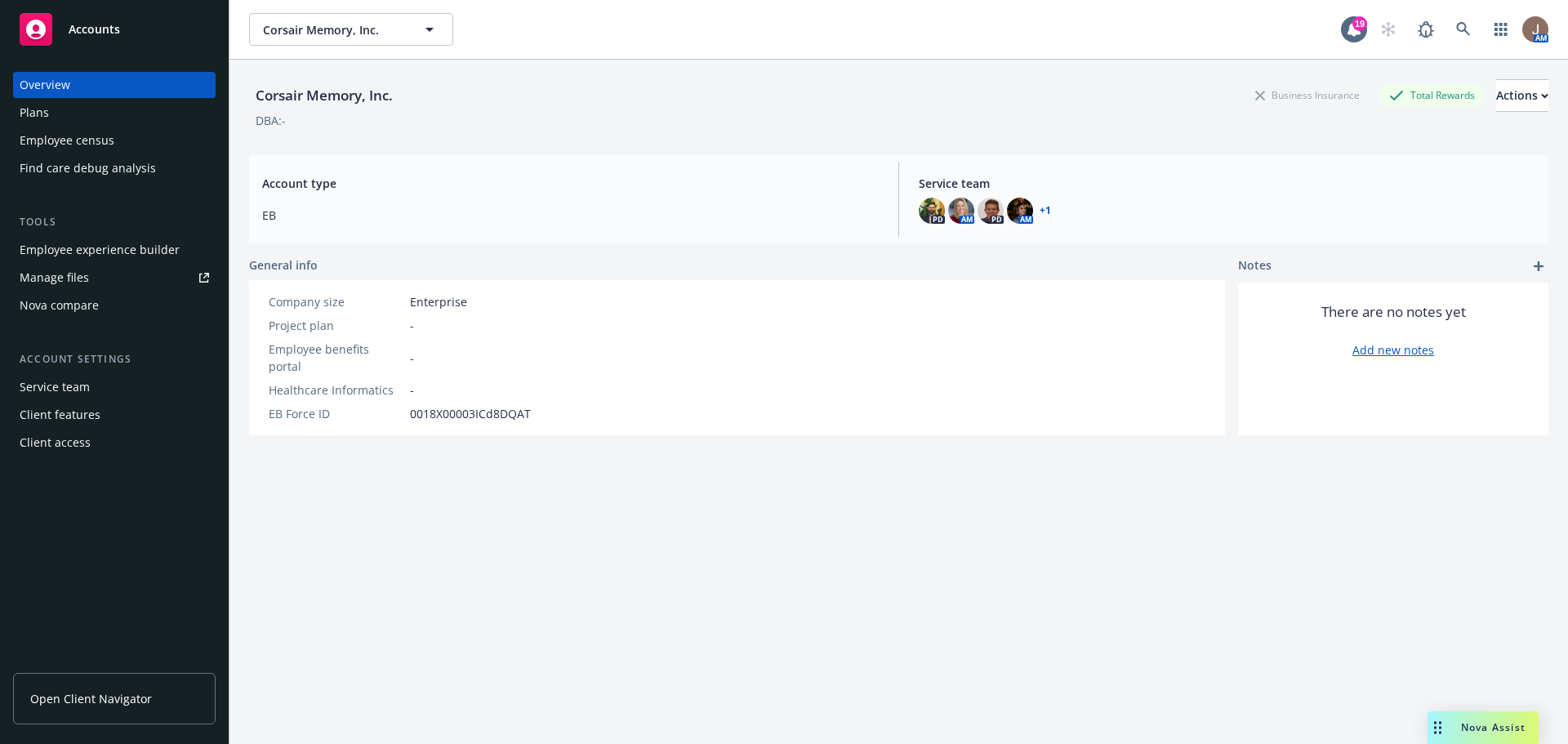
click at [144, 681] on link "Open Client Navigator" at bounding box center [114, 698] width 202 height 51
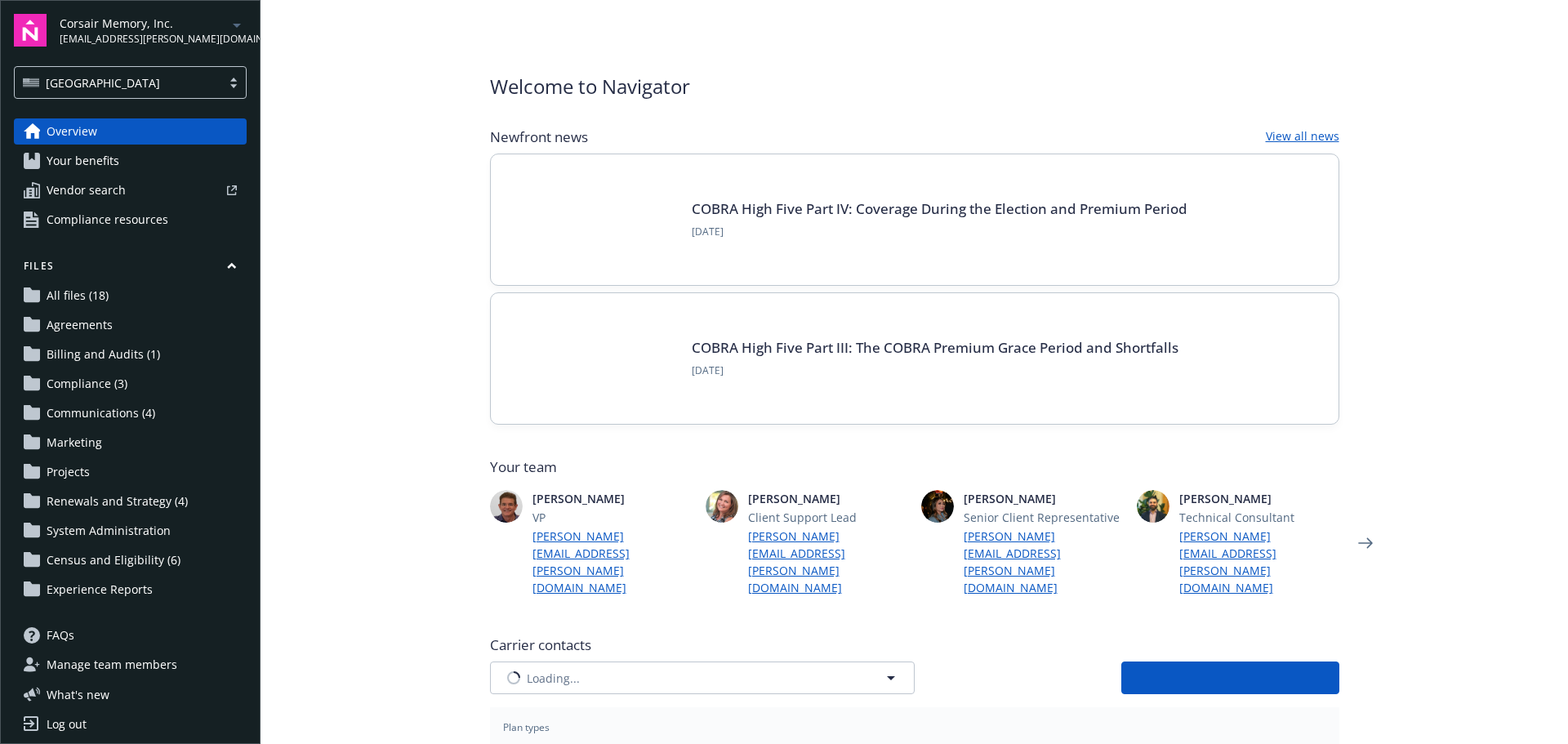
type input "ARAG Insurance Company"
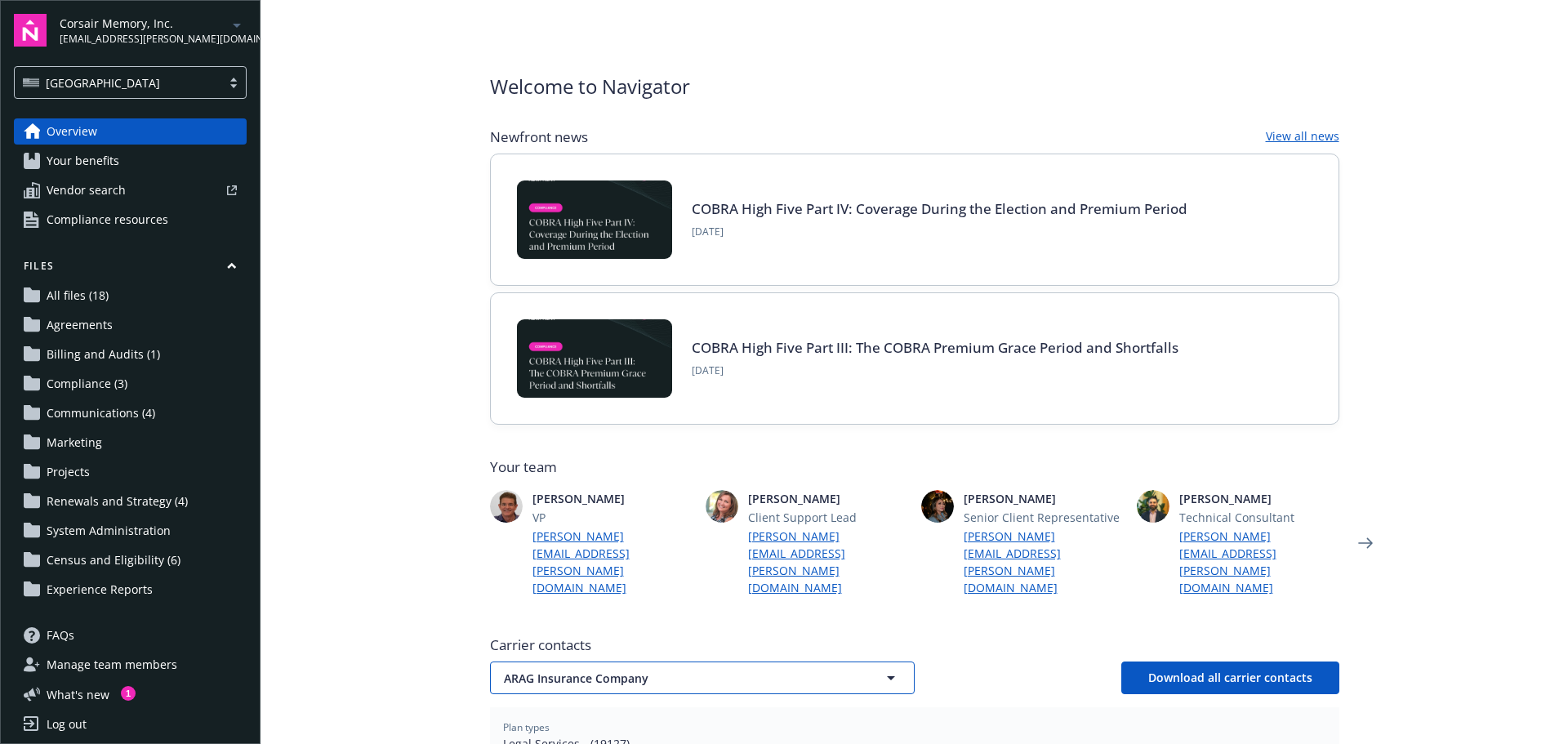
click at [648, 669] on span "ARAG Insurance Company" at bounding box center [674, 678] width 340 height 17
type input "gu"
click at [581, 712] on div "Guardian" at bounding box center [702, 723] width 402 height 24
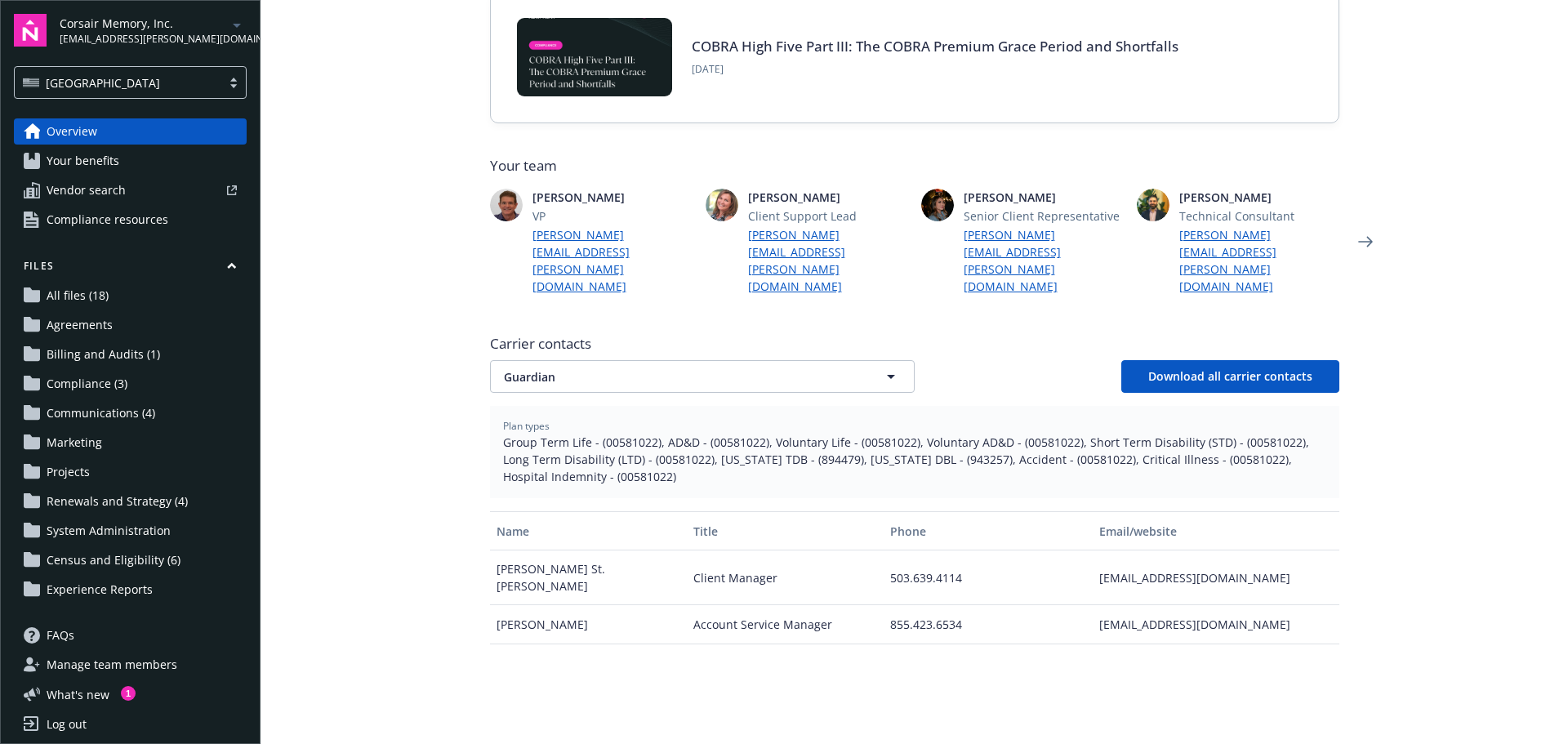
scroll to position [326, 0]
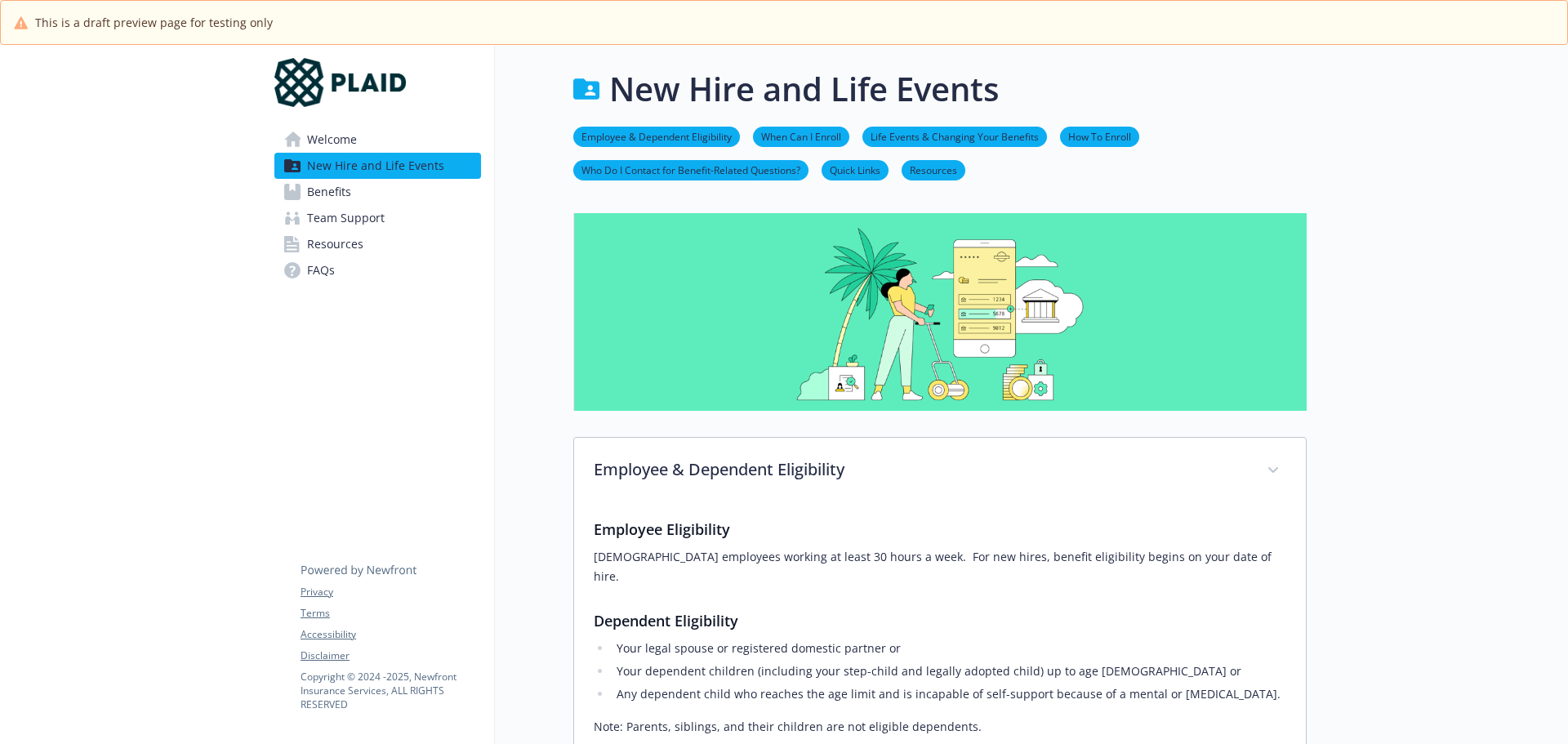
scroll to position [308, 12]
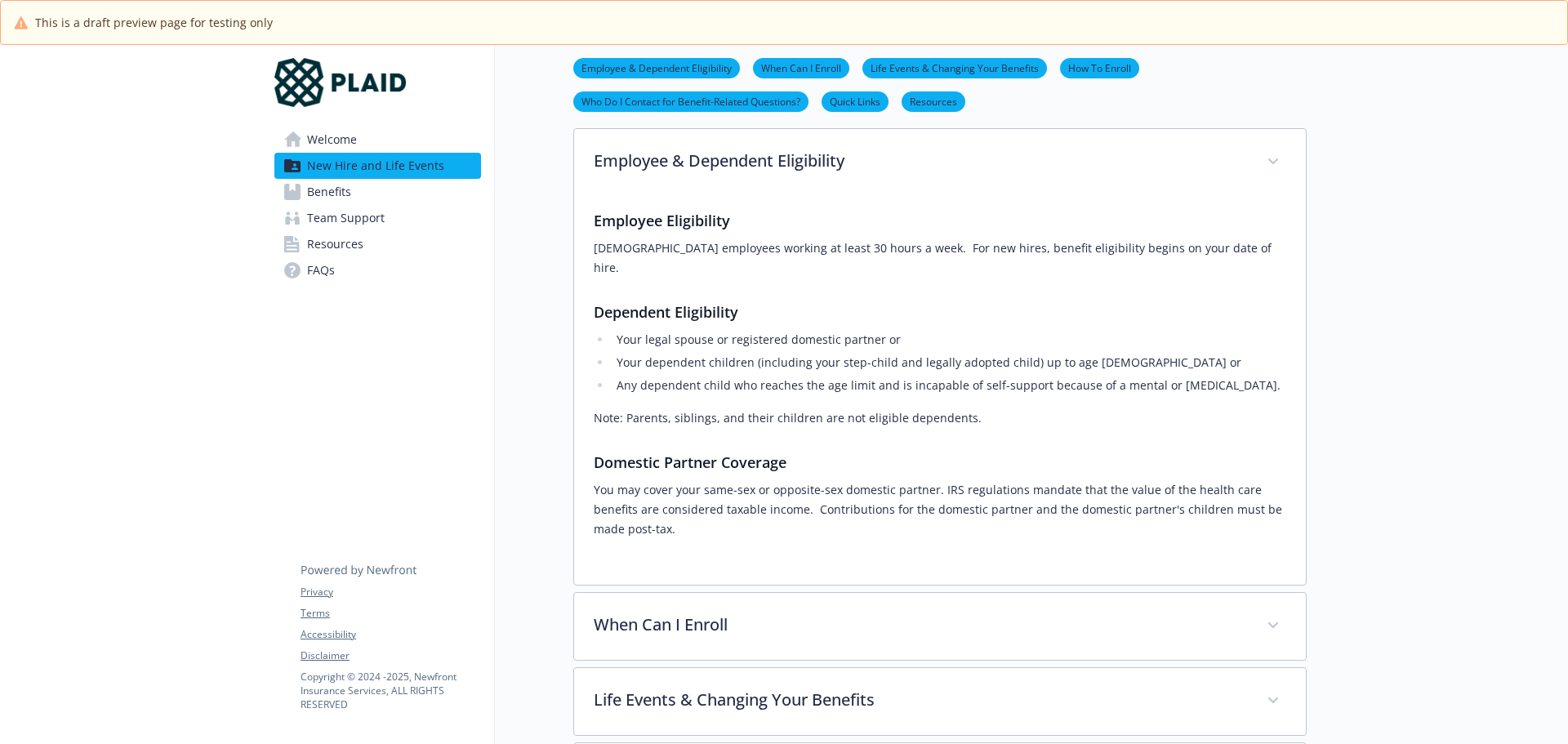
click at [346, 127] on link "Welcome" at bounding box center [377, 140] width 206 height 27
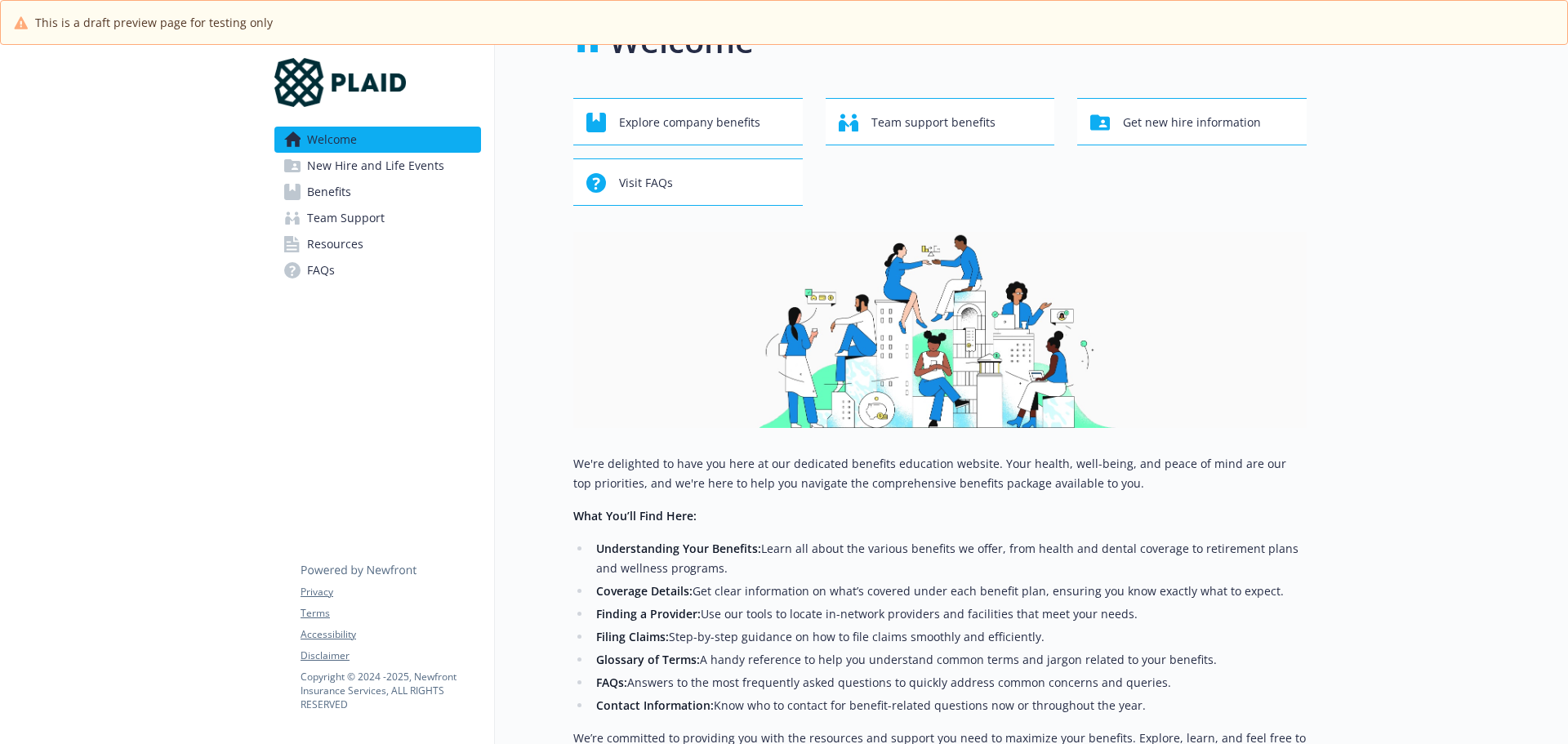
scroll to position [0, 12]
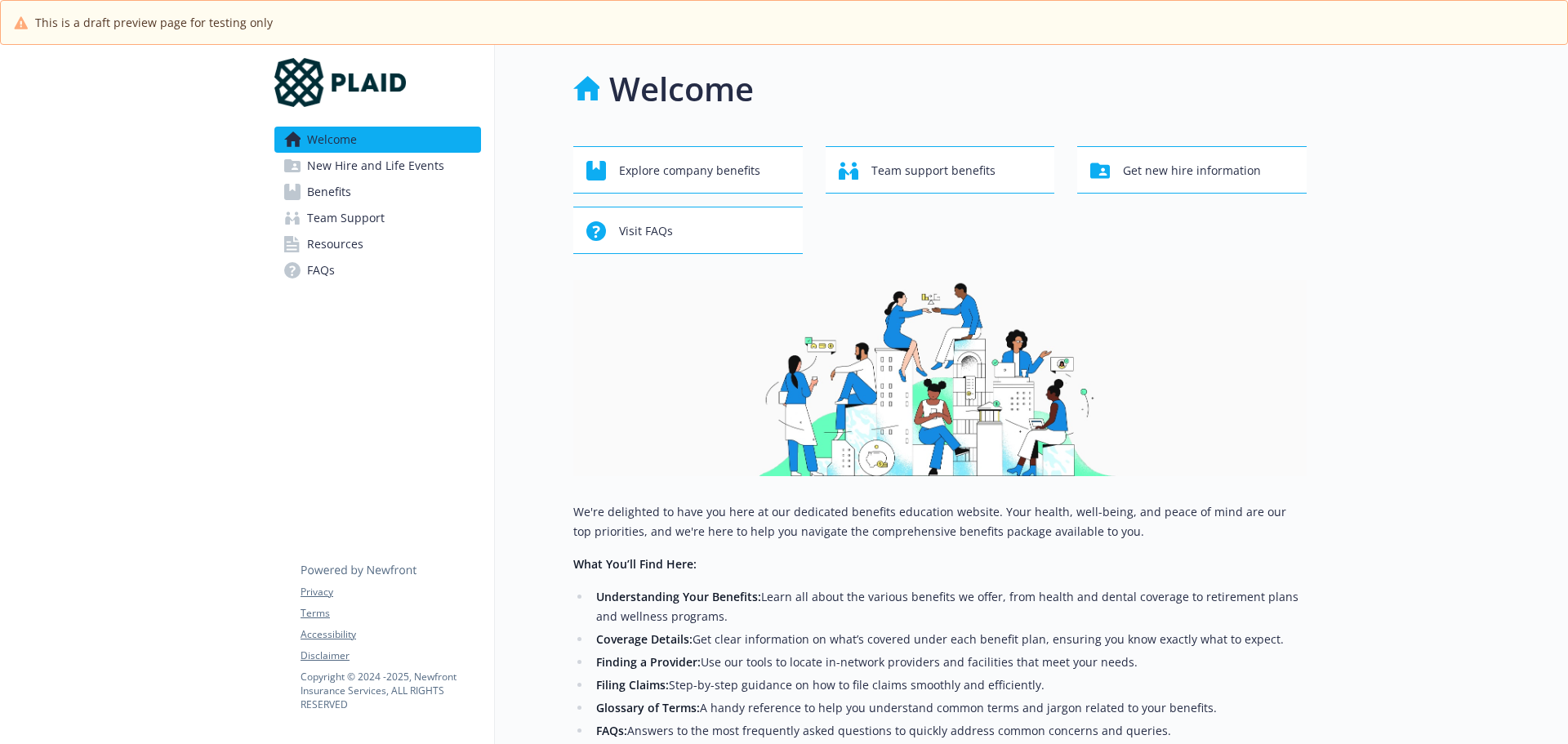
click at [346, 167] on span "New Hire and Life Events" at bounding box center [375, 166] width 138 height 27
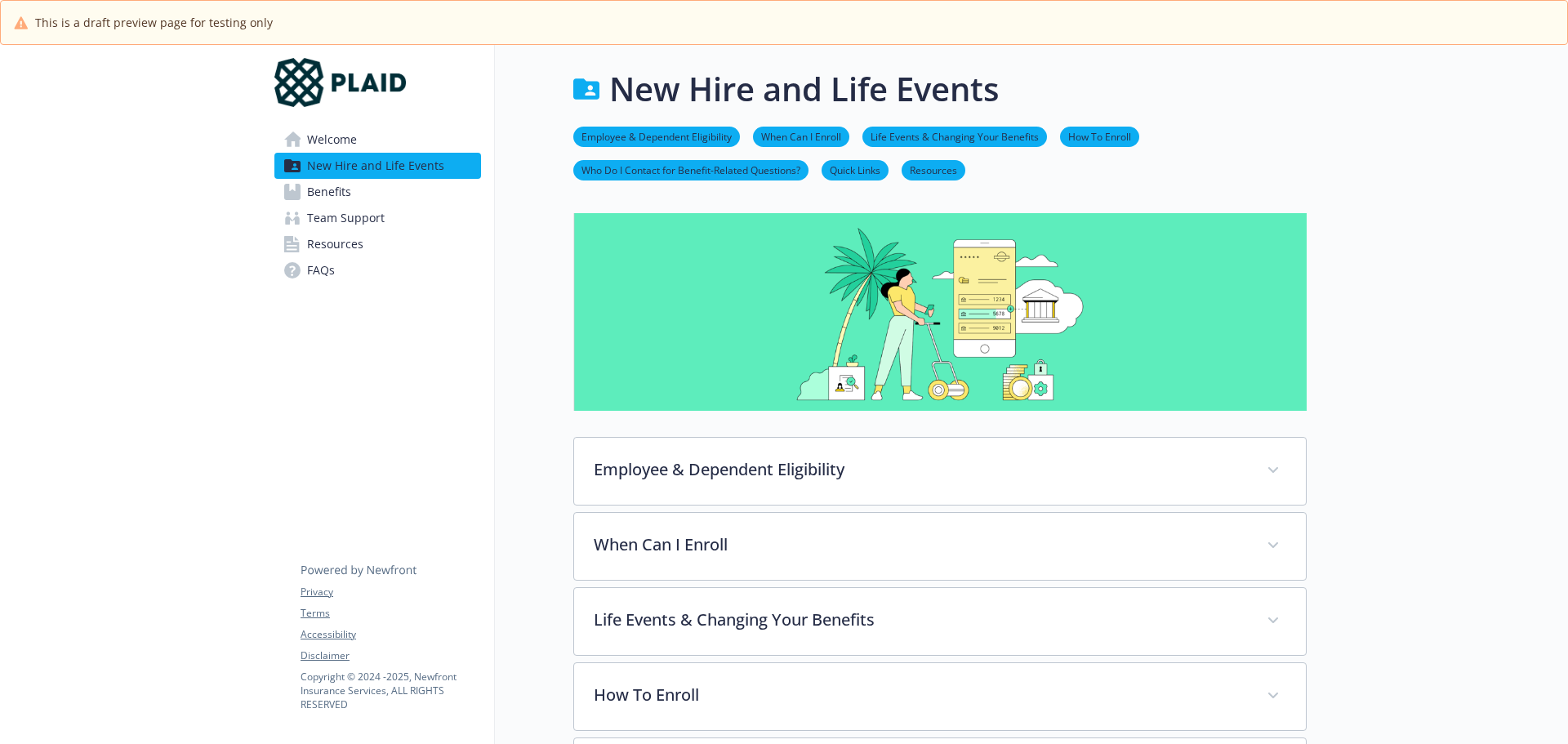
click at [320, 186] on span "Benefits" at bounding box center [328, 192] width 44 height 27
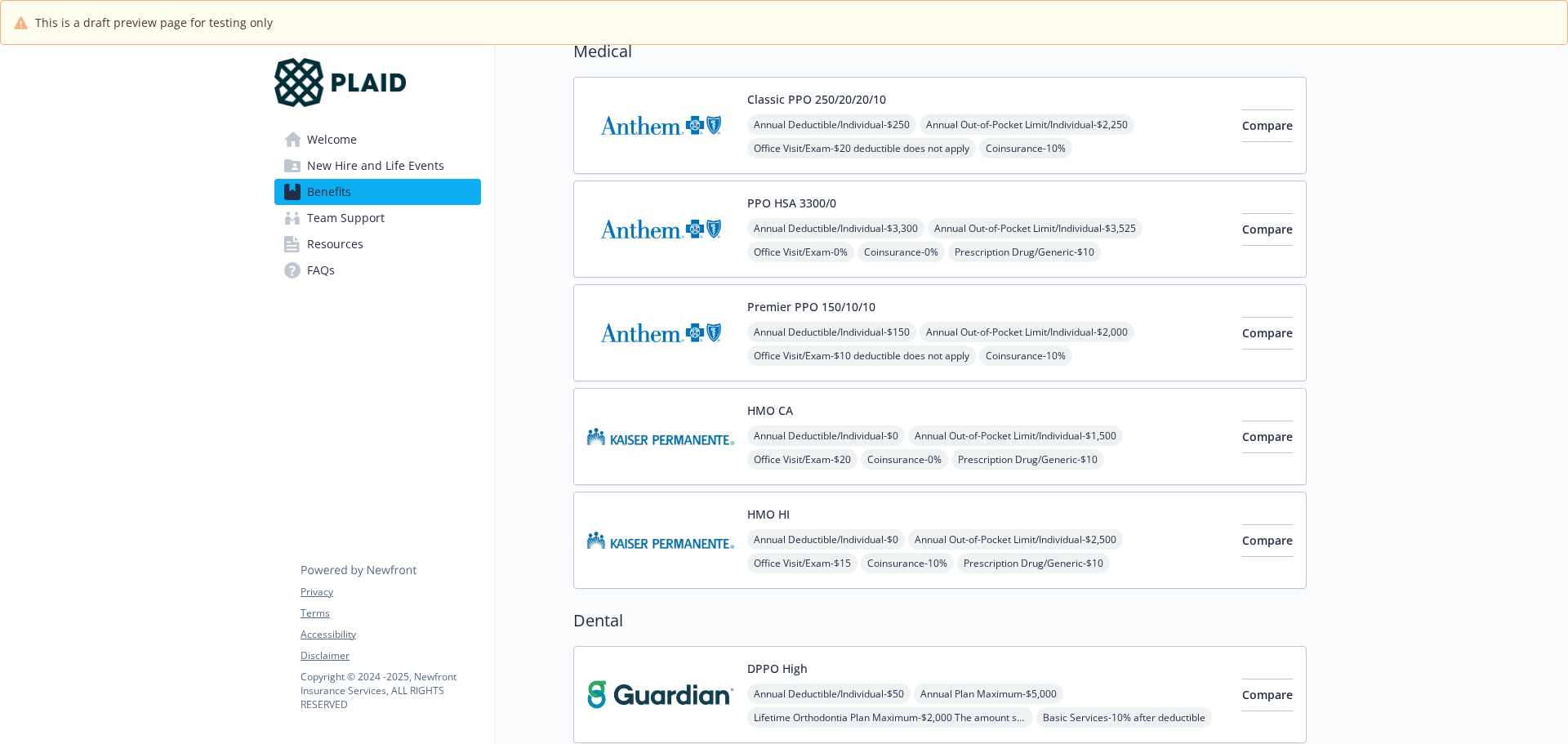
scroll to position [163, 12]
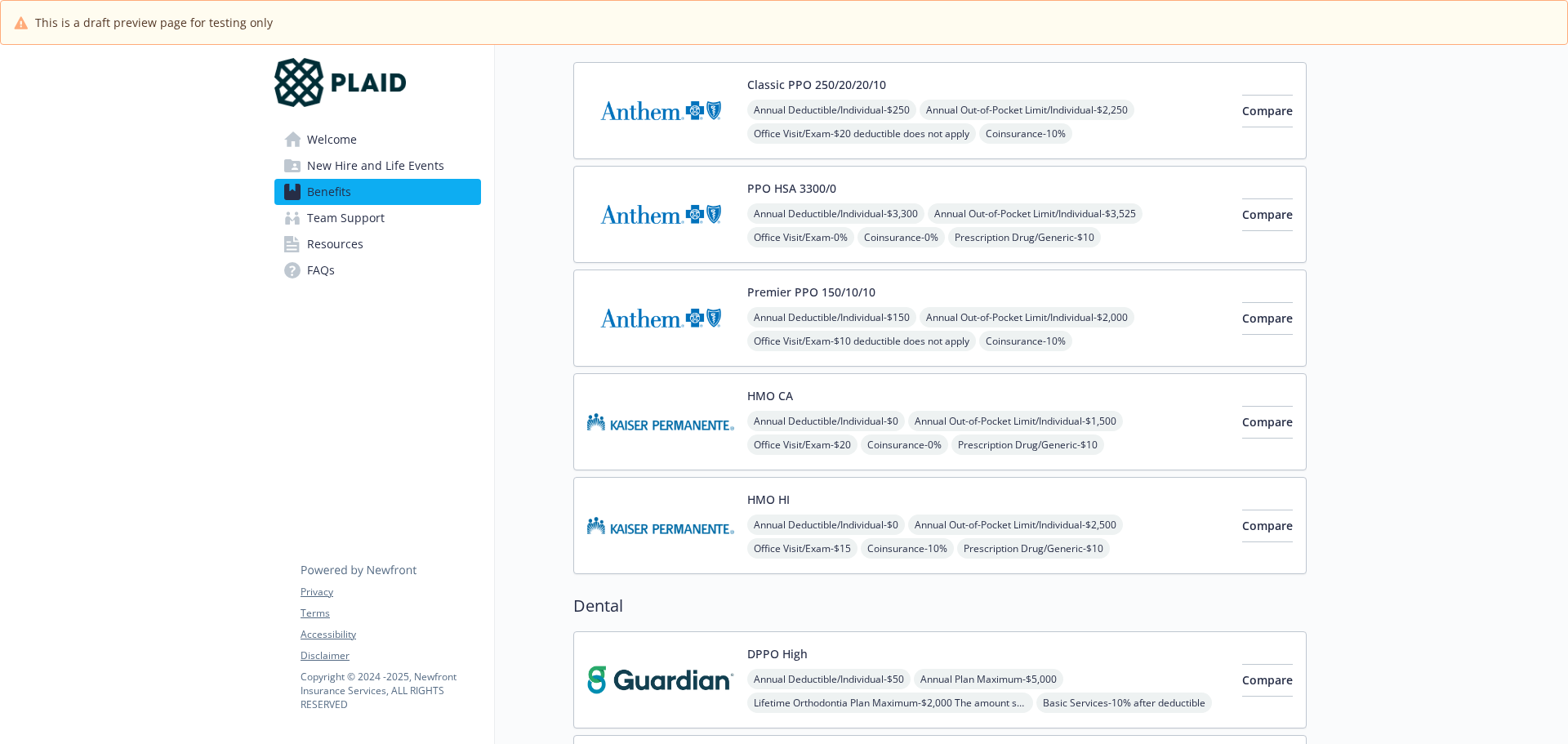
click at [617, 133] on img at bounding box center [660, 111] width 147 height 70
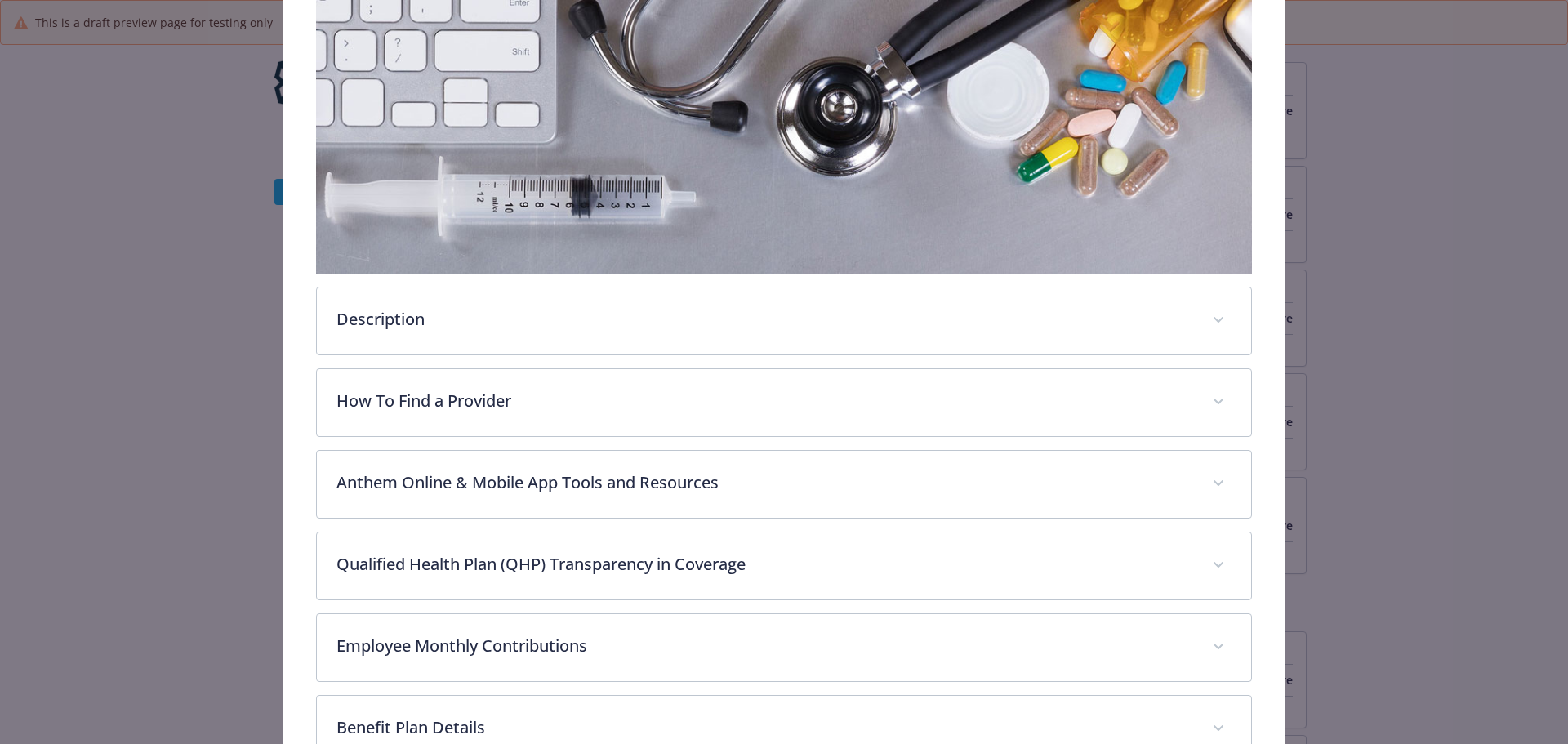
scroll to position [375, 0]
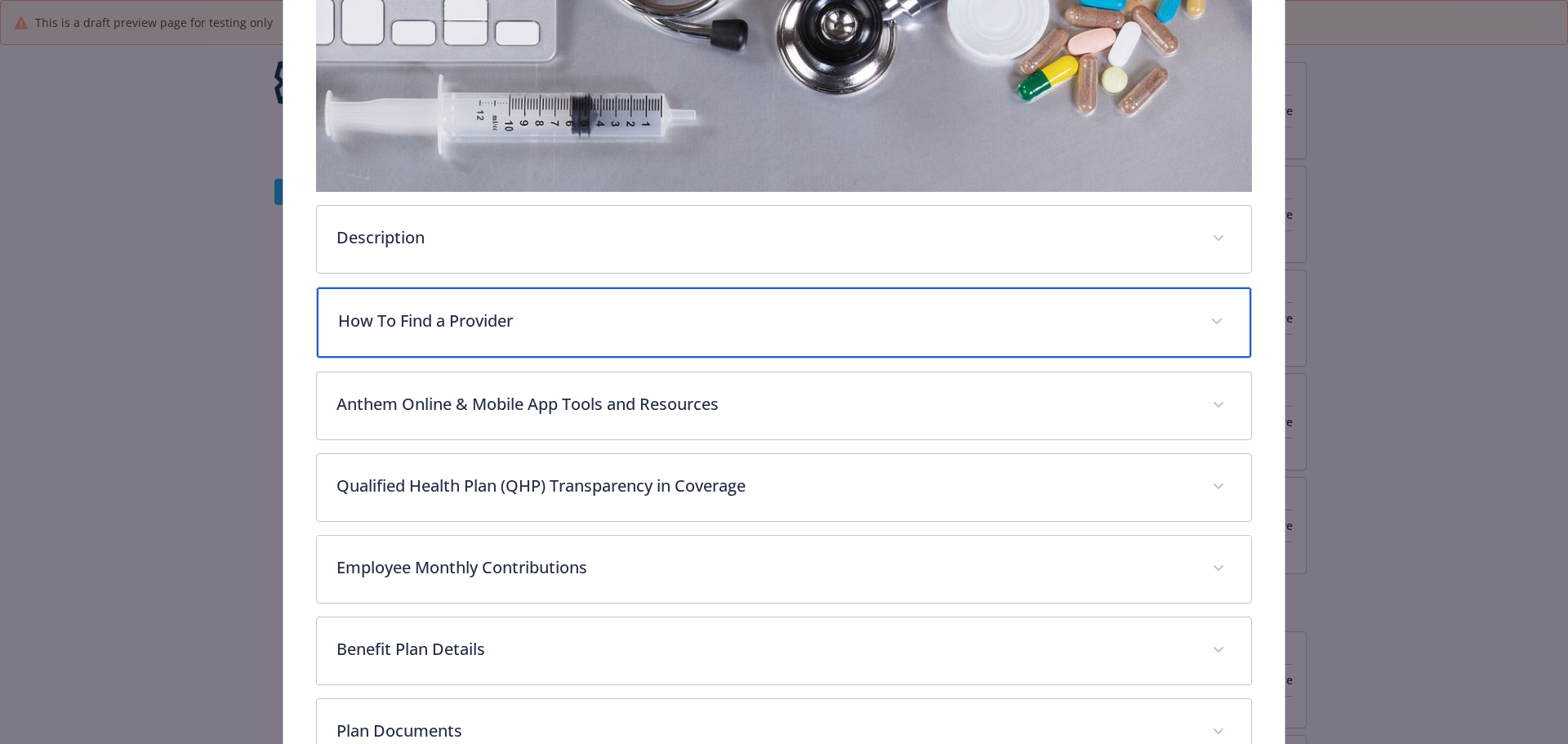
click at [559, 323] on p "How To Find a Provider" at bounding box center [765, 321] width 854 height 25
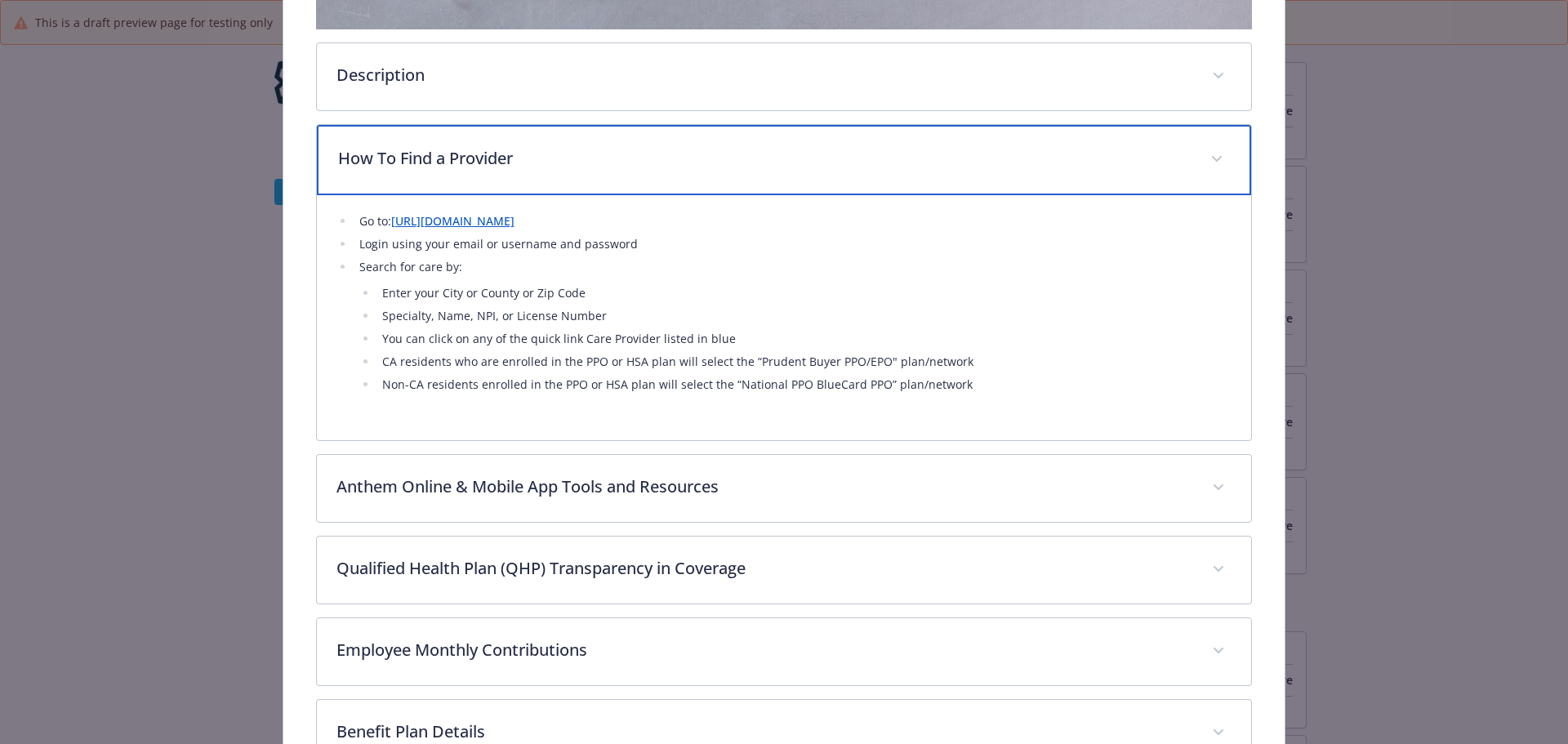
scroll to position [539, 0]
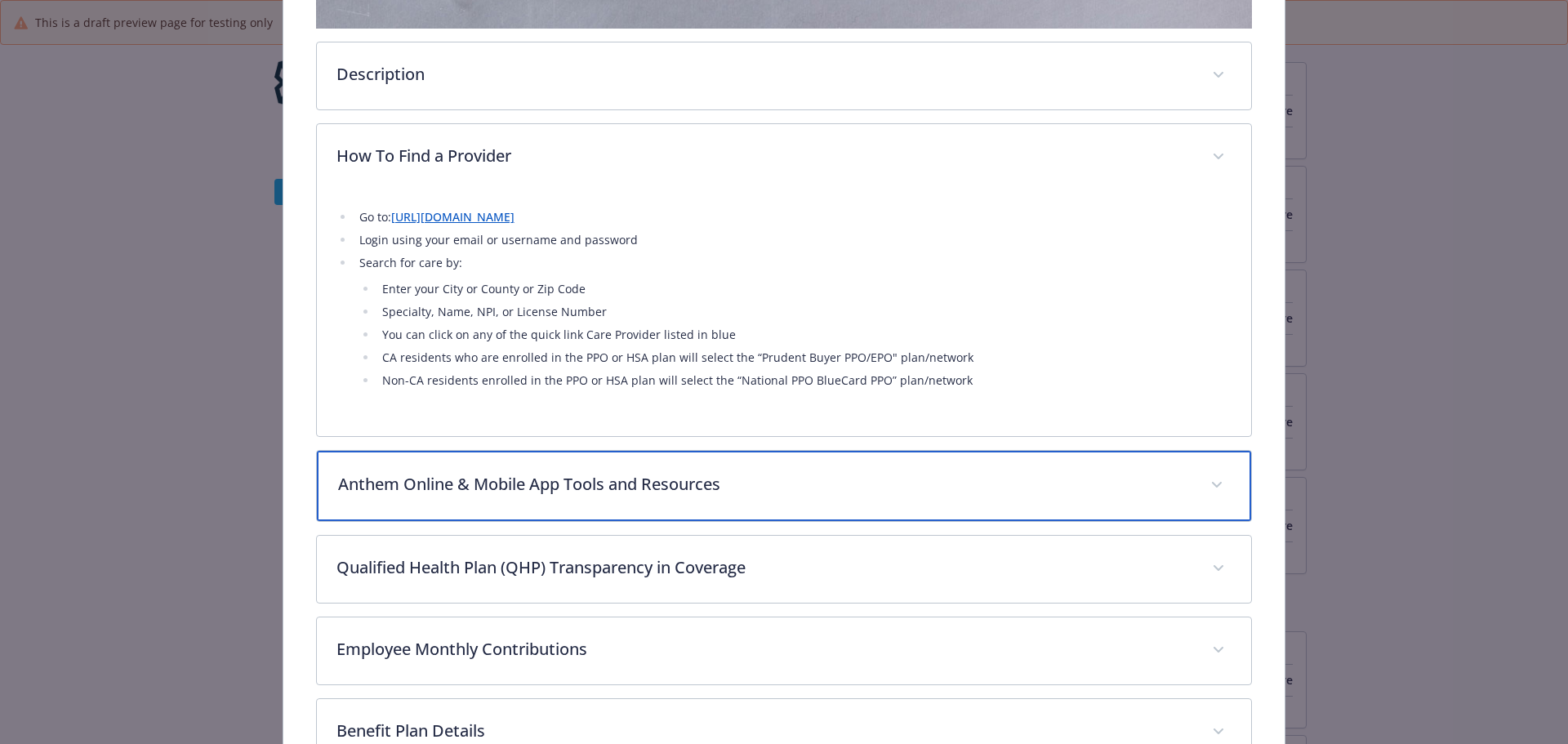
click at [827, 484] on p "Anthem Online & Mobile App Tools and Resources" at bounding box center [765, 484] width 854 height 25
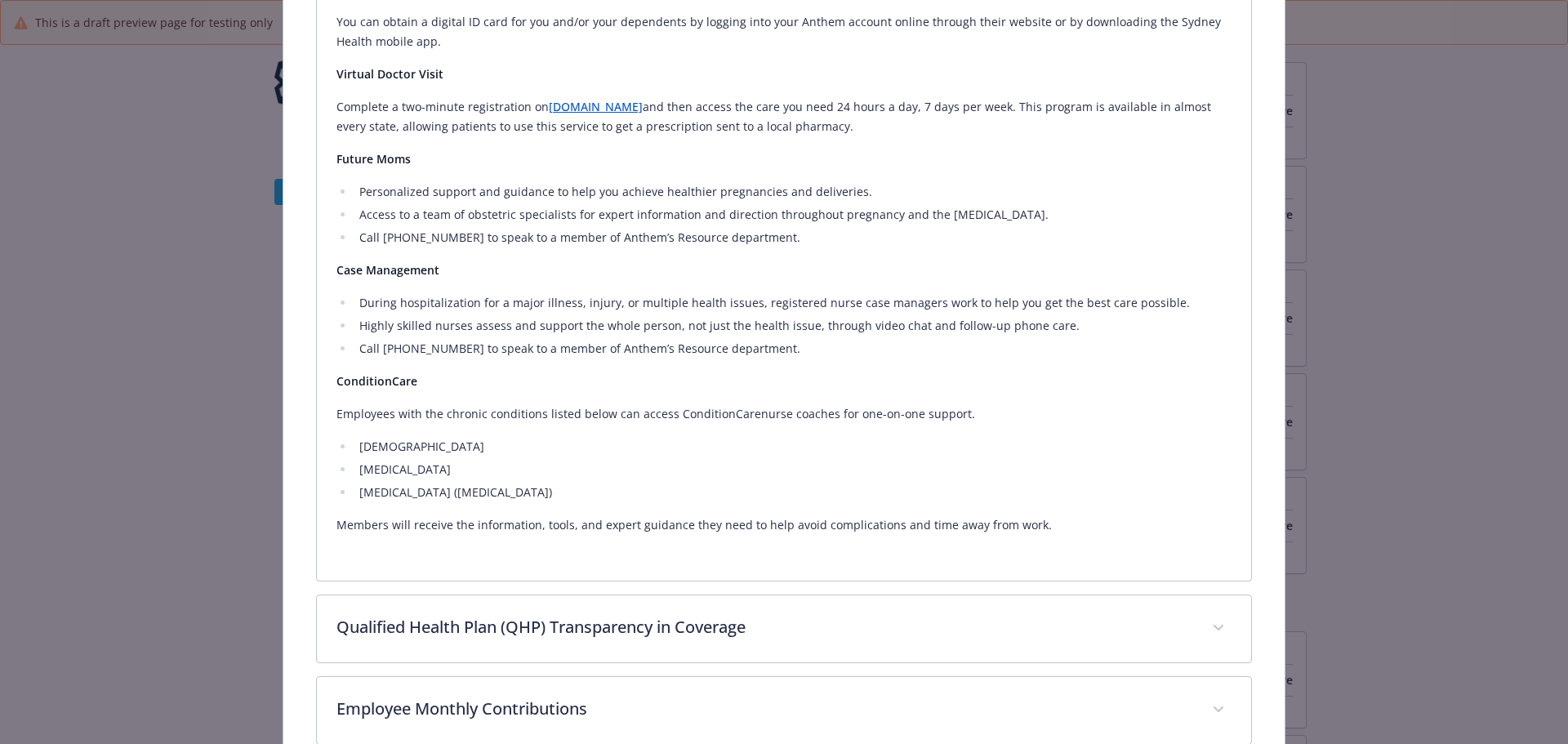
scroll to position [1600, 0]
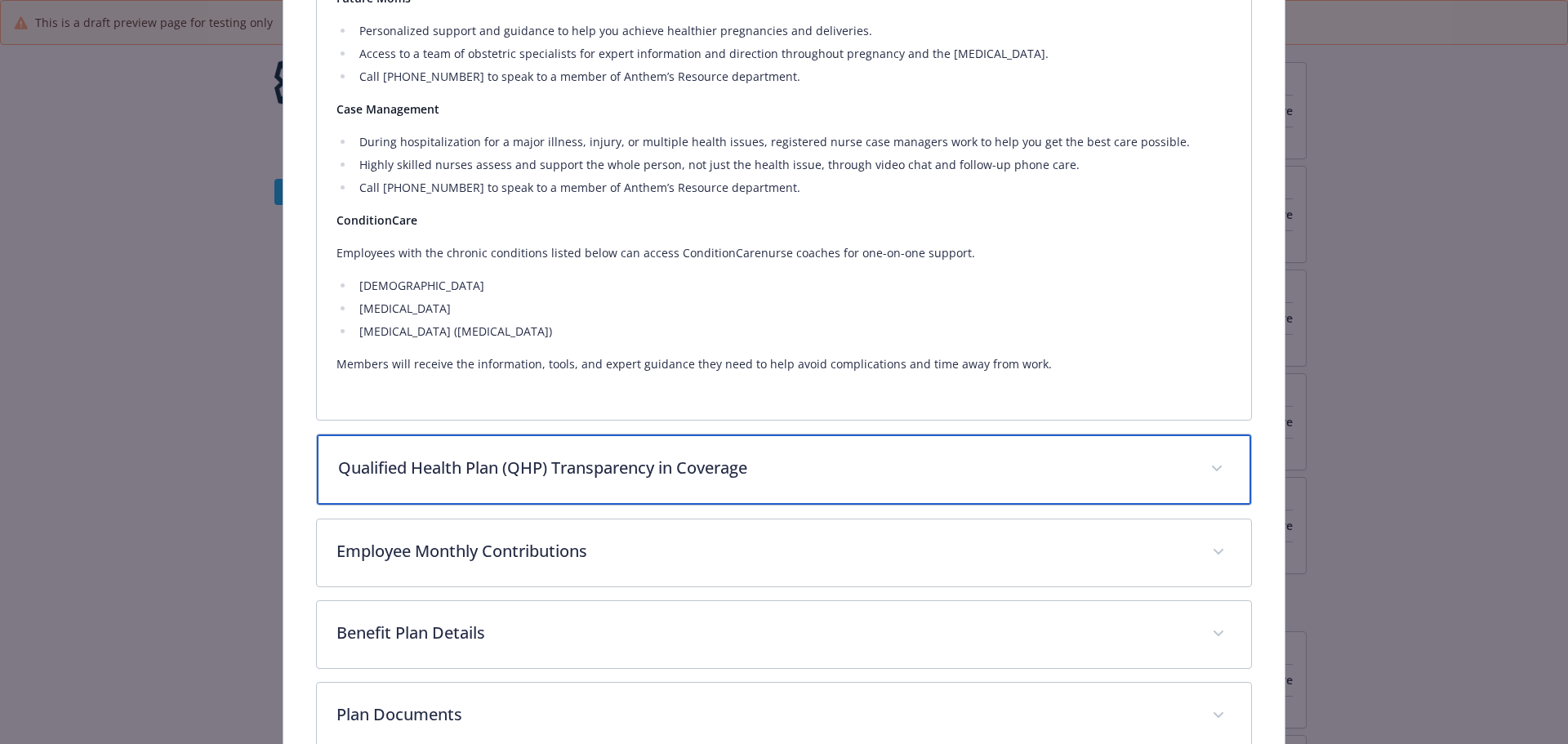
click at [888, 472] on p "Qualified Health Plan (QHP) Transparency in Coverage" at bounding box center [765, 468] width 854 height 25
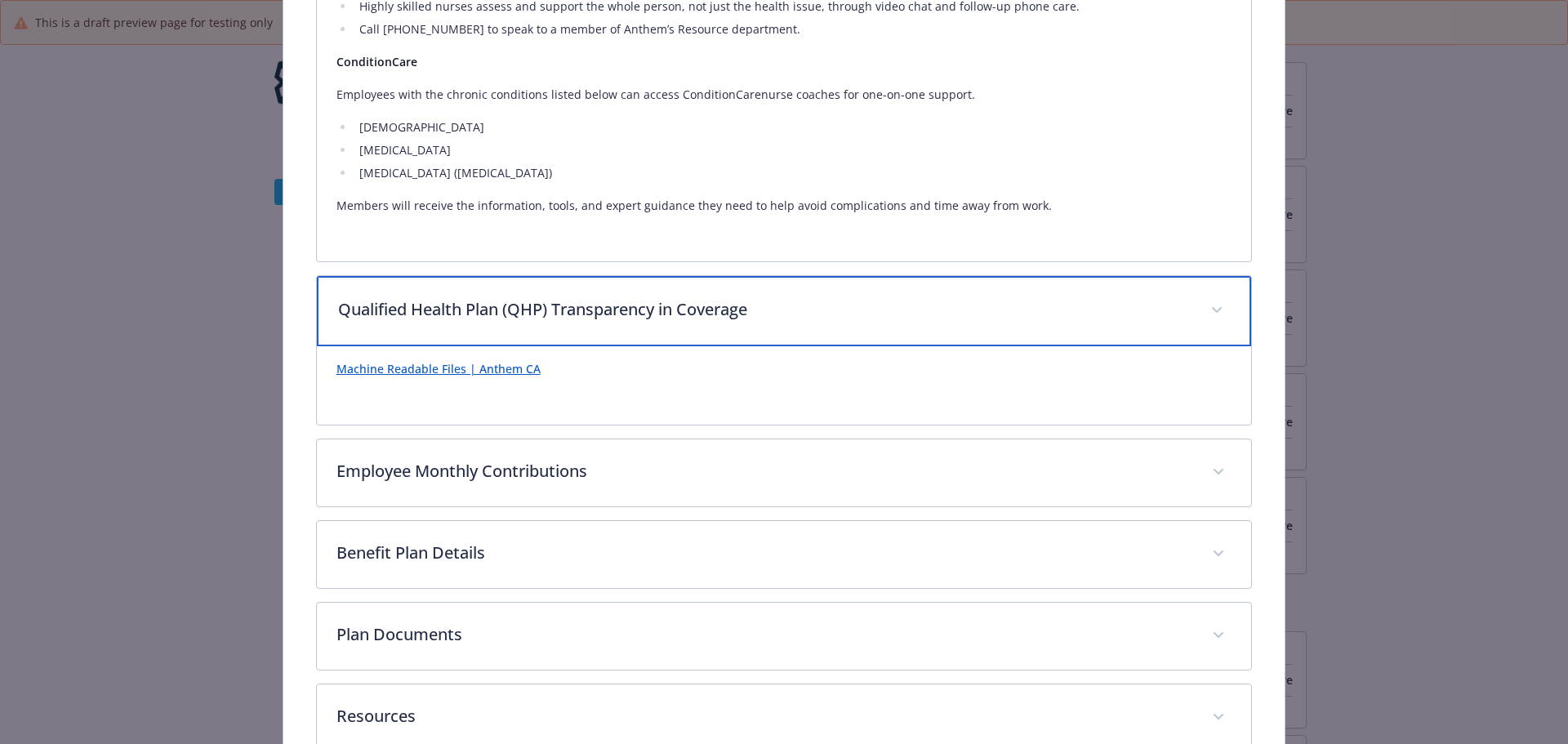
scroll to position [1760, 0]
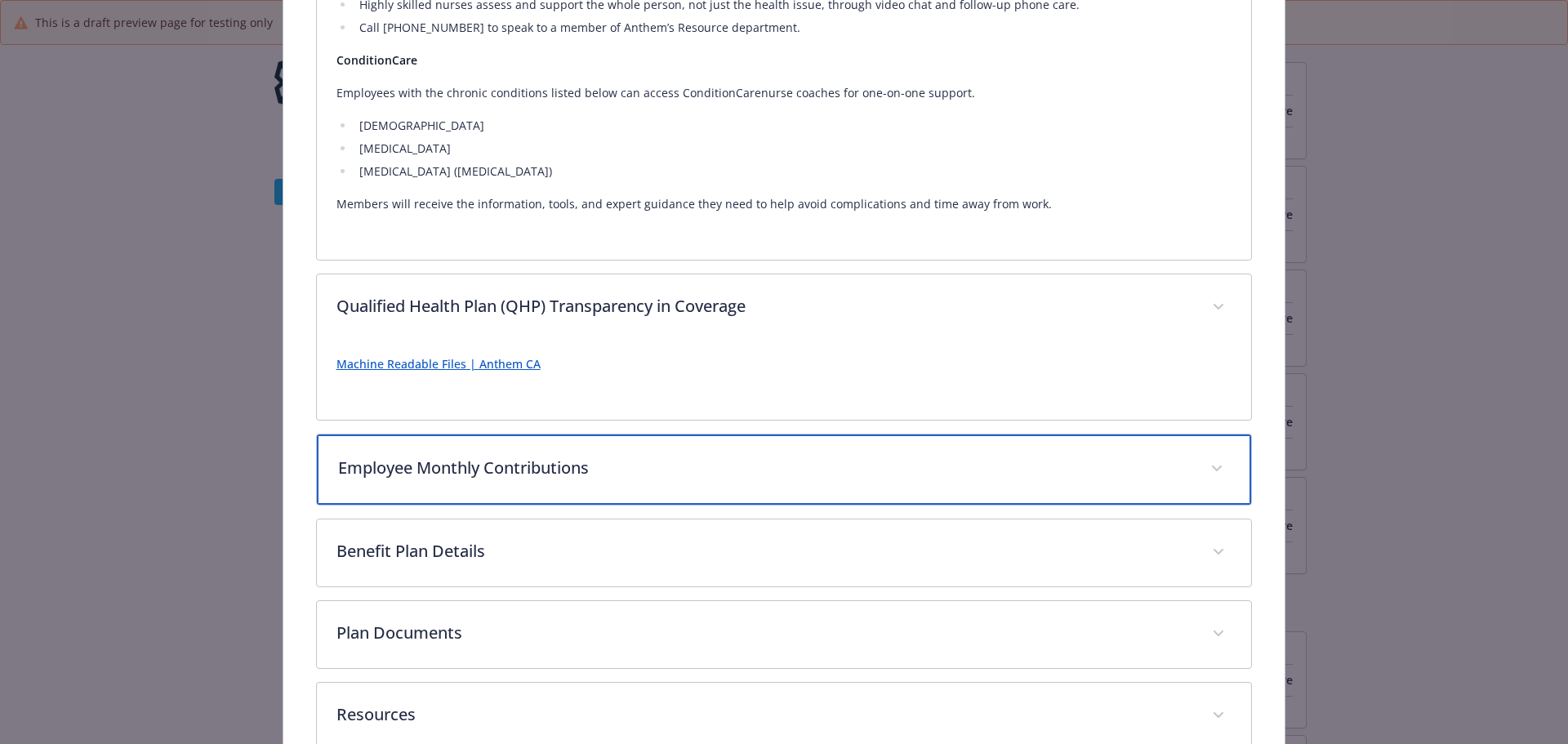
click at [830, 463] on p "Employee Monthly Contributions" at bounding box center [765, 468] width 854 height 25
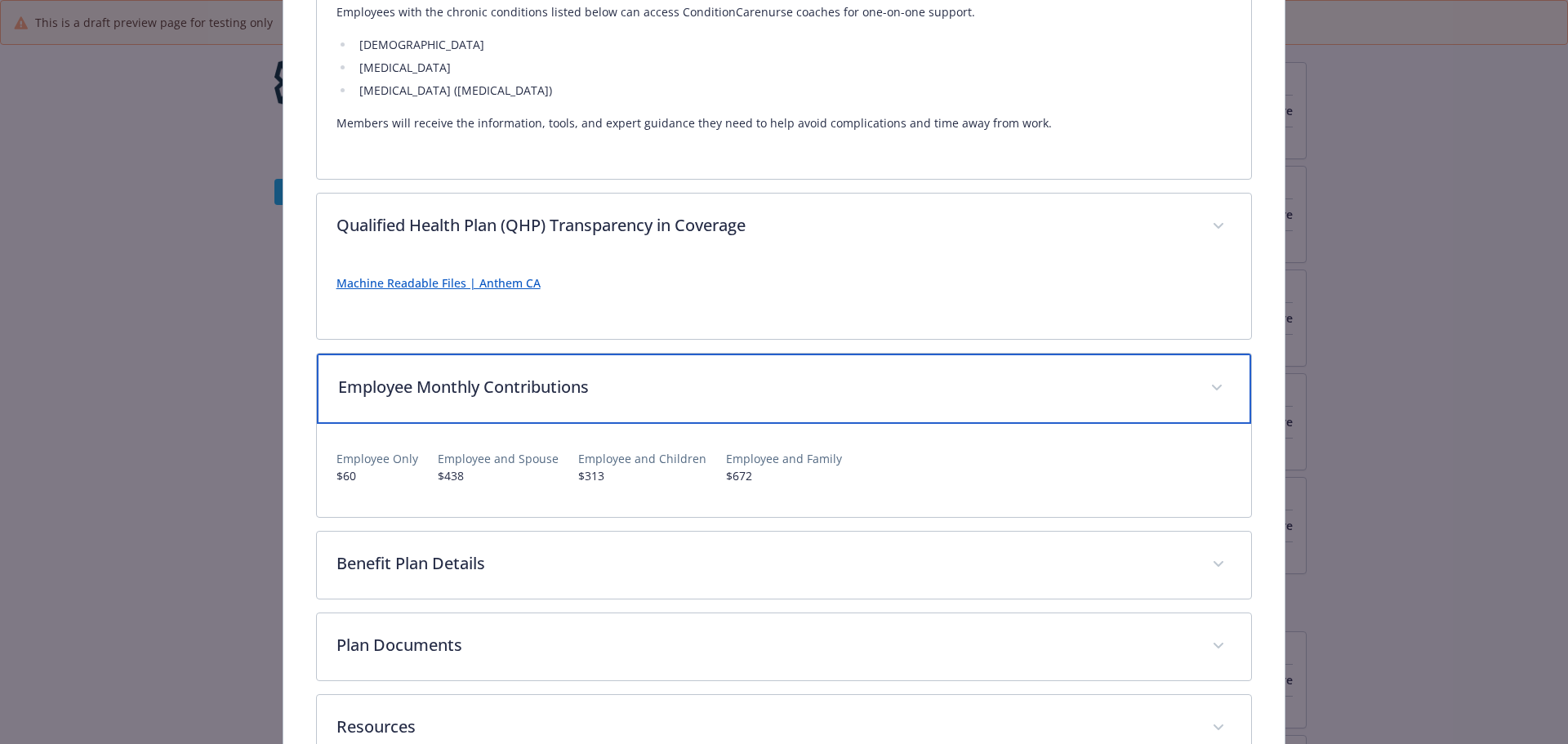
scroll to position [1842, 0]
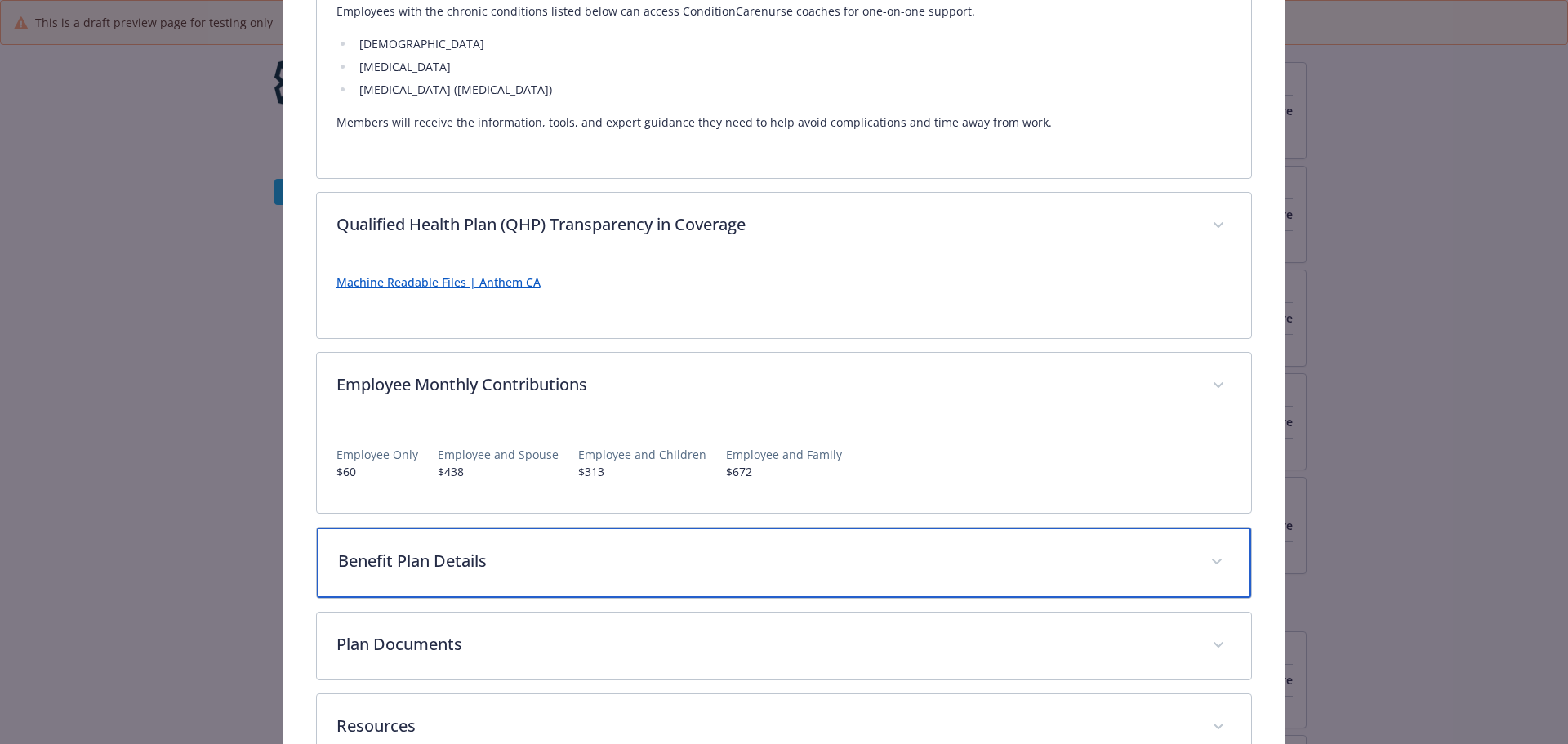
click at [859, 572] on div "Benefit Plan Details" at bounding box center [784, 562] width 935 height 70
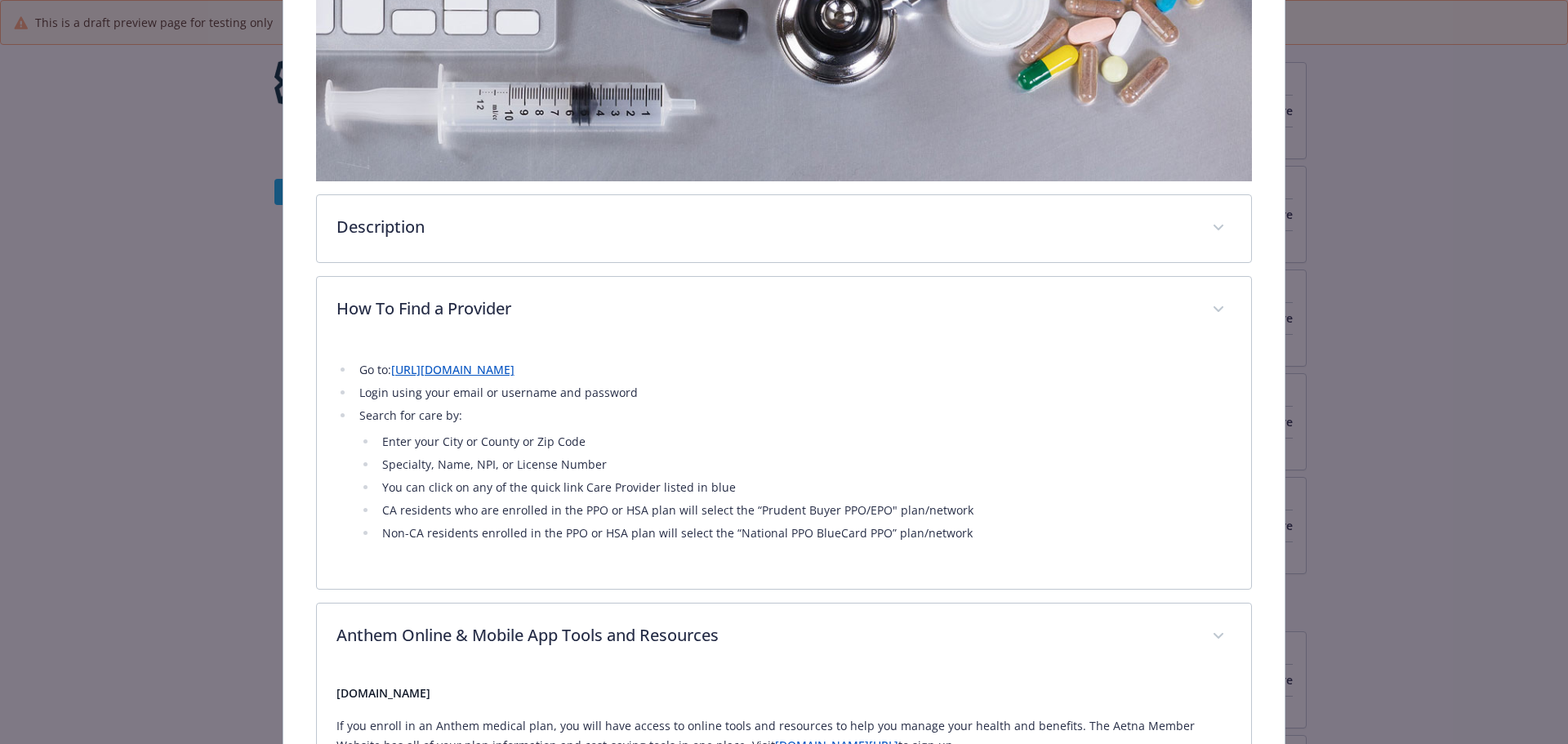
scroll to position [0, 0]
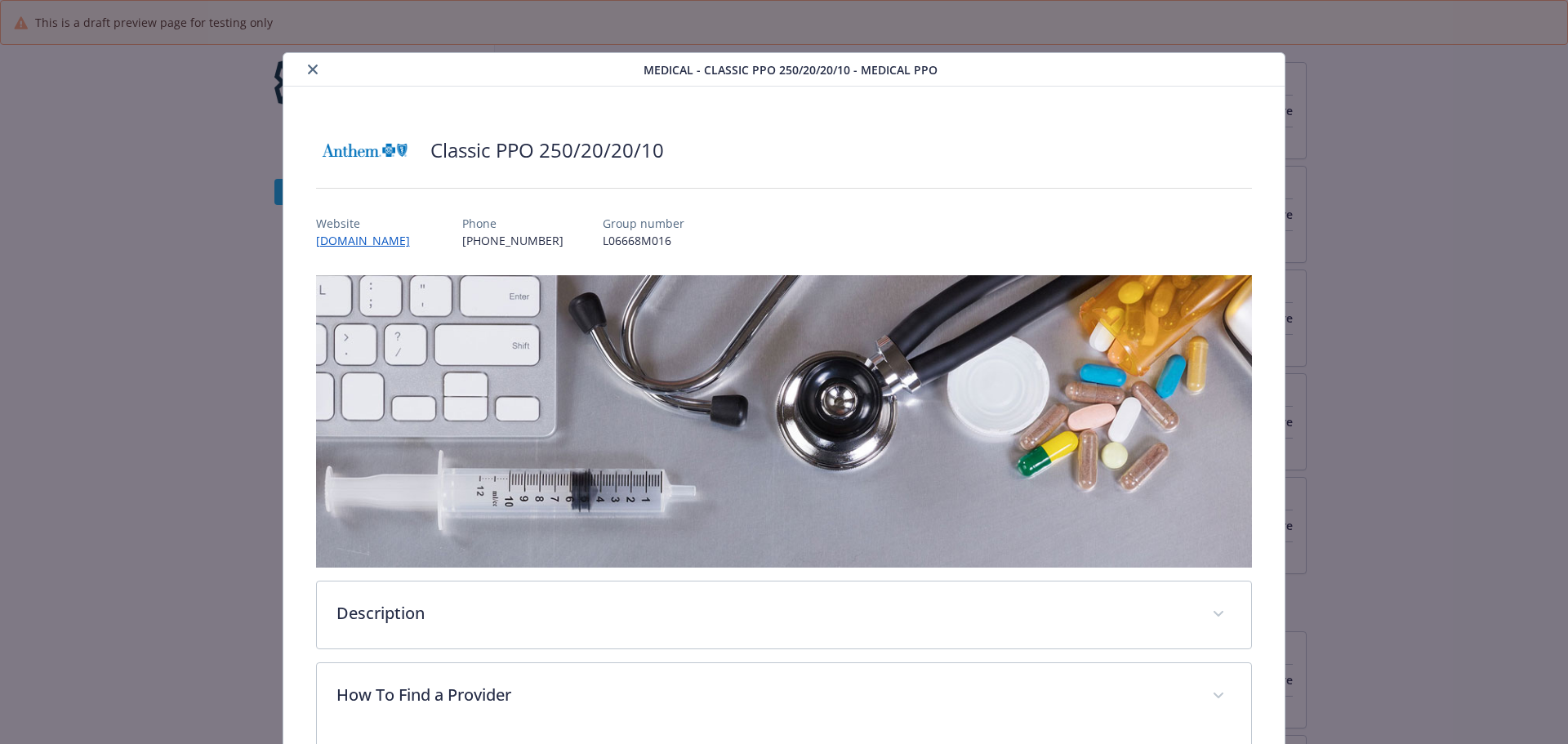
click at [307, 70] on icon "close" at bounding box center [312, 70] width 10 height 10
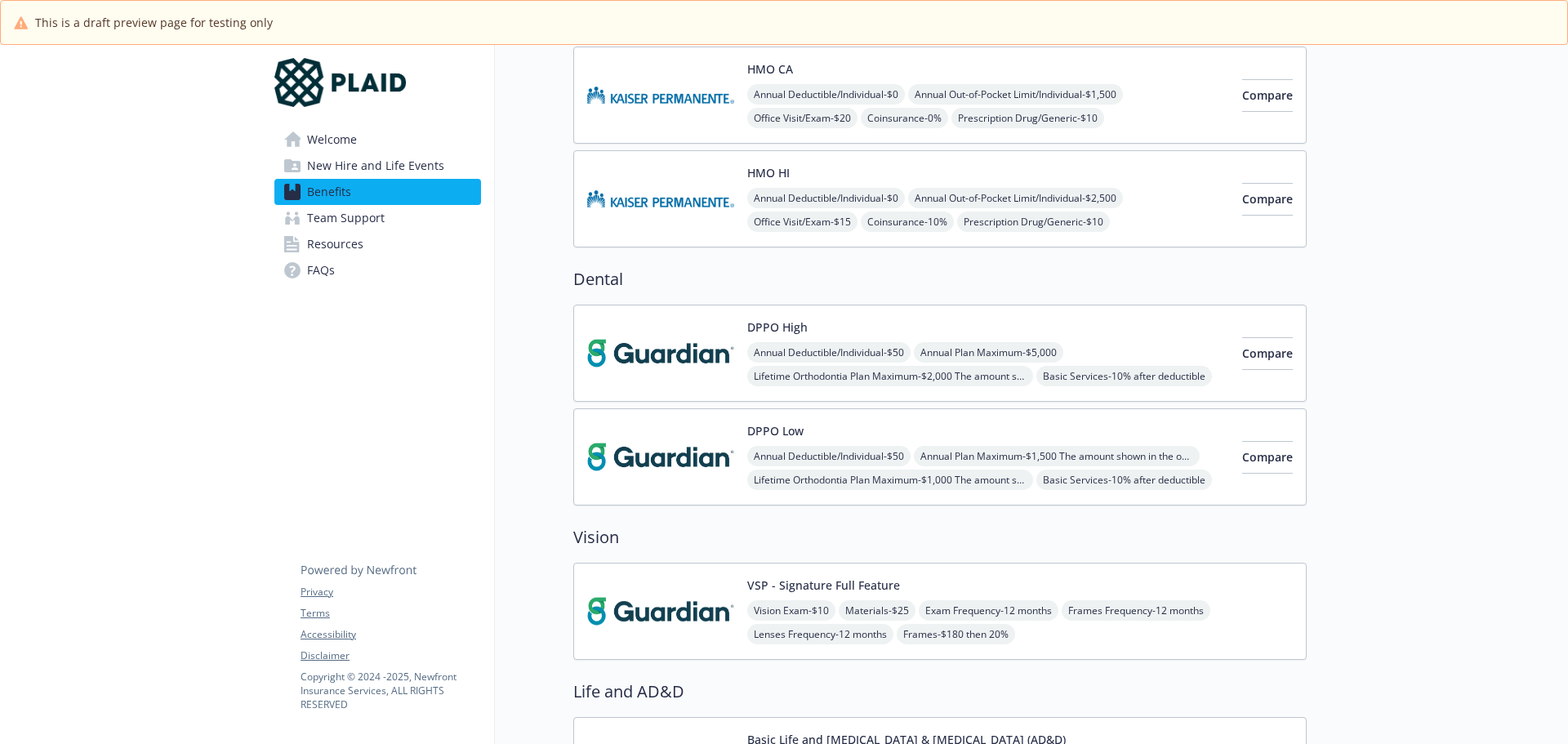
click at [315, 145] on span "Welcome" at bounding box center [332, 140] width 50 height 27
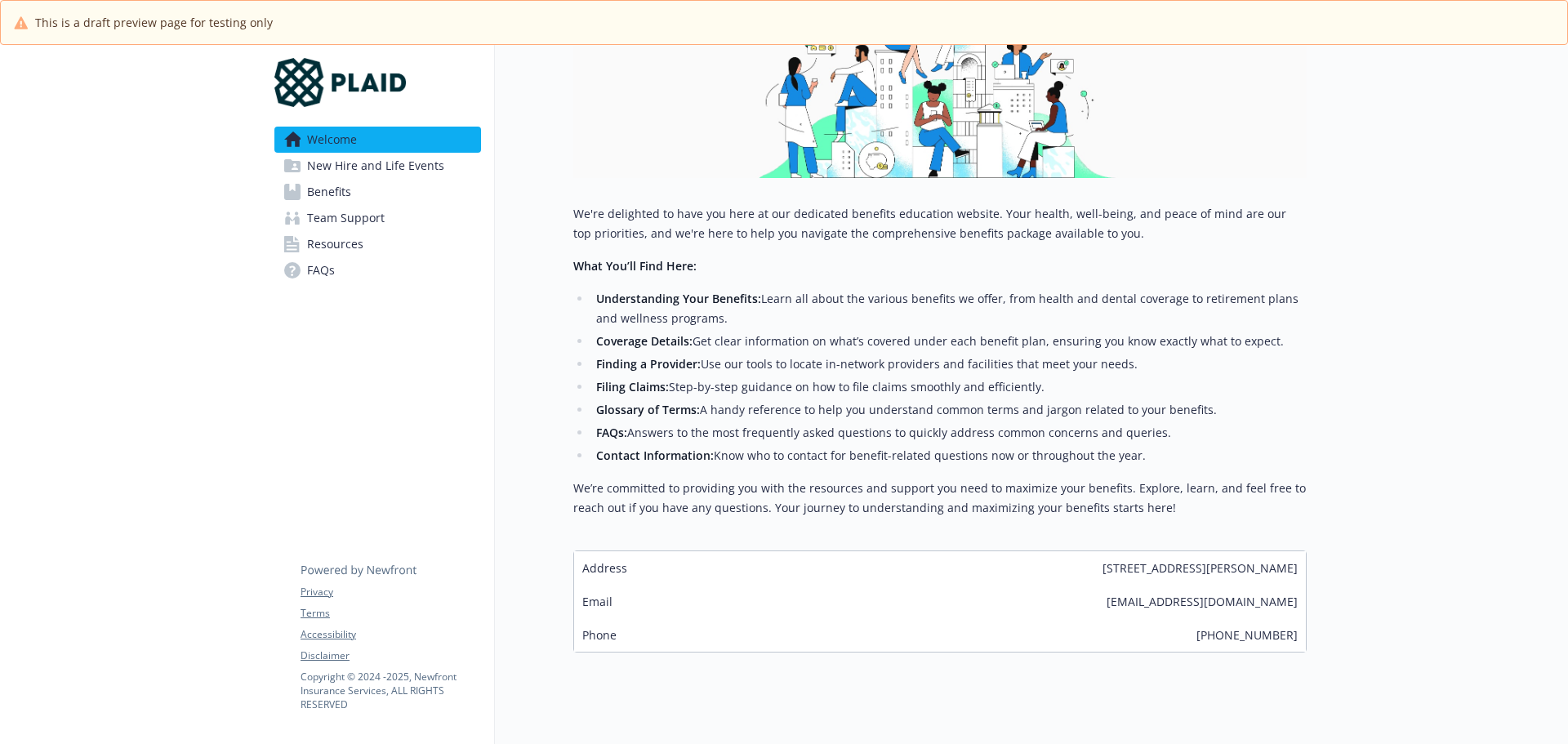
scroll to position [326, 12]
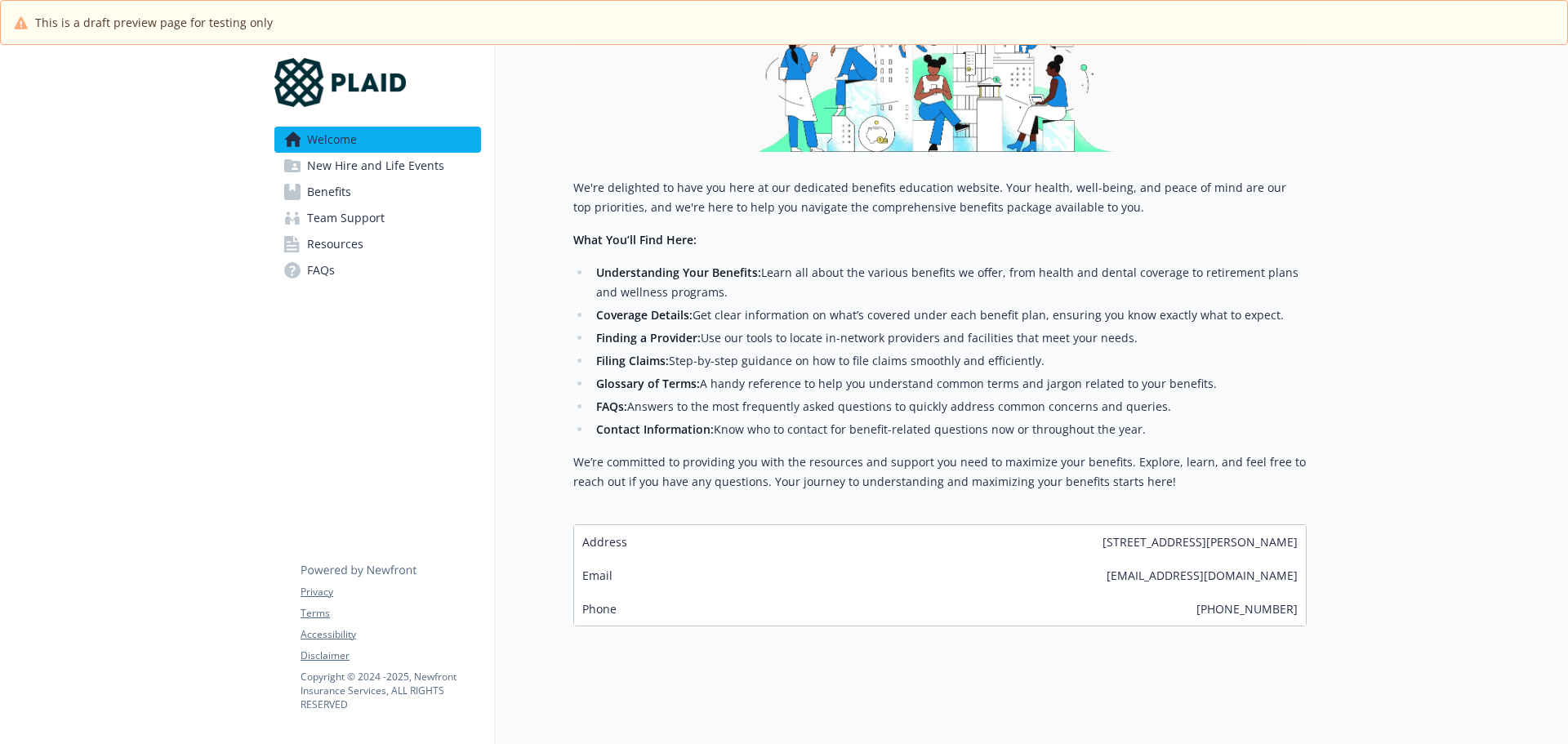
click at [327, 167] on span "New Hire and Life Events" at bounding box center [375, 166] width 138 height 27
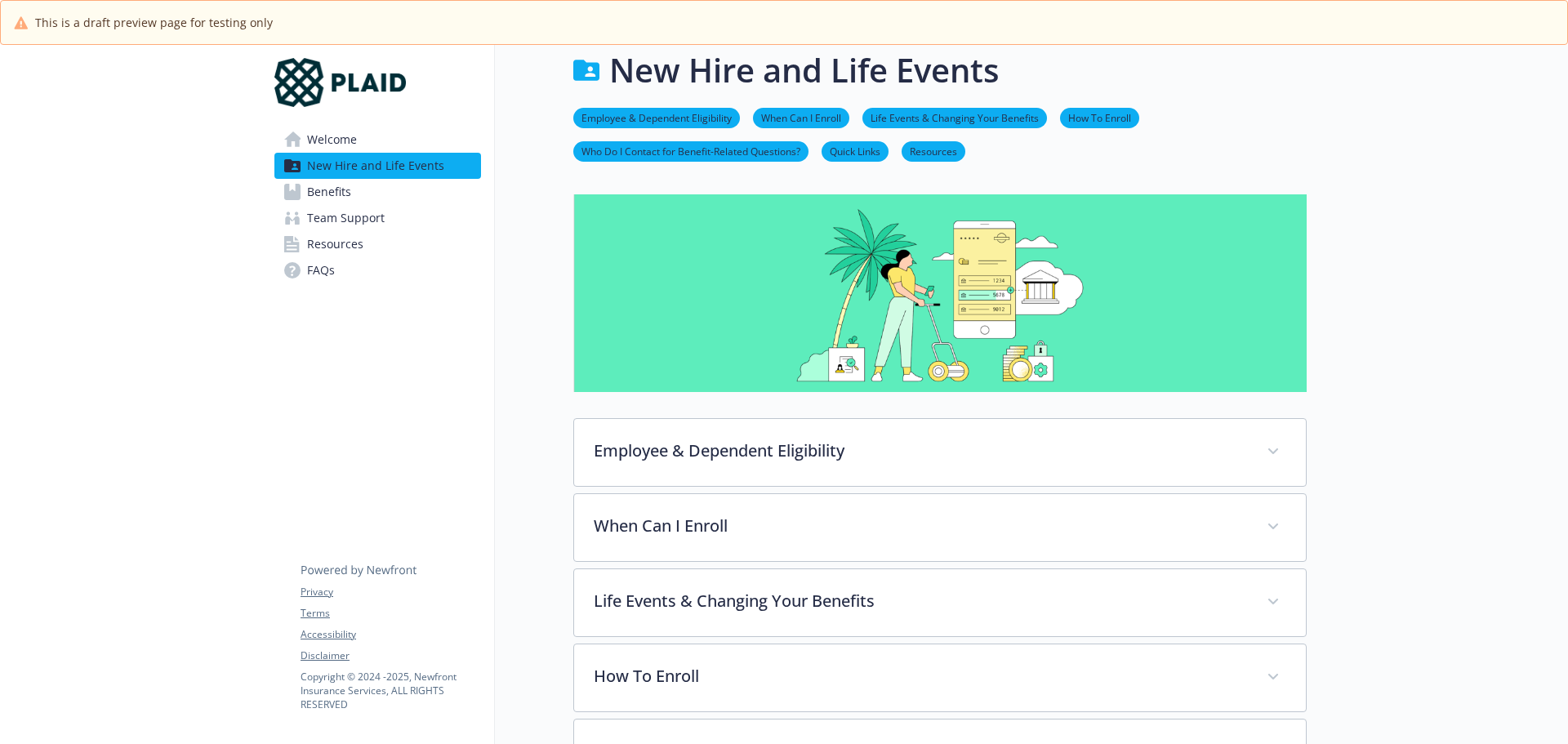
scroll to position [0, 12]
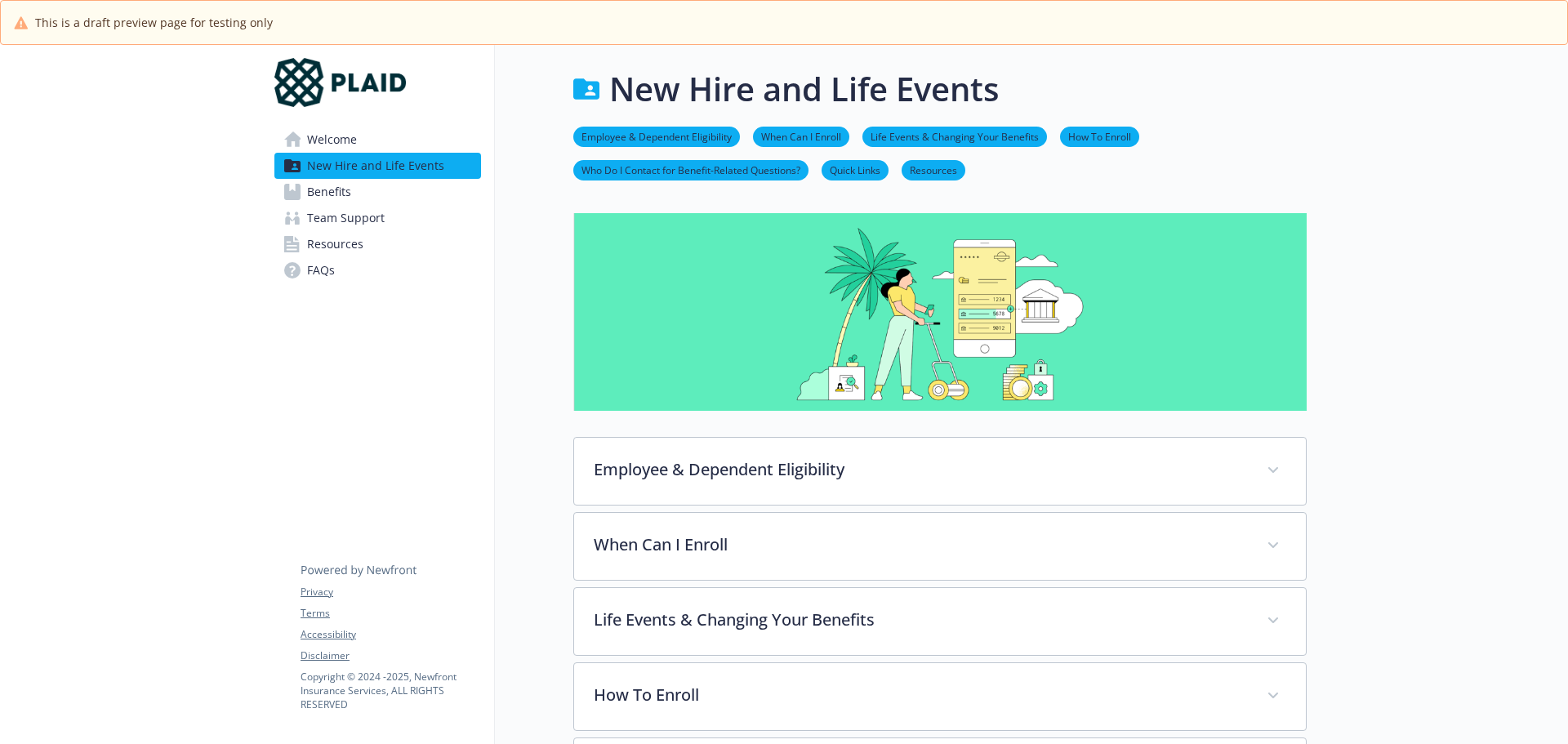
click at [317, 191] on span "Benefits" at bounding box center [328, 192] width 44 height 27
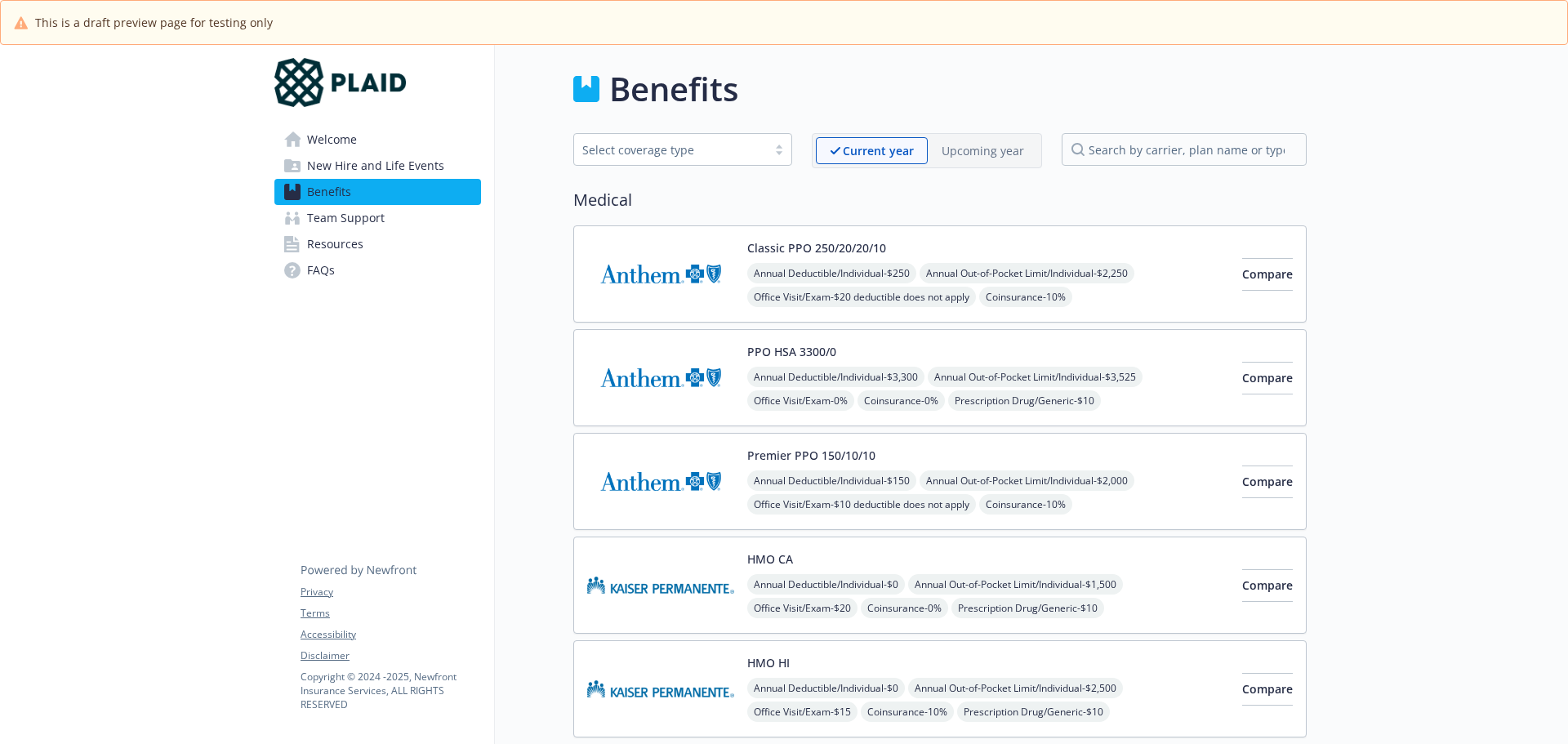
click at [646, 244] on img at bounding box center [660, 274] width 147 height 70
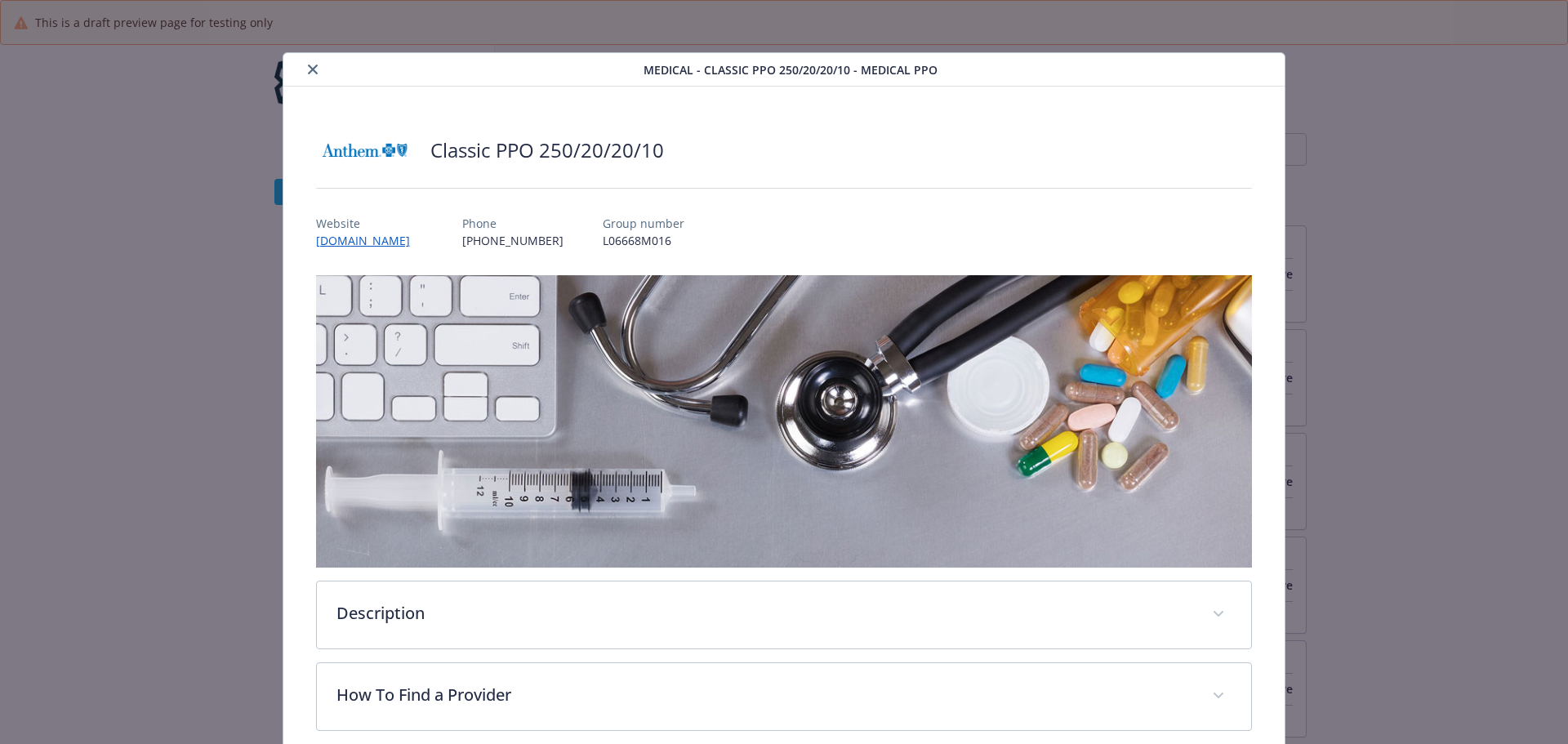
scroll to position [49, 0]
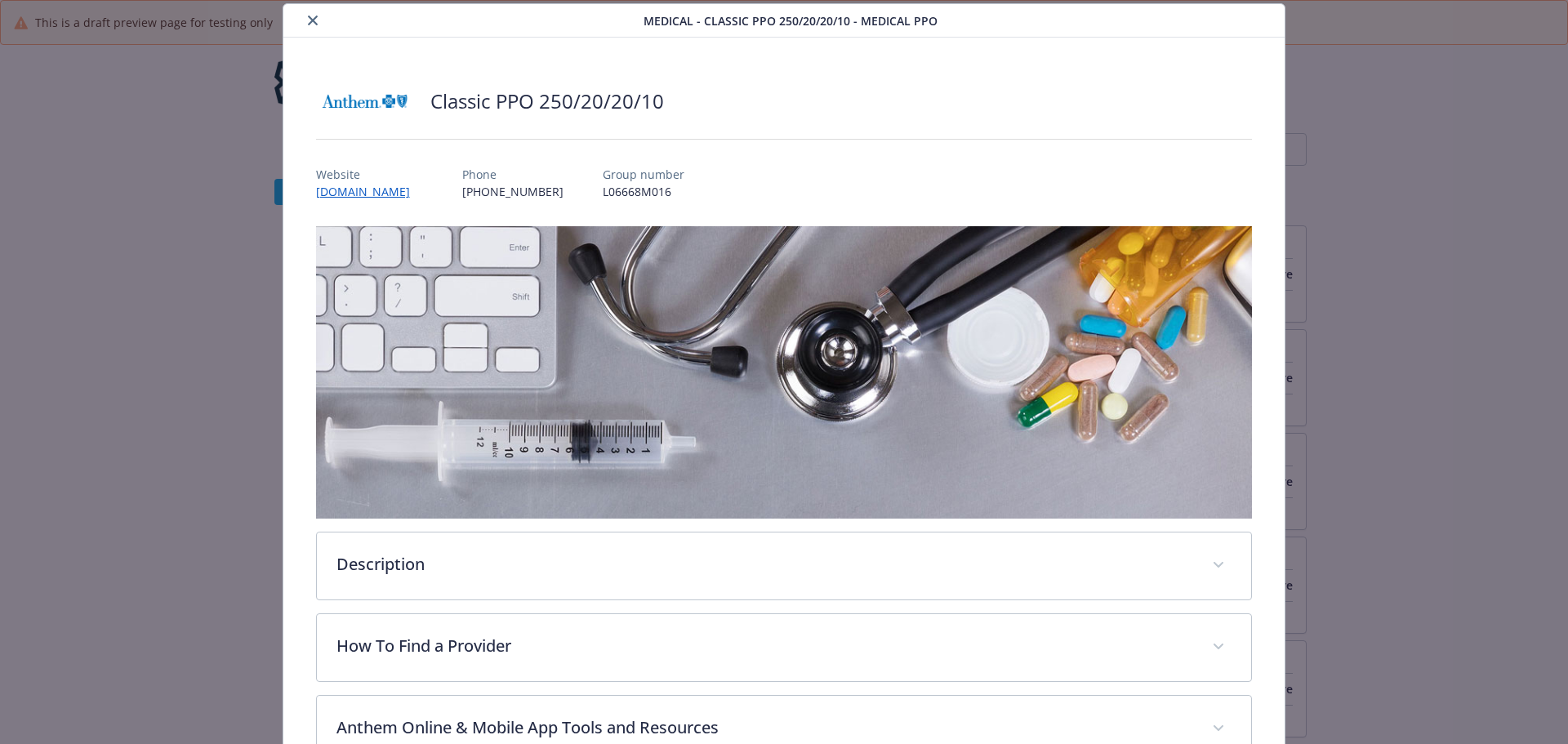
click at [314, 17] on icon "close" at bounding box center [312, 21] width 10 height 10
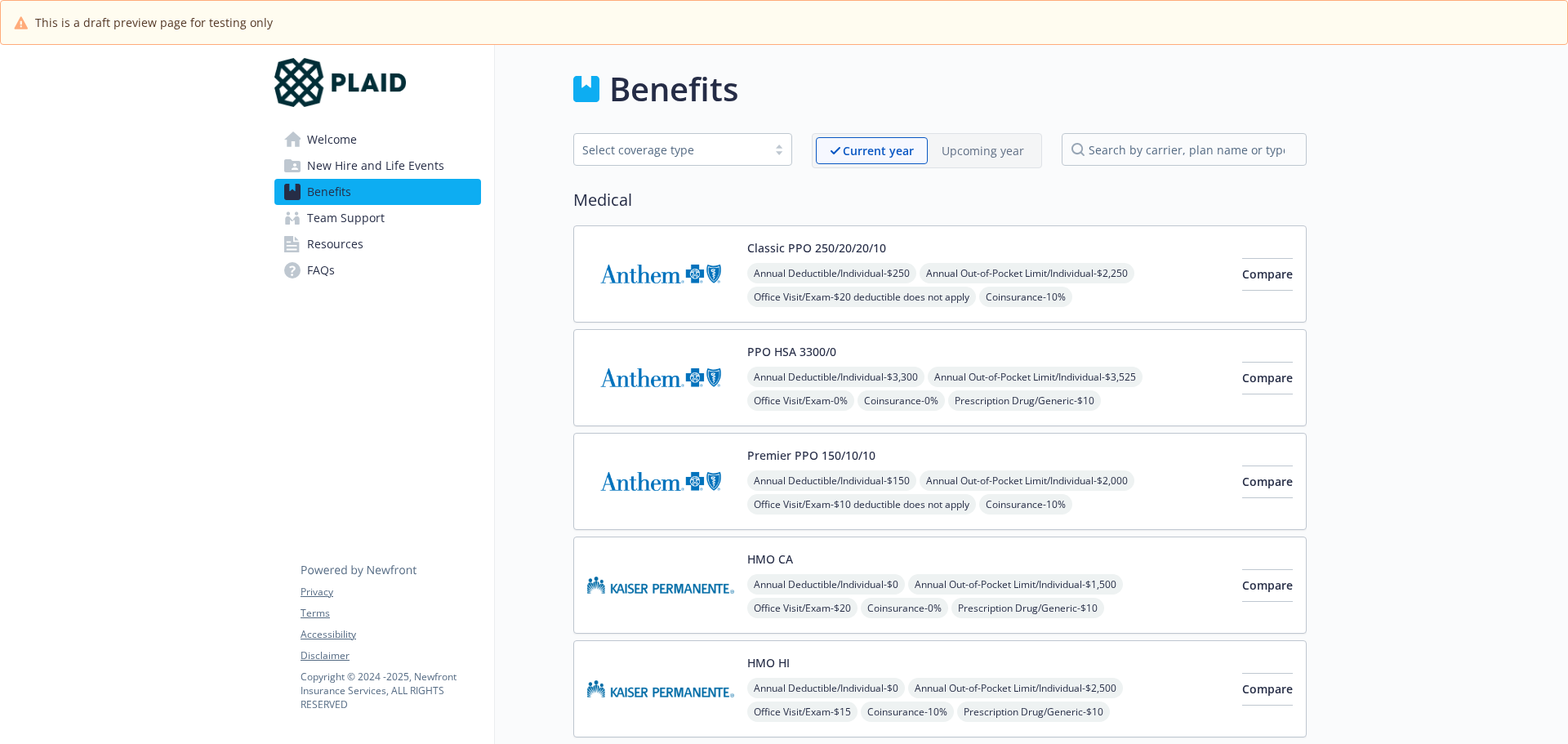
click at [344, 244] on span "Resources" at bounding box center [335, 244] width 56 height 27
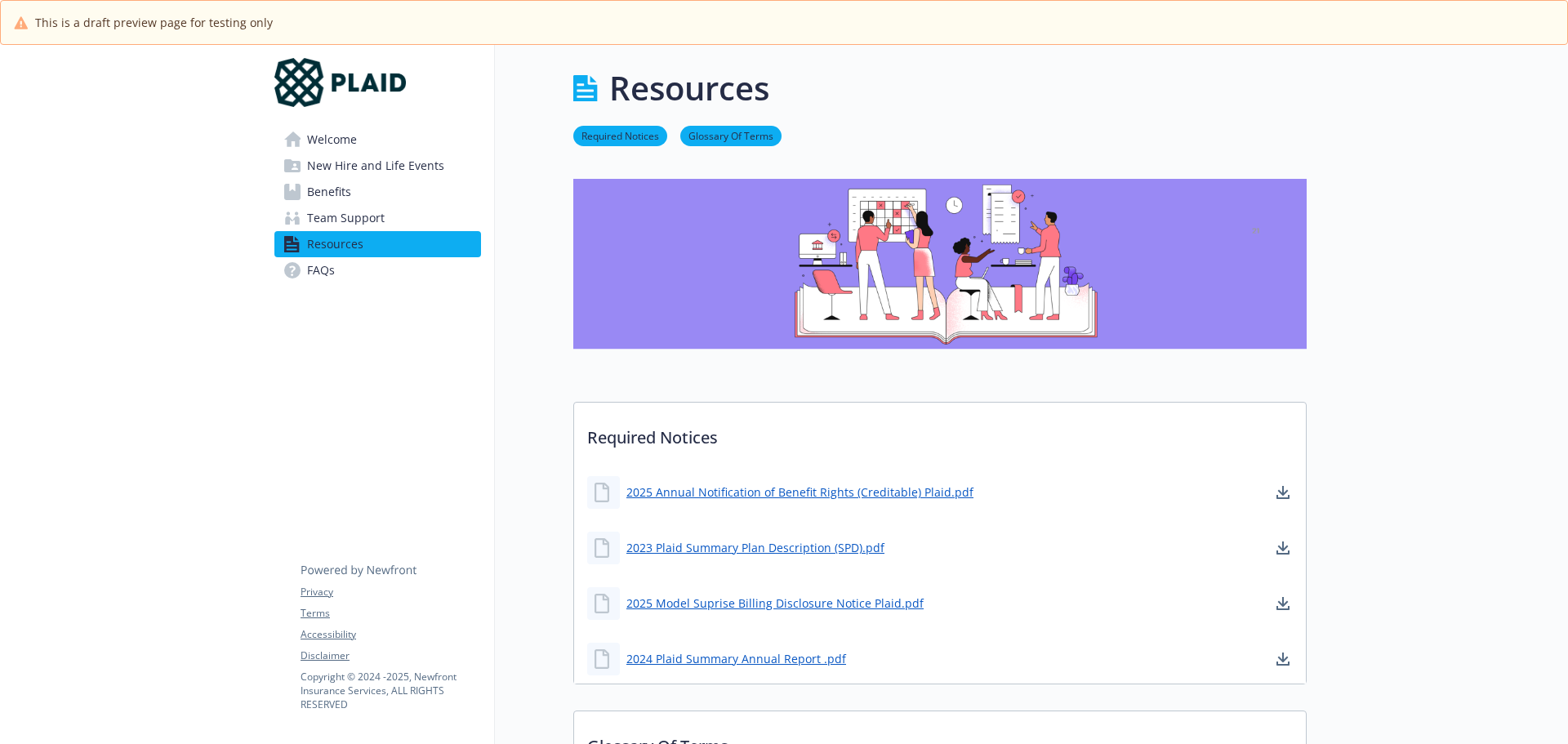
scroll to position [0, 12]
click at [323, 220] on span "Team Support" at bounding box center [346, 218] width 78 height 27
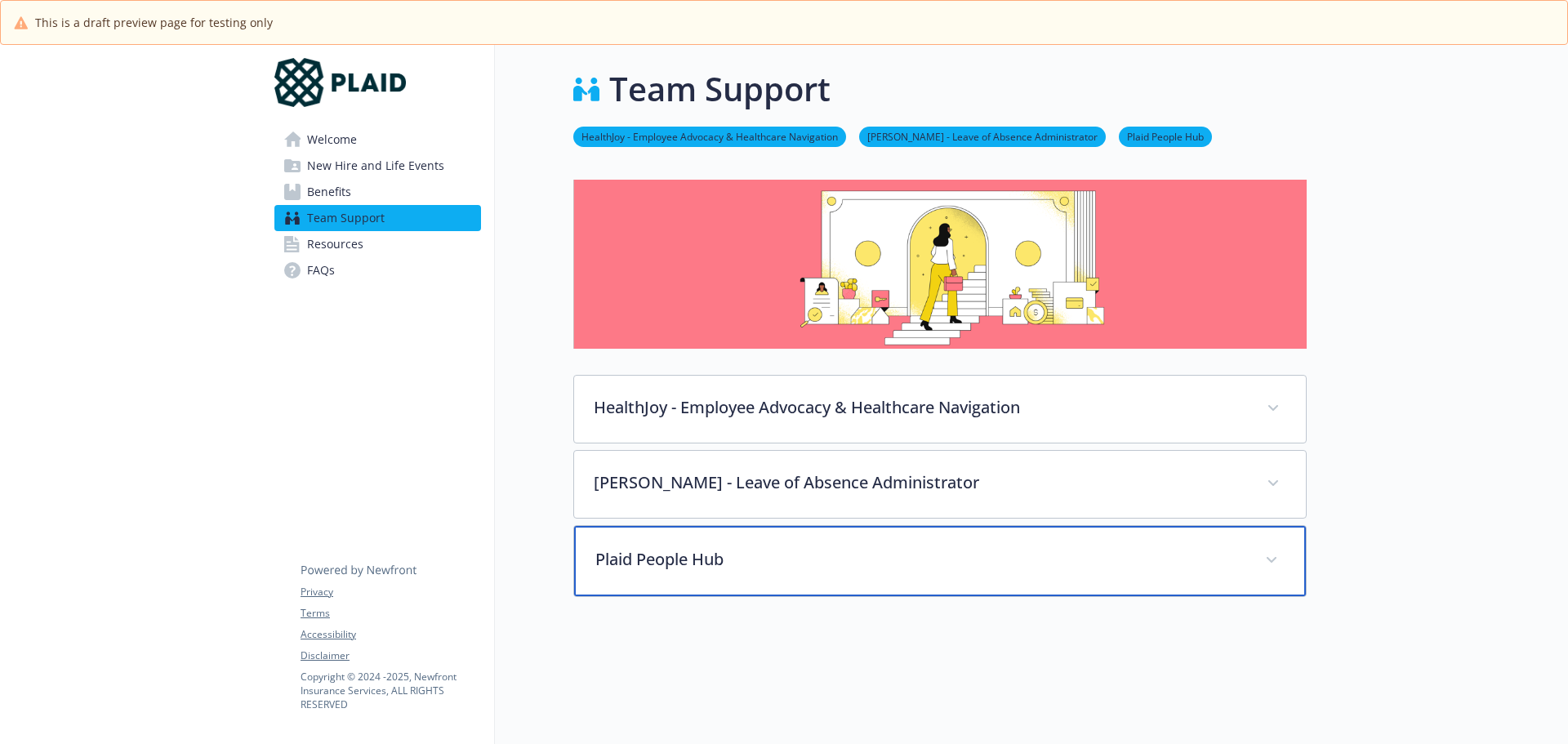
click at [636, 553] on p "Plaid People Hub" at bounding box center [920, 559] width 650 height 25
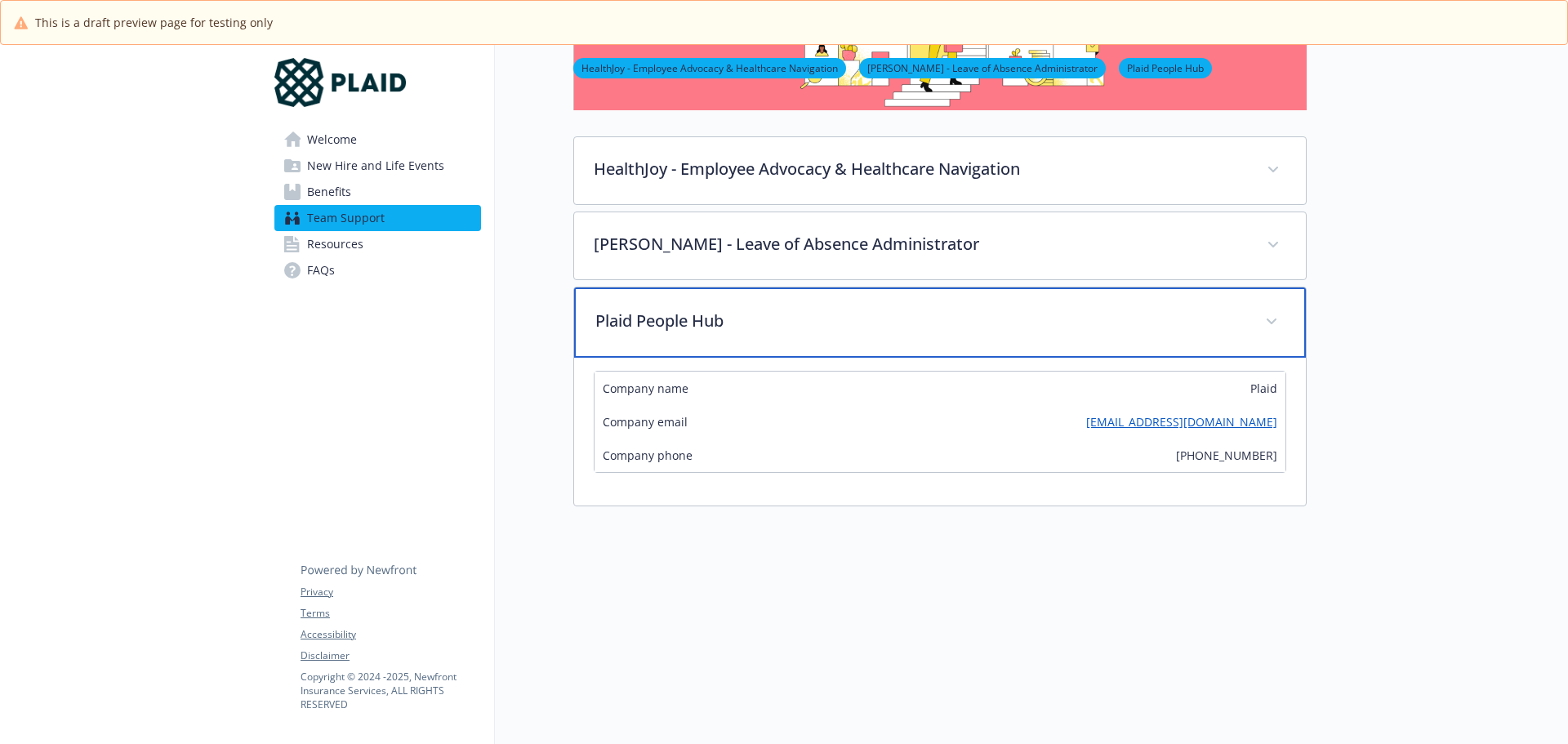
scroll to position [0, 12]
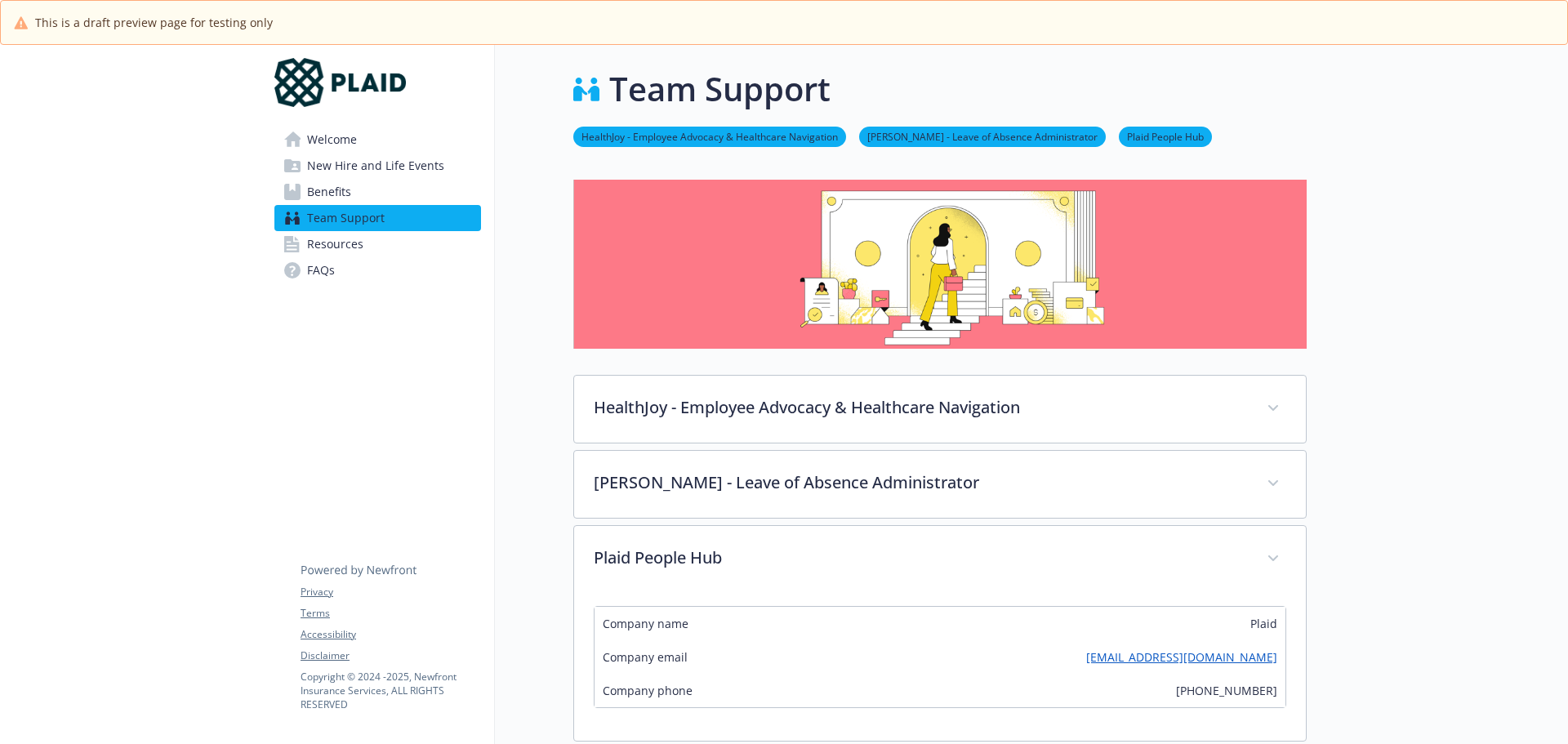
click at [322, 186] on span "Benefits" at bounding box center [328, 192] width 44 height 27
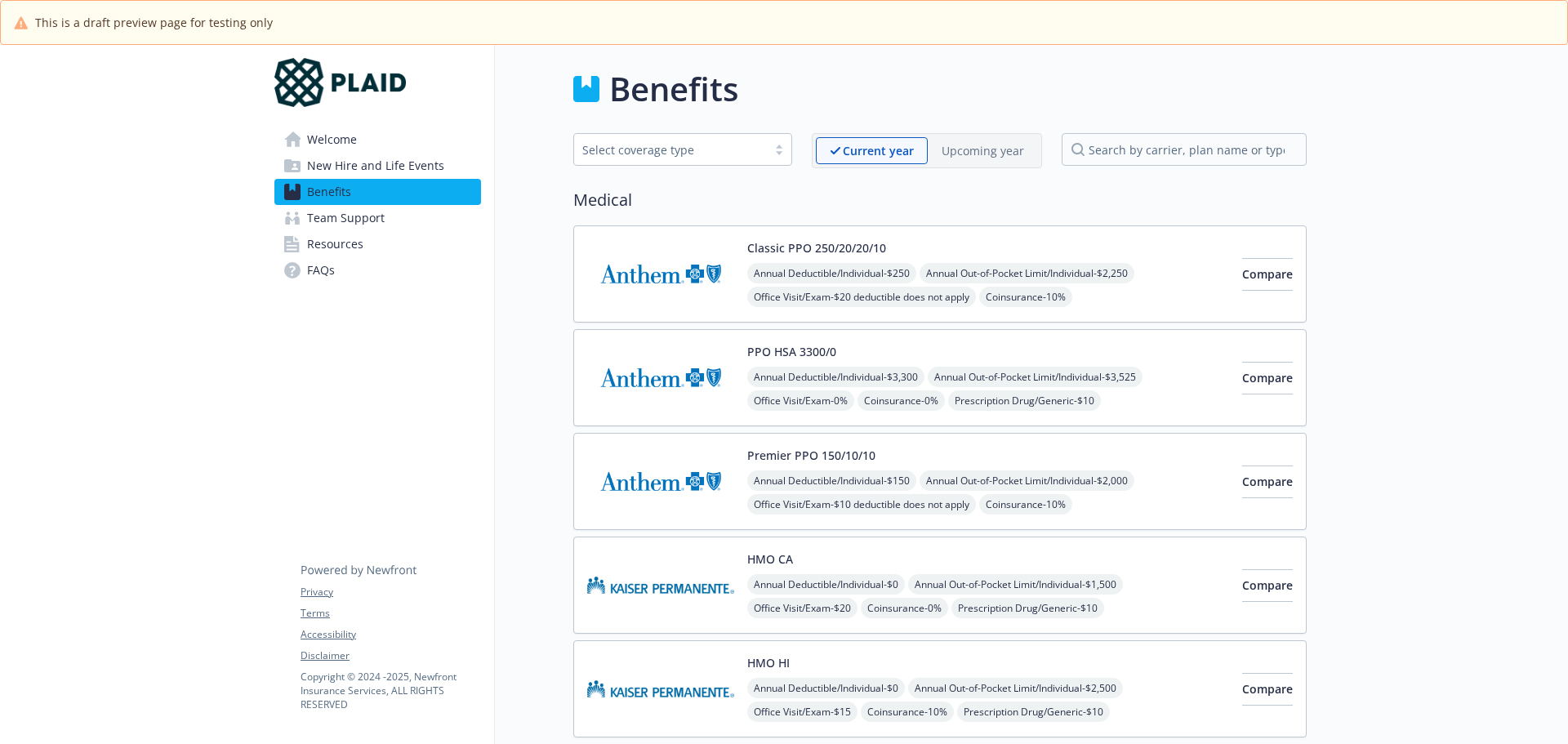
click at [346, 139] on link "Welcome" at bounding box center [377, 140] width 206 height 27
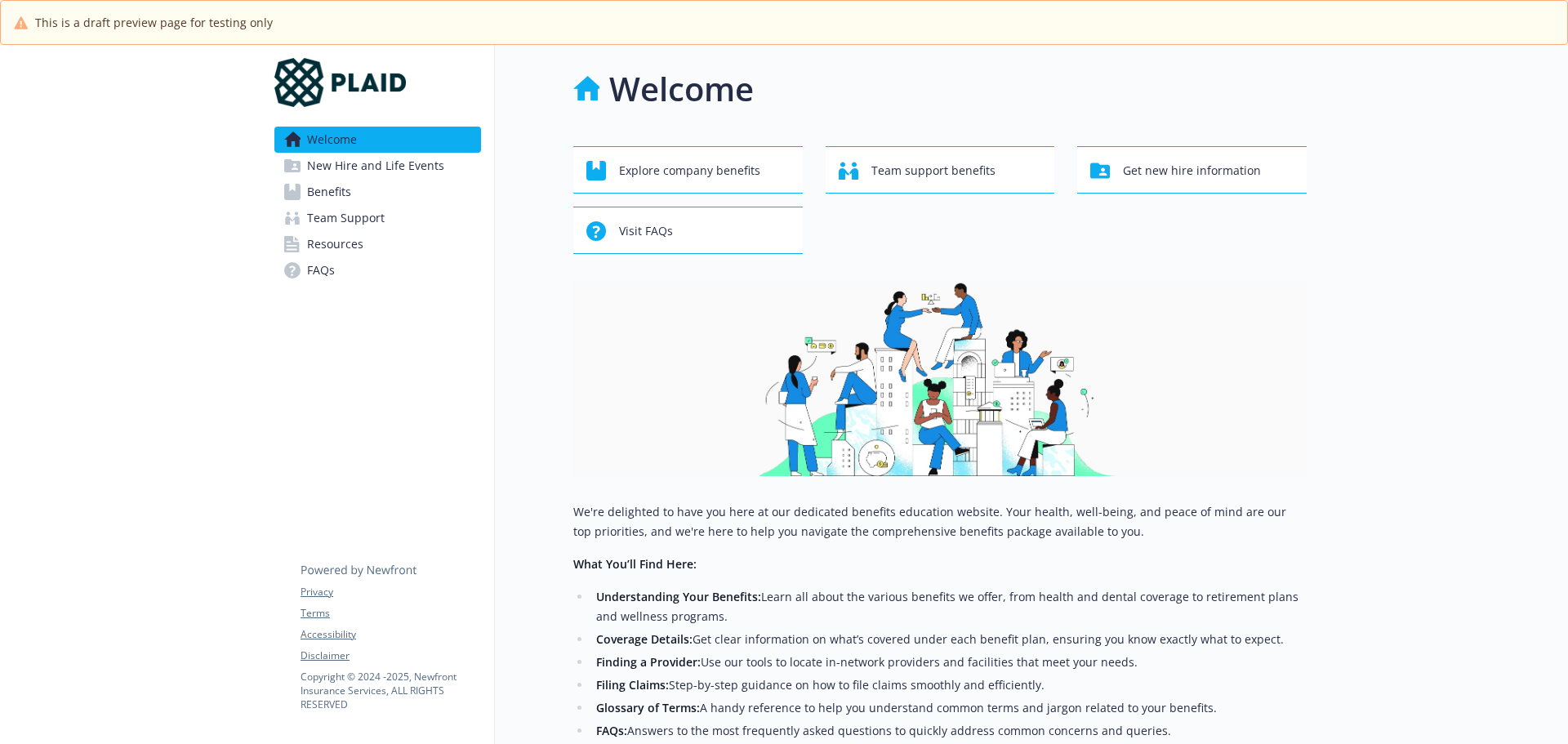
click at [336, 191] on span "Benefits" at bounding box center [328, 192] width 44 height 27
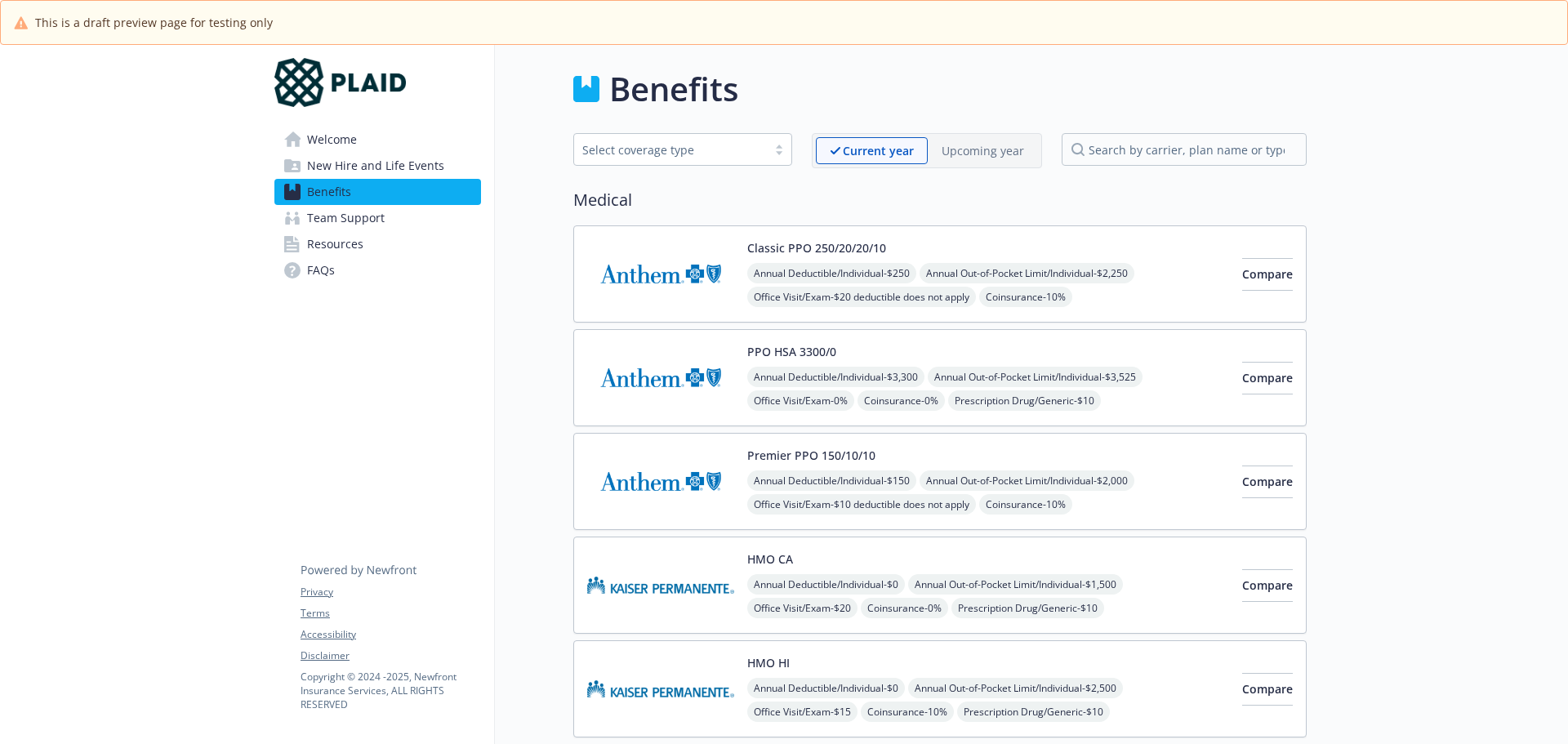
click at [657, 295] on img at bounding box center [660, 274] width 147 height 70
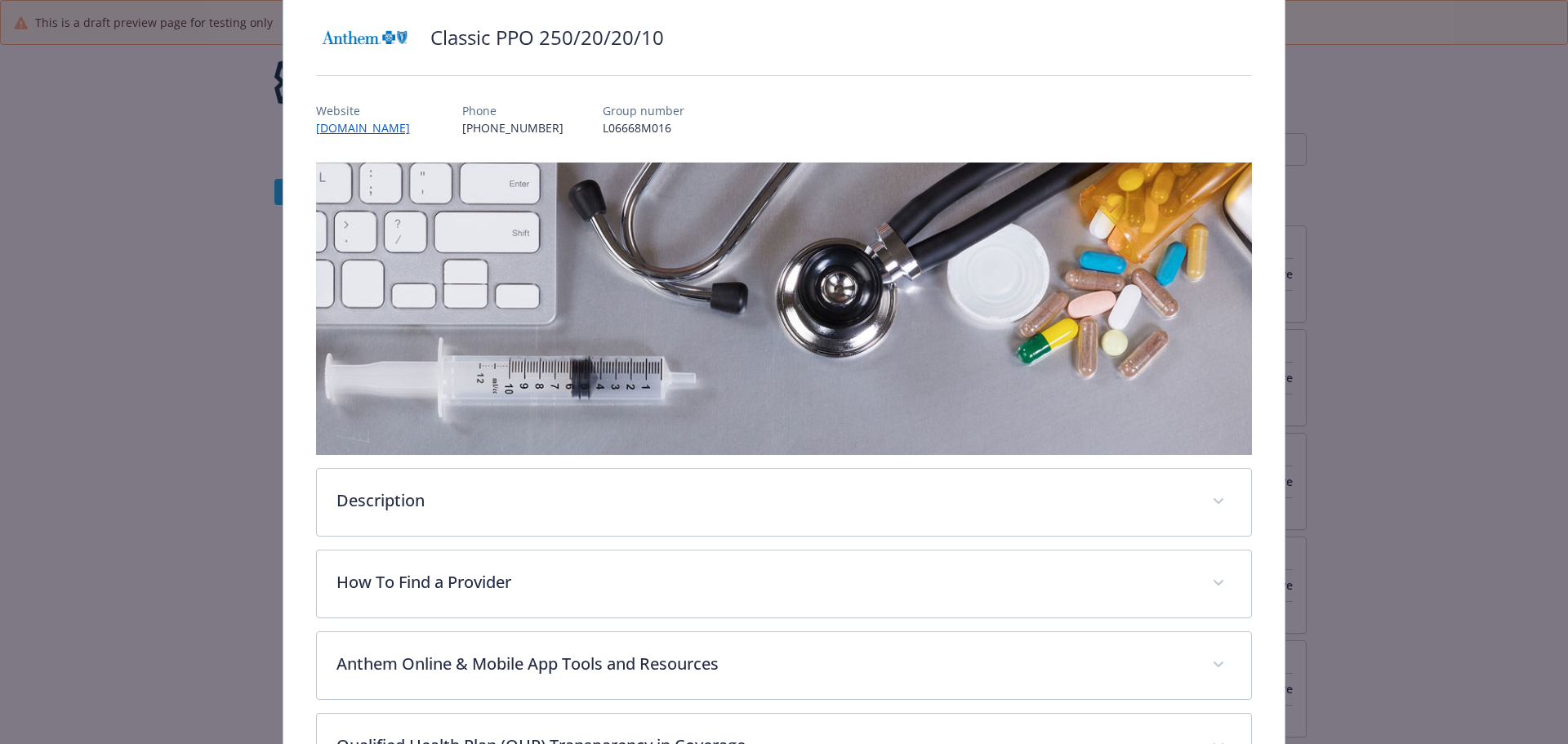
scroll to position [131, 0]
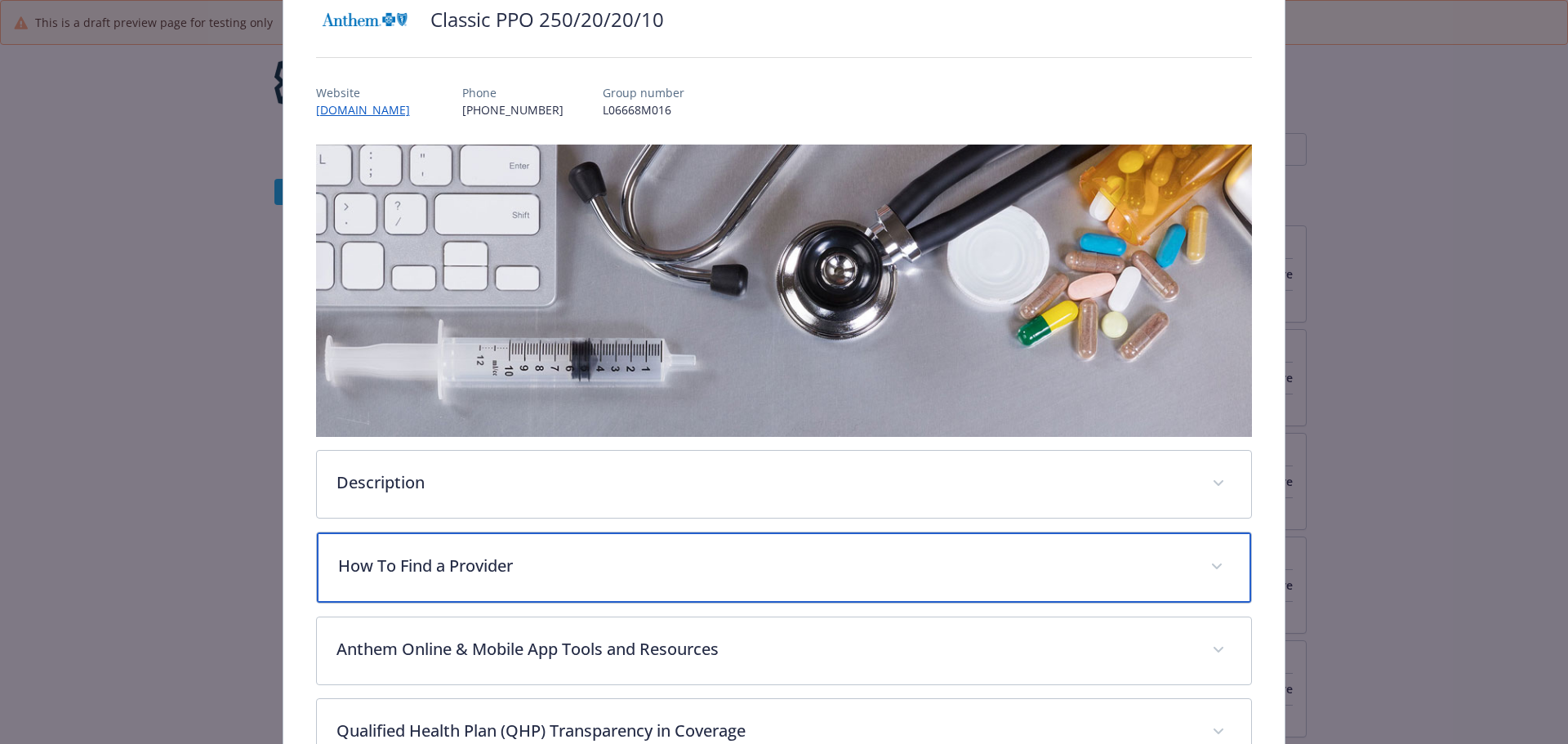
click at [615, 550] on div "How To Find a Provider" at bounding box center [784, 567] width 935 height 70
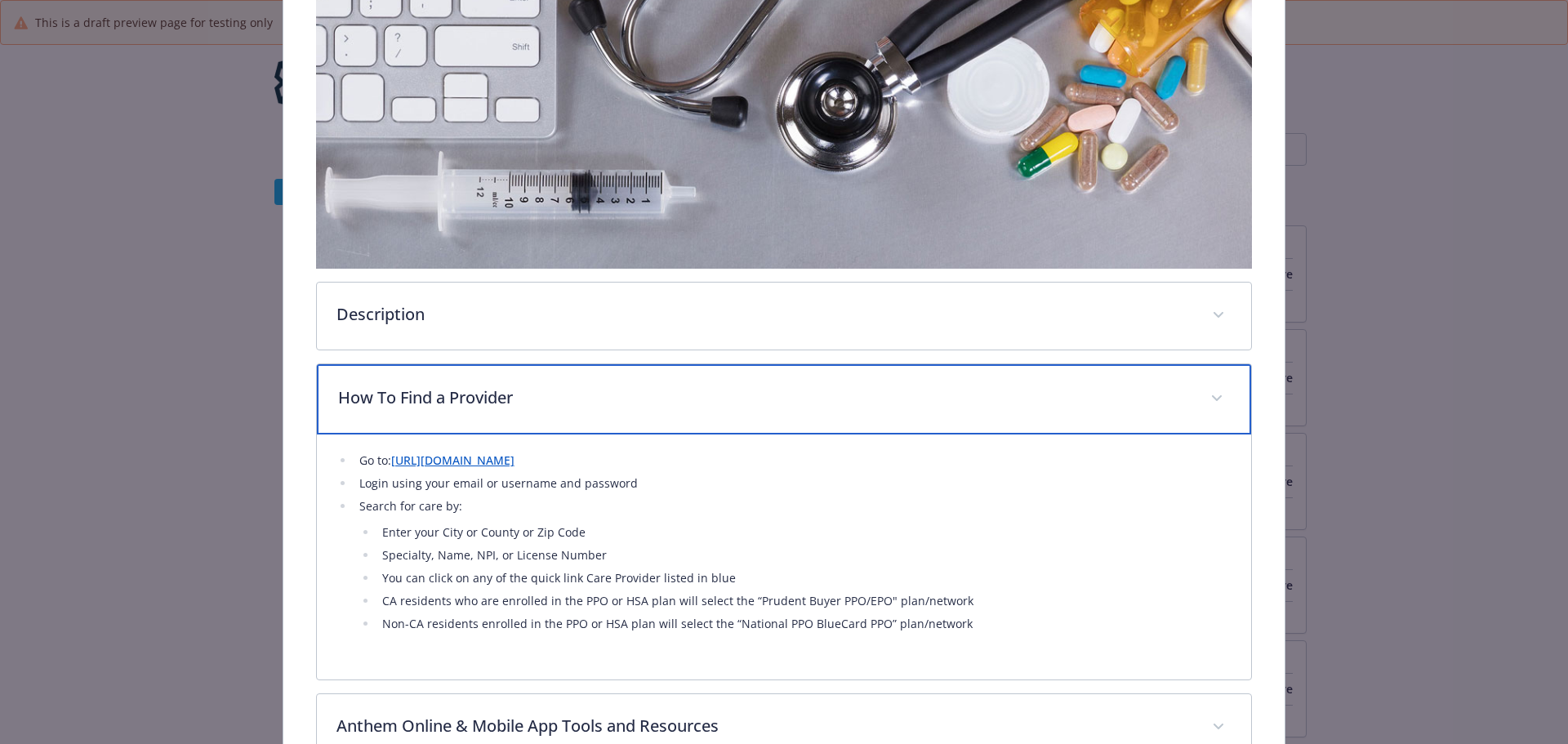
scroll to position [375, 0]
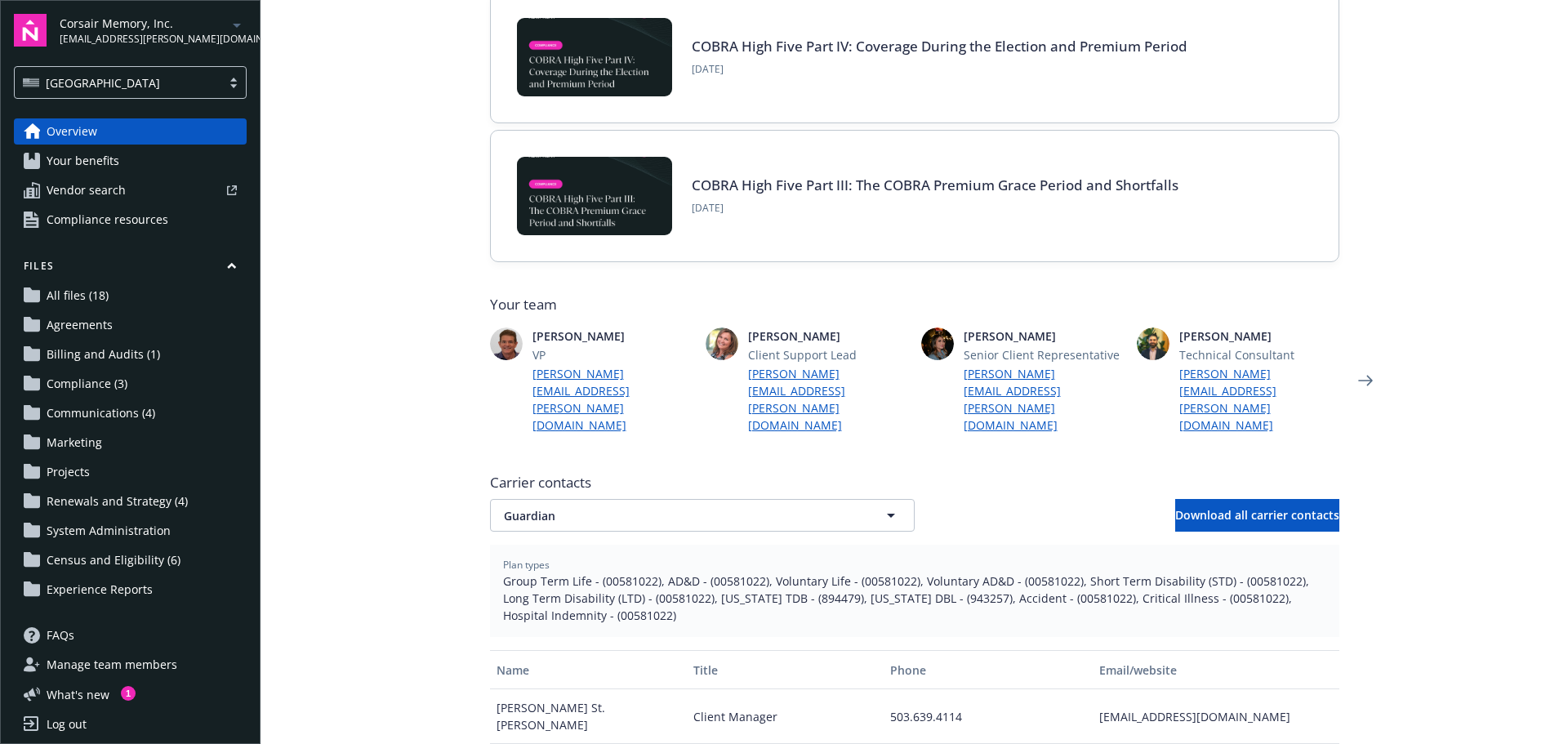
scroll to position [116, 0]
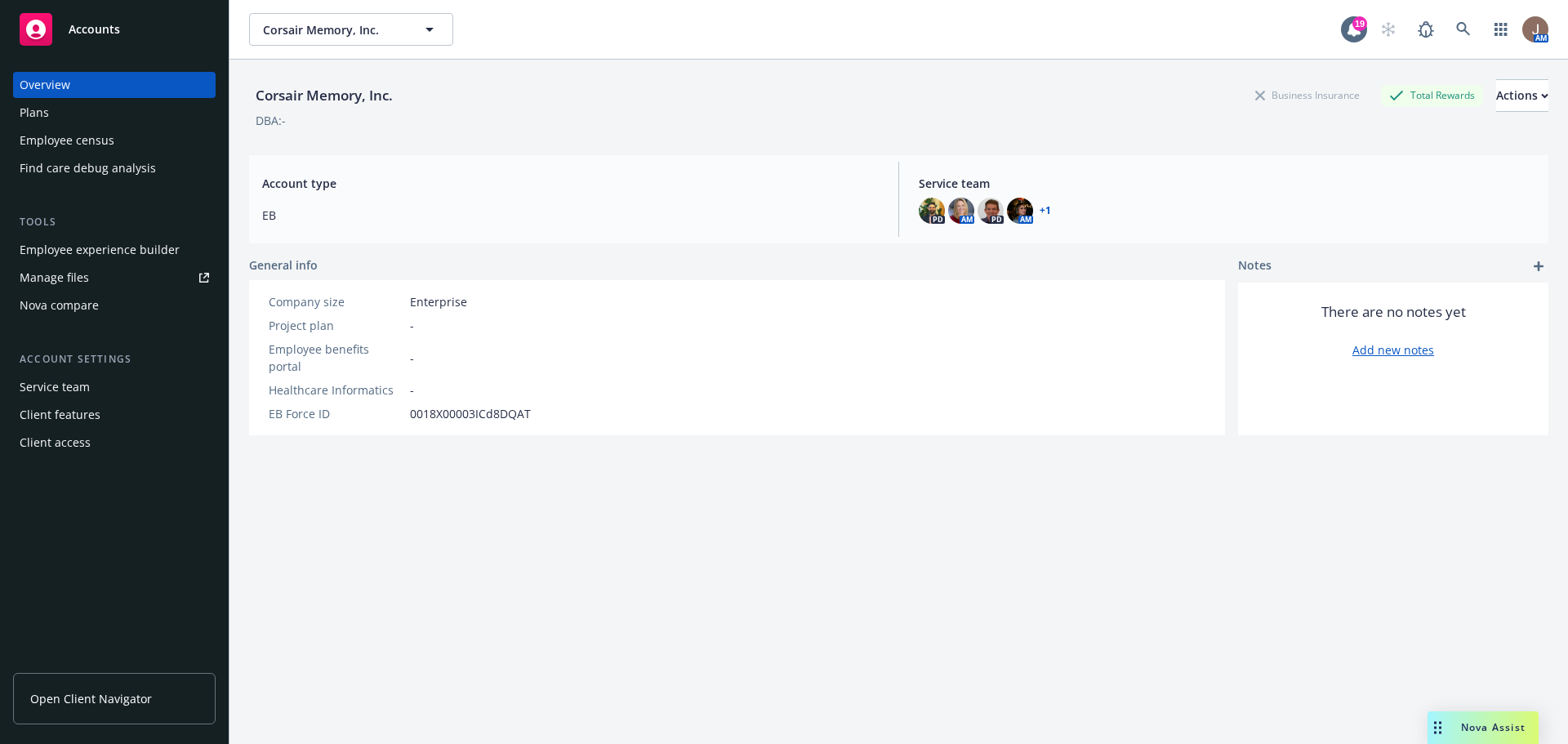
click at [142, 249] on div "Employee experience builder" at bounding box center [99, 250] width 160 height 27
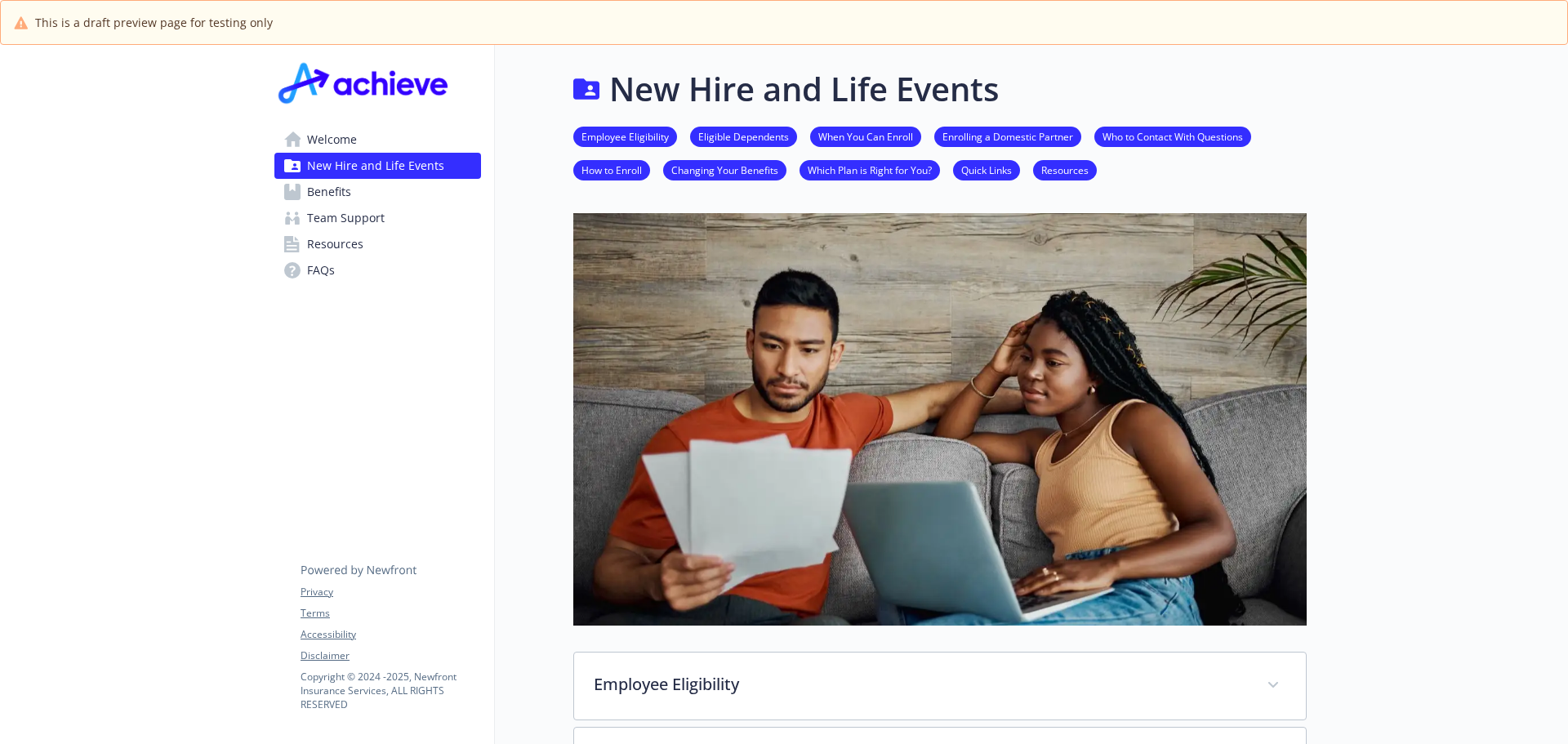
scroll to position [478, 12]
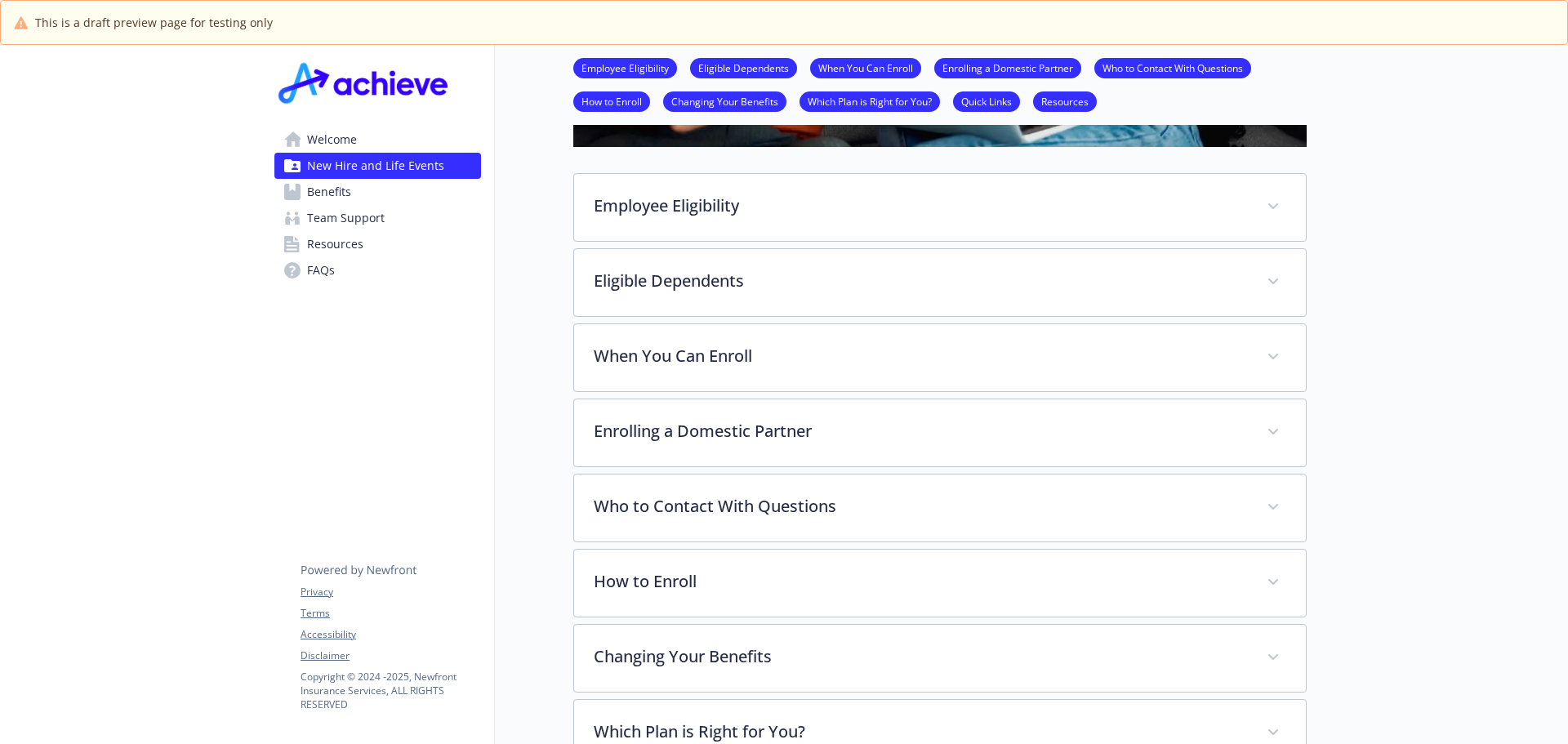
click at [325, 211] on span "Team Support" at bounding box center [346, 218] width 78 height 27
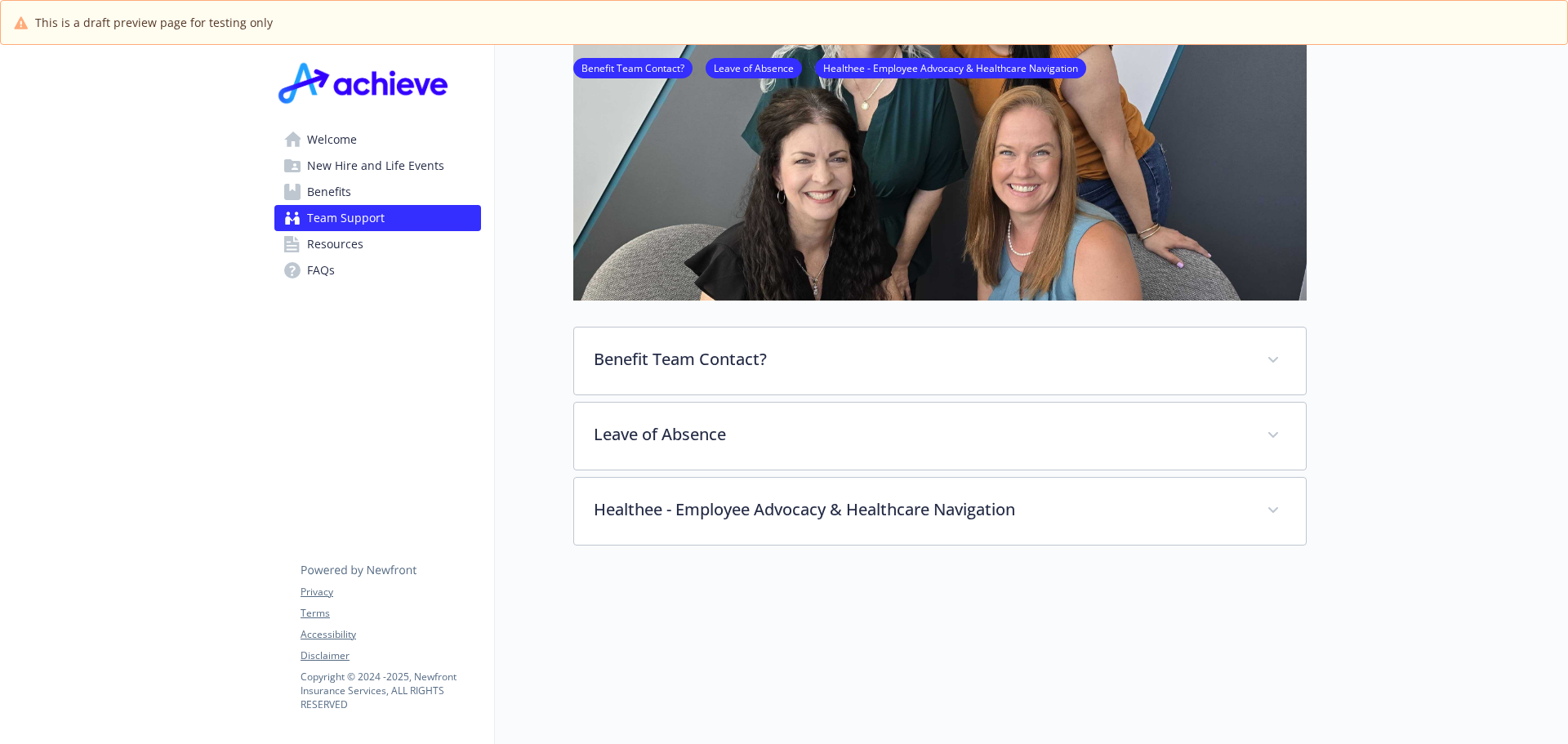
scroll to position [0, 12]
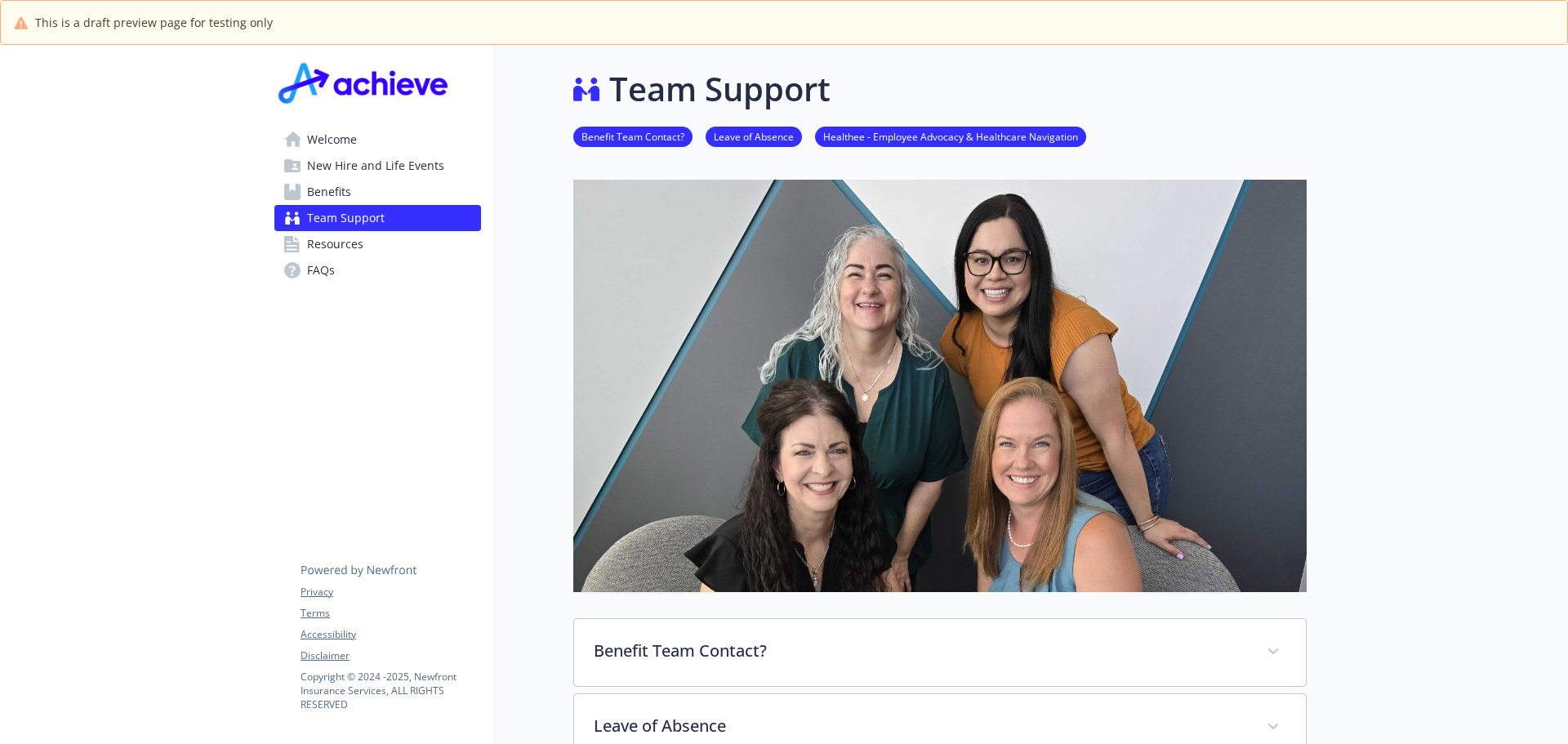
click at [324, 138] on span "Welcome" at bounding box center [332, 140] width 50 height 27
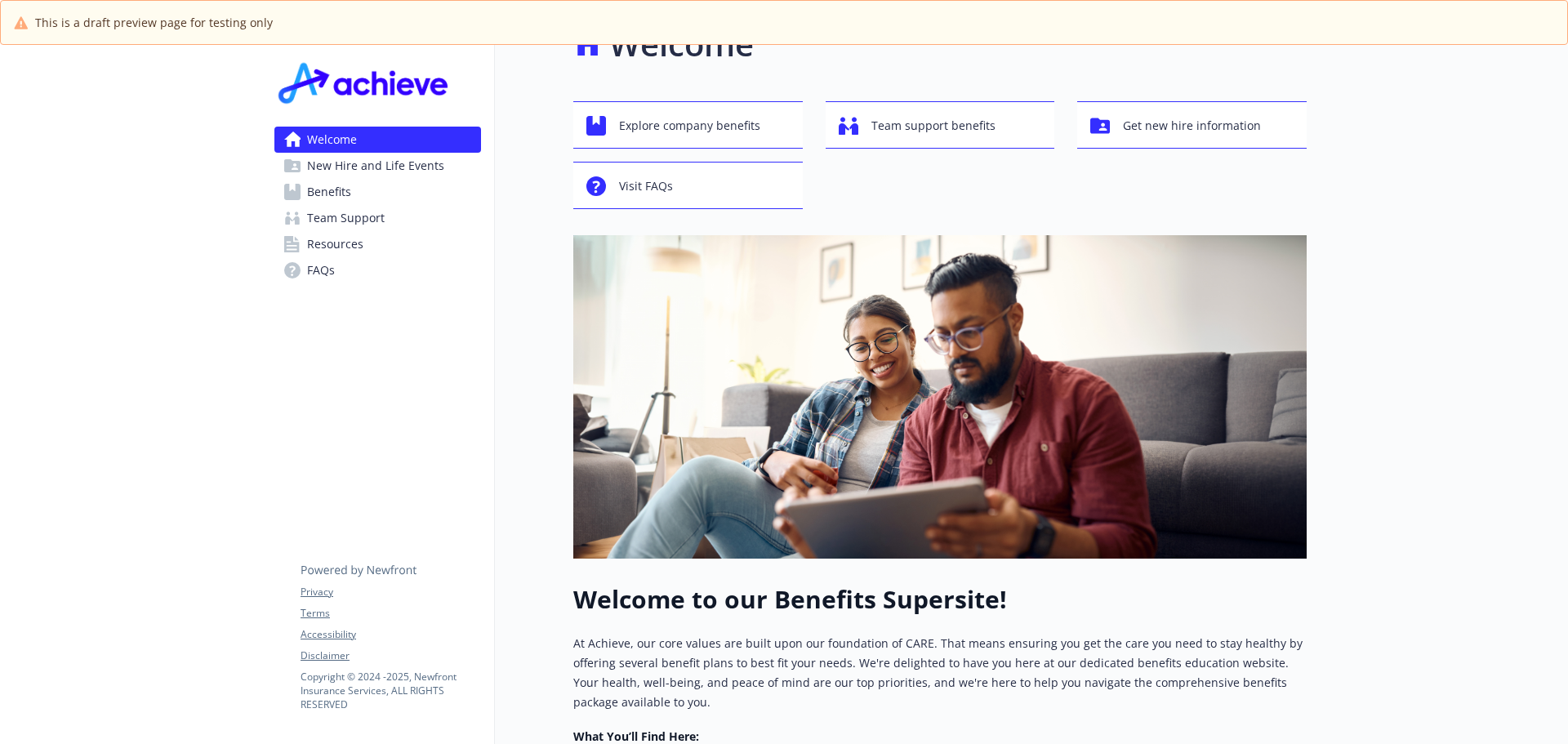
scroll to position [0, 12]
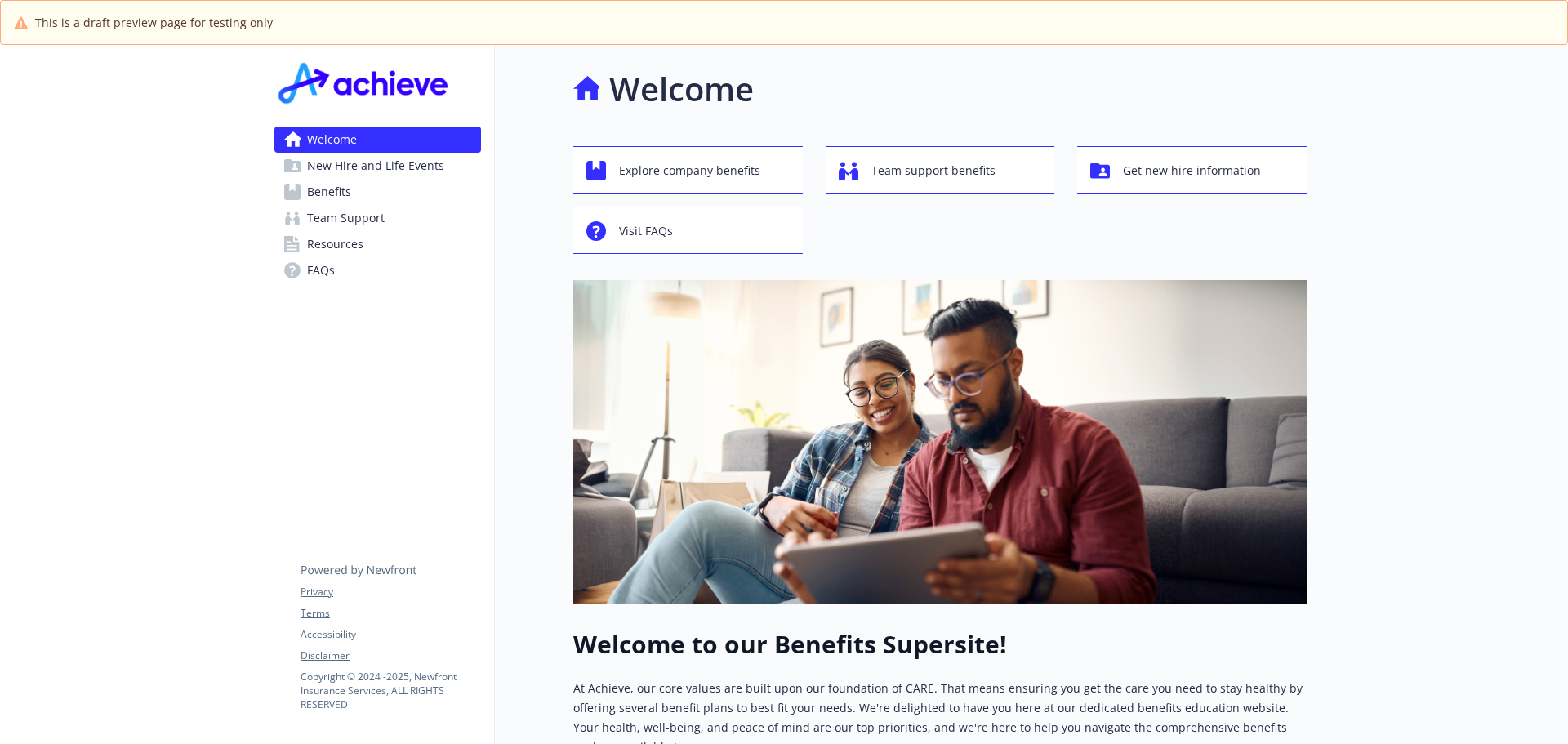
click at [335, 219] on span "Team Support" at bounding box center [346, 218] width 78 height 27
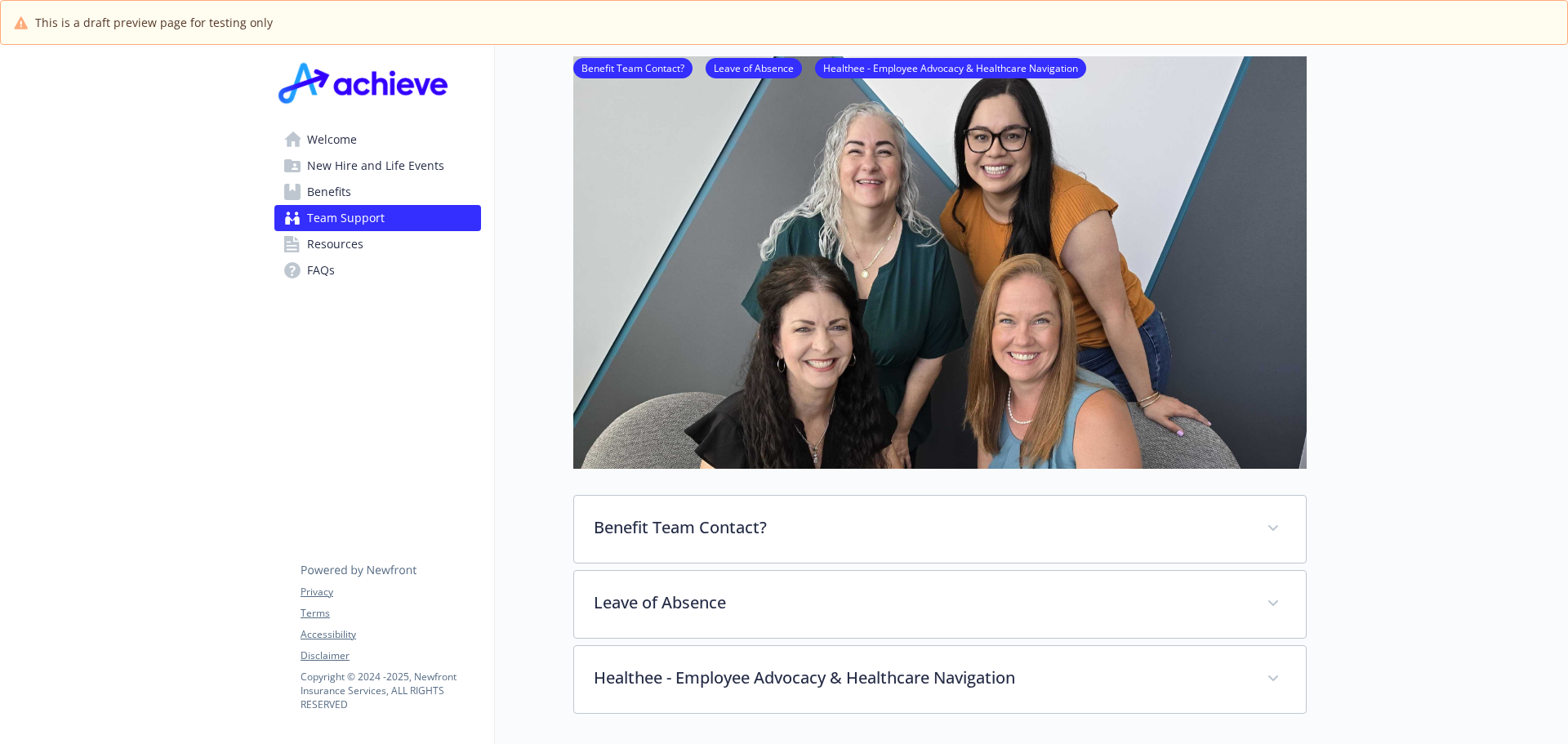
scroll to position [0, 12]
